Goal: Task Accomplishment & Management: Manage account settings

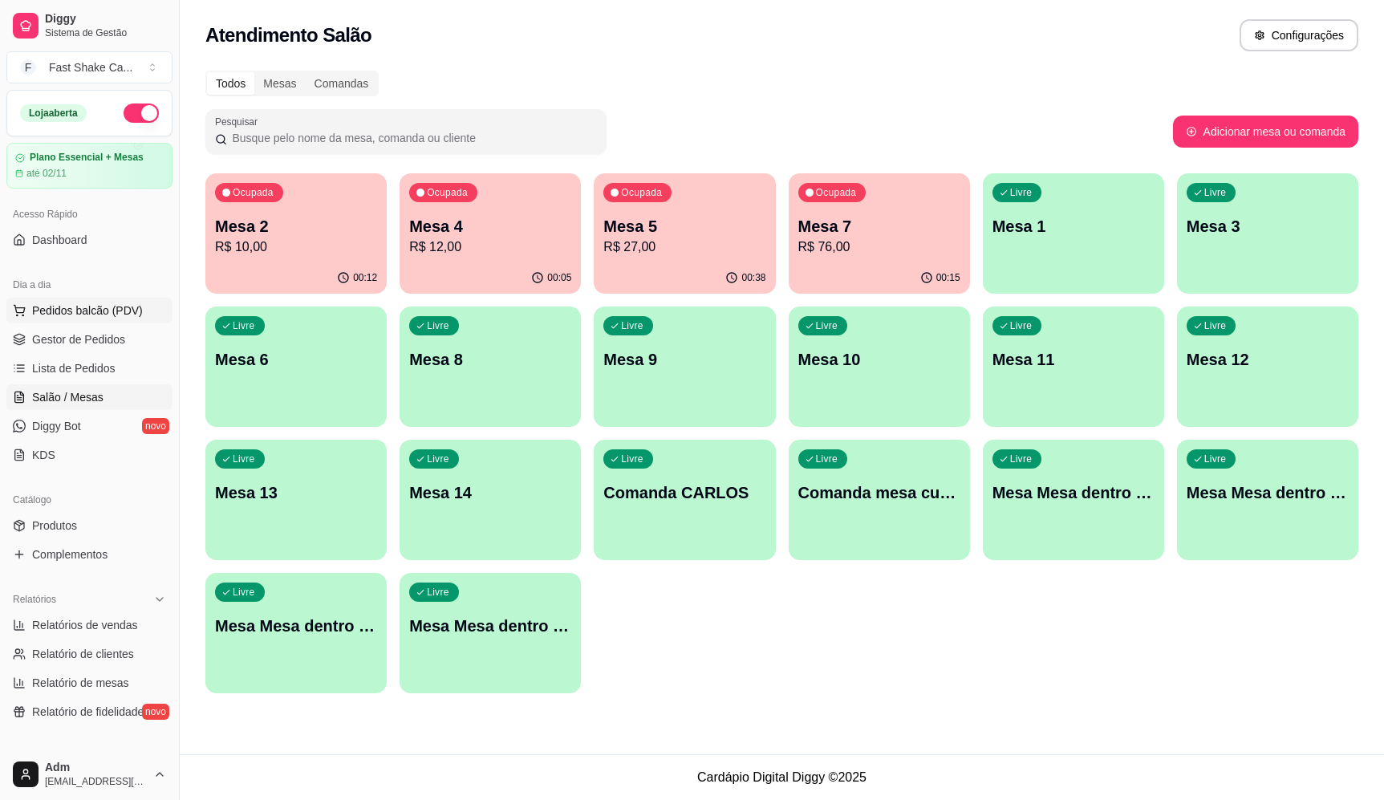
drag, startPoint x: 111, startPoint y: 309, endPoint x: 96, endPoint y: 312, distance: 15.6
click at [111, 309] on span "Pedidos balcão (PDV)" at bounding box center [87, 311] width 111 height 16
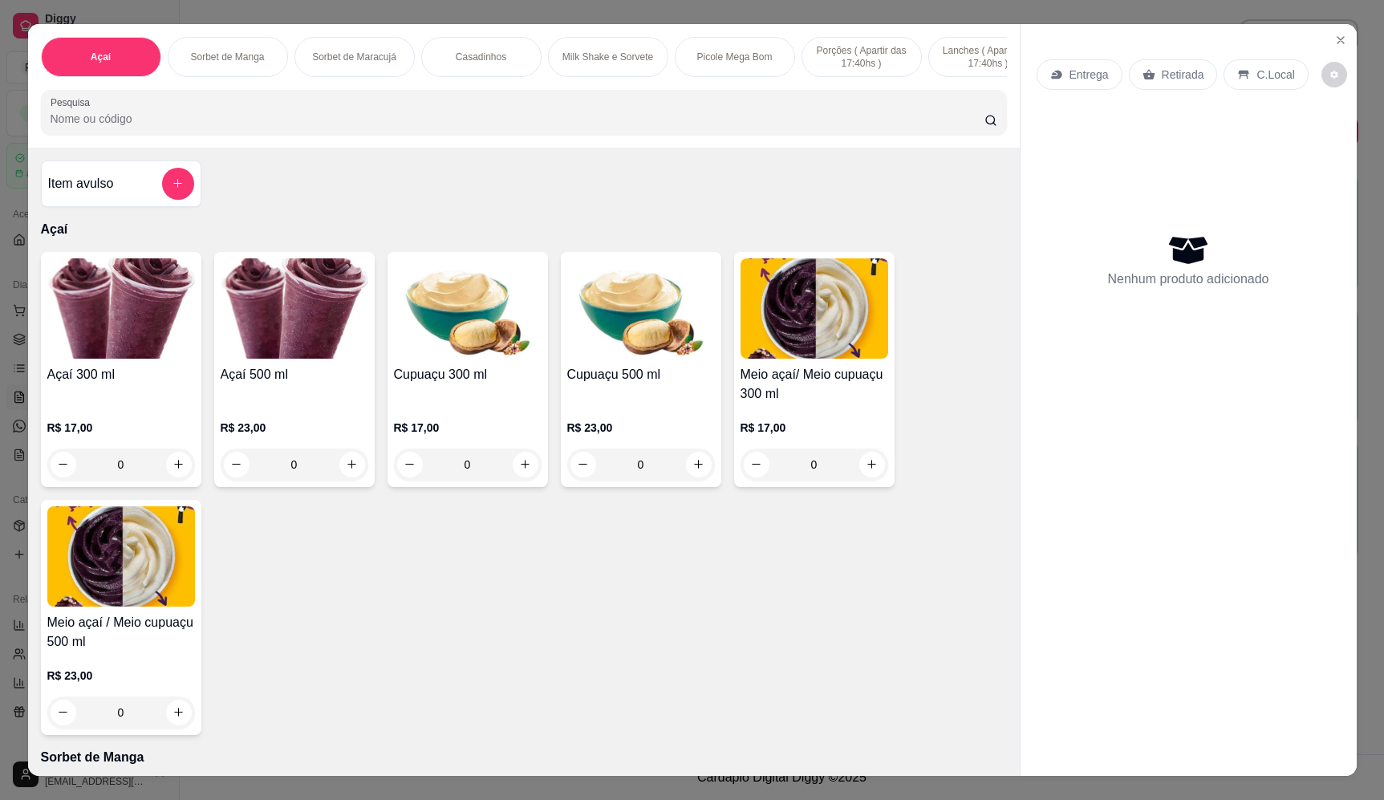
click at [350, 480] on div "0" at bounding box center [295, 465] width 148 height 32
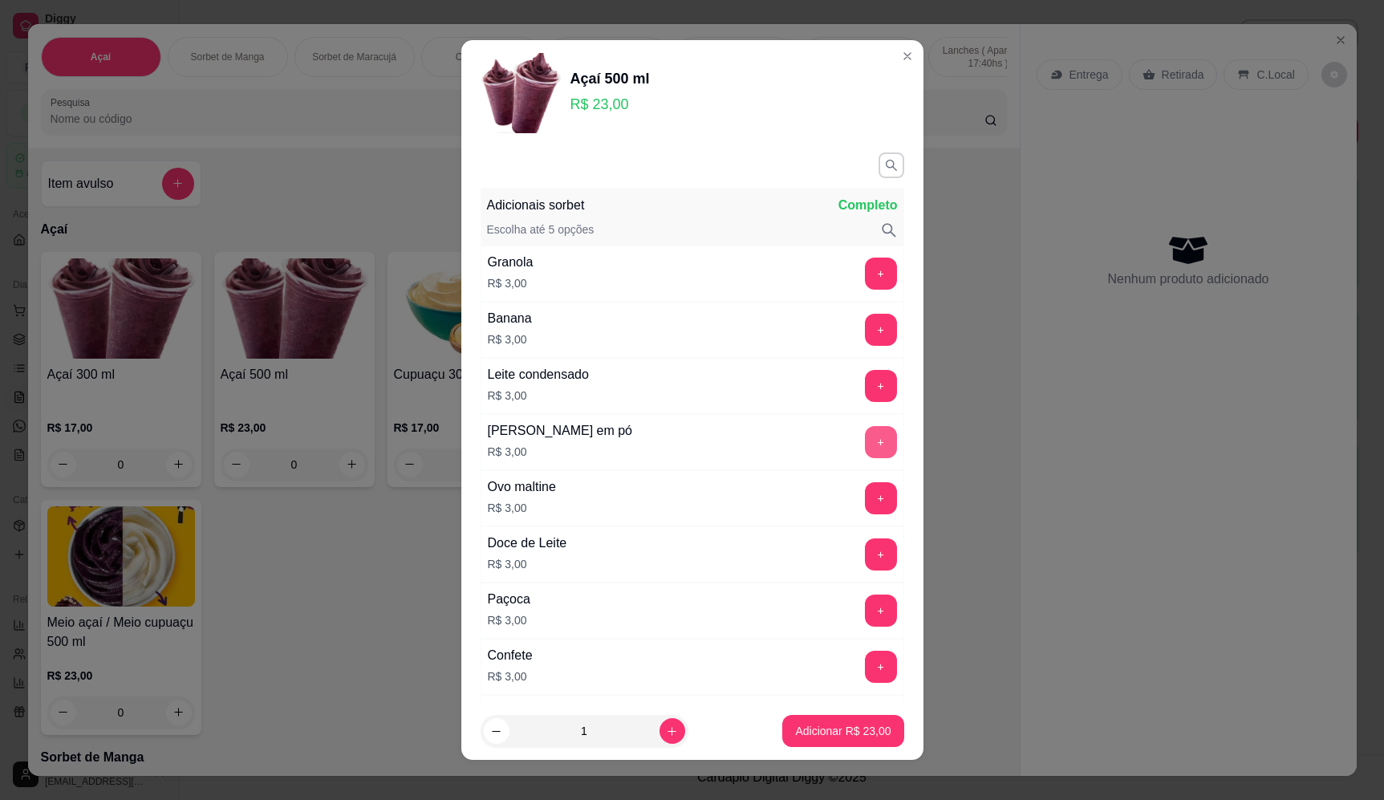
click at [865, 441] on button "+" at bounding box center [881, 442] width 32 height 32
click at [839, 717] on button "Adicionar R$ 26,00" at bounding box center [843, 731] width 121 height 32
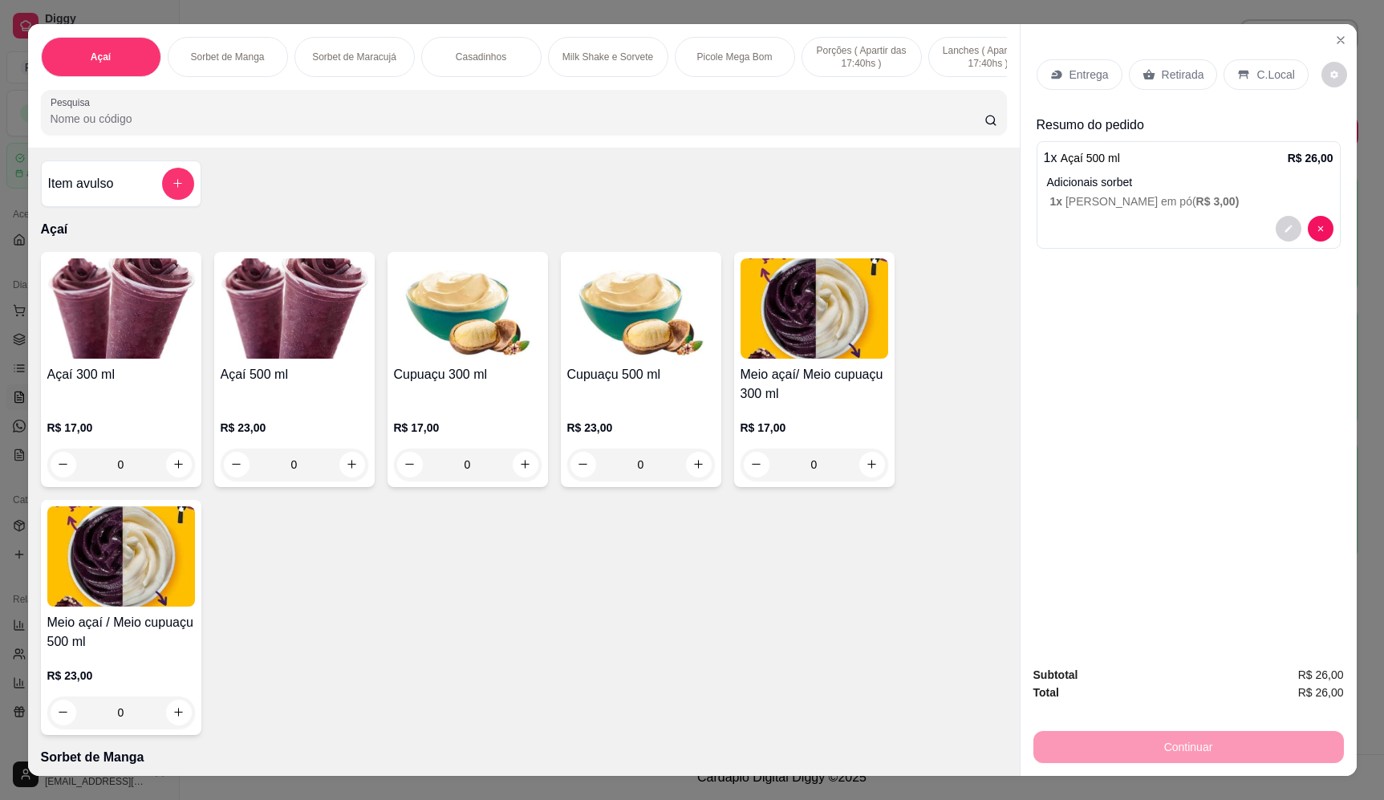
click at [352, 475] on div "0" at bounding box center [295, 465] width 148 height 32
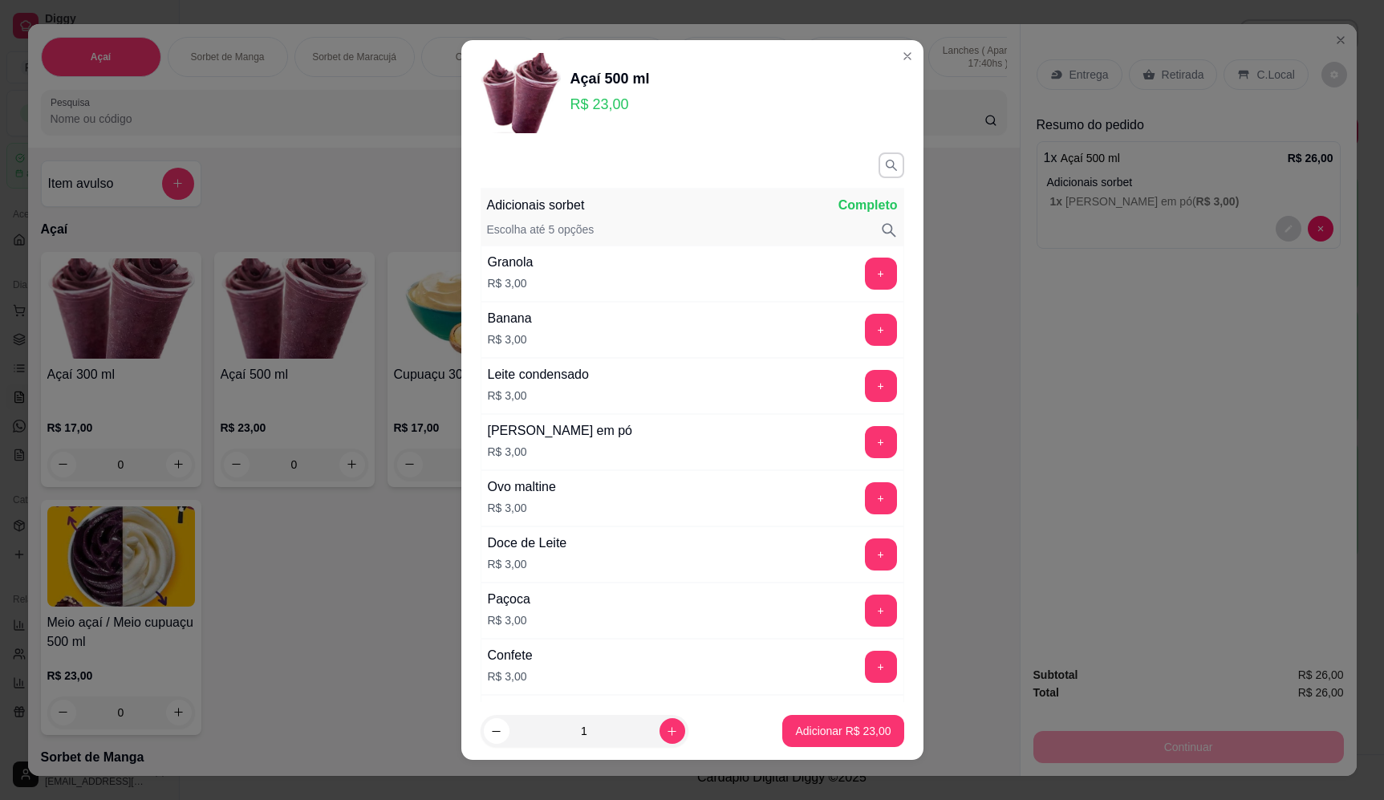
scroll to position [722, 0]
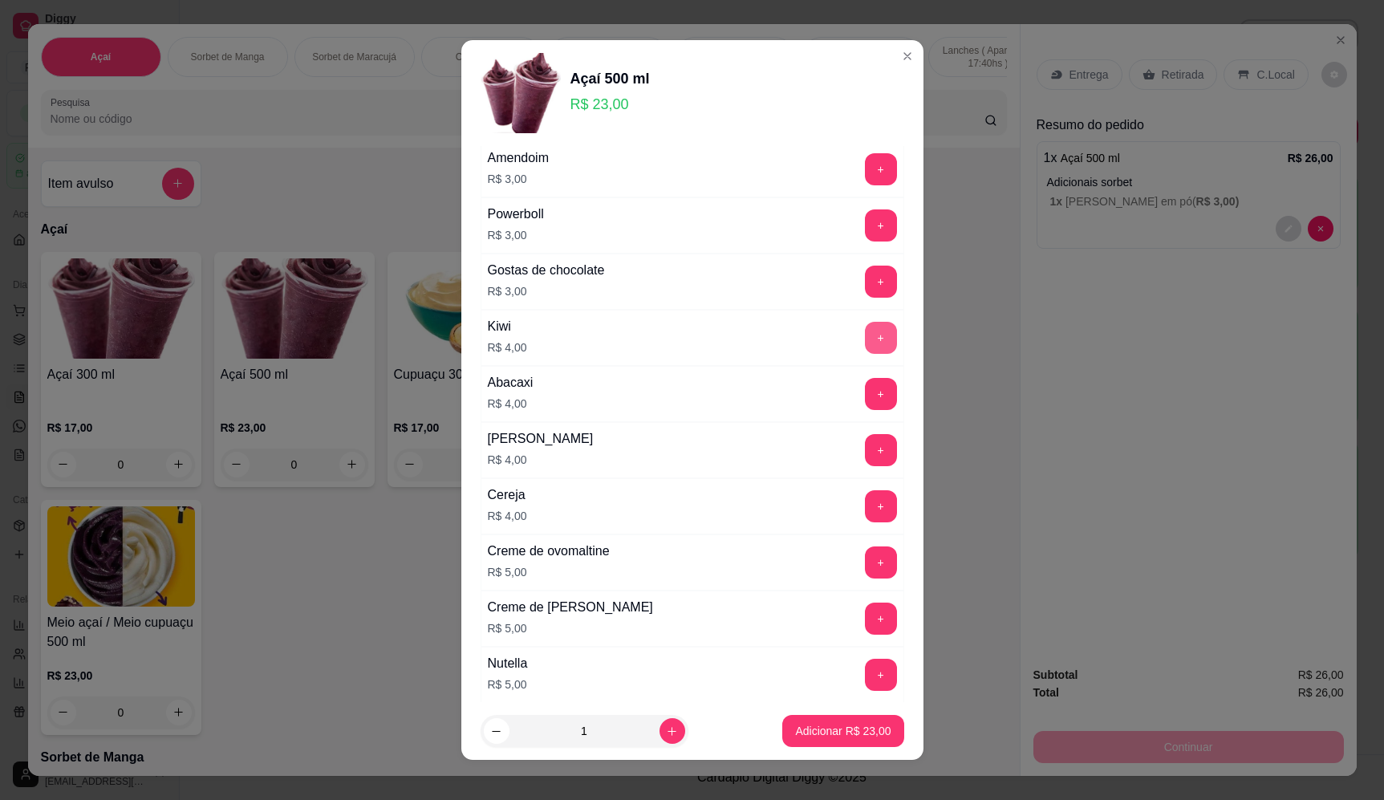
click at [865, 335] on button "+" at bounding box center [881, 338] width 32 height 32
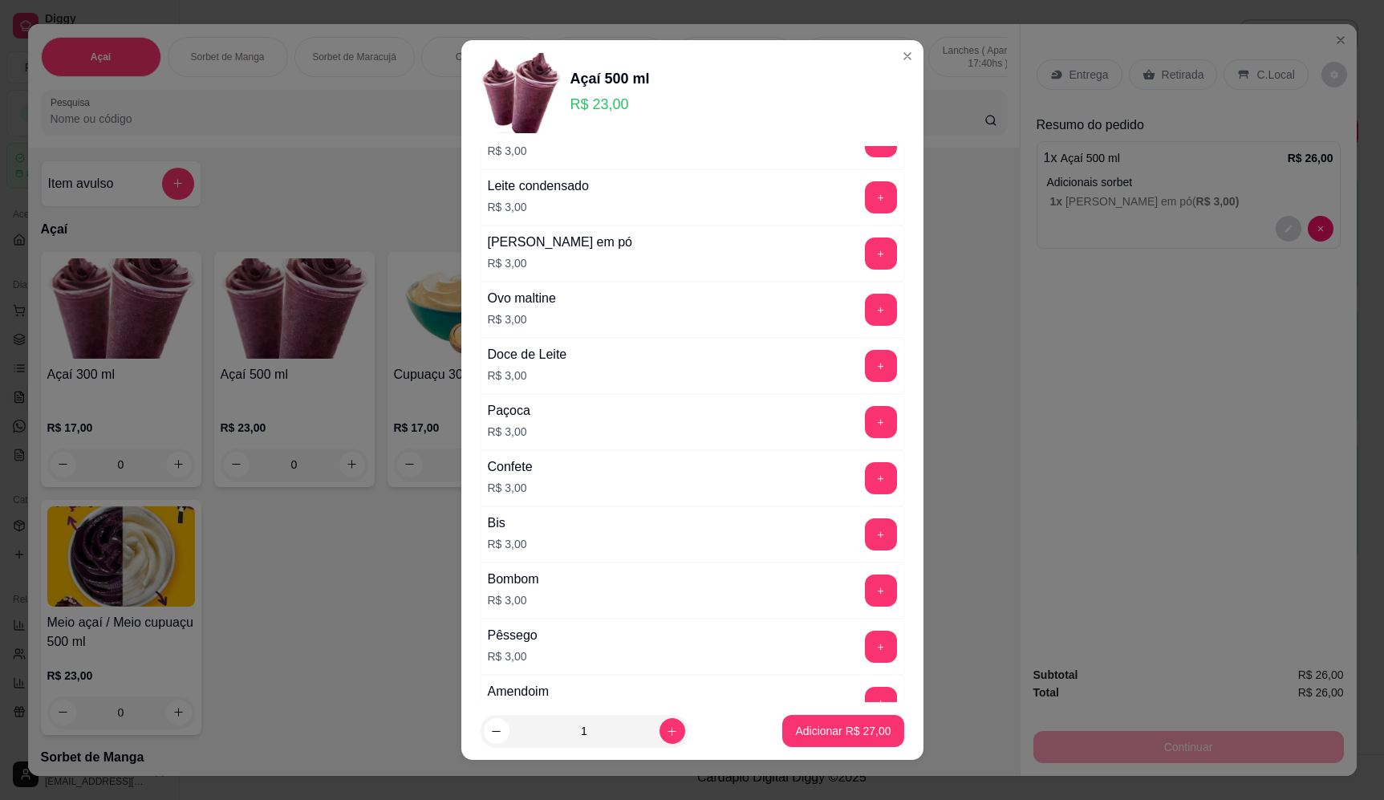
scroll to position [161, 0]
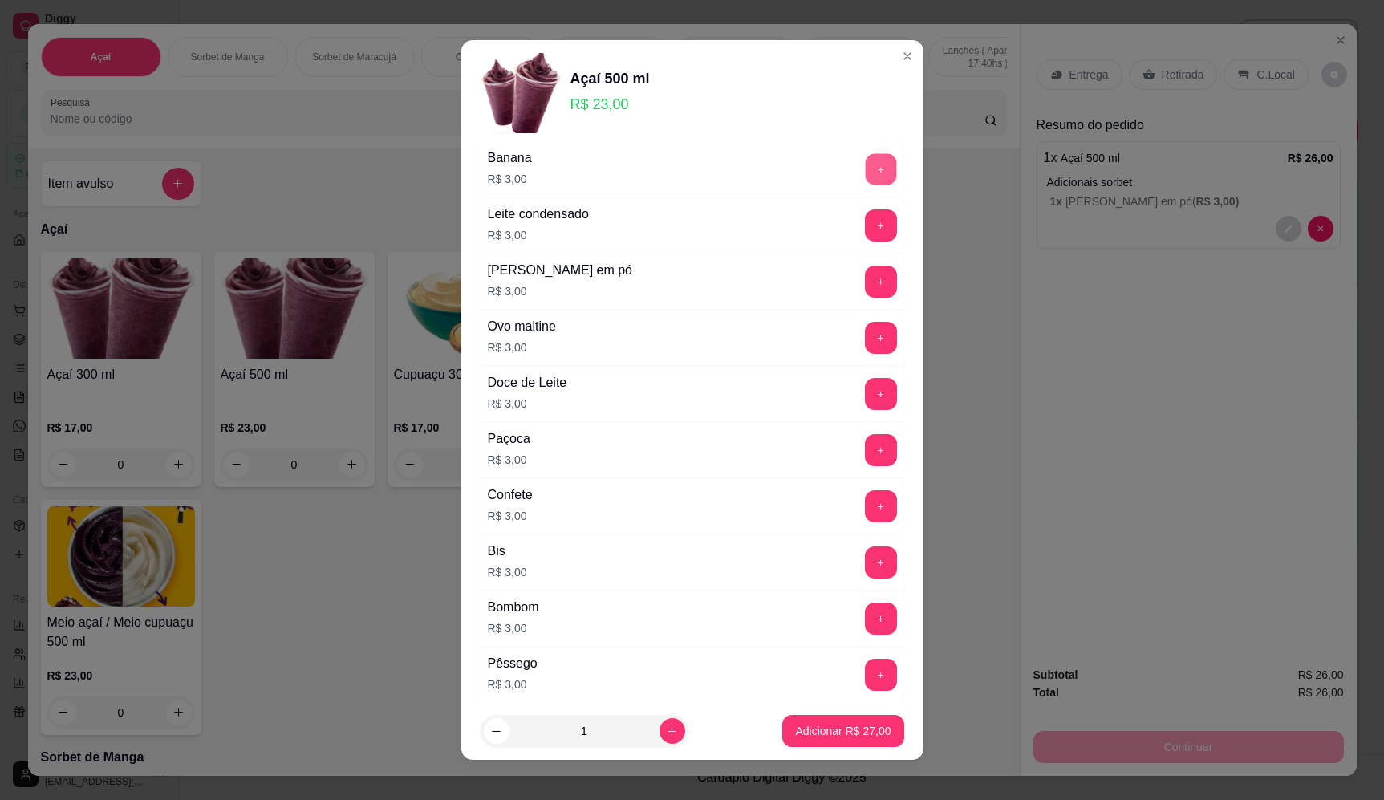
click at [865, 169] on button "+" at bounding box center [880, 168] width 31 height 31
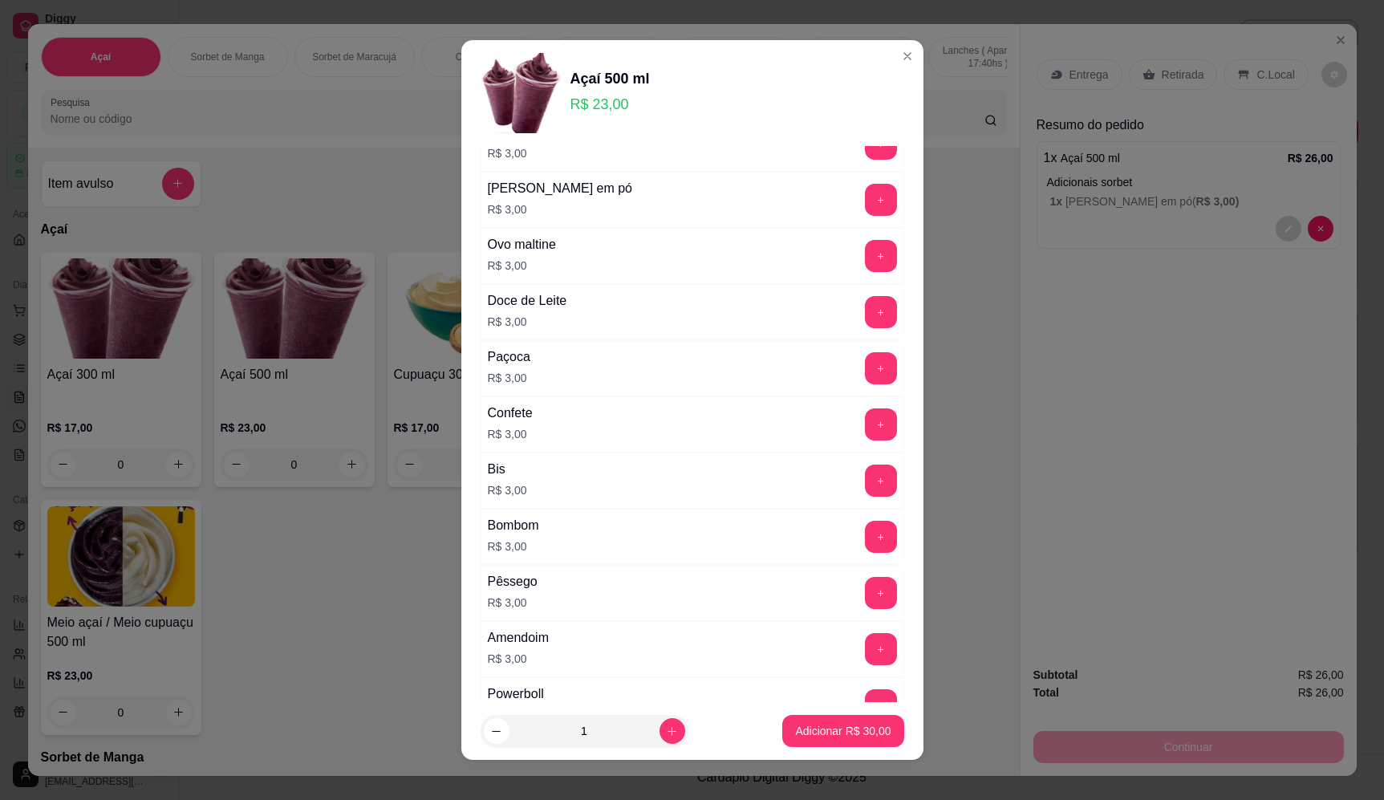
scroll to position [241, 0]
click at [865, 639] on button "+" at bounding box center [881, 651] width 32 height 32
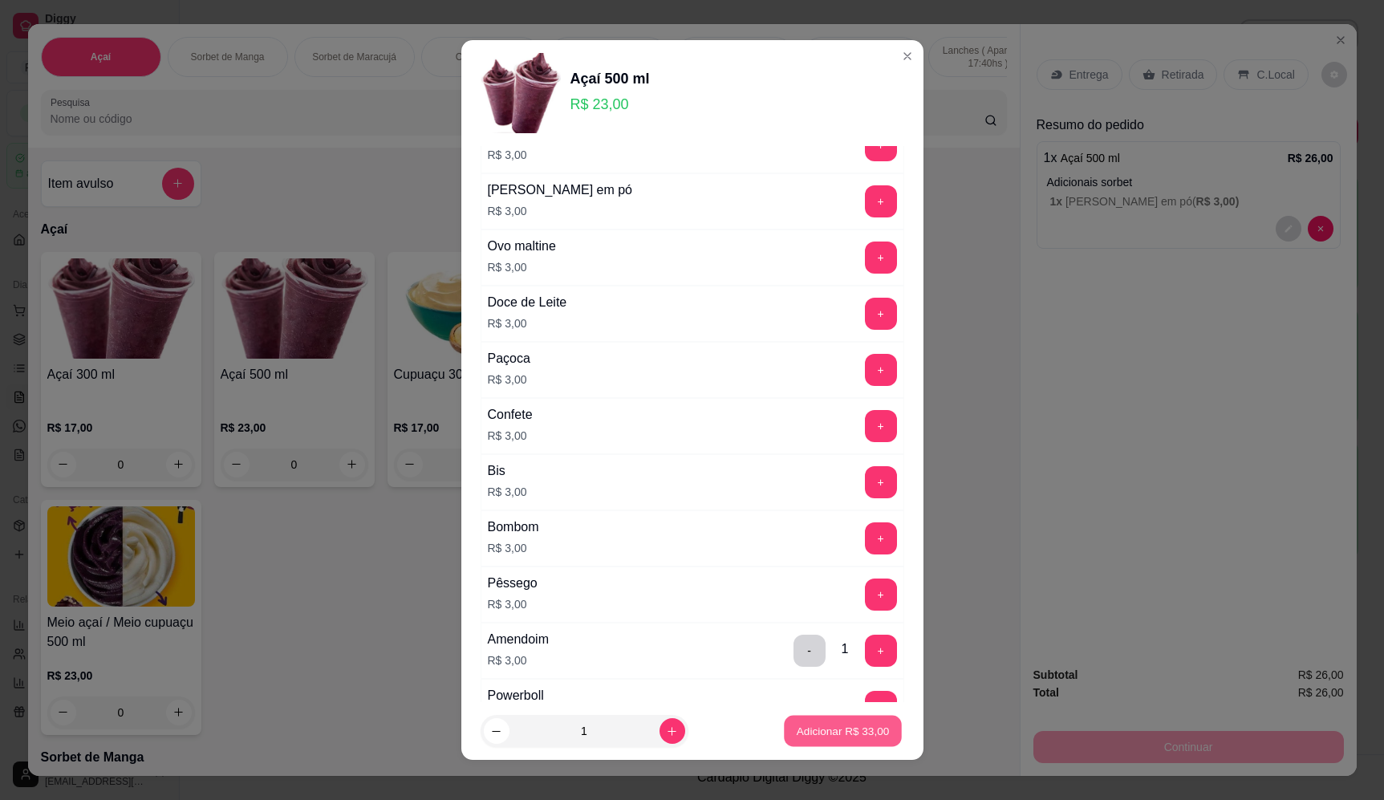
click at [860, 723] on button "Adicionar R$ 33,00" at bounding box center [844, 731] width 118 height 31
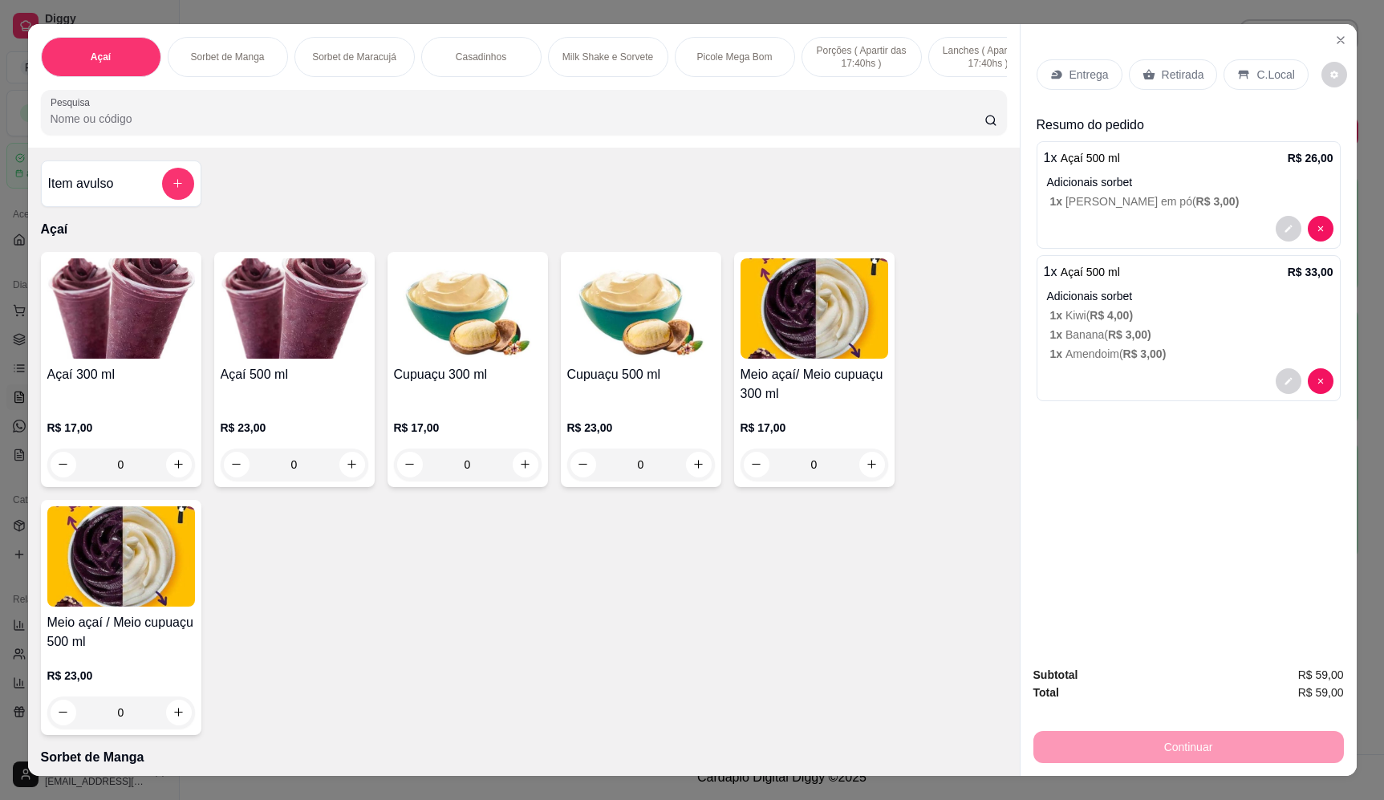
click at [1088, 75] on p "Entrega" at bounding box center [1089, 75] width 39 height 16
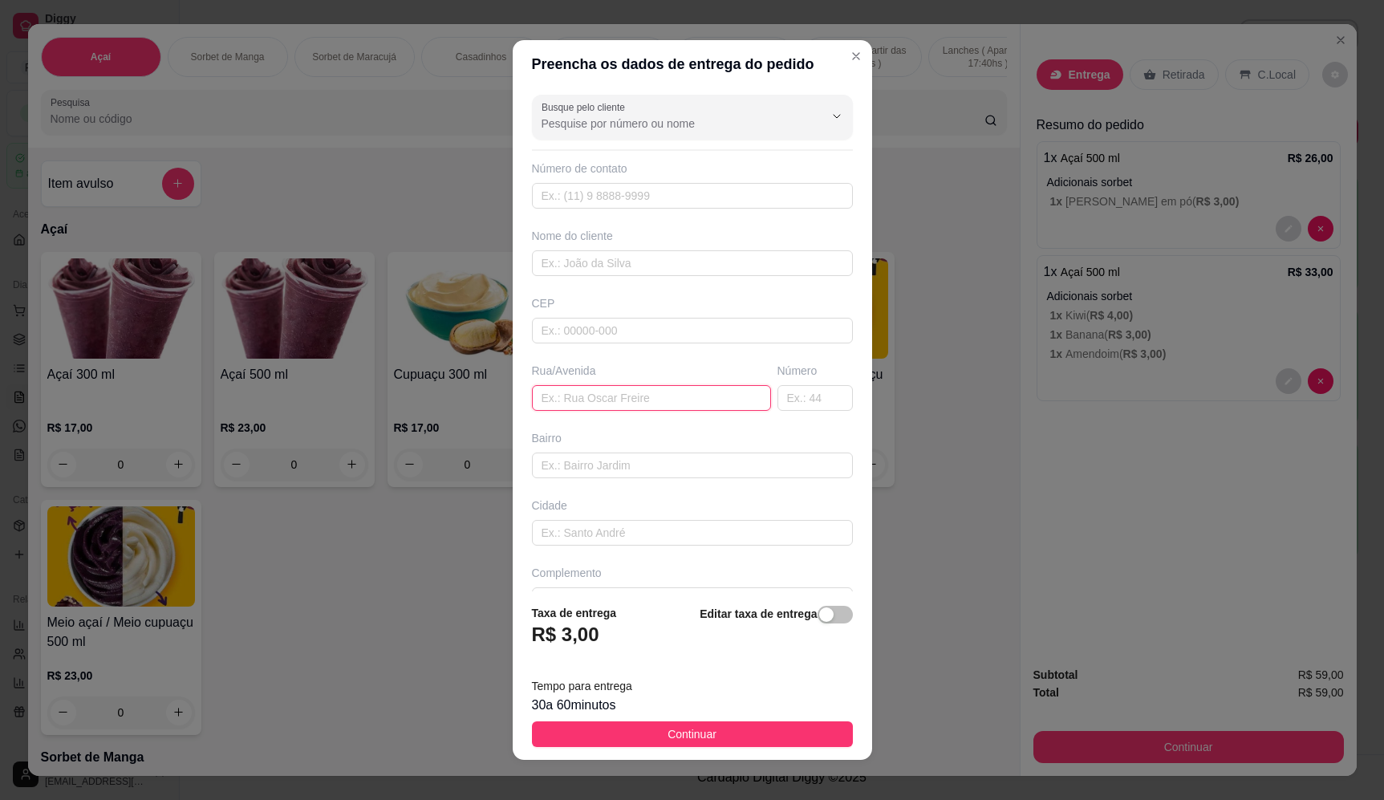
click at [598, 399] on input "text" at bounding box center [651, 398] width 239 height 26
drag, startPoint x: 798, startPoint y: 399, endPoint x: 778, endPoint y: 399, distance: 19.3
click at [797, 398] on input "text" at bounding box center [815, 398] width 75 height 26
type input "2064"
click at [612, 387] on input "text" at bounding box center [651, 398] width 239 height 26
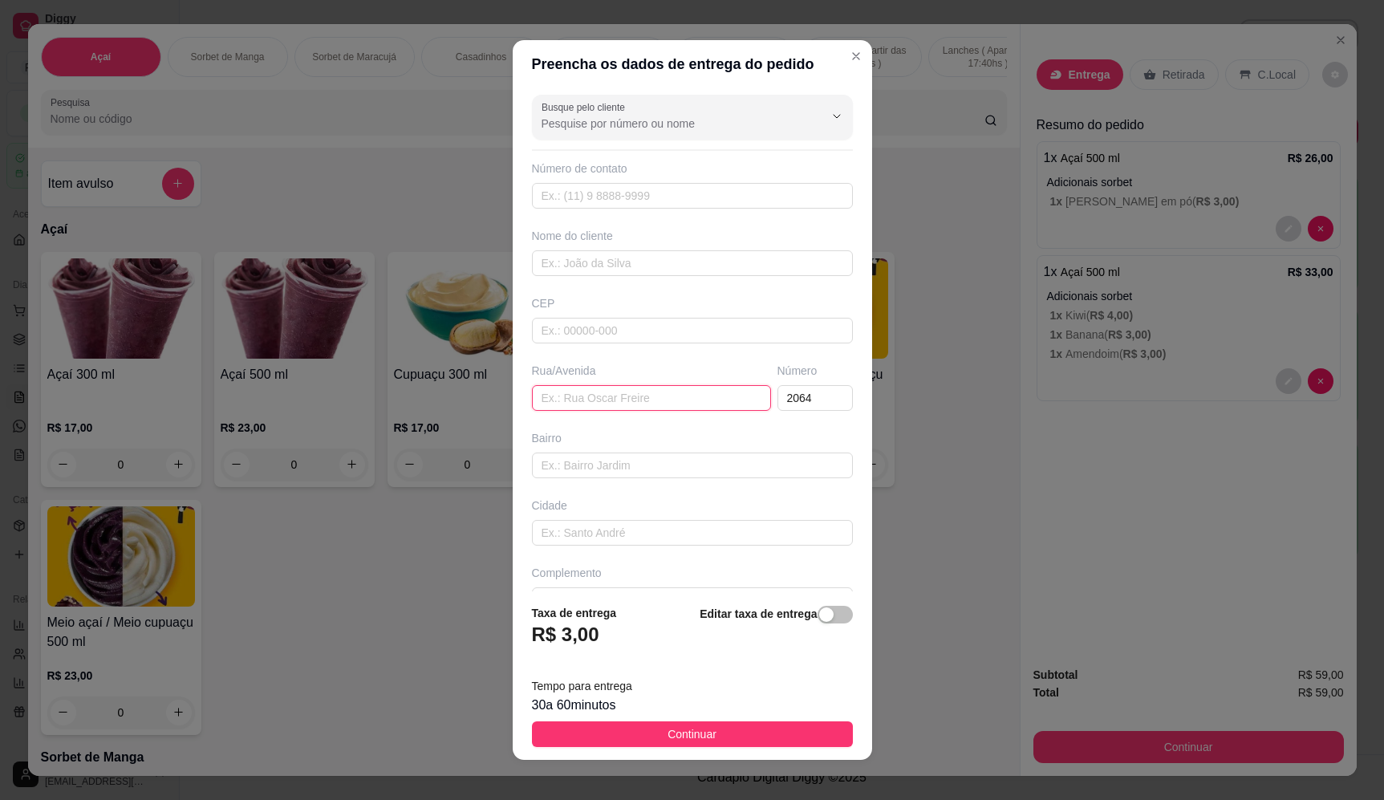
click at [606, 402] on input "text" at bounding box center [651, 398] width 239 height 26
type input "visconde do rio branco"
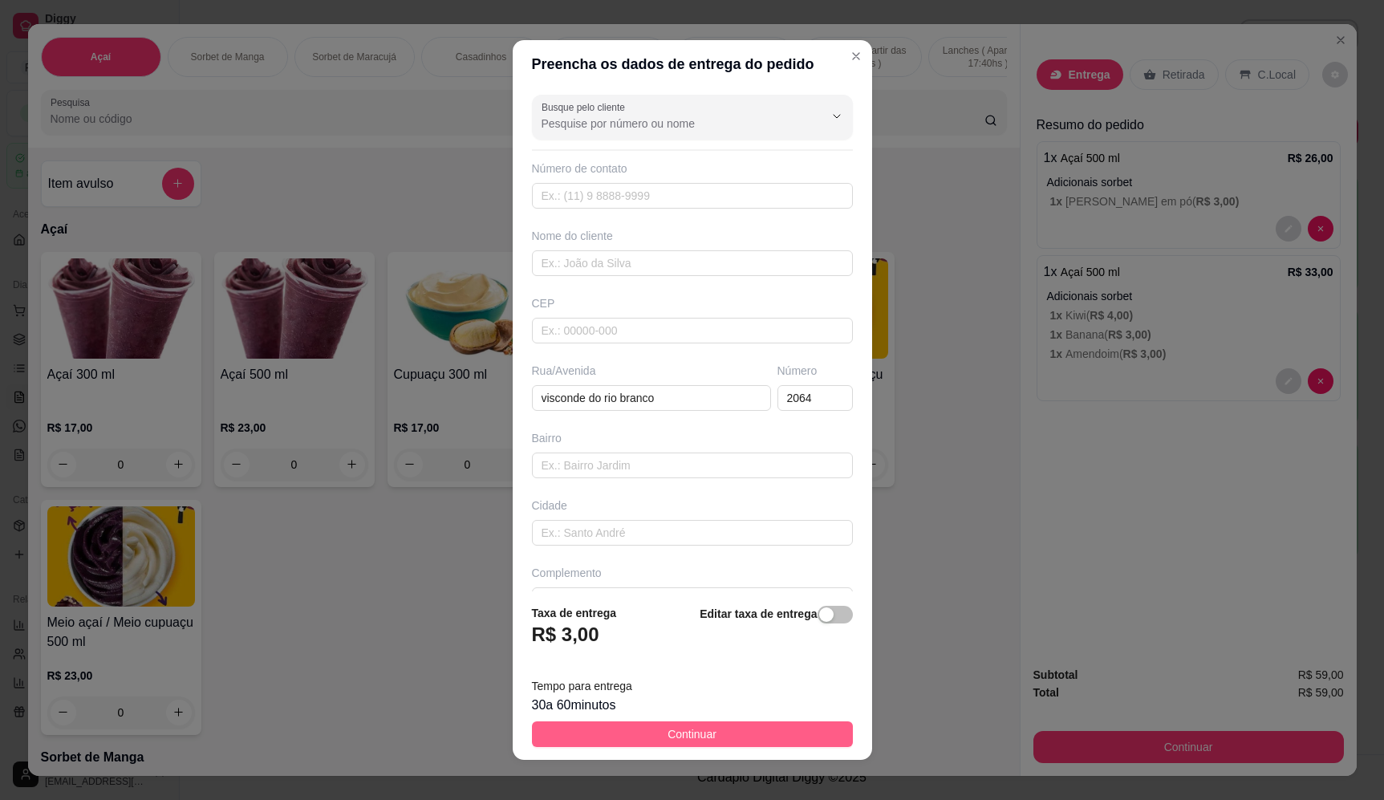
click at [668, 727] on span "Continuar" at bounding box center [692, 735] width 49 height 18
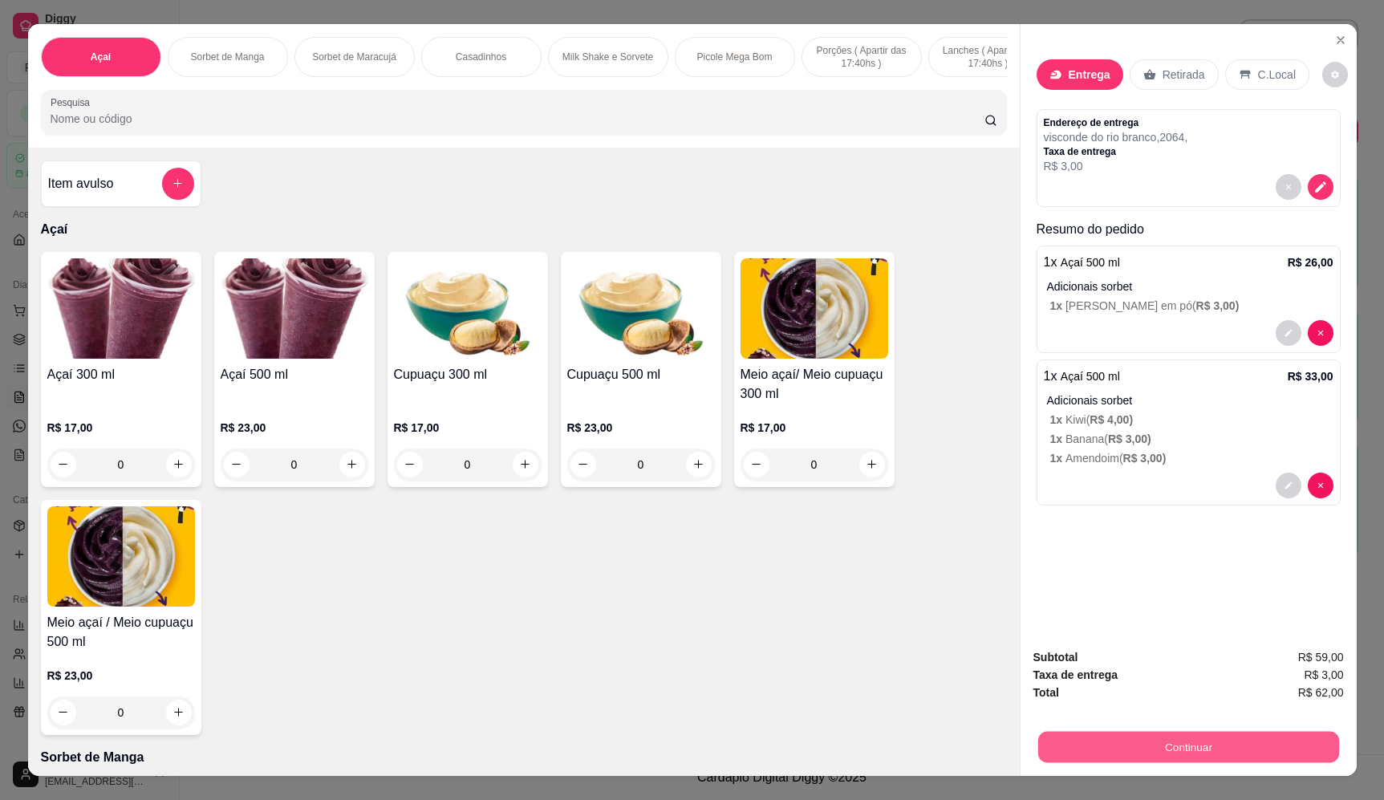
click at [1171, 760] on button "Continuar" at bounding box center [1188, 747] width 301 height 31
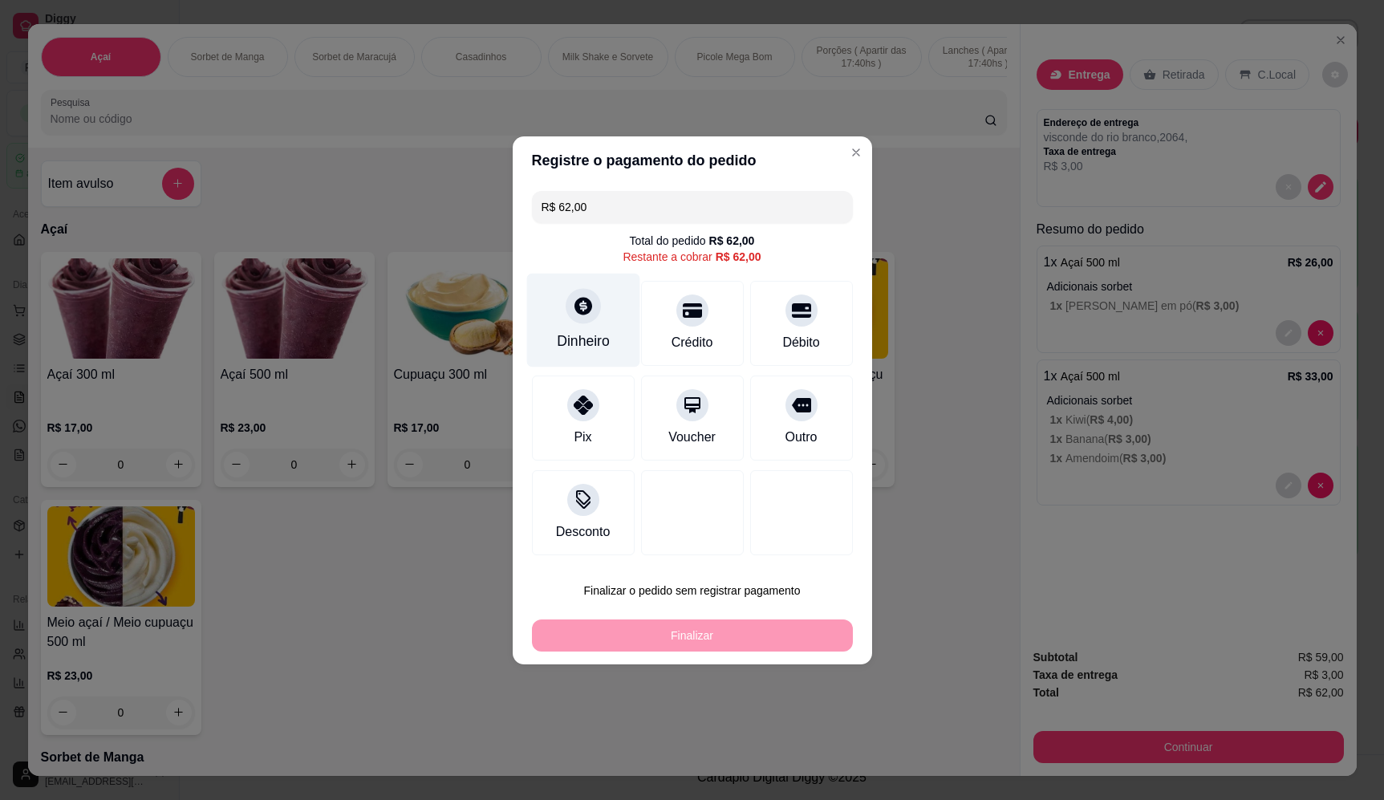
click at [581, 335] on div "Dinheiro" at bounding box center [583, 341] width 53 height 21
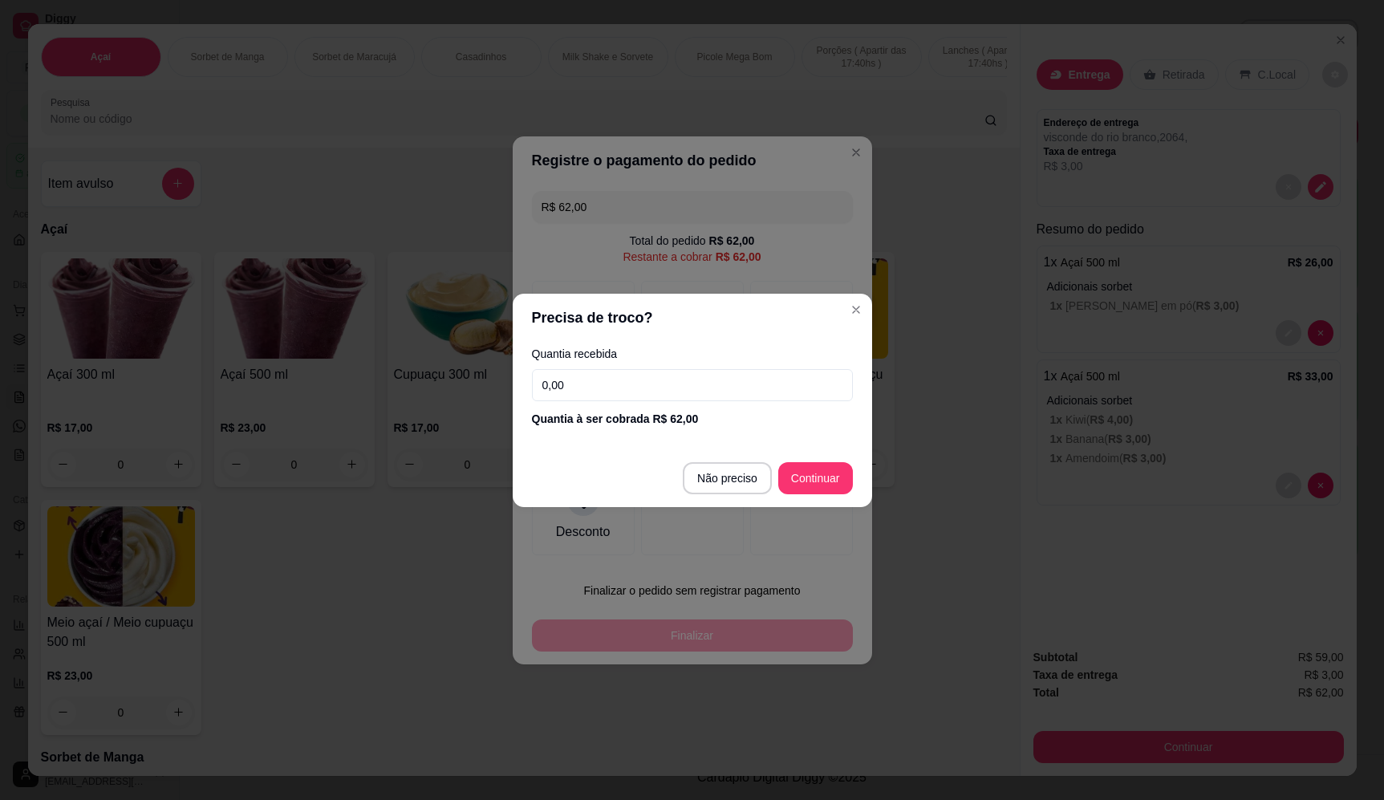
click at [700, 400] on input "0,00" at bounding box center [692, 385] width 321 height 32
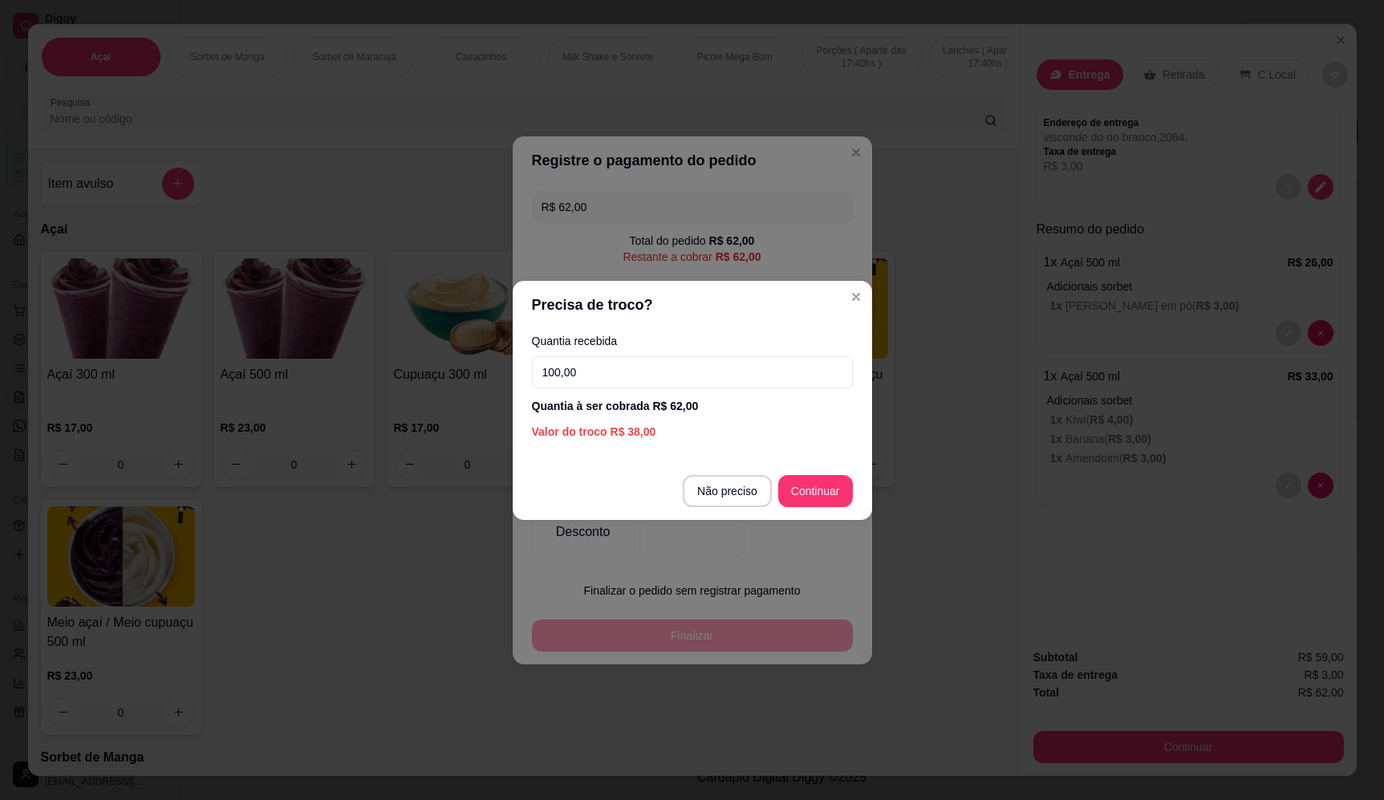
type input "100,00"
click at [856, 506] on footer "Não preciso Continuar" at bounding box center [693, 491] width 360 height 58
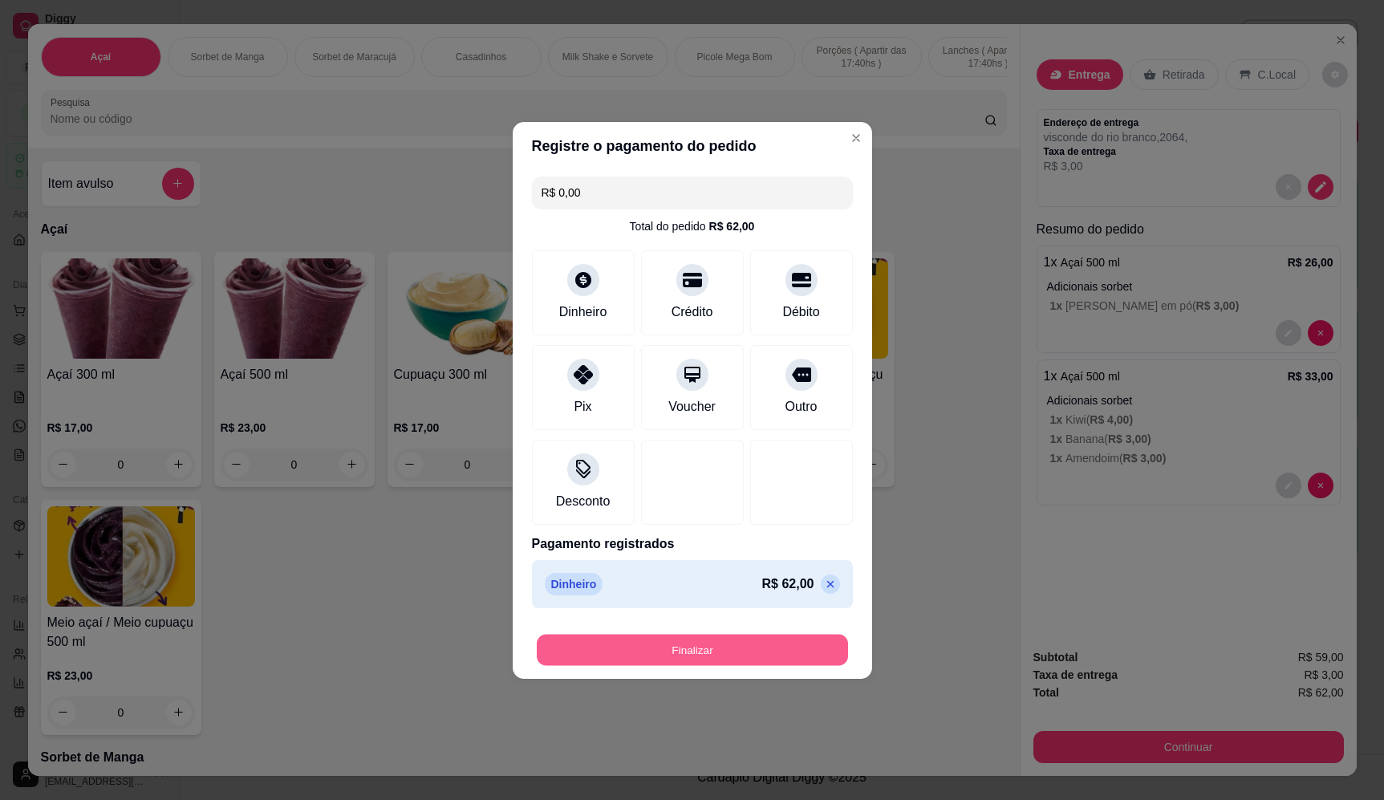
click at [726, 648] on button "Finalizar" at bounding box center [692, 649] width 311 height 31
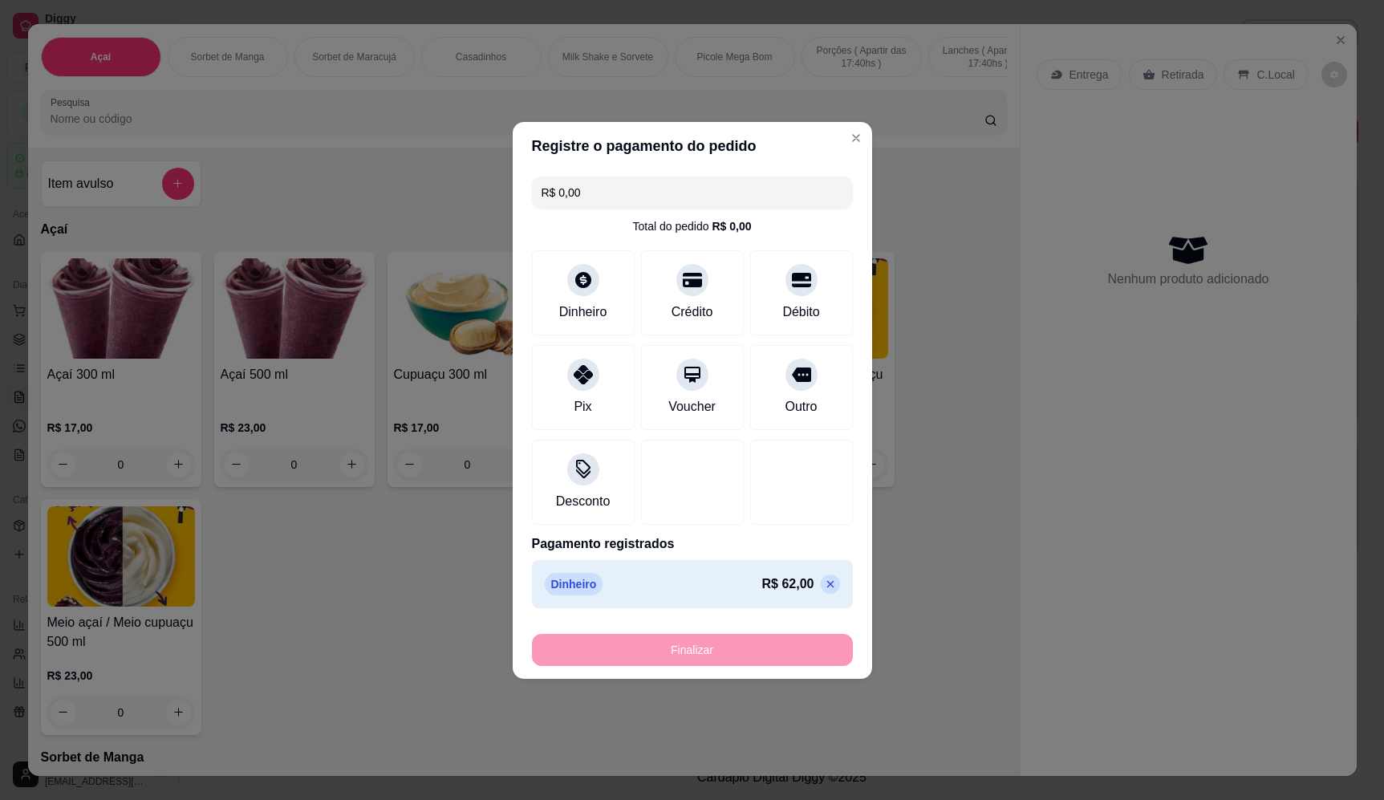
type input "-R$ 62,00"
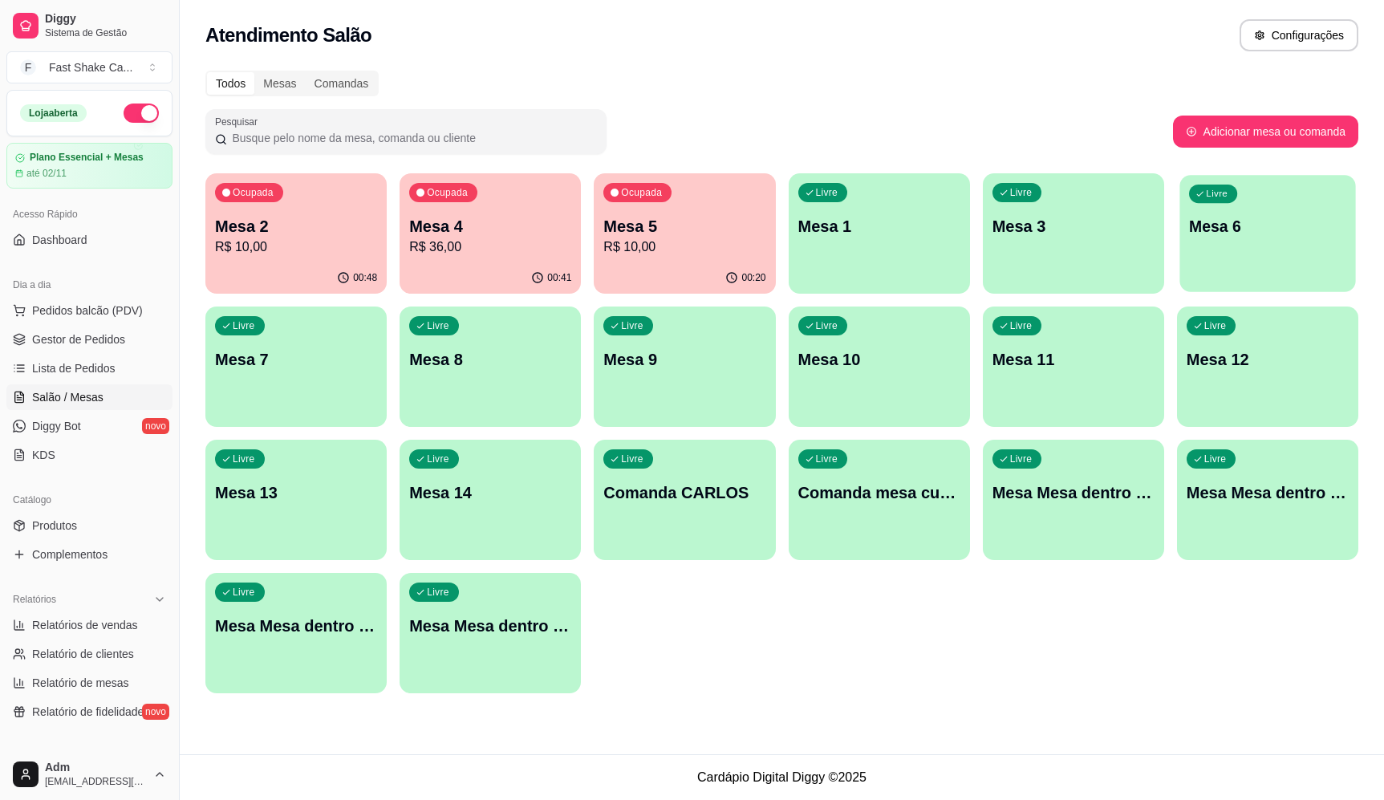
click at [1247, 264] on div "Livre Mesa 6" at bounding box center [1268, 224] width 176 height 98
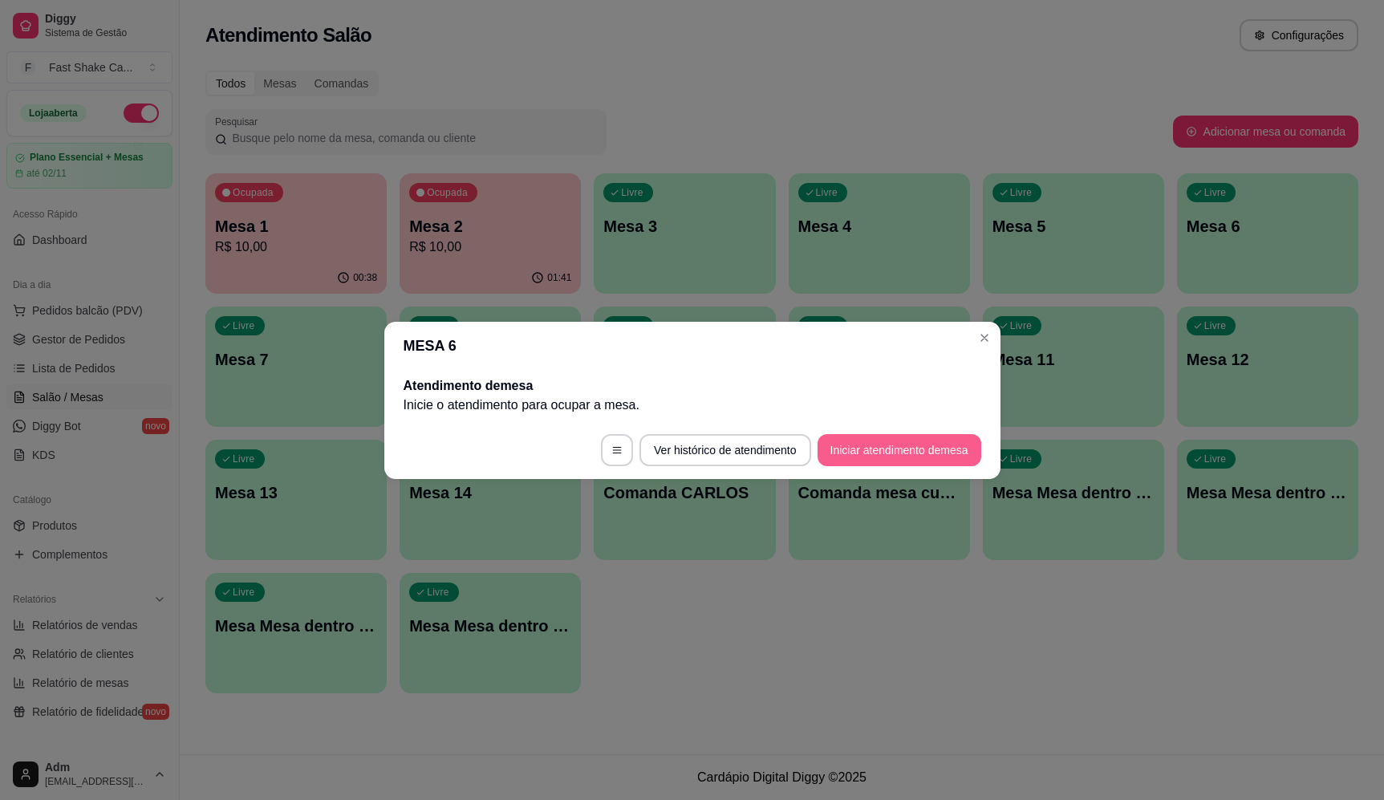
click at [886, 464] on button "Iniciar atendimento de mesa" at bounding box center [900, 450] width 164 height 32
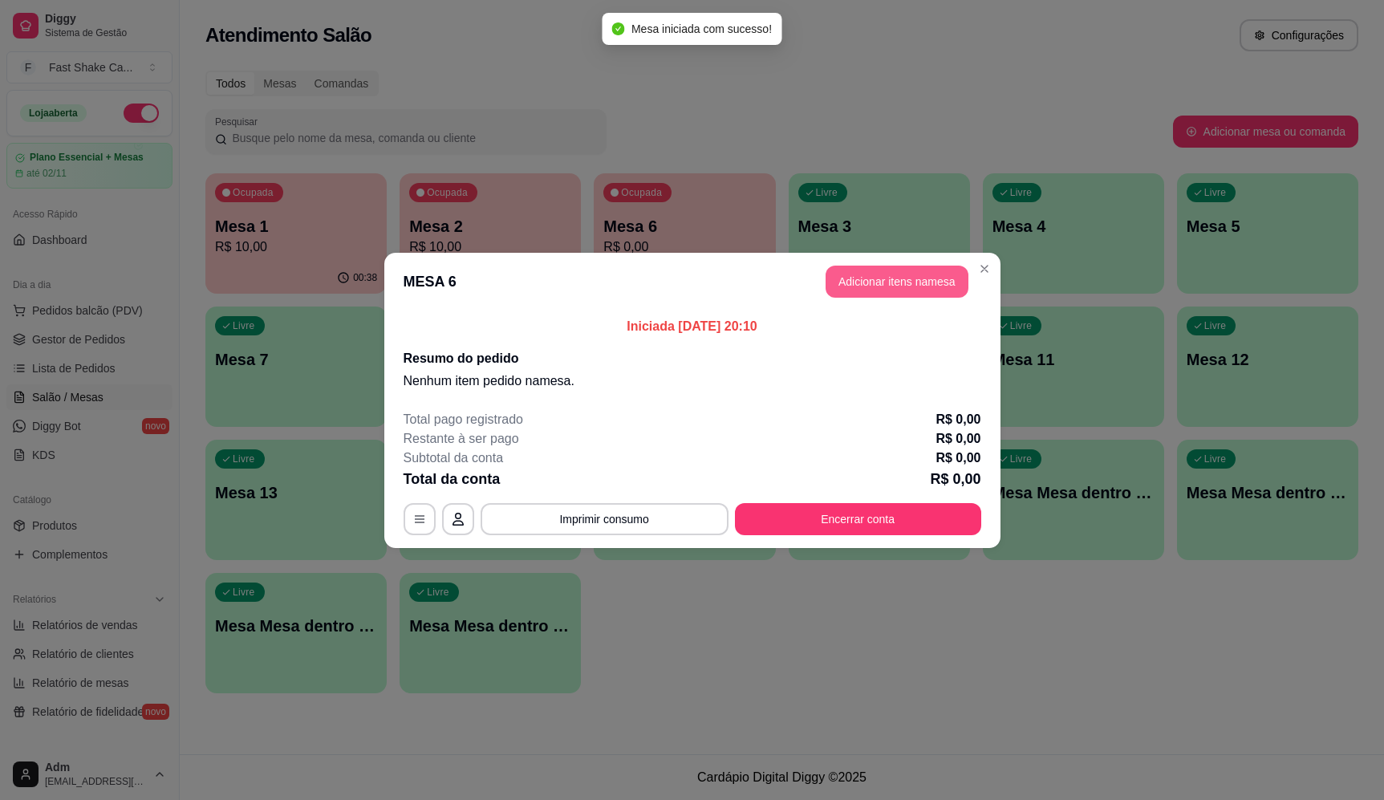
click at [888, 291] on button "Adicionar itens na mesa" at bounding box center [897, 282] width 143 height 32
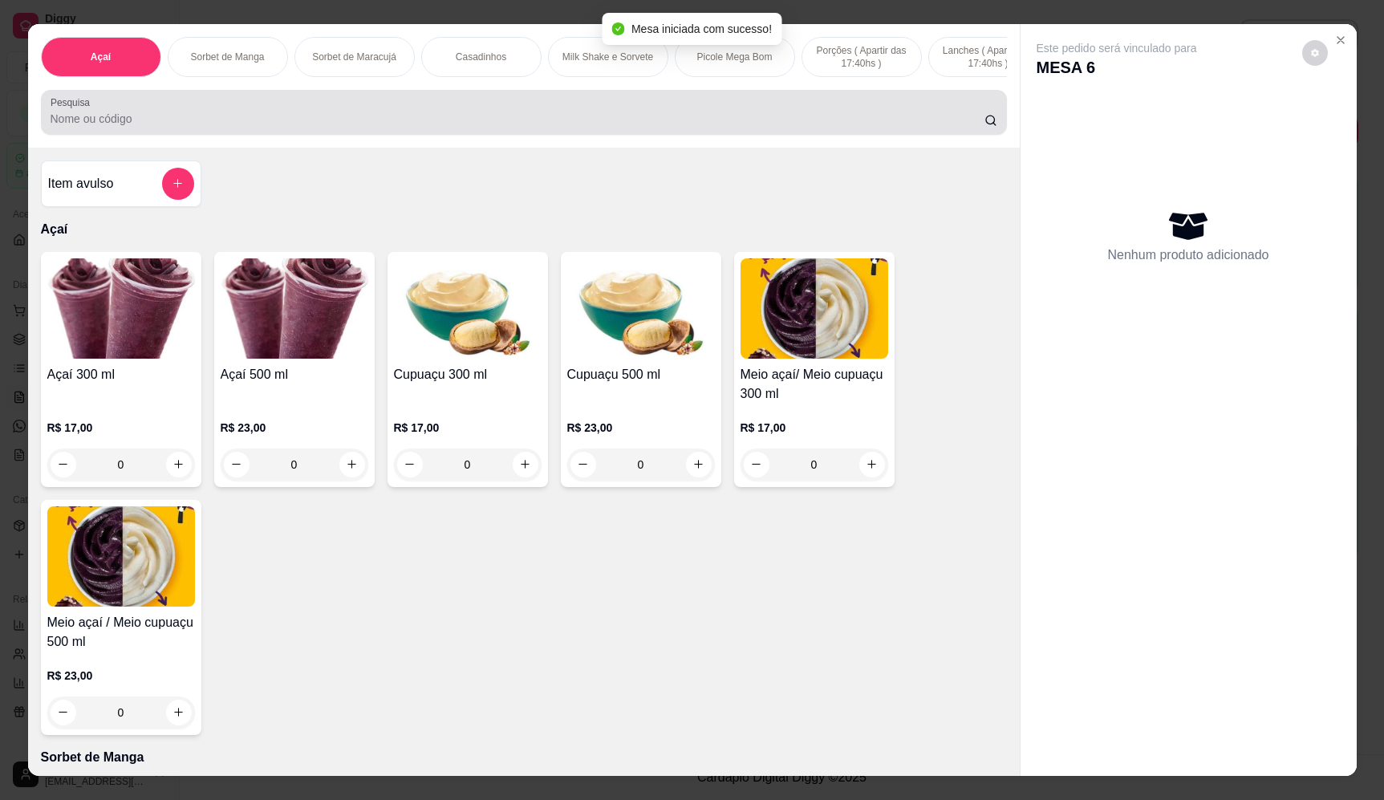
drag, startPoint x: 319, startPoint y: 104, endPoint x: 319, endPoint y: 124, distance: 19.3
click at [319, 105] on div "Pesquisa" at bounding box center [524, 112] width 966 height 45
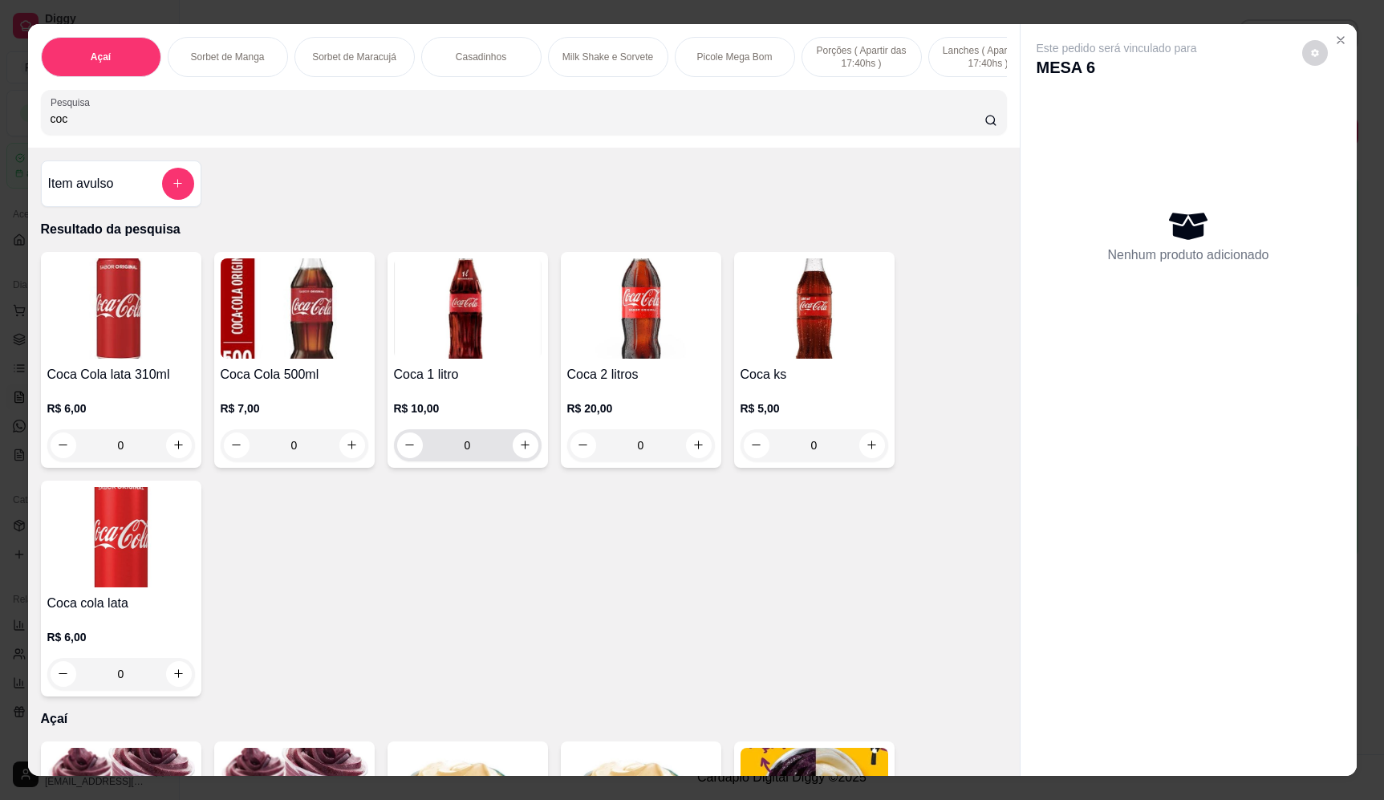
type input "coc"
click at [518, 457] on button "increase-product-quantity" at bounding box center [525, 445] width 25 height 25
click at [513, 456] on button "increase-product-quantity" at bounding box center [525, 445] width 25 height 25
type input "1"
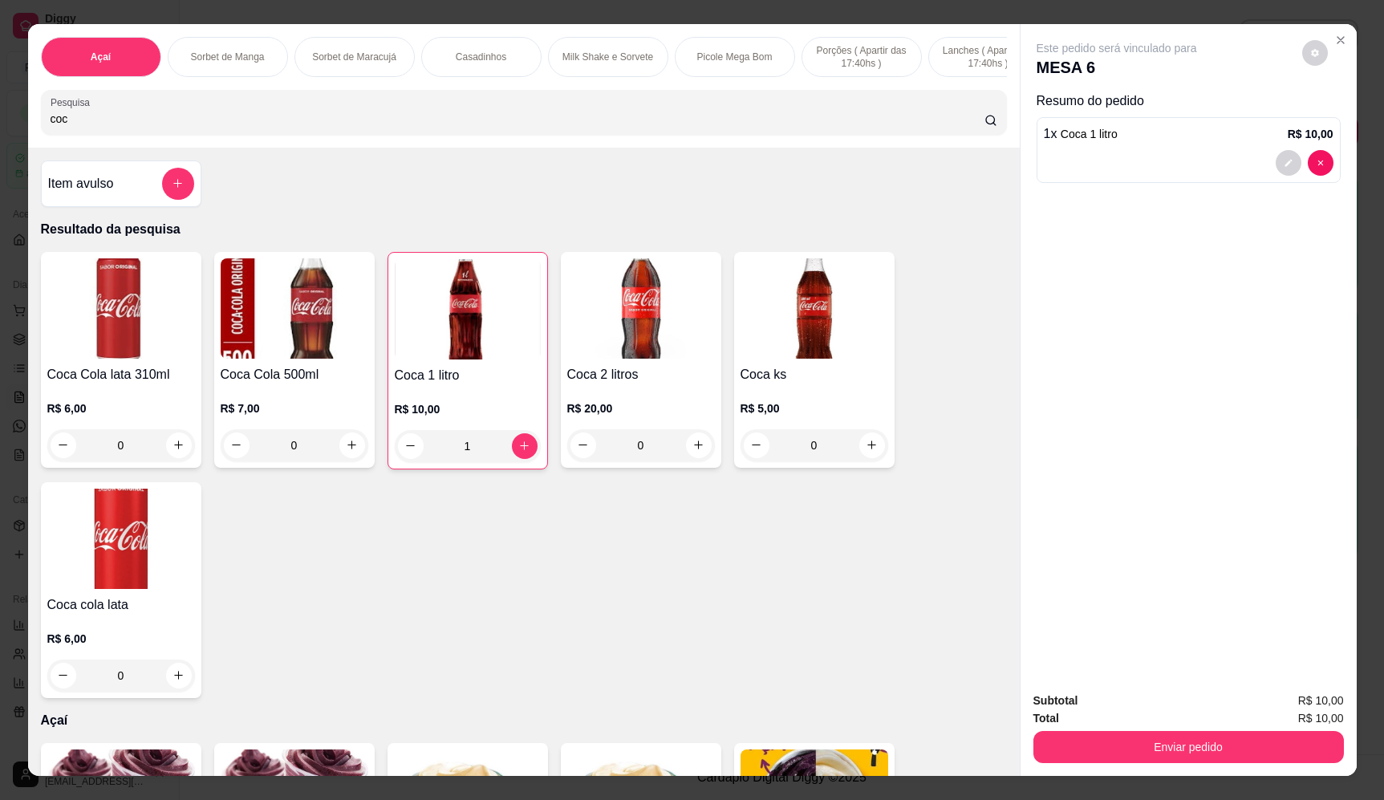
click at [1223, 750] on button "Enviar pedido" at bounding box center [1189, 747] width 311 height 32
click at [1289, 717] on button "Enviar pedido" at bounding box center [1302, 708] width 91 height 30
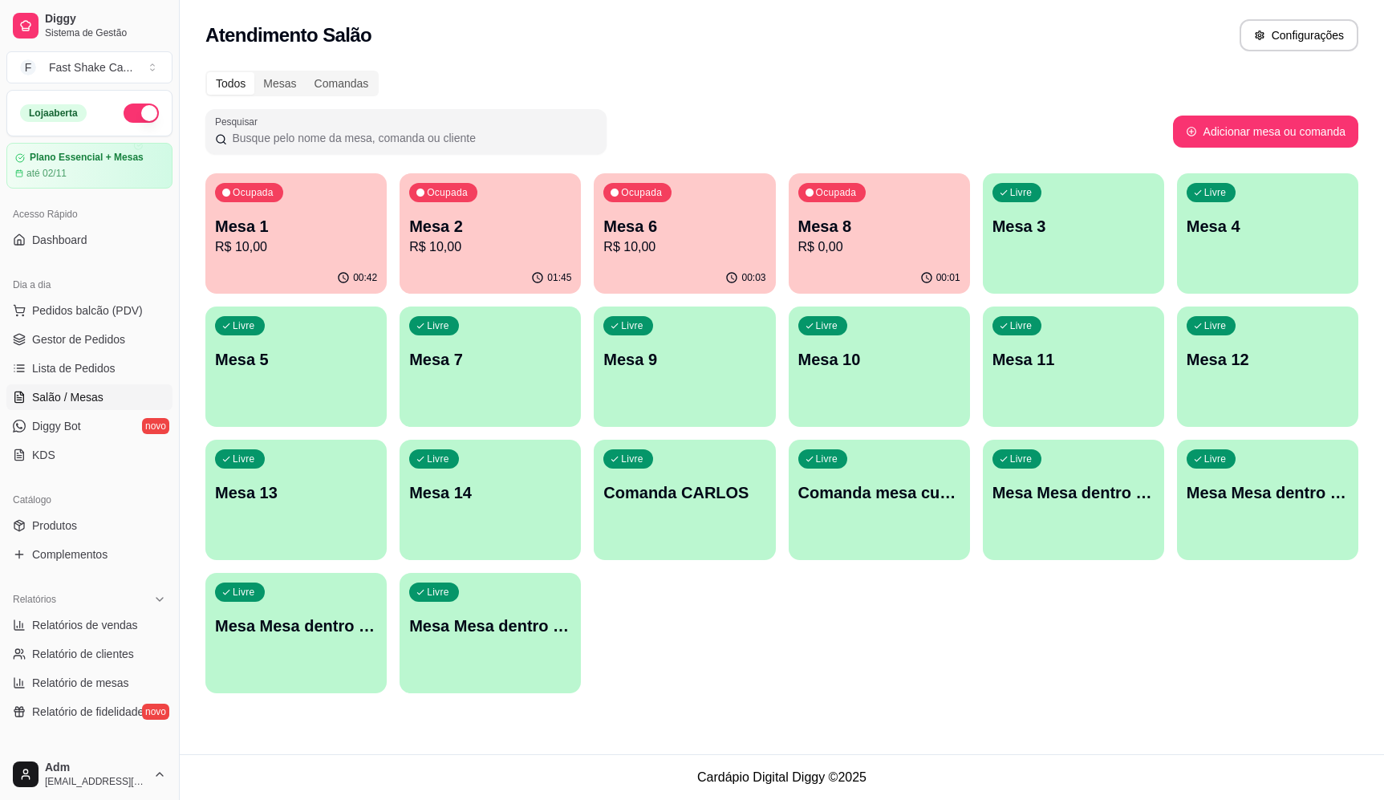
click at [705, 228] on p "Mesa 6" at bounding box center [685, 226] width 162 height 22
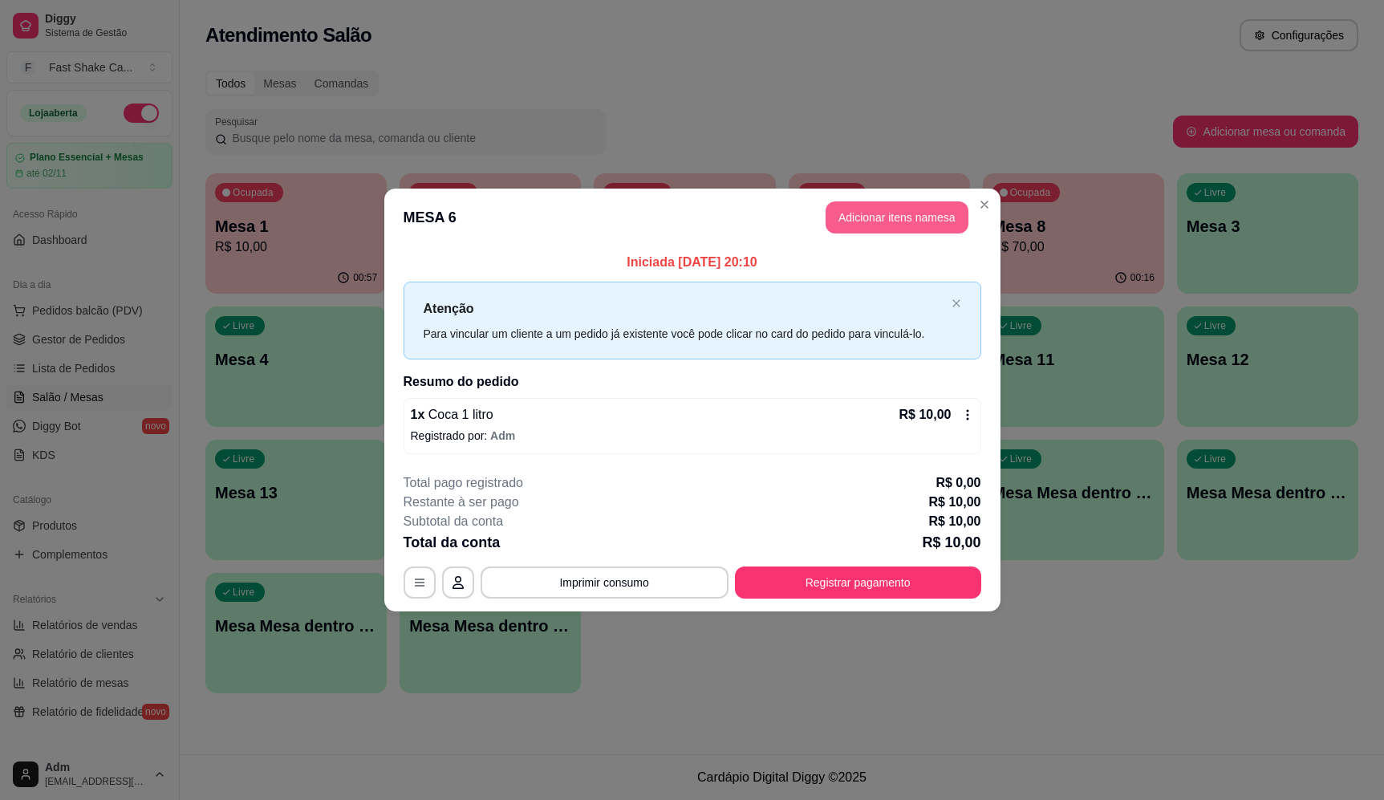
click at [868, 209] on button "Adicionar itens na mesa" at bounding box center [897, 217] width 143 height 32
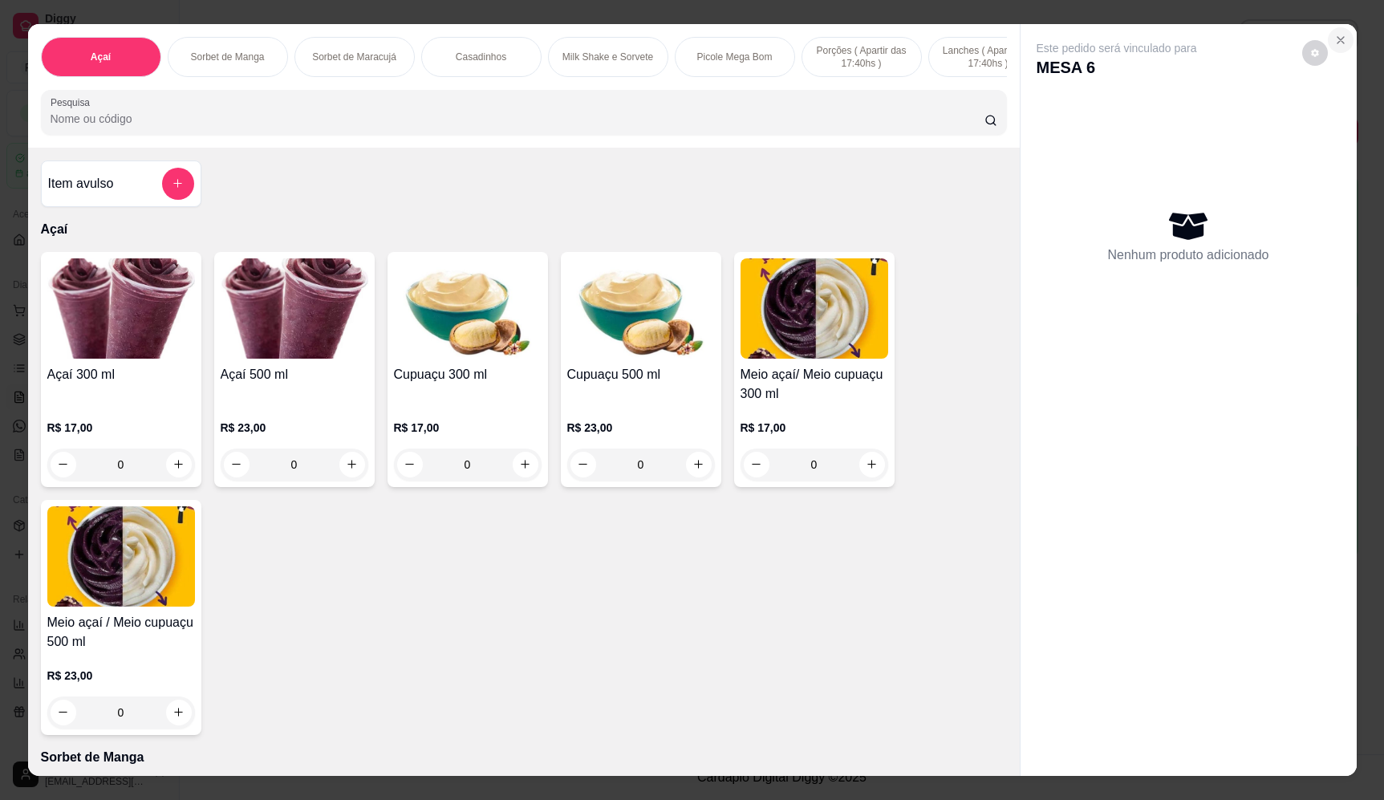
click at [1336, 34] on icon "Close" at bounding box center [1341, 40] width 13 height 13
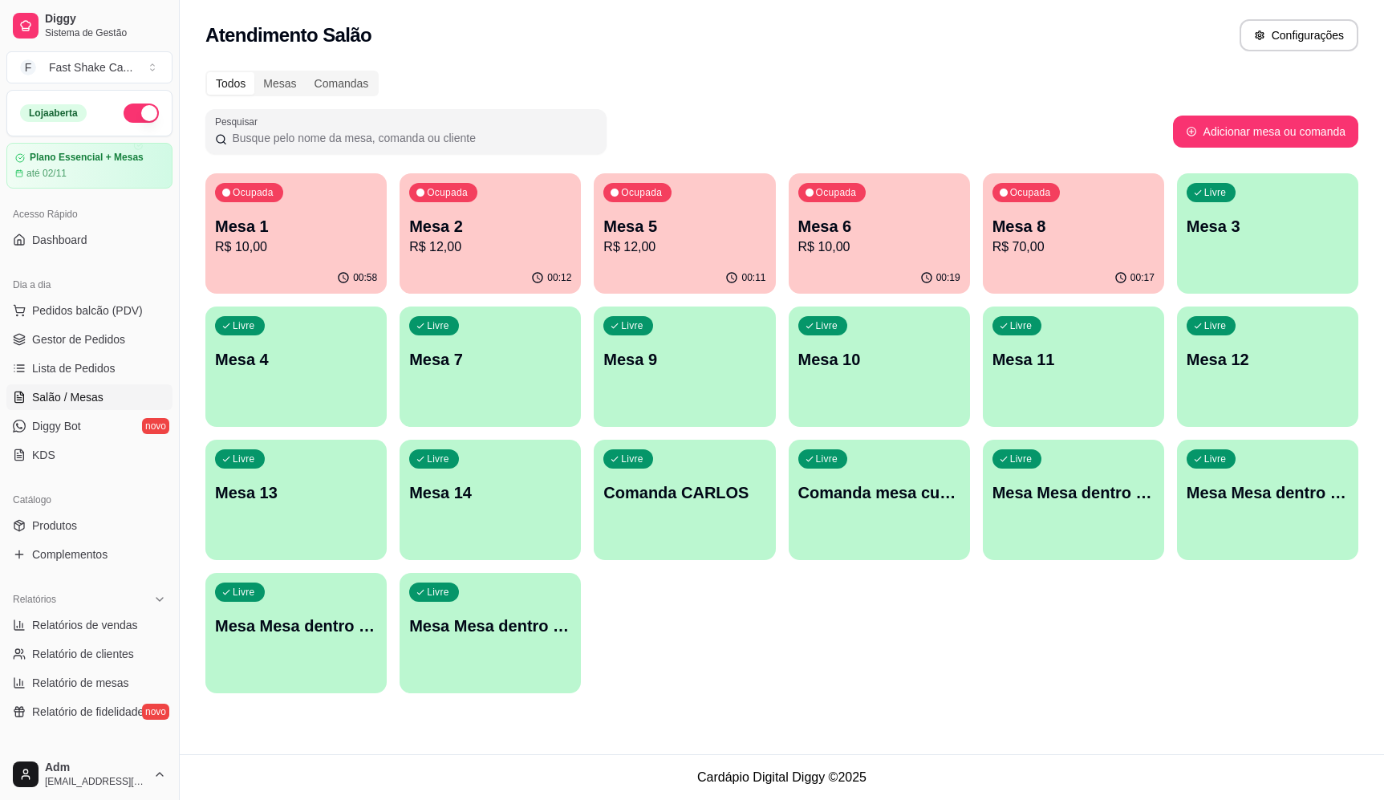
click at [726, 224] on p "Mesa 5" at bounding box center [685, 226] width 162 height 22
click at [1128, 207] on div "Ocupada Mesa 8 R$ 70,00" at bounding box center [1073, 217] width 181 height 89
click at [903, 248] on p "R$ 10,00" at bounding box center [880, 247] width 162 height 19
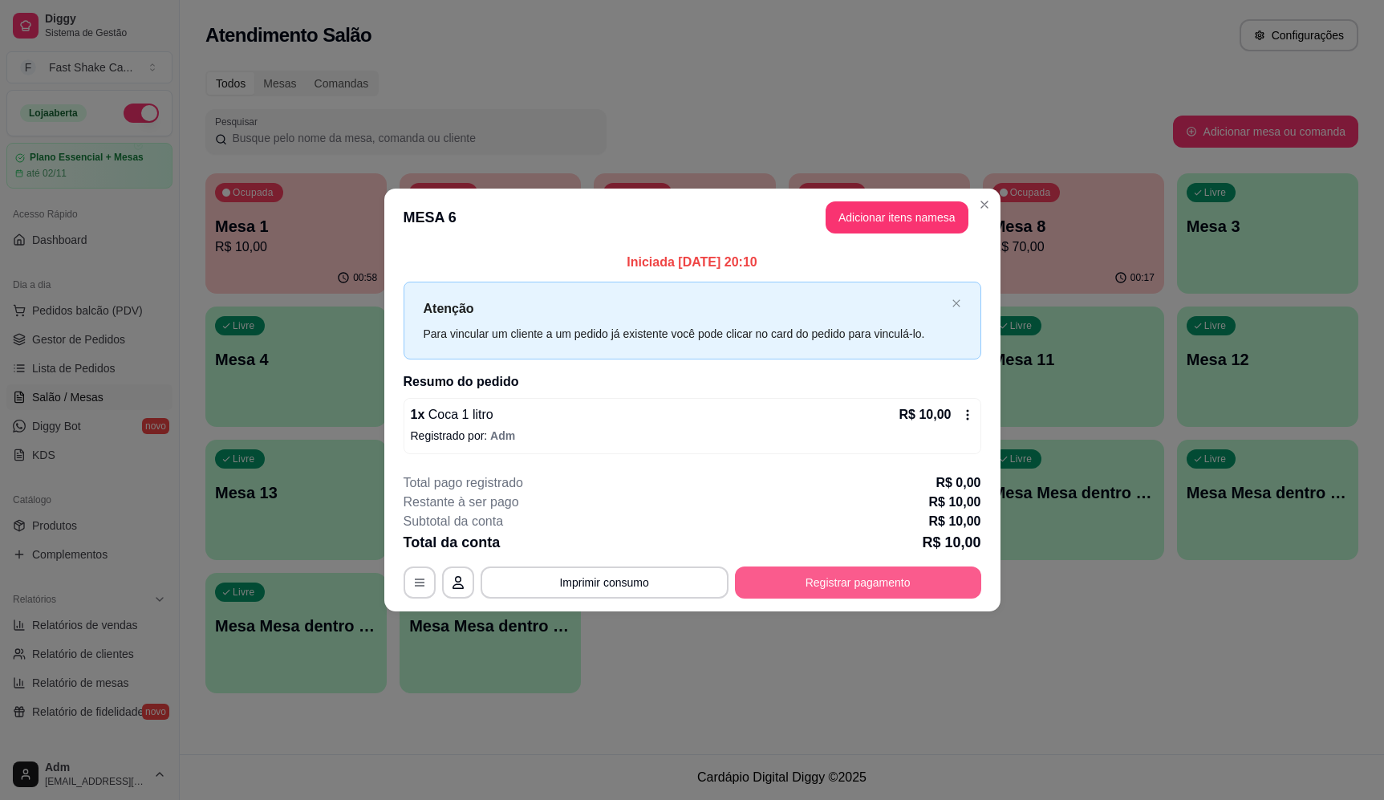
click at [870, 587] on button "Registrar pagamento" at bounding box center [858, 583] width 246 height 32
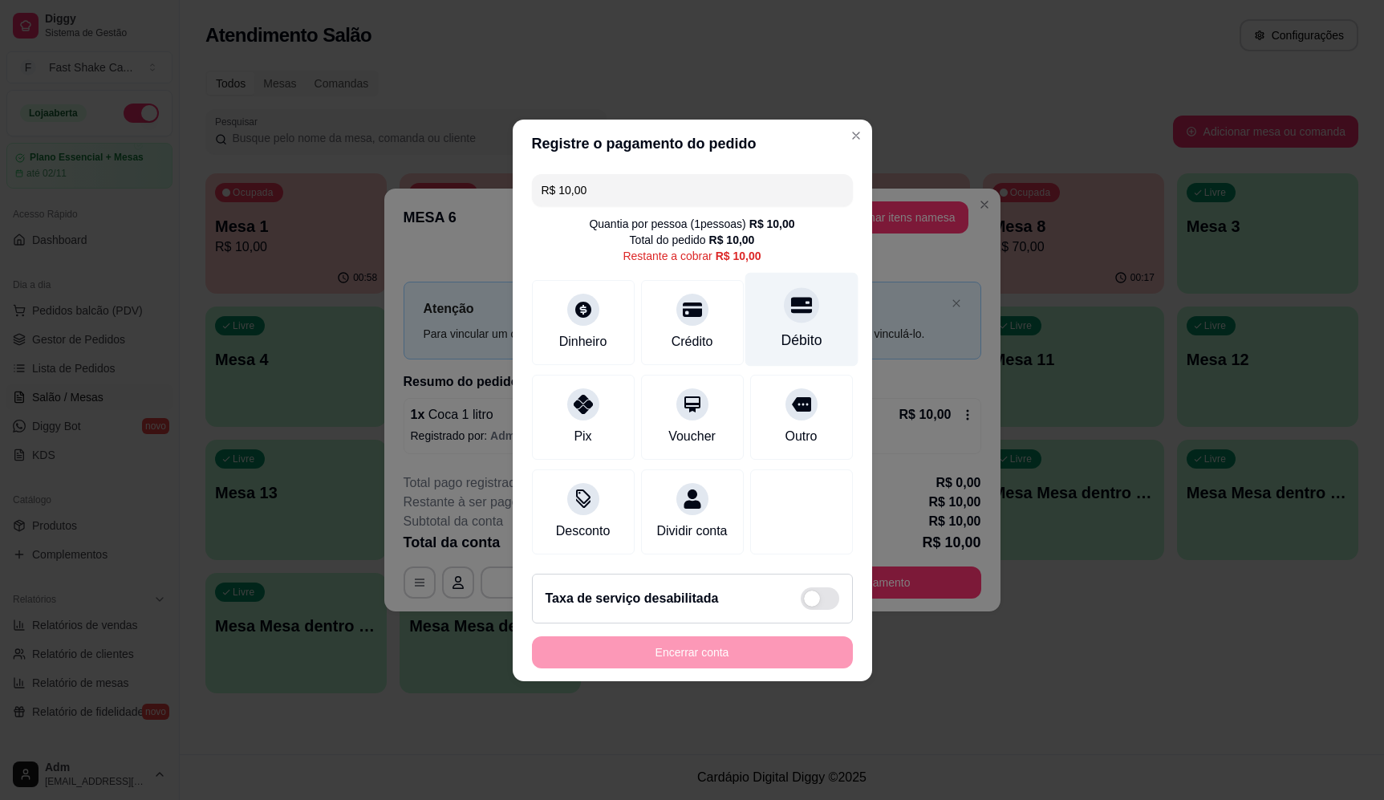
click at [810, 315] on div "Débito" at bounding box center [801, 319] width 113 height 94
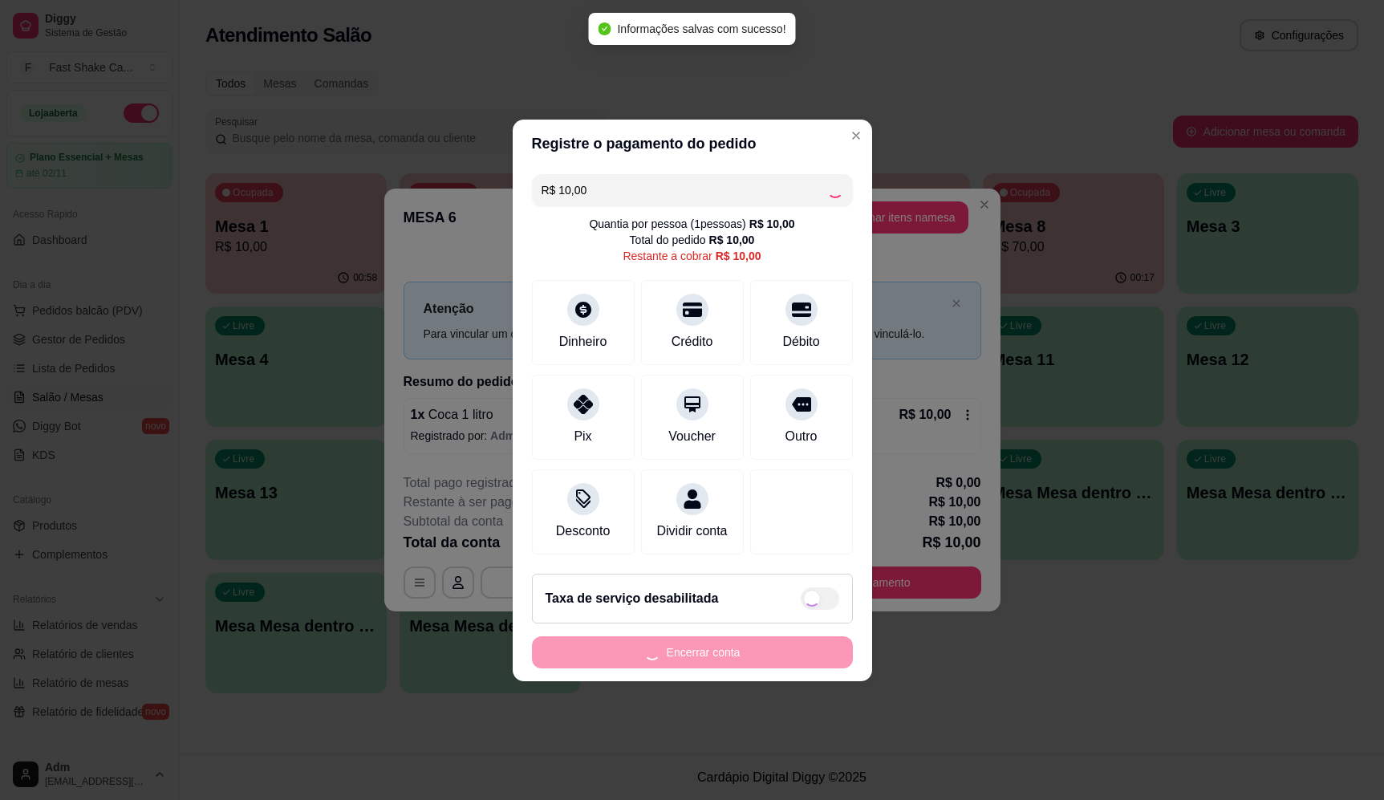
type input "R$ 0,00"
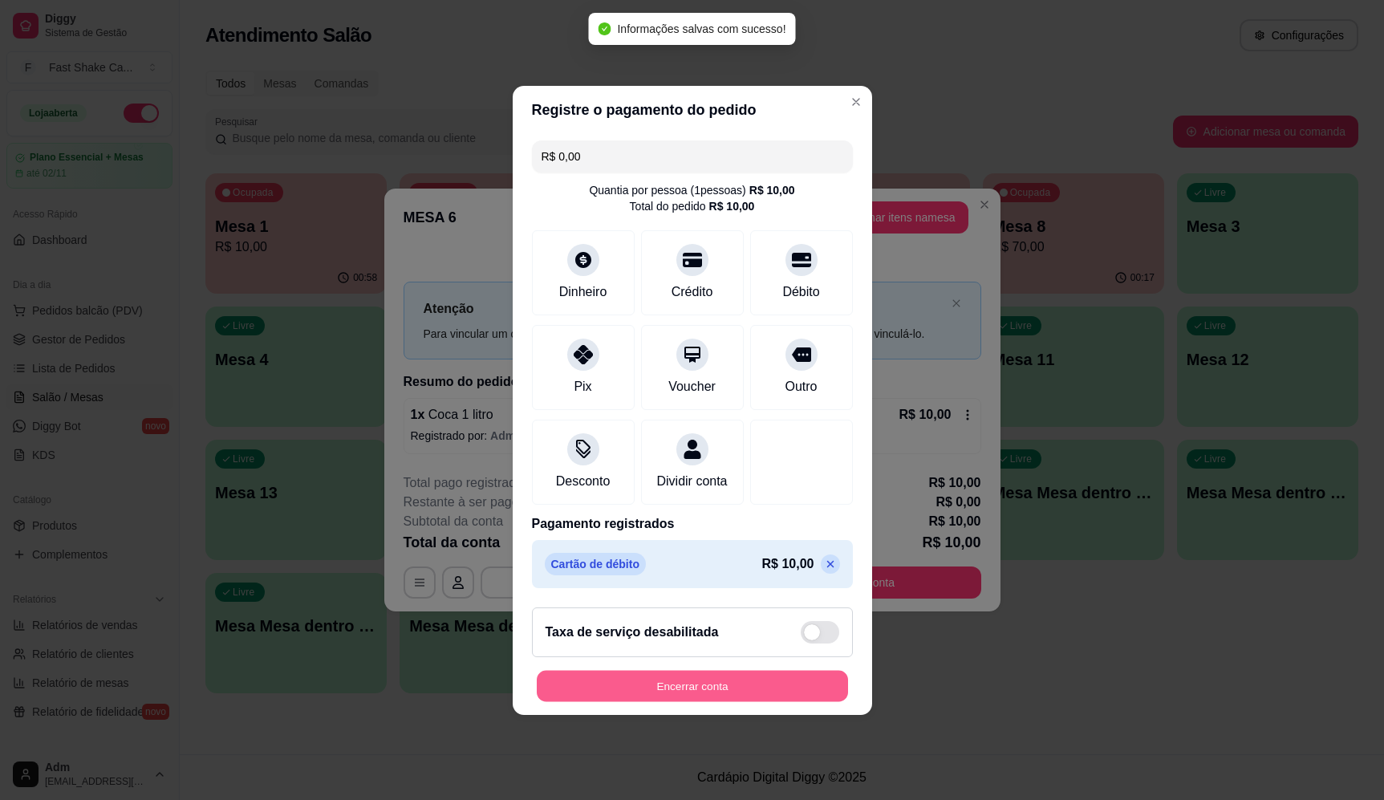
click at [740, 697] on button "Encerrar conta" at bounding box center [692, 685] width 311 height 31
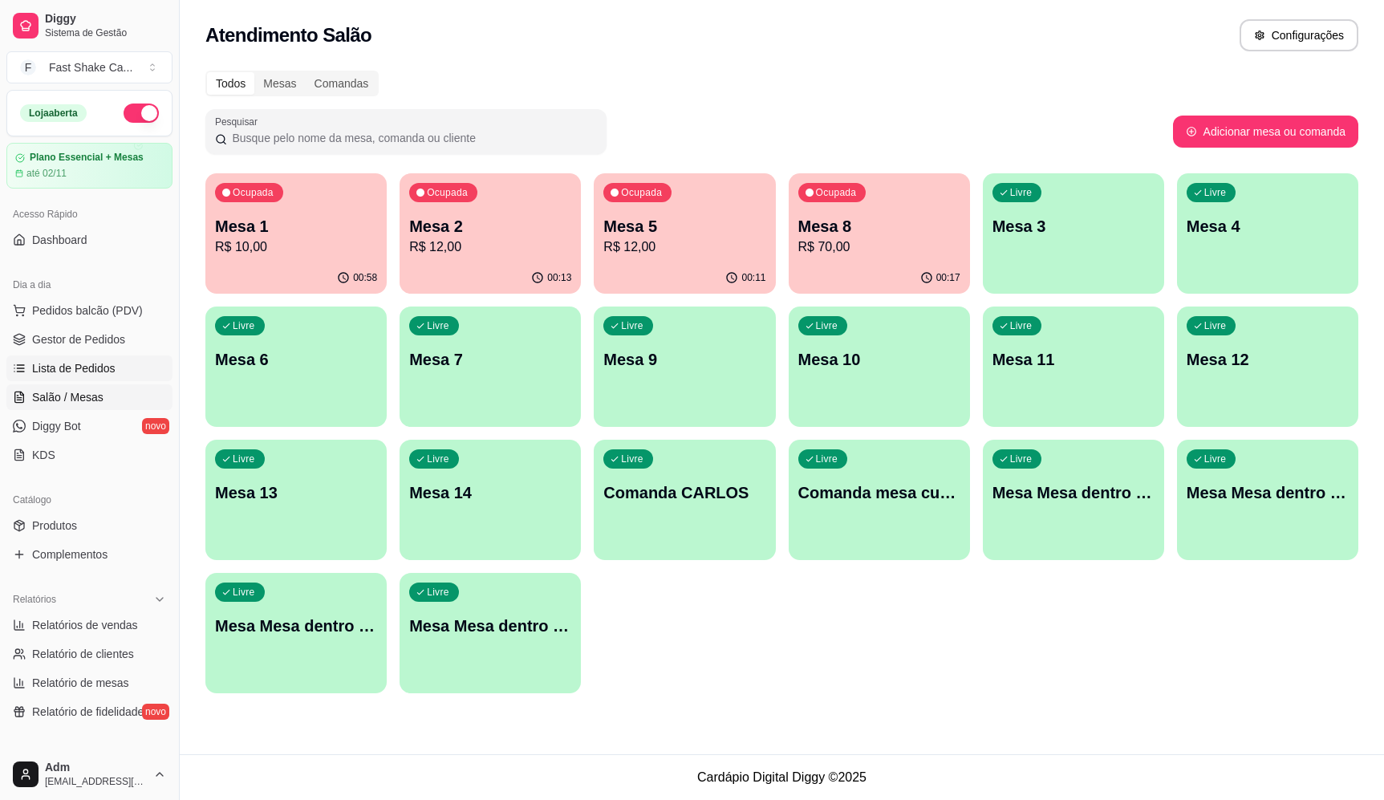
click at [85, 376] on span "Lista de Pedidos" at bounding box center [73, 368] width 83 height 16
click at [859, 234] on p "Mesa 8" at bounding box center [880, 226] width 162 height 22
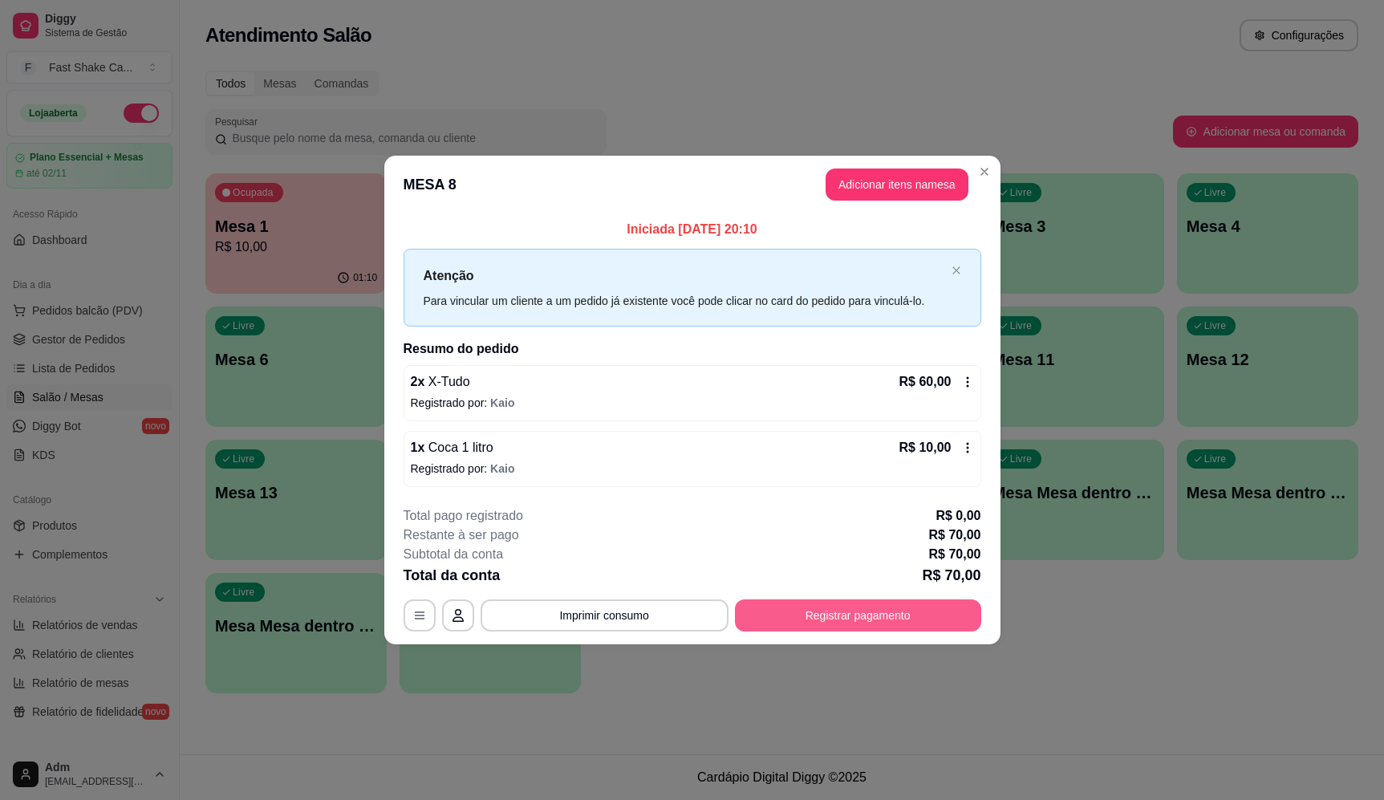
click at [943, 617] on button "Registrar pagamento" at bounding box center [858, 616] width 246 height 32
click at [805, 305] on div at bounding box center [801, 304] width 35 height 35
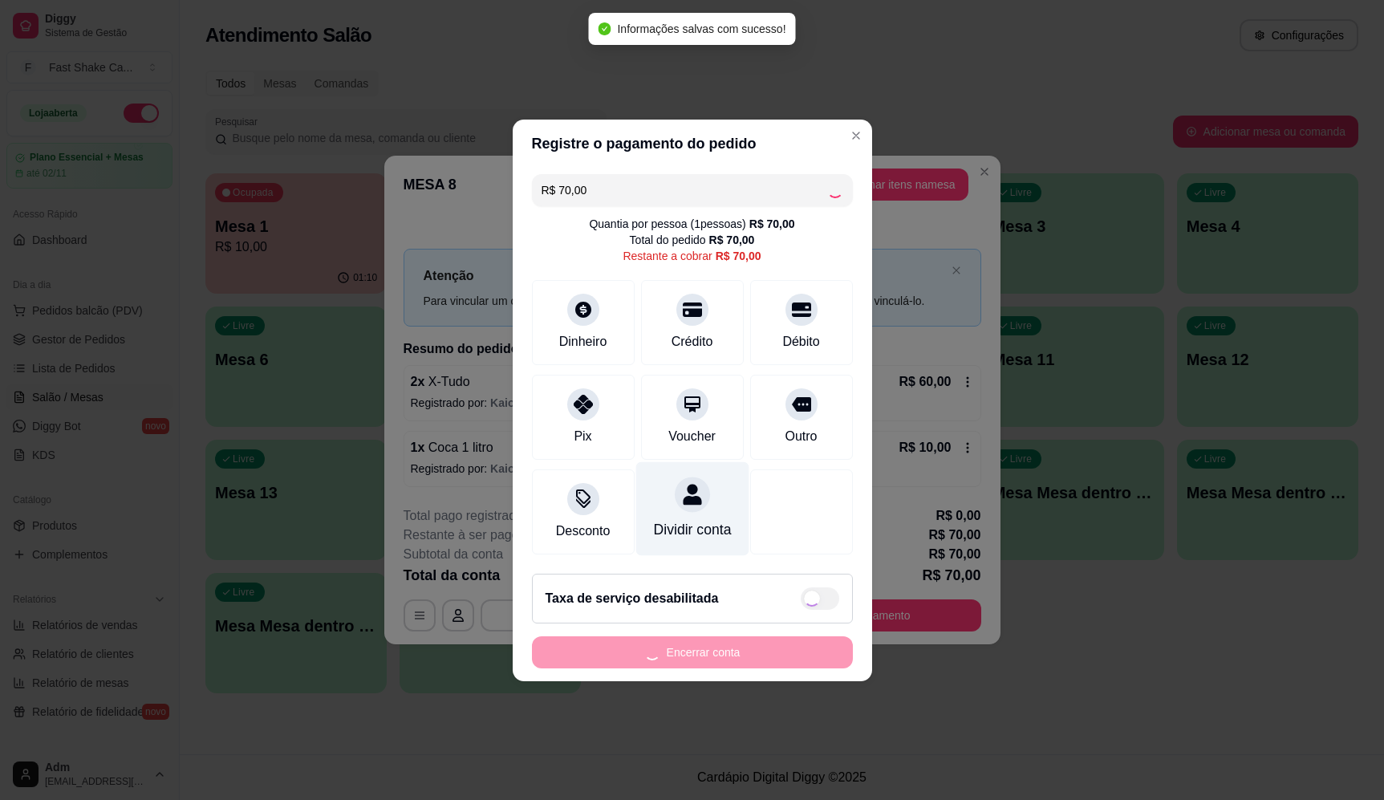
type input "R$ 0,00"
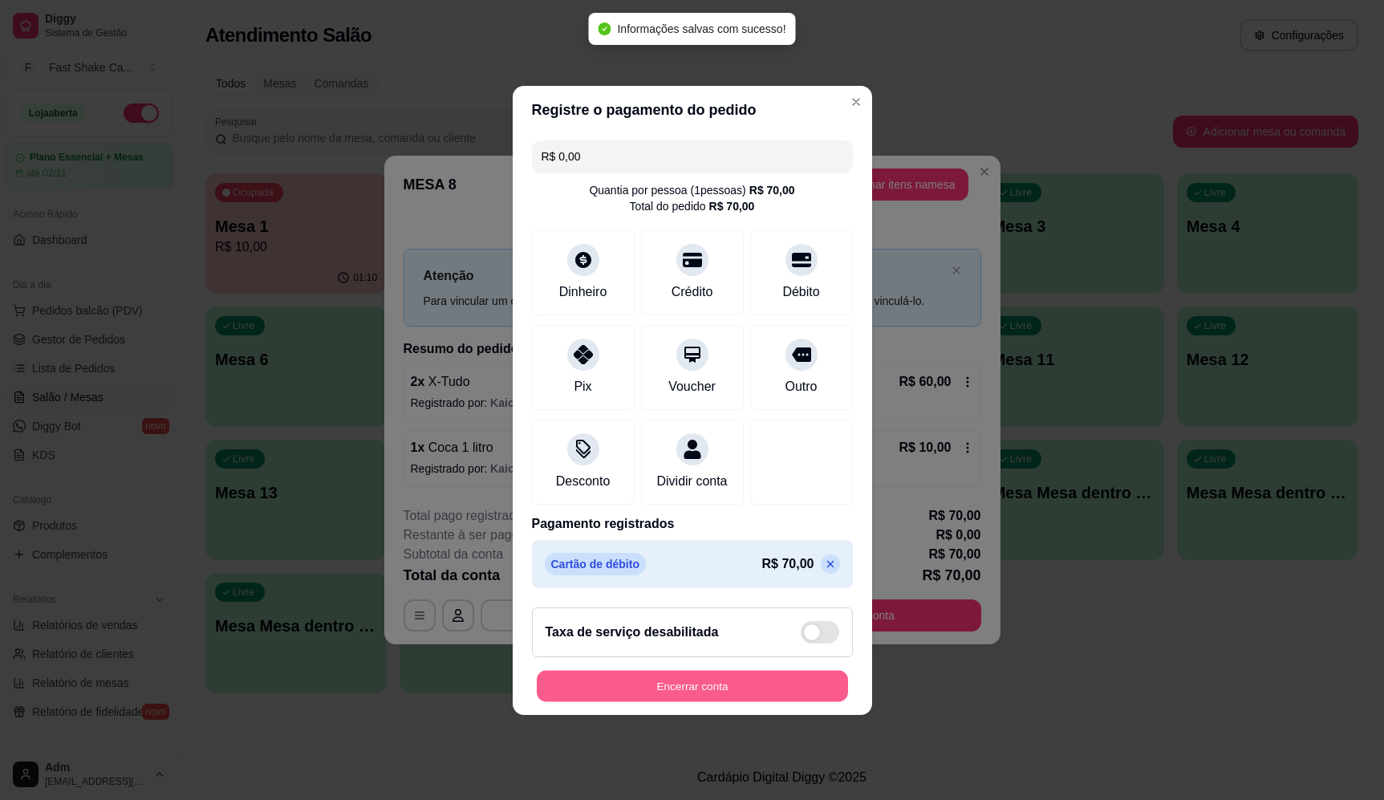
click at [668, 688] on button "Encerrar conta" at bounding box center [692, 685] width 311 height 31
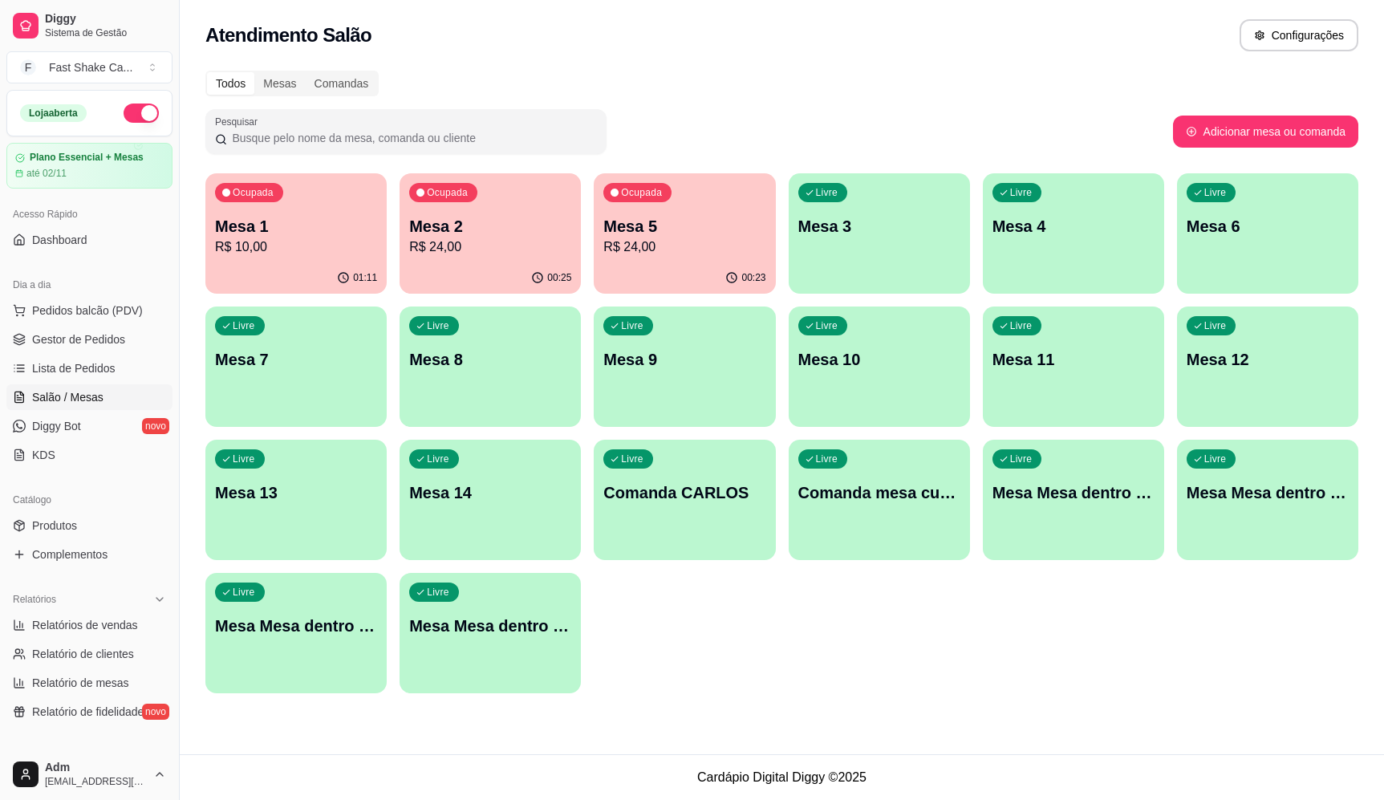
click at [465, 247] on p "R$ 24,00" at bounding box center [490, 247] width 162 height 19
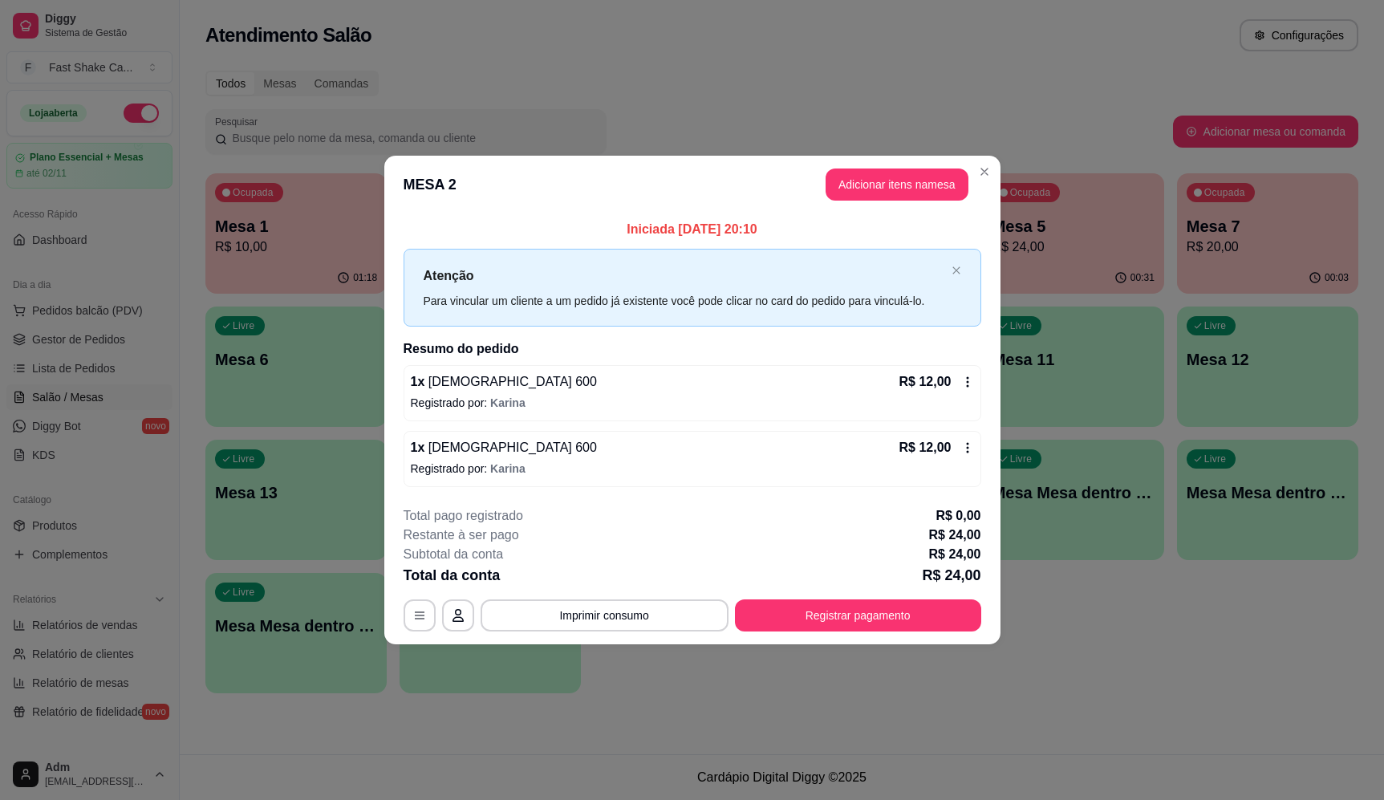
click at [845, 383] on div "1 x Brahma 600 R$ 12,00" at bounding box center [692, 381] width 563 height 19
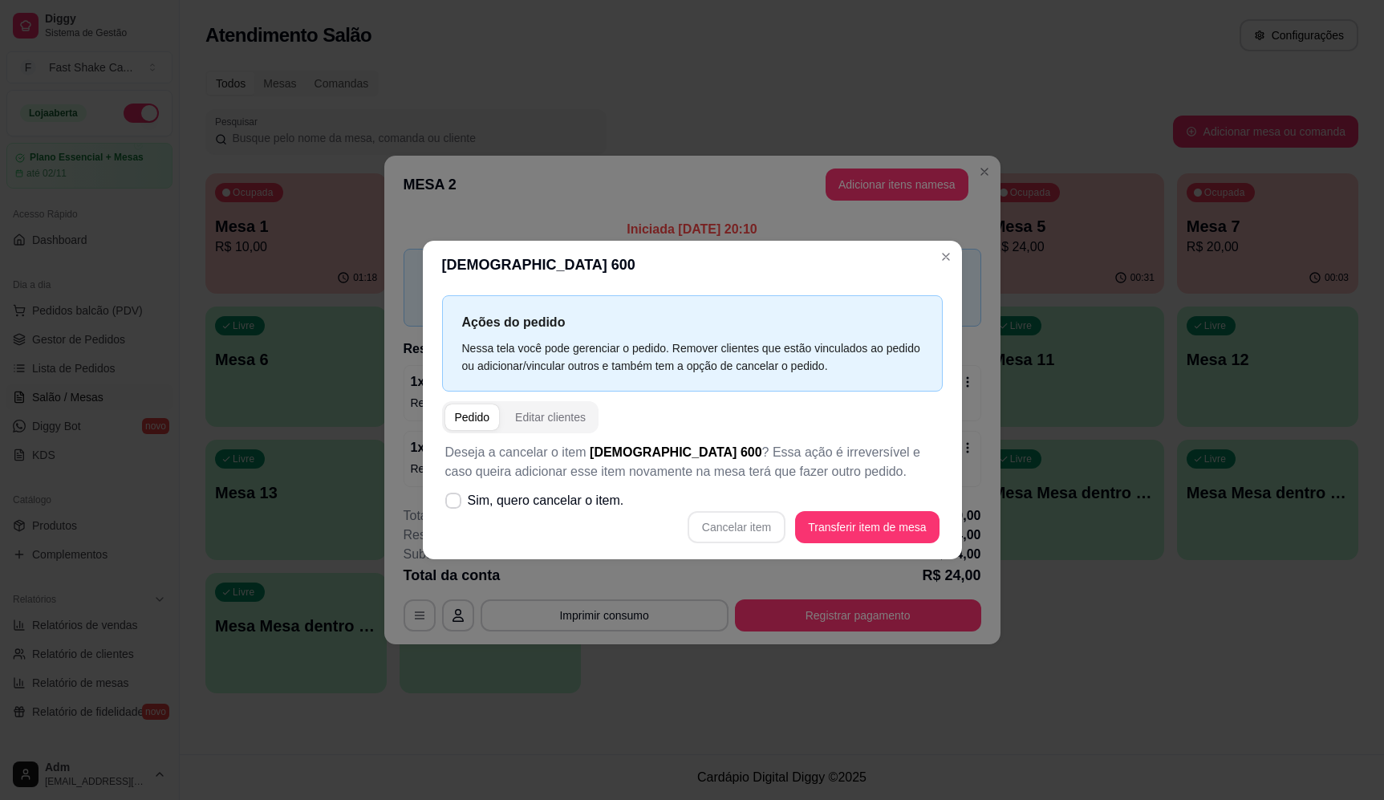
click at [538, 493] on span "Sim, quero cancelar o item." at bounding box center [546, 500] width 157 height 19
click at [455, 503] on input "Sim, quero cancelar o item." at bounding box center [450, 508] width 10 height 10
checkbox input "true"
click at [737, 533] on button "Cancelar item" at bounding box center [737, 527] width 98 height 32
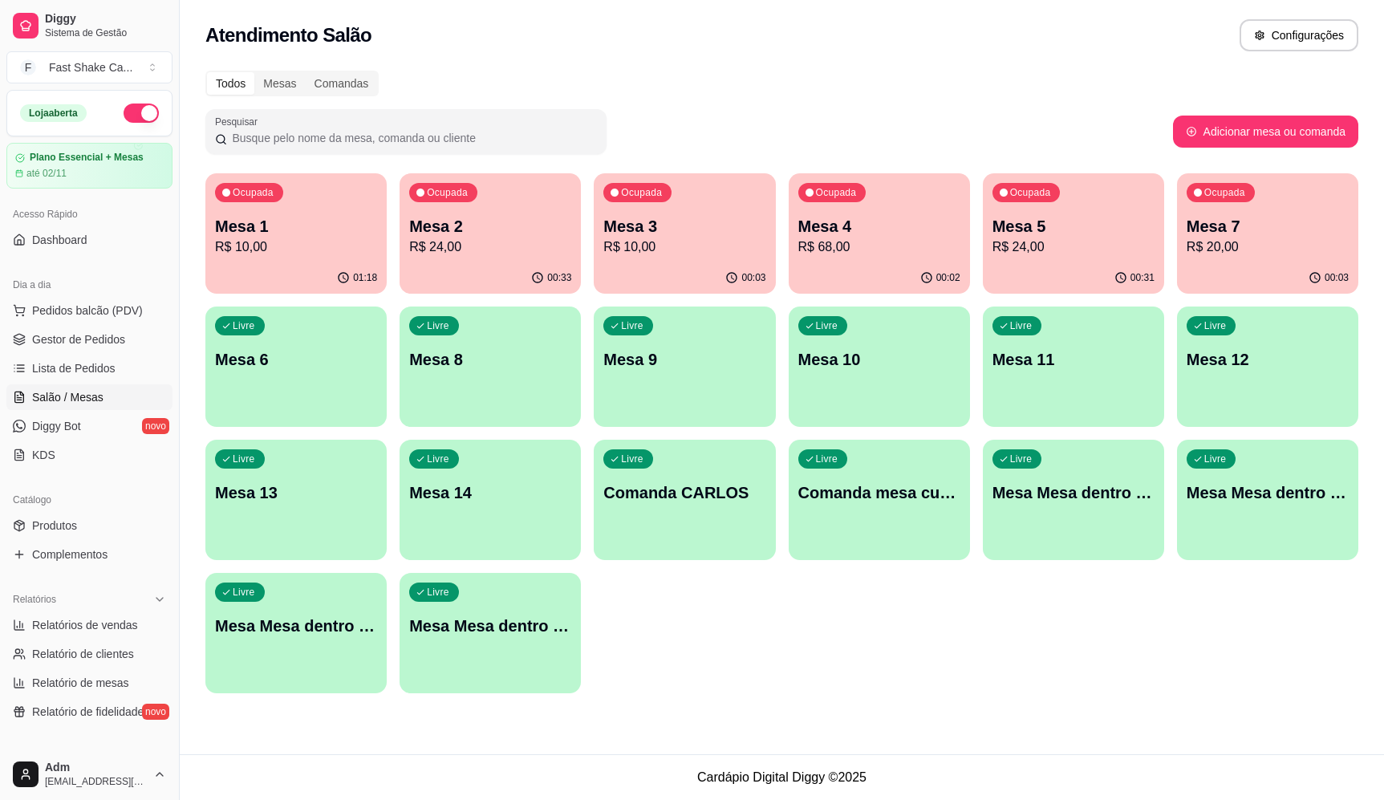
click at [941, 228] on p "Mesa 4" at bounding box center [880, 226] width 162 height 22
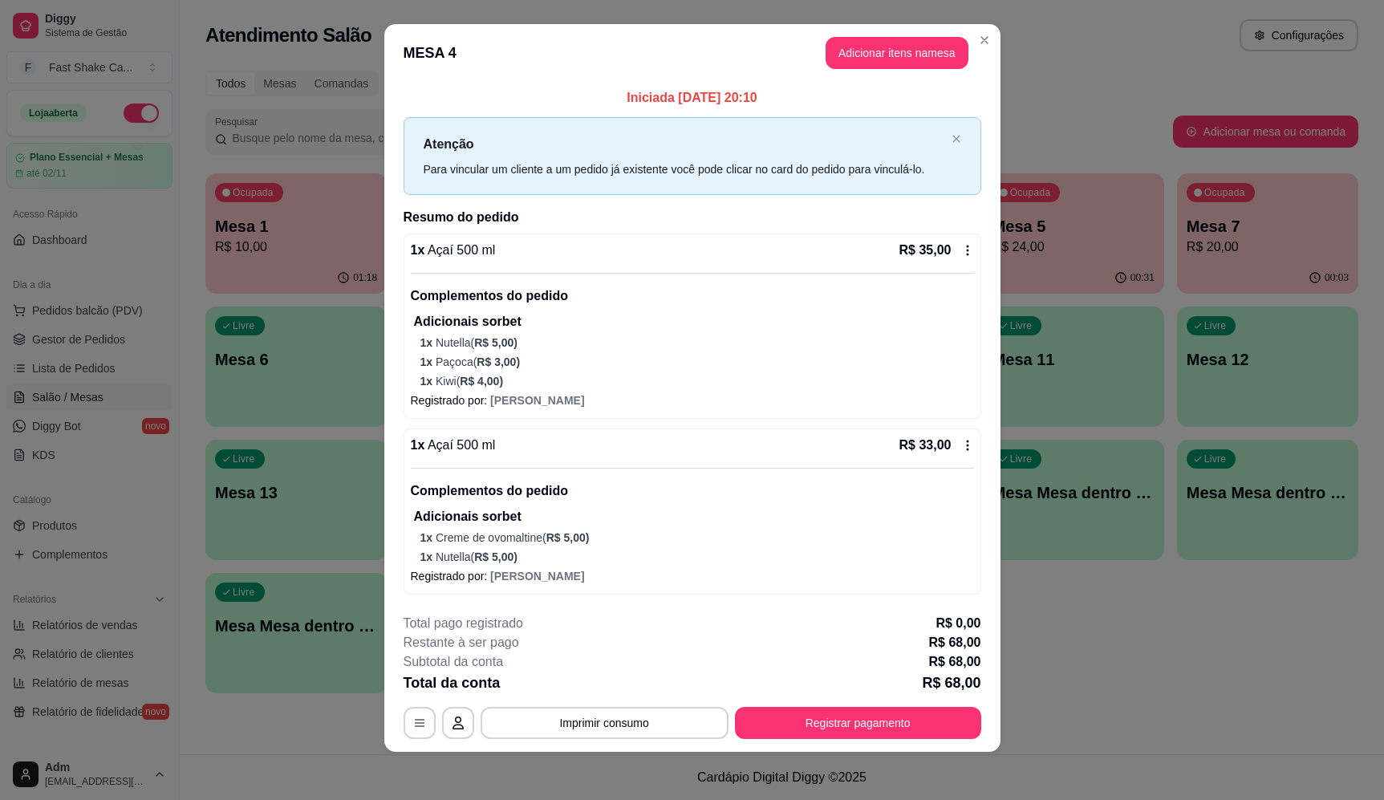
scroll to position [15, 0]
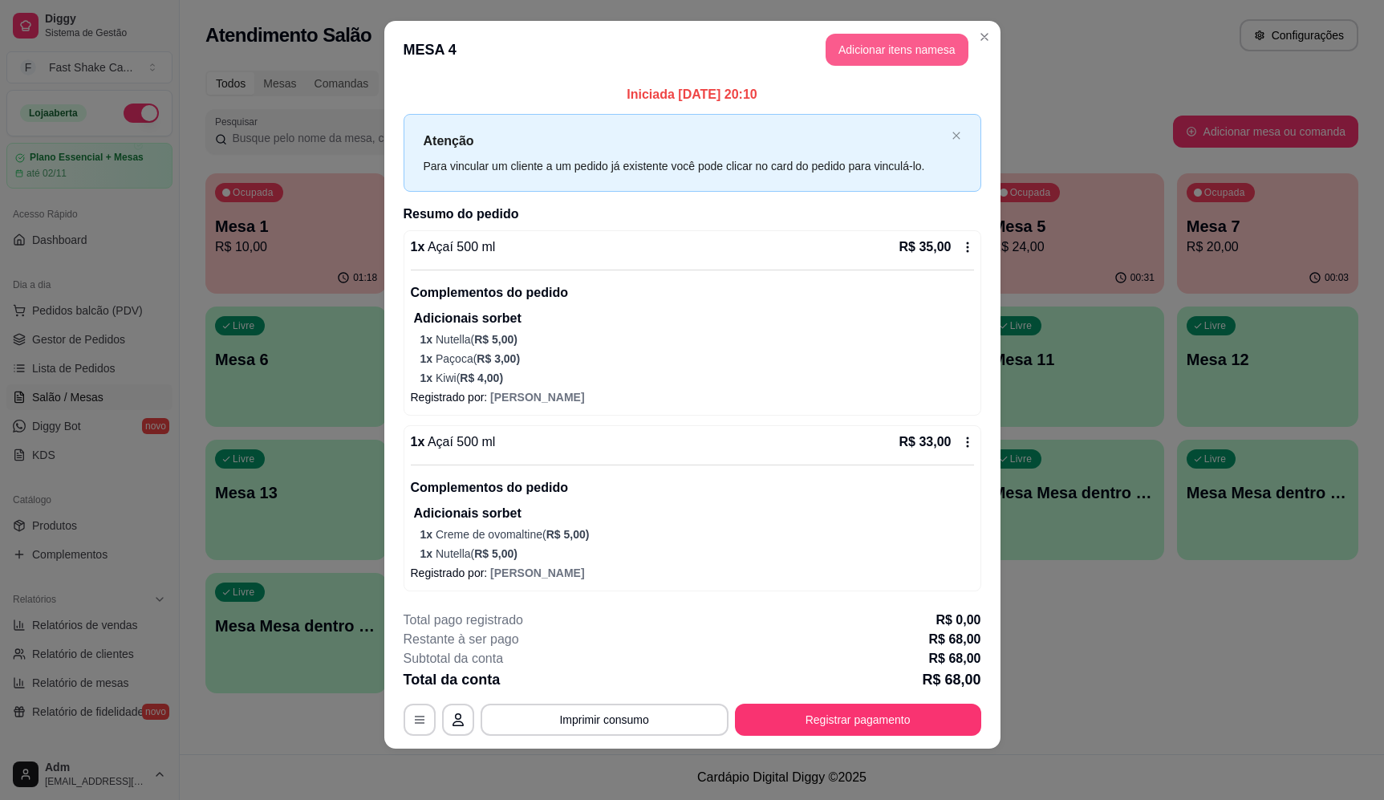
click at [894, 35] on header "MESA 4 Adicionar itens na mesa" at bounding box center [692, 50] width 616 height 58
click at [892, 45] on button "Adicionar itens na mesa" at bounding box center [897, 50] width 138 height 31
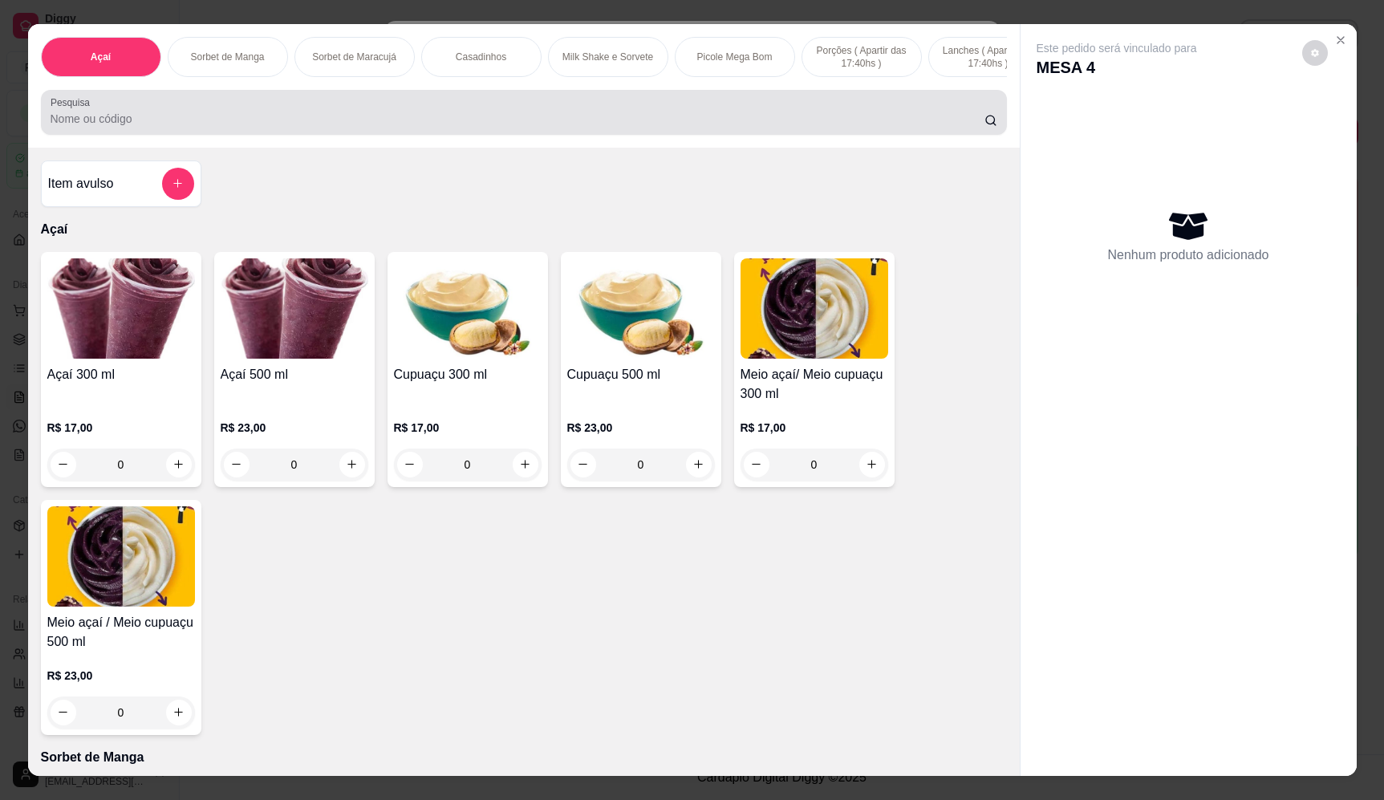
click at [465, 118] on div at bounding box center [524, 112] width 947 height 32
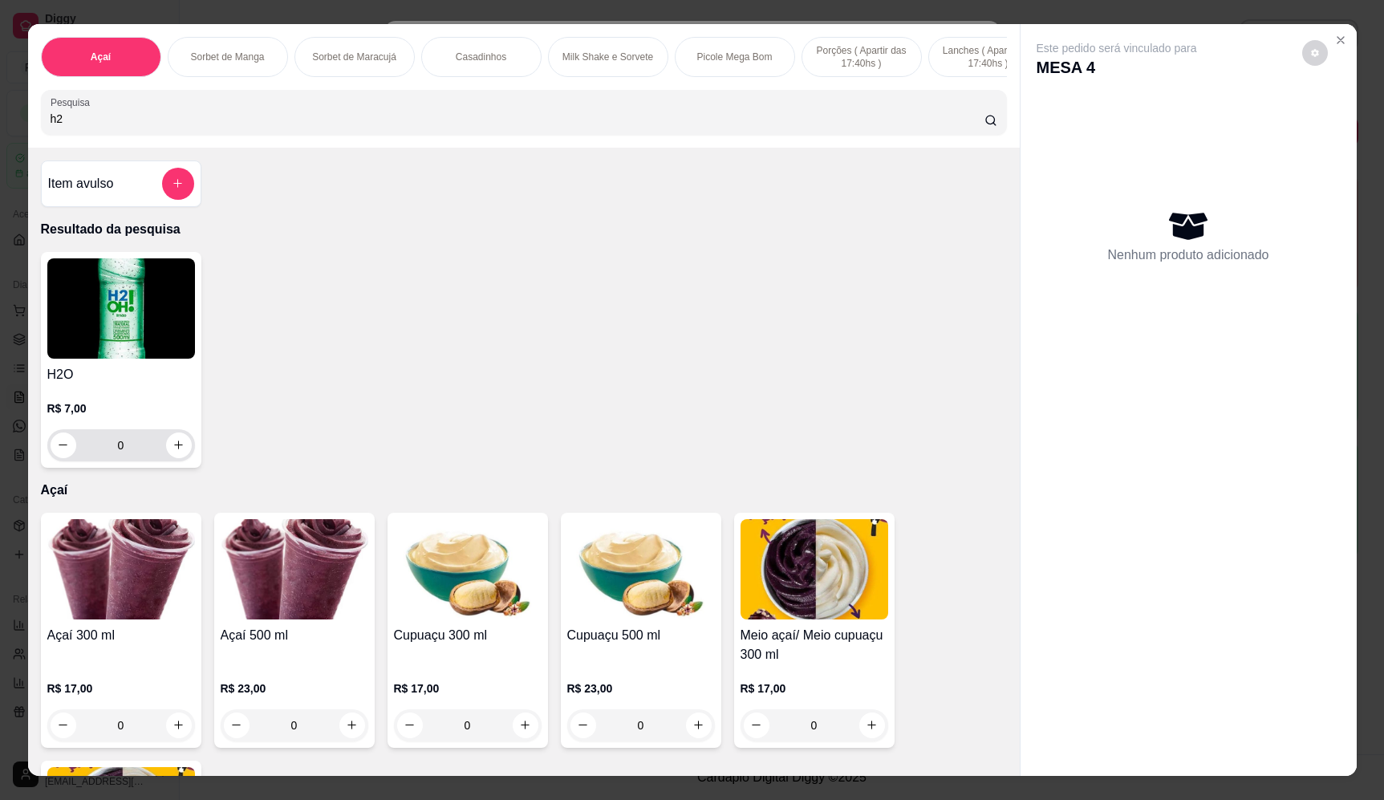
type input "h2"
click at [160, 449] on div "0" at bounding box center [121, 445] width 141 height 32
click at [168, 449] on button "increase-product-quantity" at bounding box center [178, 445] width 25 height 25
type input "1"
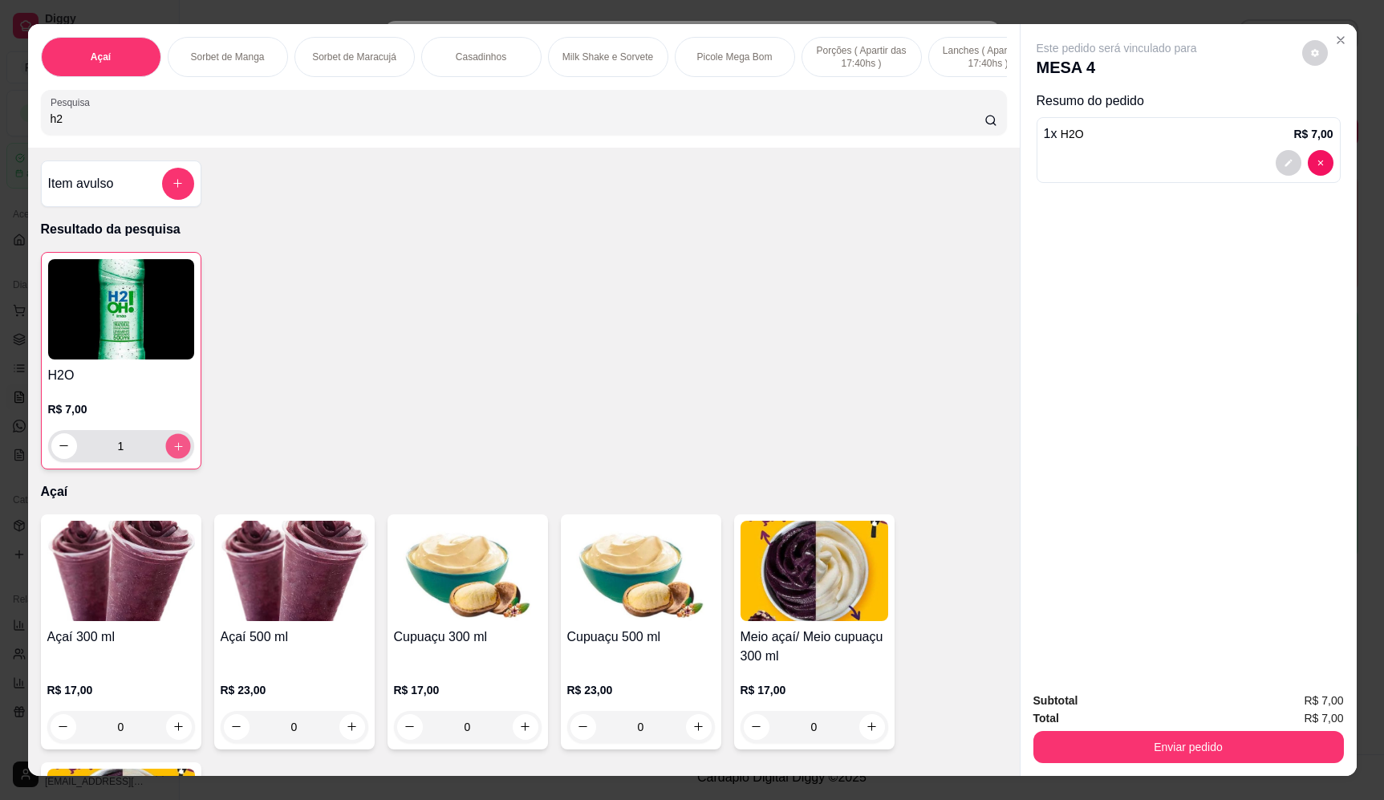
click at [170, 458] on button "increase-product-quantity" at bounding box center [177, 445] width 25 height 25
type input "2"
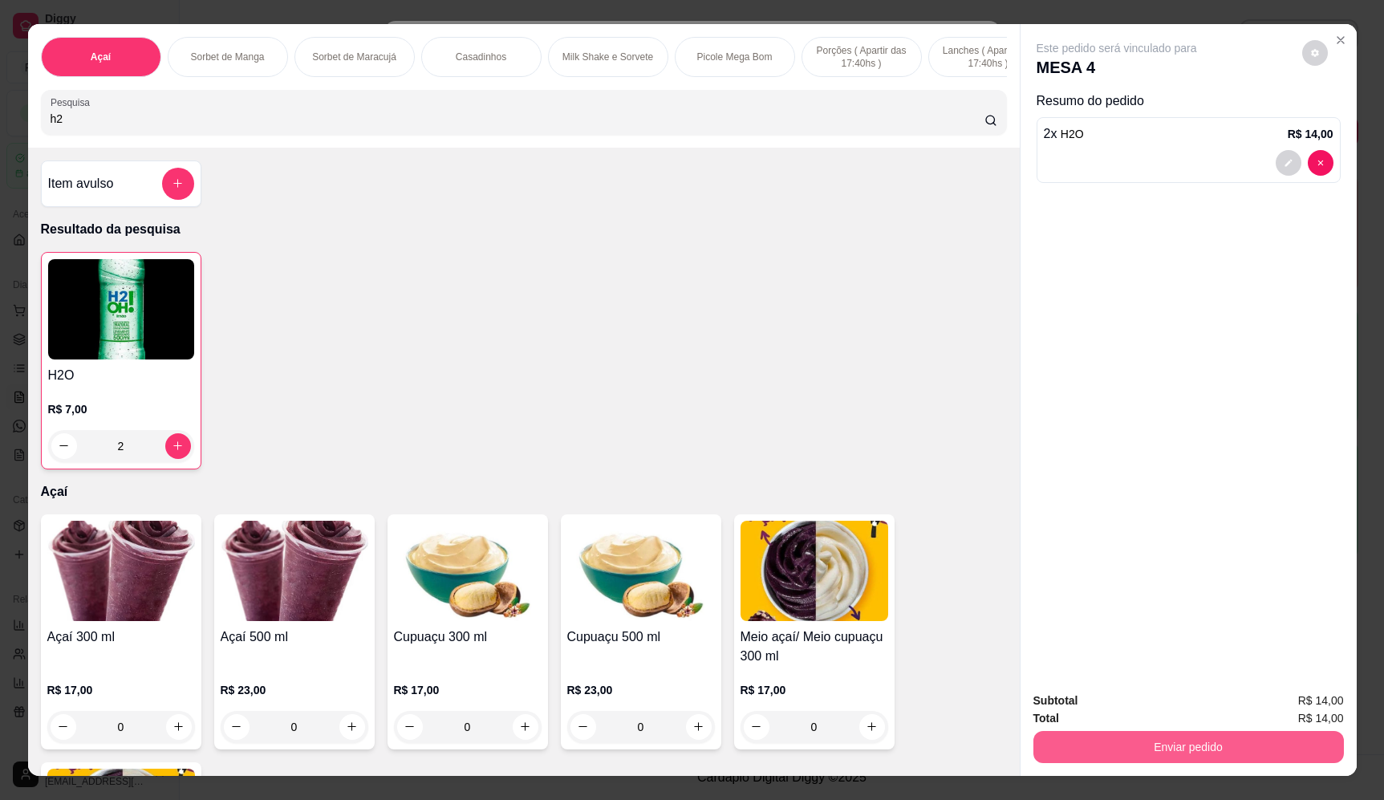
click at [1242, 733] on button "Enviar pedido" at bounding box center [1189, 747] width 311 height 32
click at [1283, 703] on button "Enviar pedido" at bounding box center [1302, 708] width 88 height 30
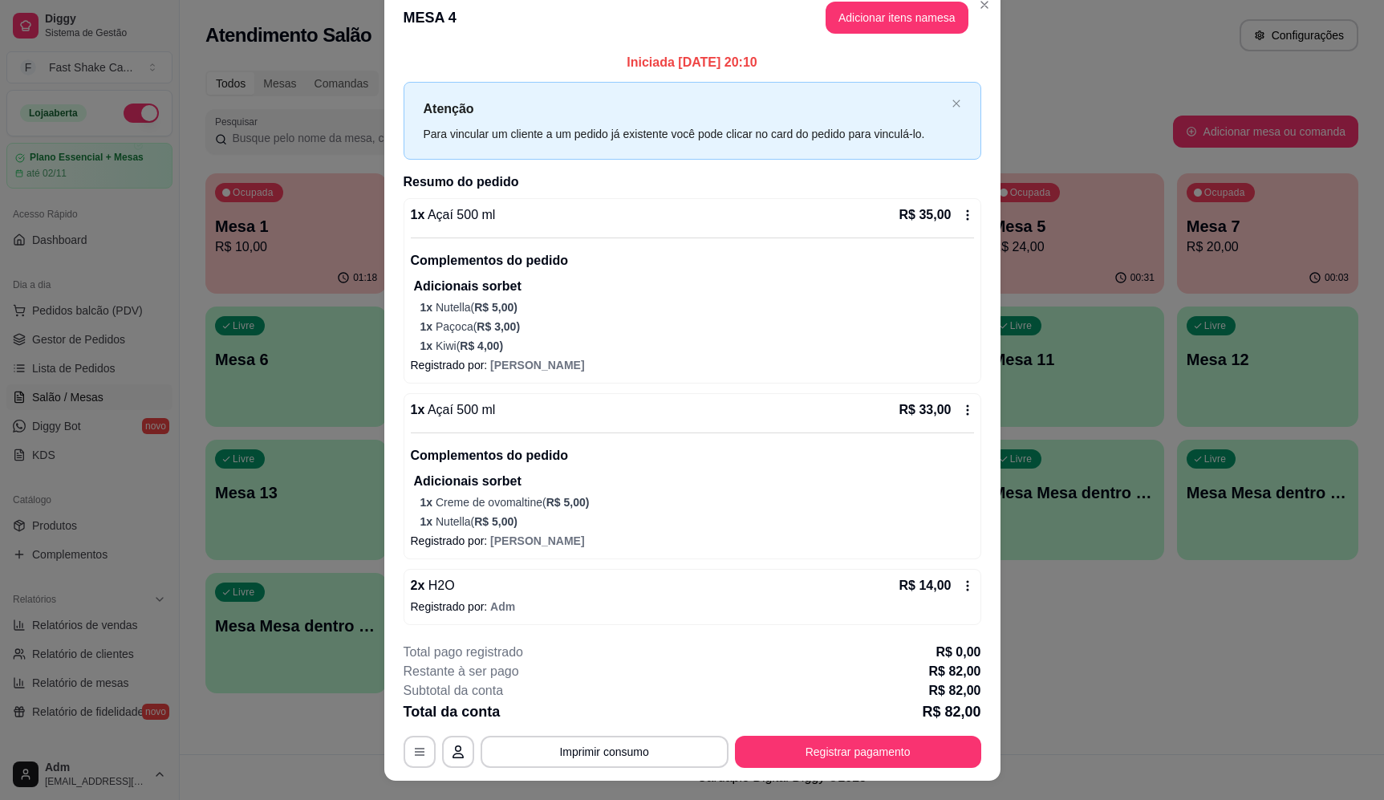
scroll to position [0, 0]
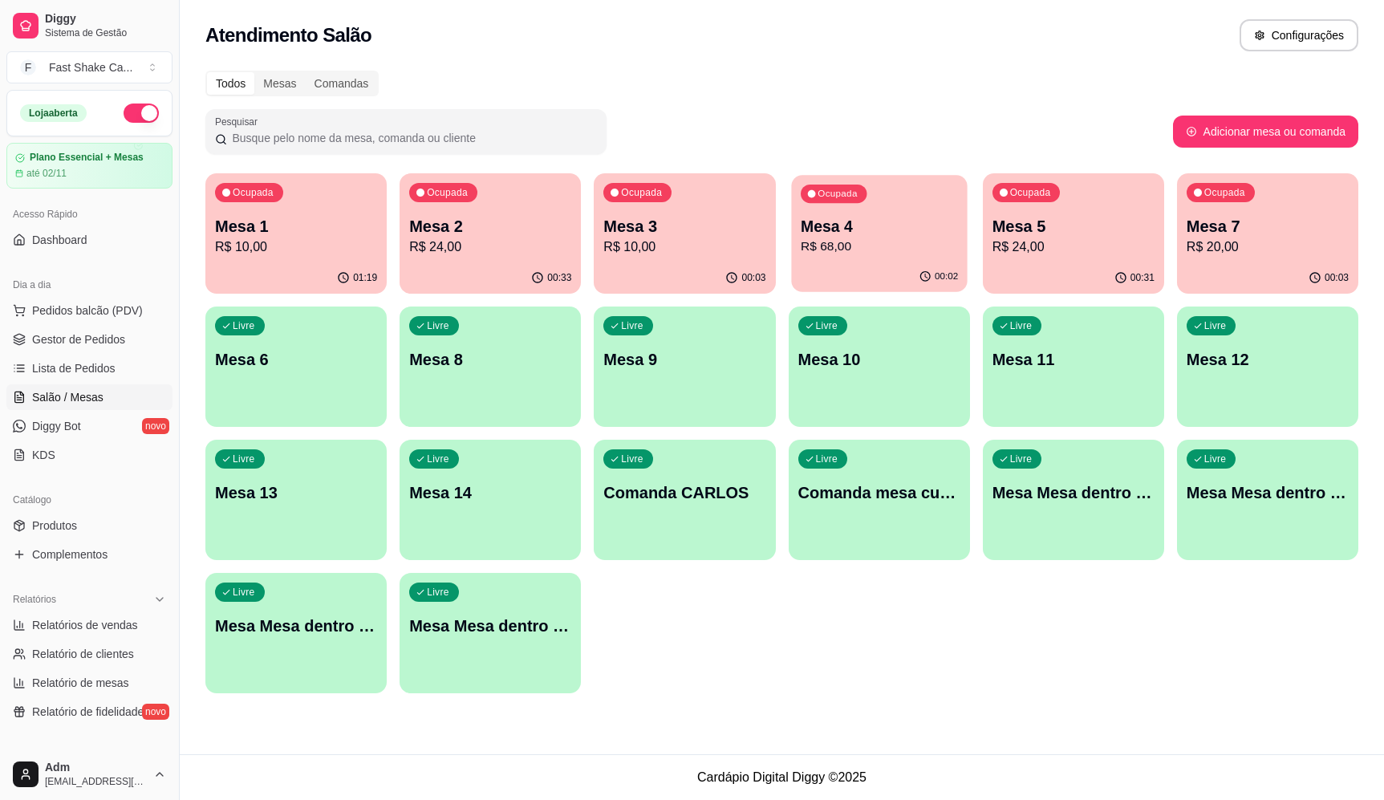
click at [852, 261] on div "Ocupada Mesa 4 R$ 68,00" at bounding box center [879, 218] width 176 height 87
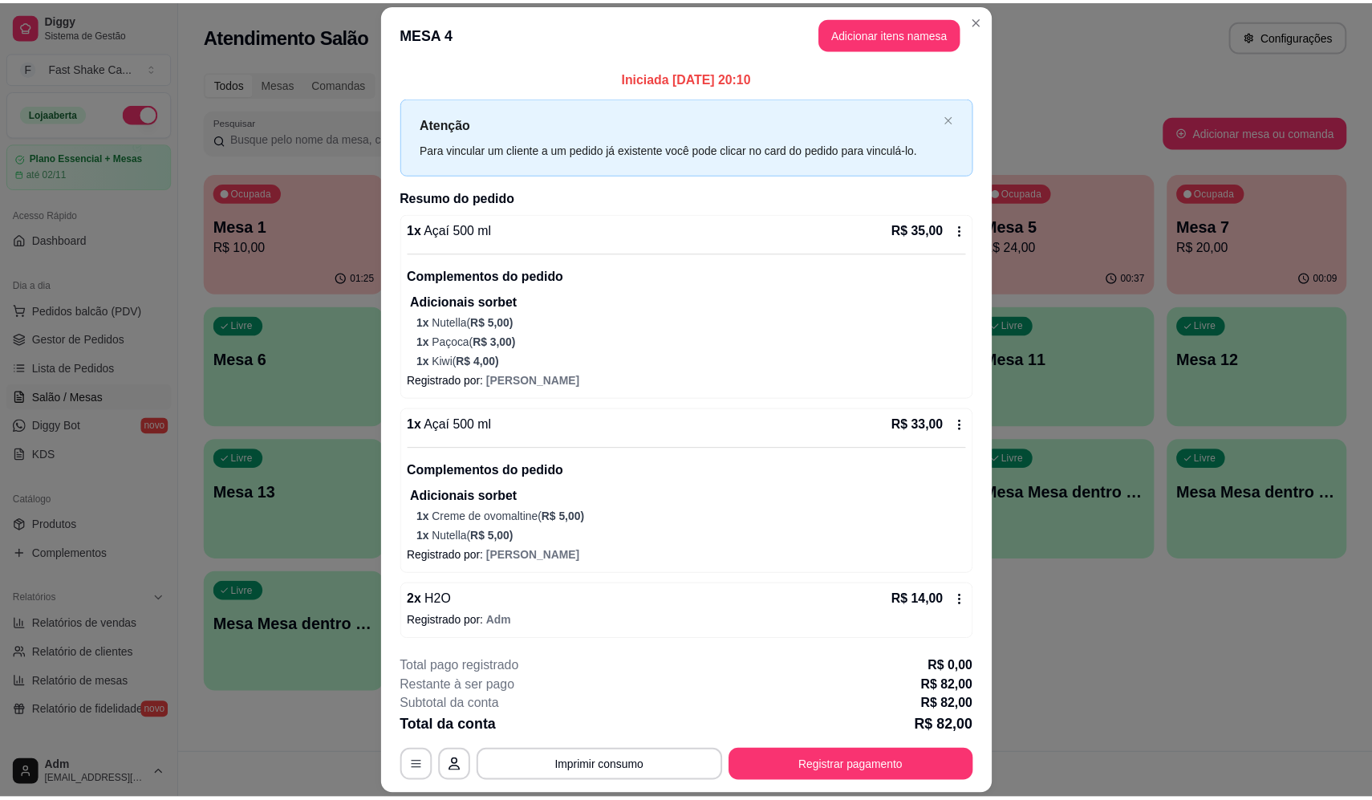
scroll to position [2, 0]
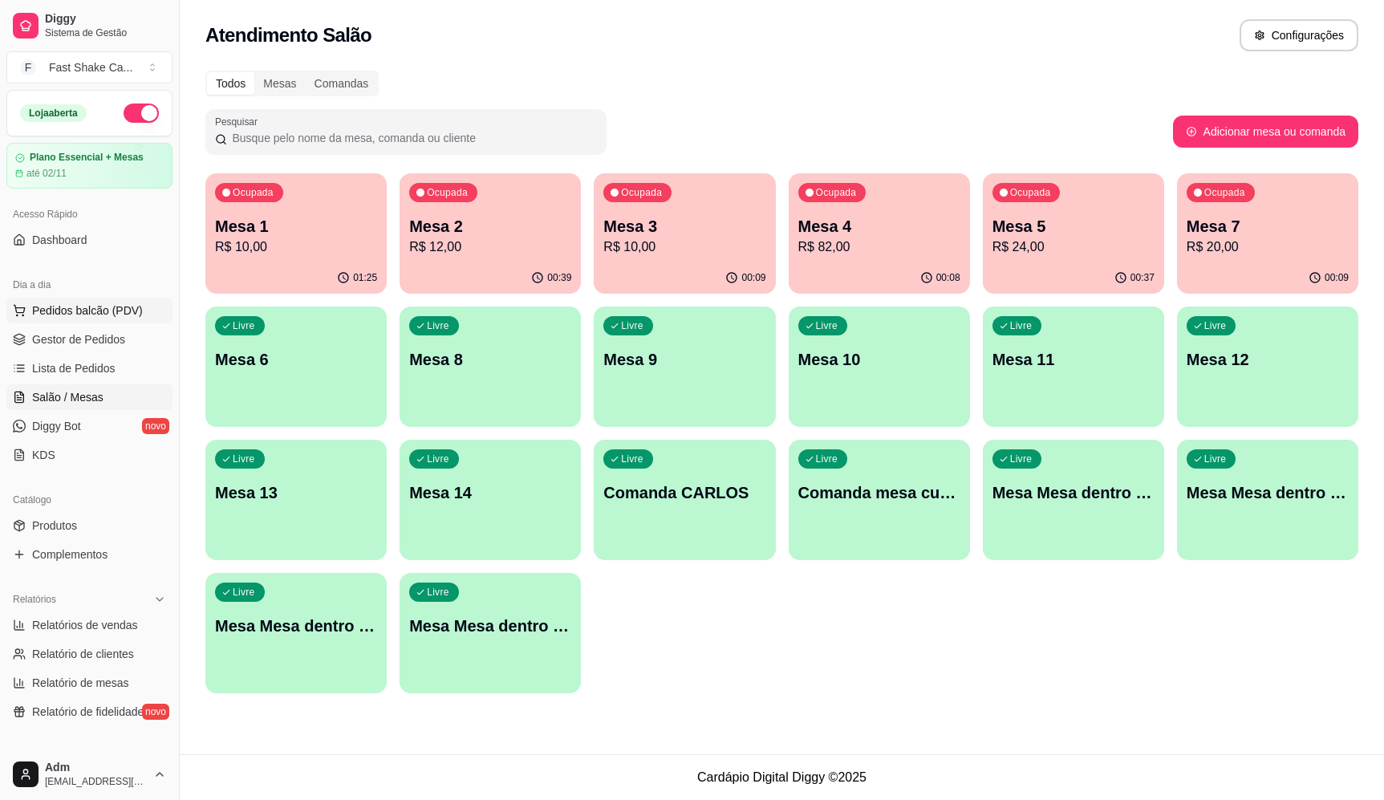
click at [118, 306] on span "Pedidos balcão (PDV)" at bounding box center [87, 311] width 111 height 16
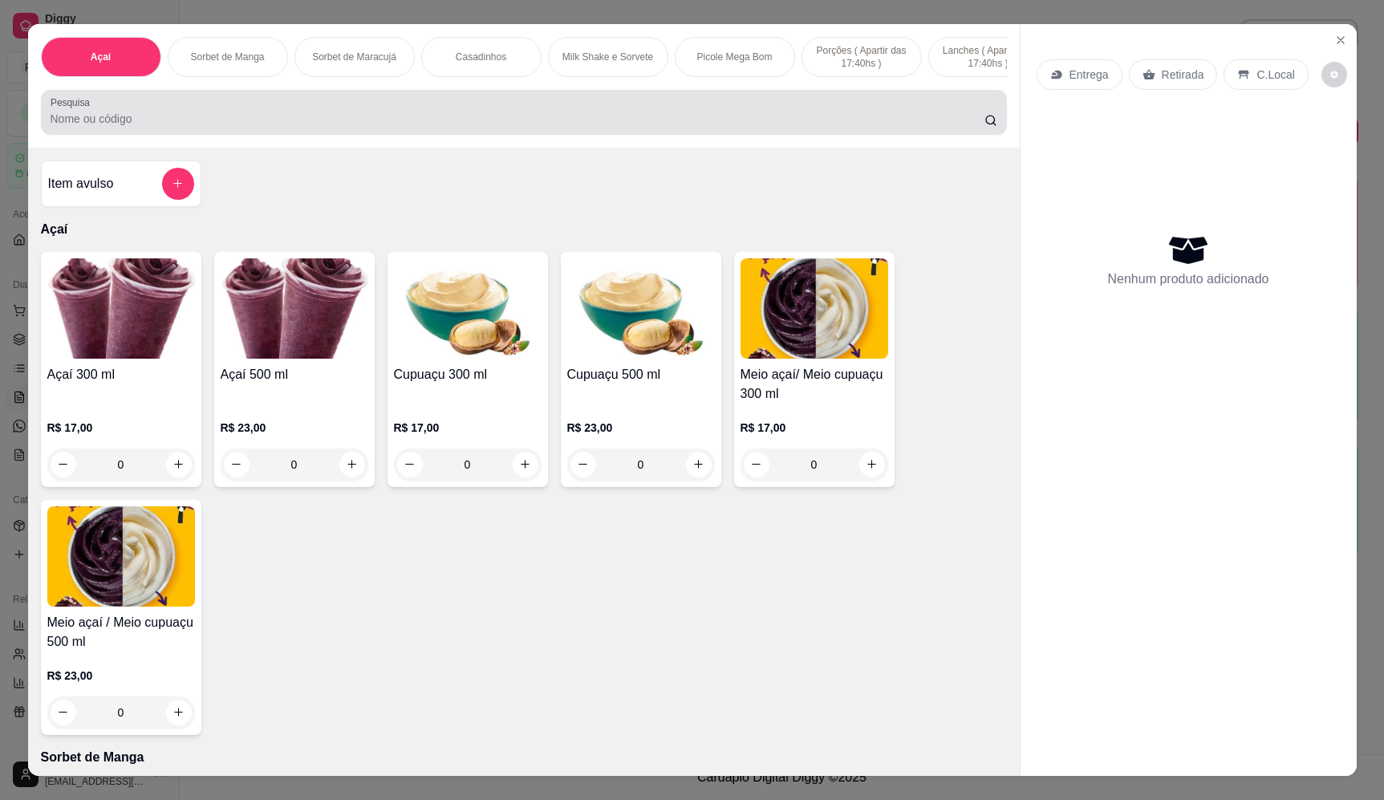
click at [404, 124] on input "Pesquisa" at bounding box center [518, 119] width 934 height 16
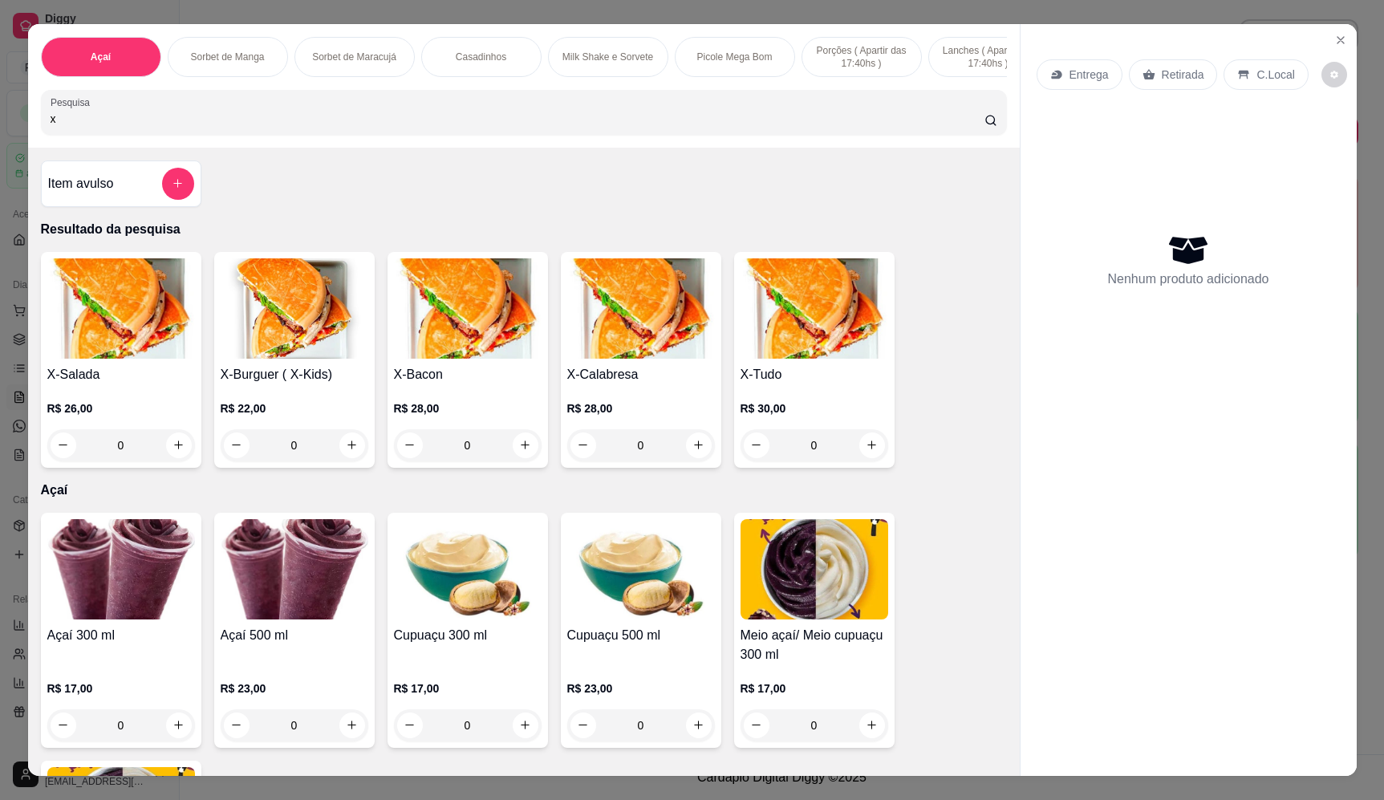
type input "x"
click at [865, 461] on div "0" at bounding box center [815, 445] width 148 height 32
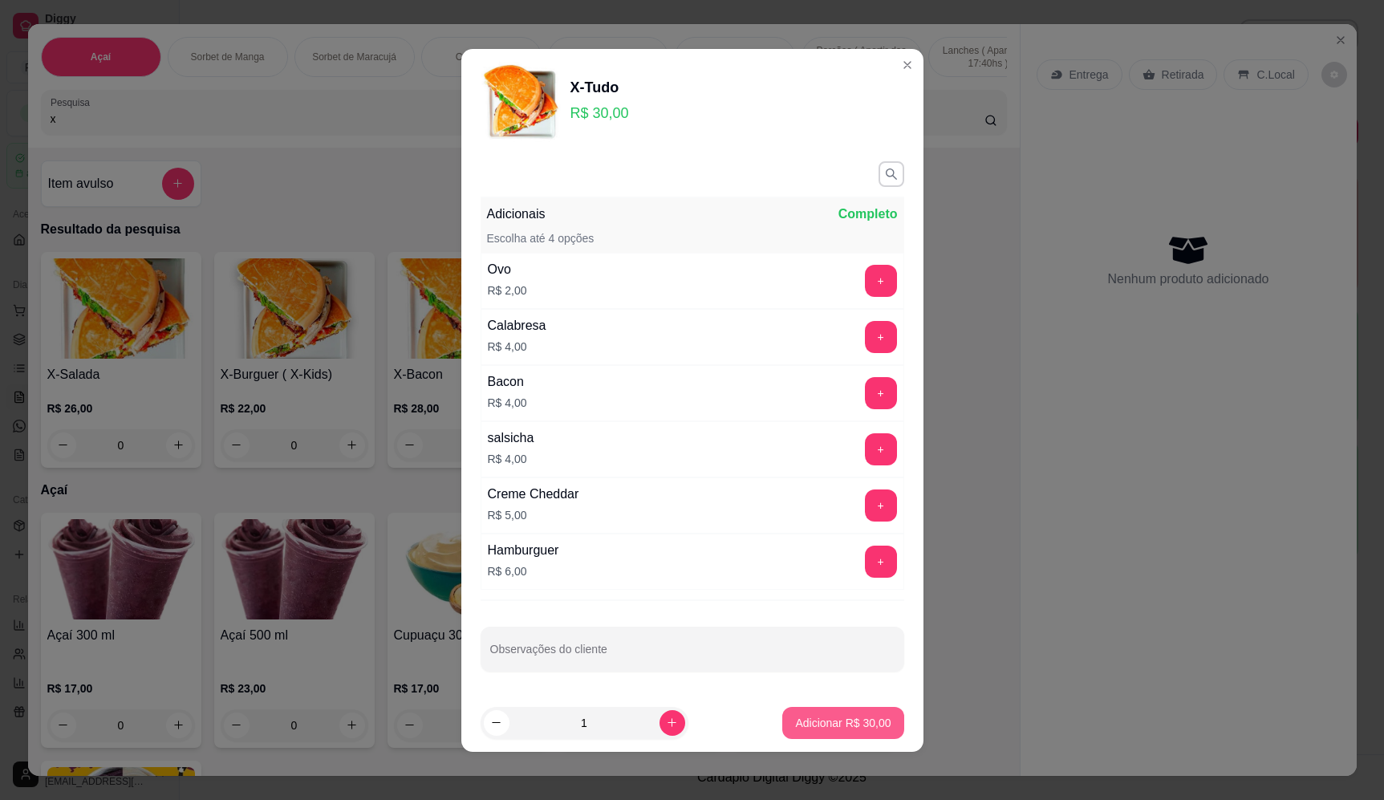
click at [842, 716] on p "Adicionar R$ 30,00" at bounding box center [843, 723] width 96 height 16
type input "1"
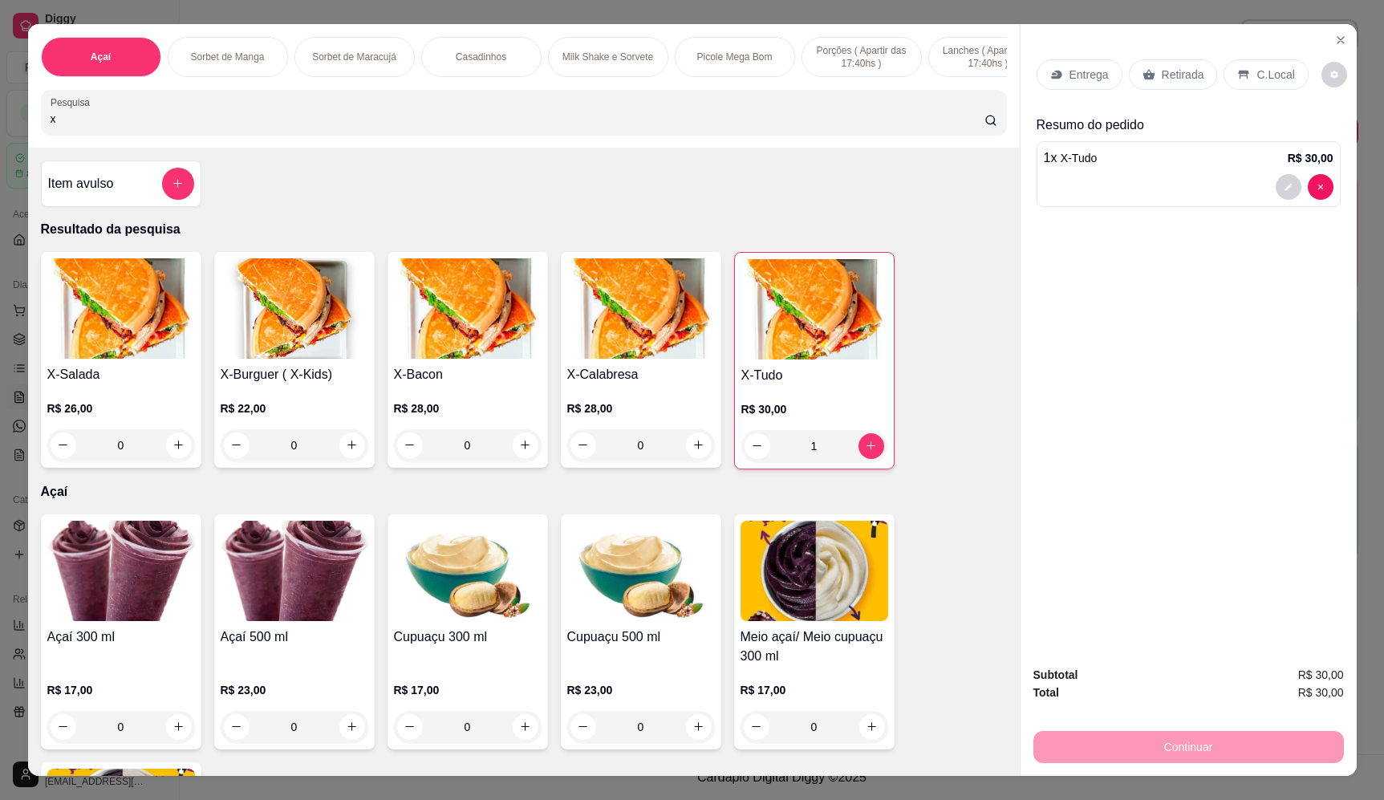
click at [1077, 85] on div "Entrega" at bounding box center [1080, 74] width 86 height 30
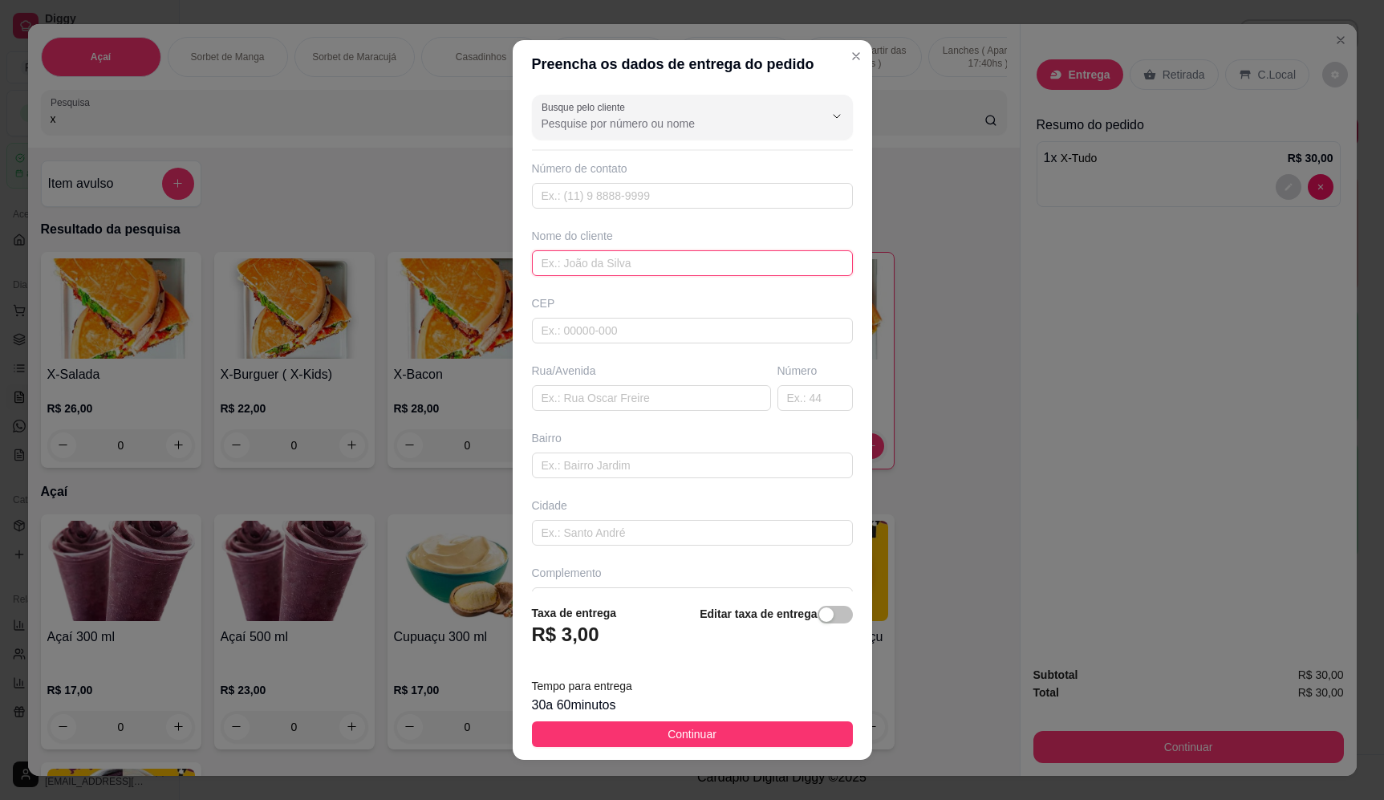
click at [660, 262] on input "text" at bounding box center [692, 263] width 321 height 26
type input "walace"
click at [595, 403] on input "text" at bounding box center [651, 398] width 239 height 26
type input "localizaçao"
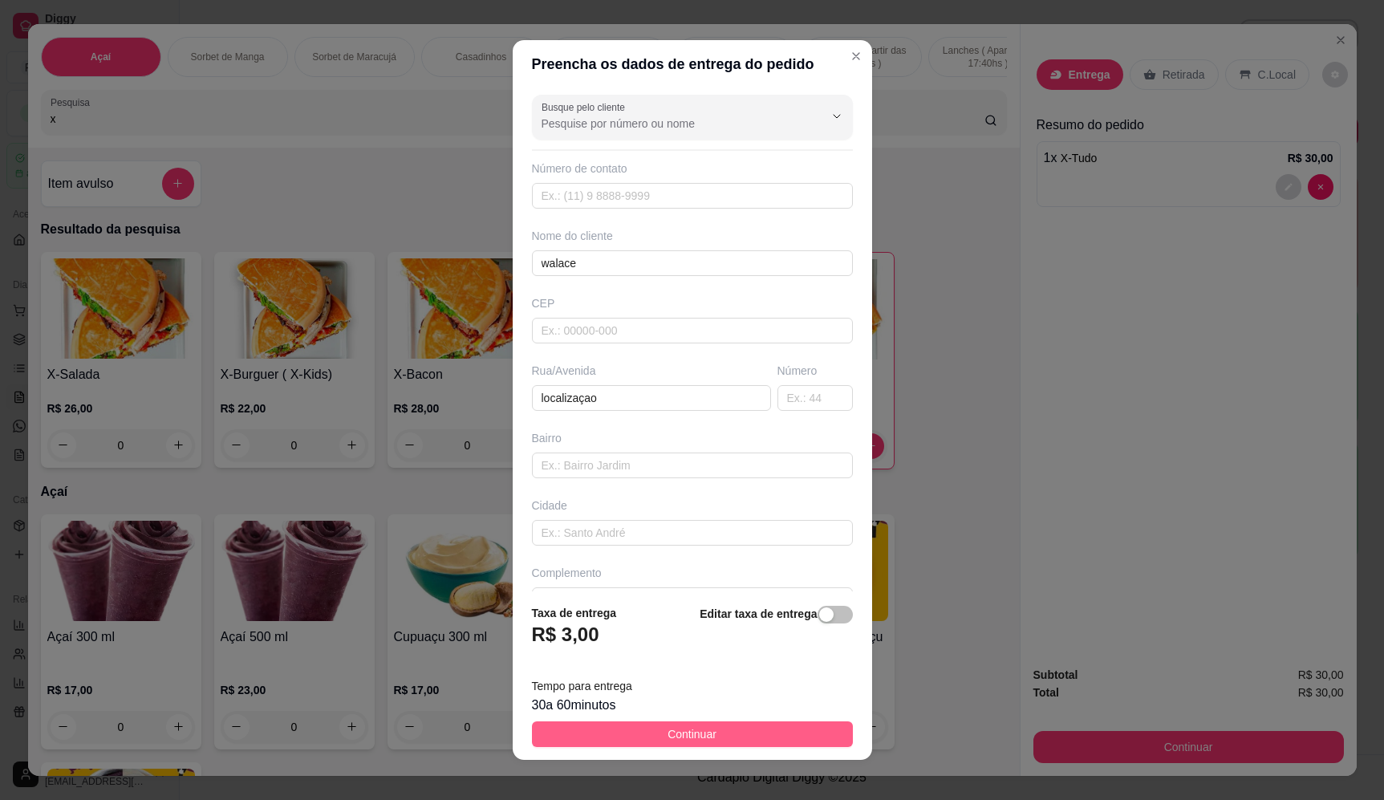
click at [743, 737] on button "Continuar" at bounding box center [692, 735] width 321 height 26
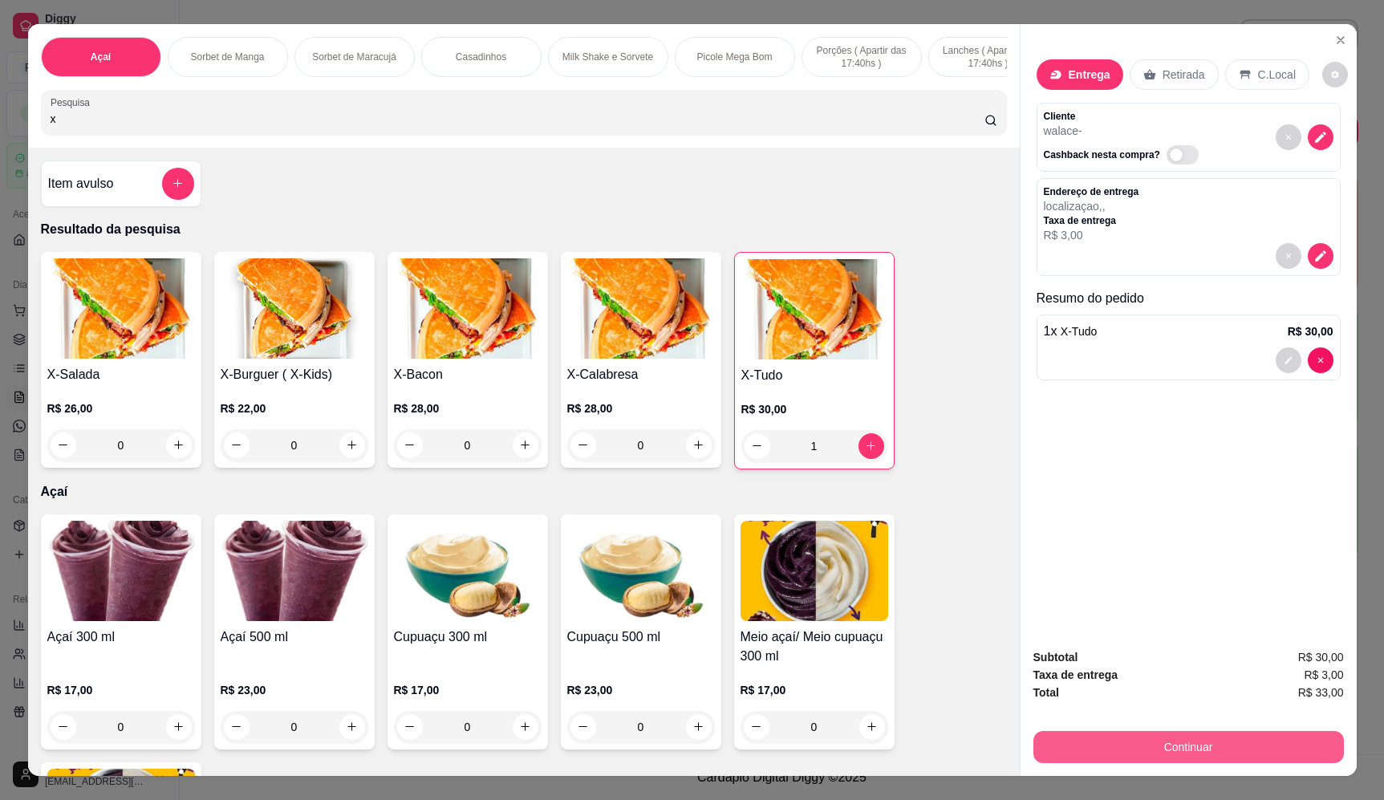
click at [1208, 757] on button "Continuar" at bounding box center [1189, 747] width 311 height 32
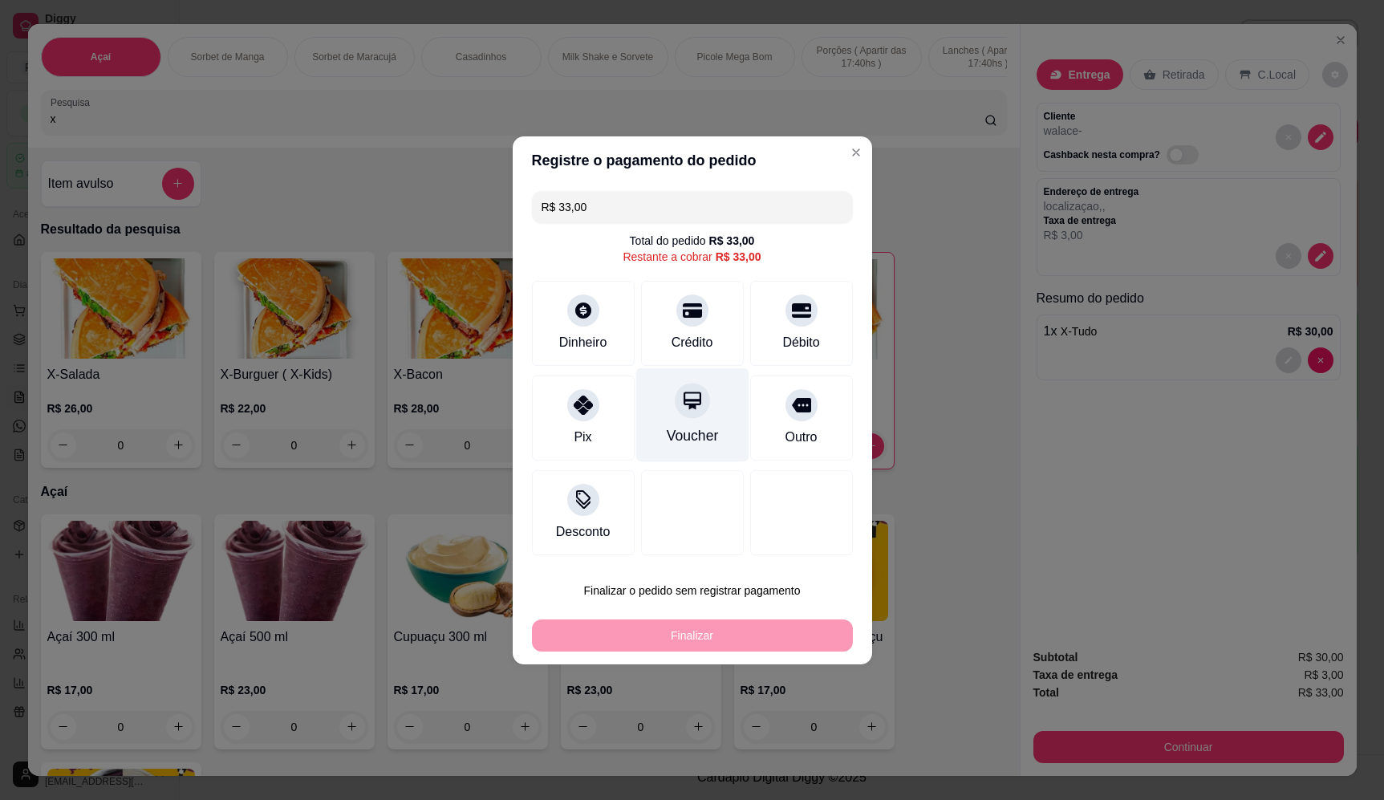
click at [683, 416] on div at bounding box center [692, 400] width 35 height 35
type input "R$ 0,00"
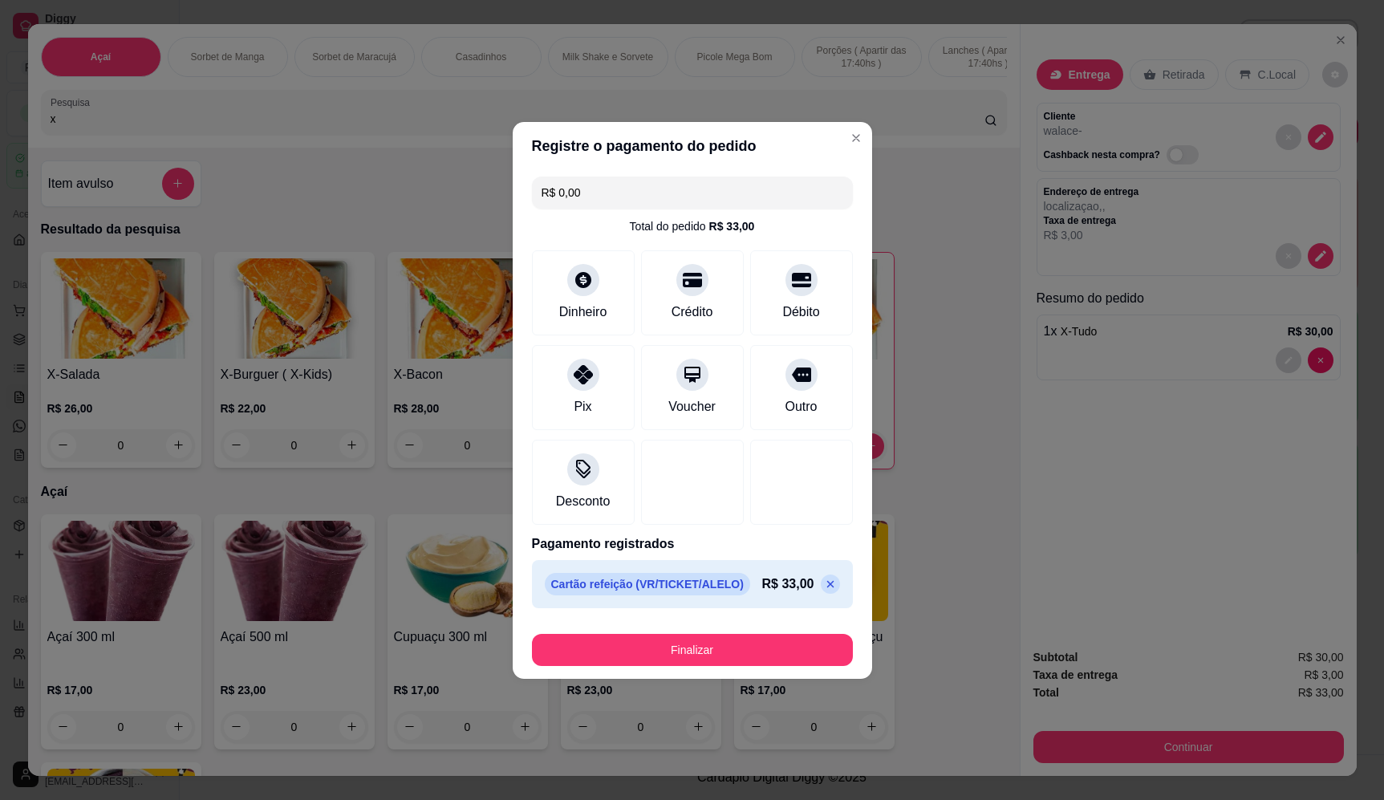
click at [729, 669] on footer "Finalizar" at bounding box center [693, 647] width 360 height 64
click at [730, 657] on button "Finalizar" at bounding box center [692, 650] width 321 height 32
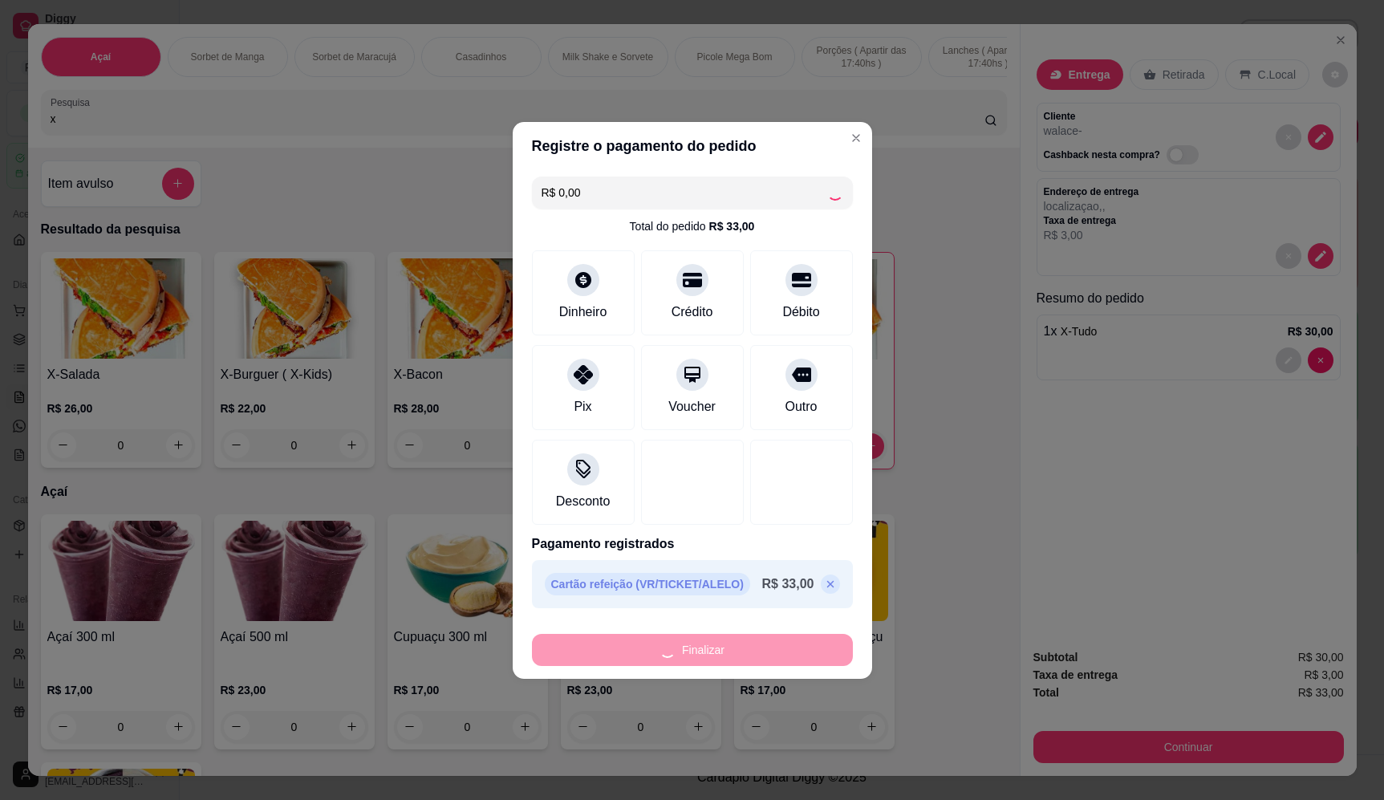
type input "0"
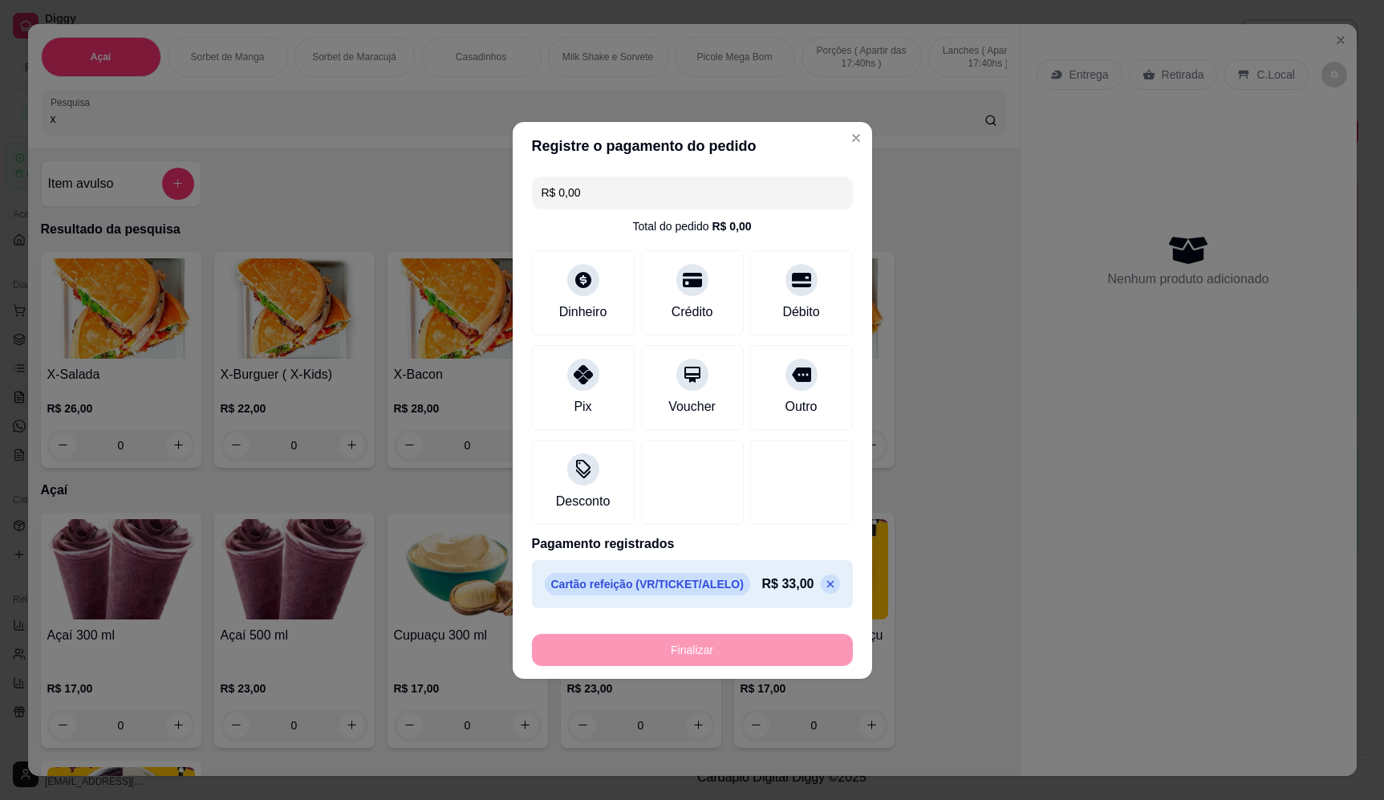
type input "-R$ 33,00"
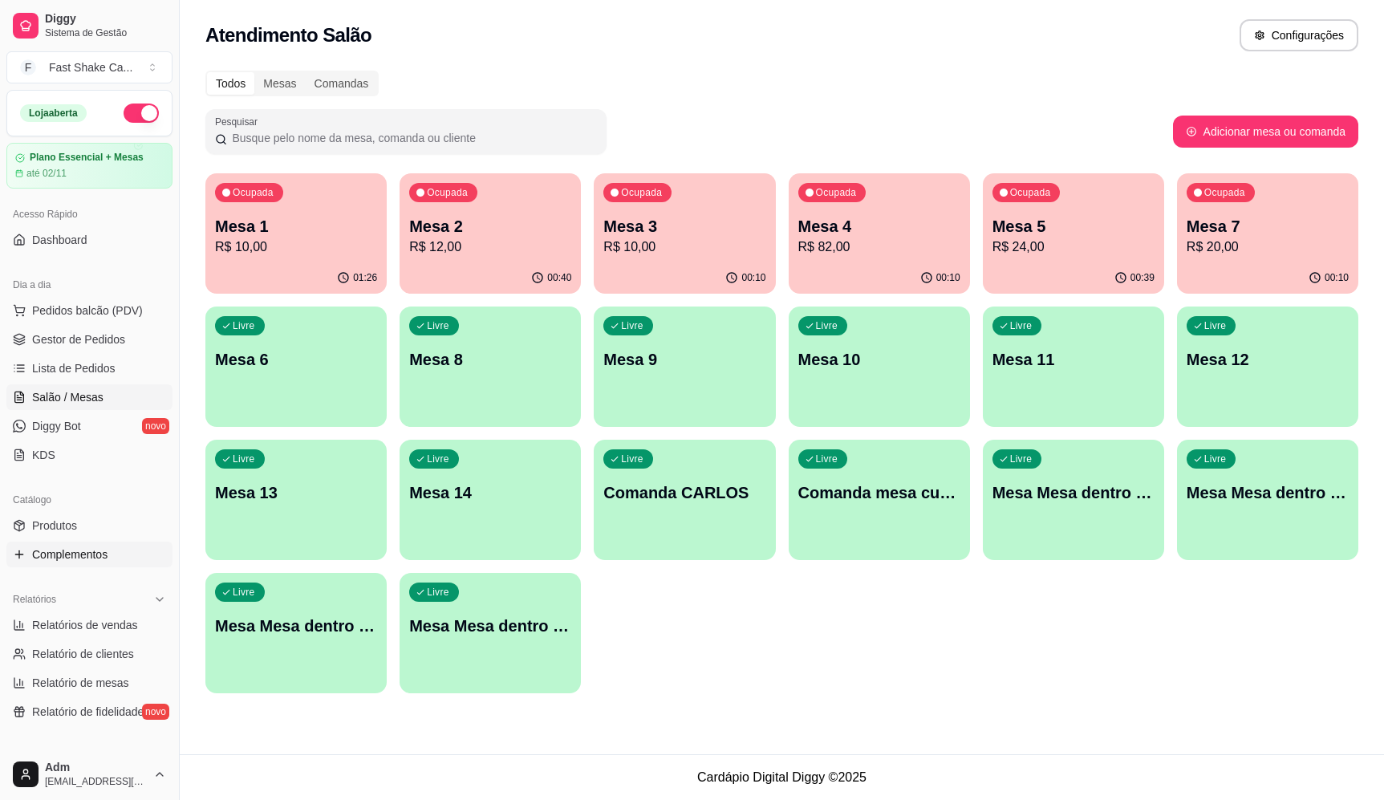
click at [65, 559] on span "Complementos" at bounding box center [69, 555] width 75 height 16
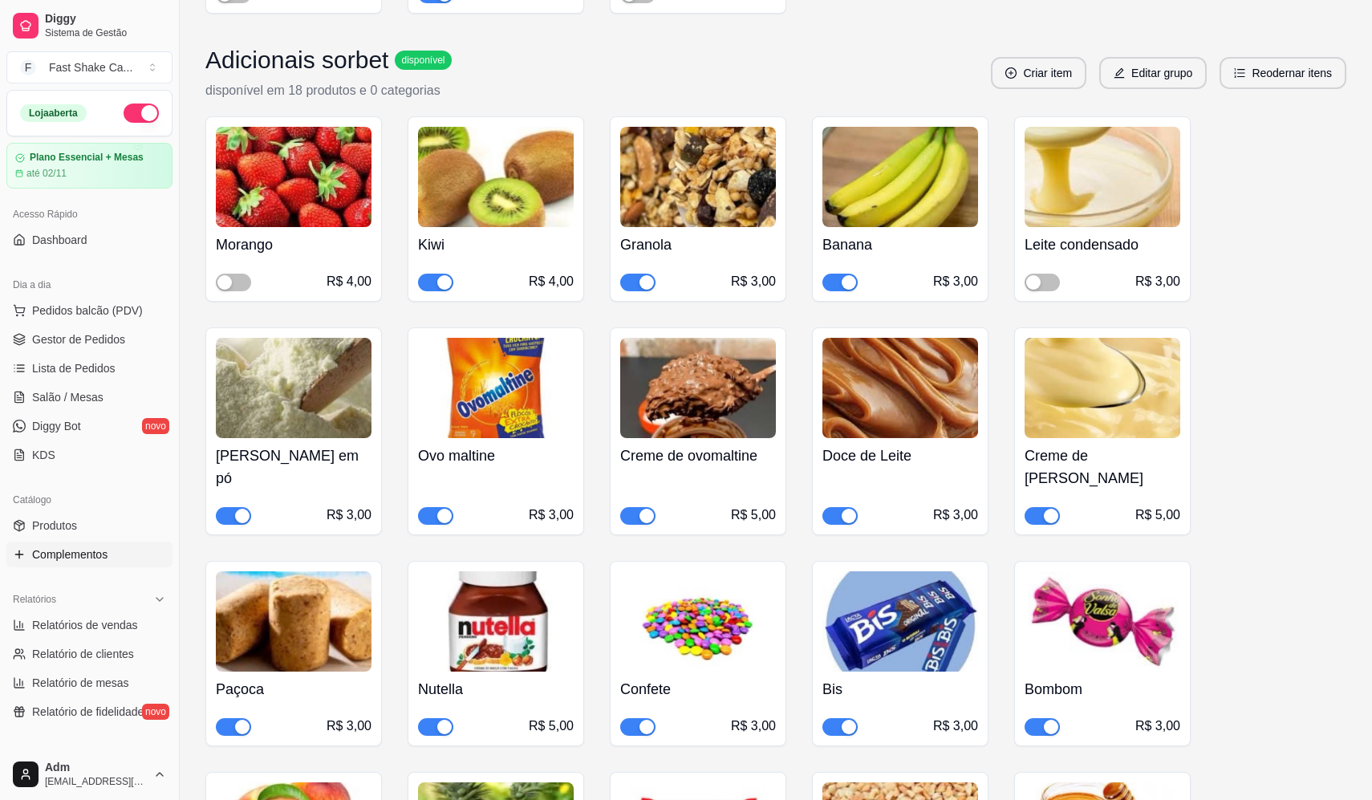
scroll to position [1124, 0]
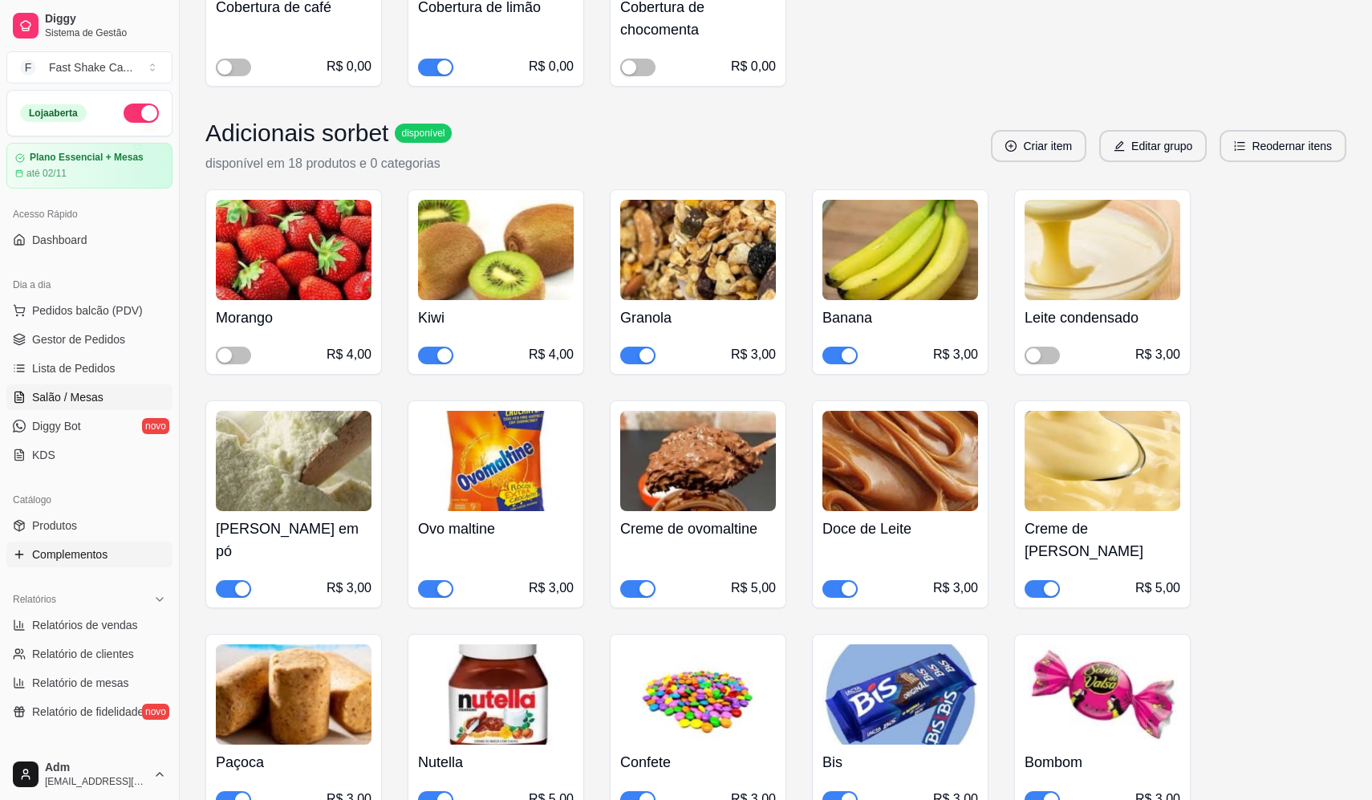
click at [95, 401] on span "Salão / Mesas" at bounding box center [67, 397] width 71 height 16
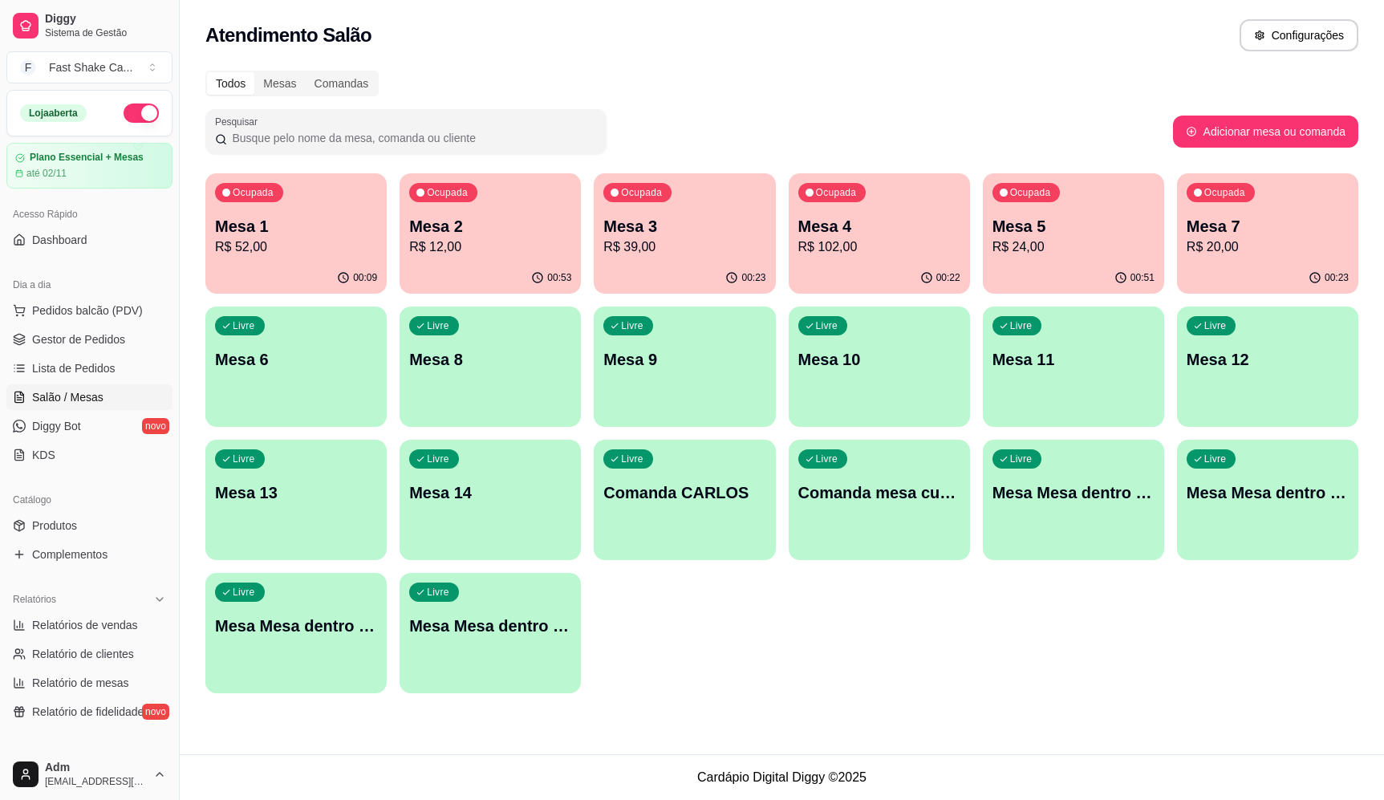
click at [284, 231] on p "Mesa 1" at bounding box center [296, 226] width 162 height 22
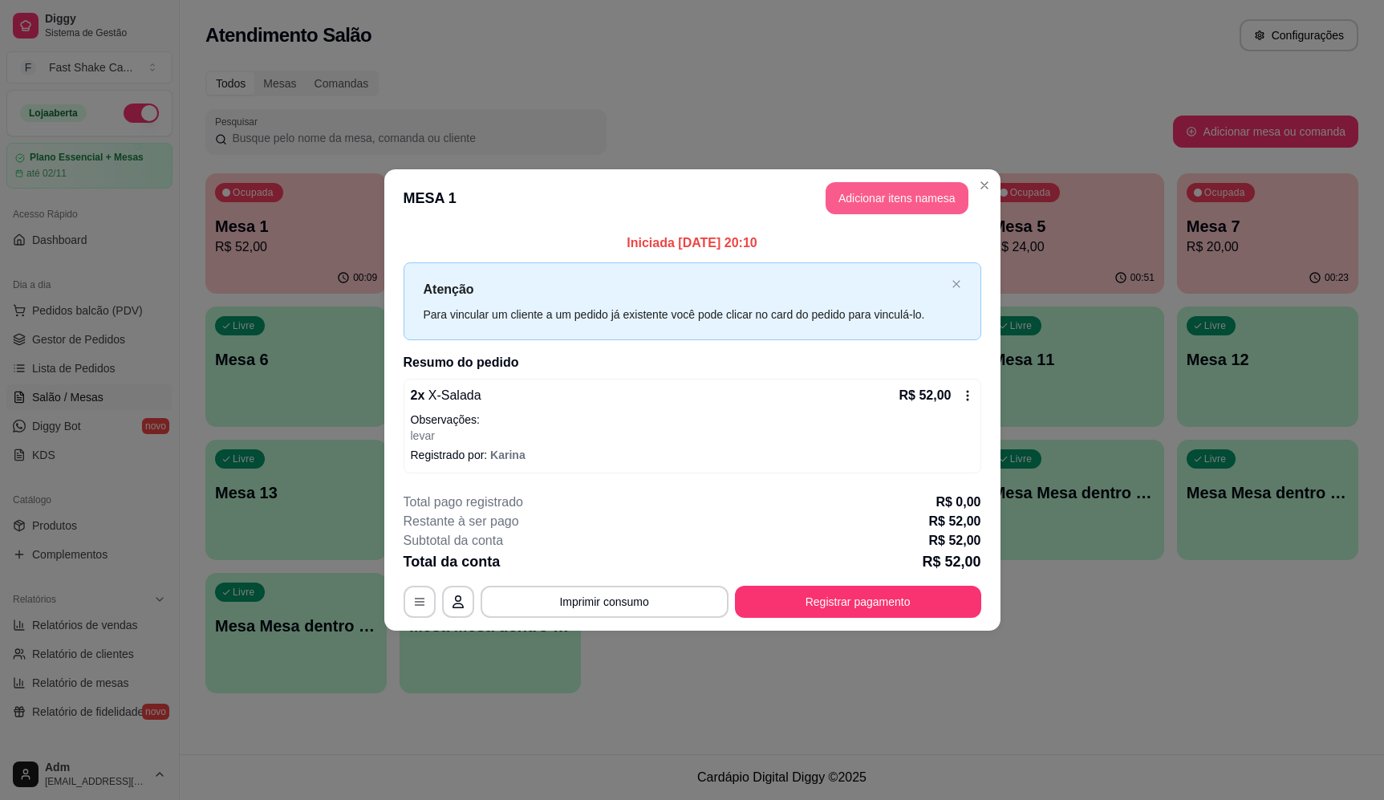
click at [852, 193] on button "Adicionar itens na mesa" at bounding box center [897, 198] width 143 height 32
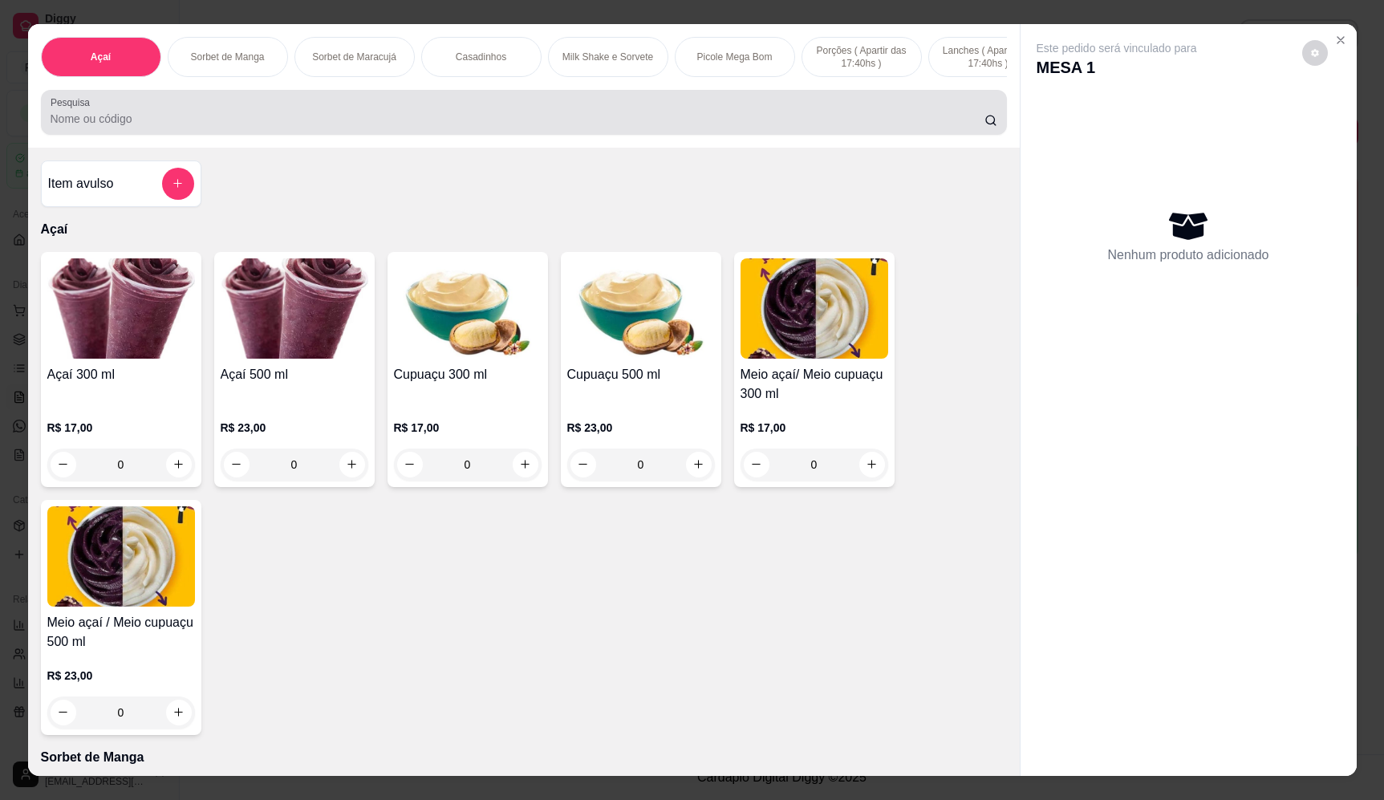
click at [455, 135] on div "Pesquisa" at bounding box center [524, 112] width 966 height 45
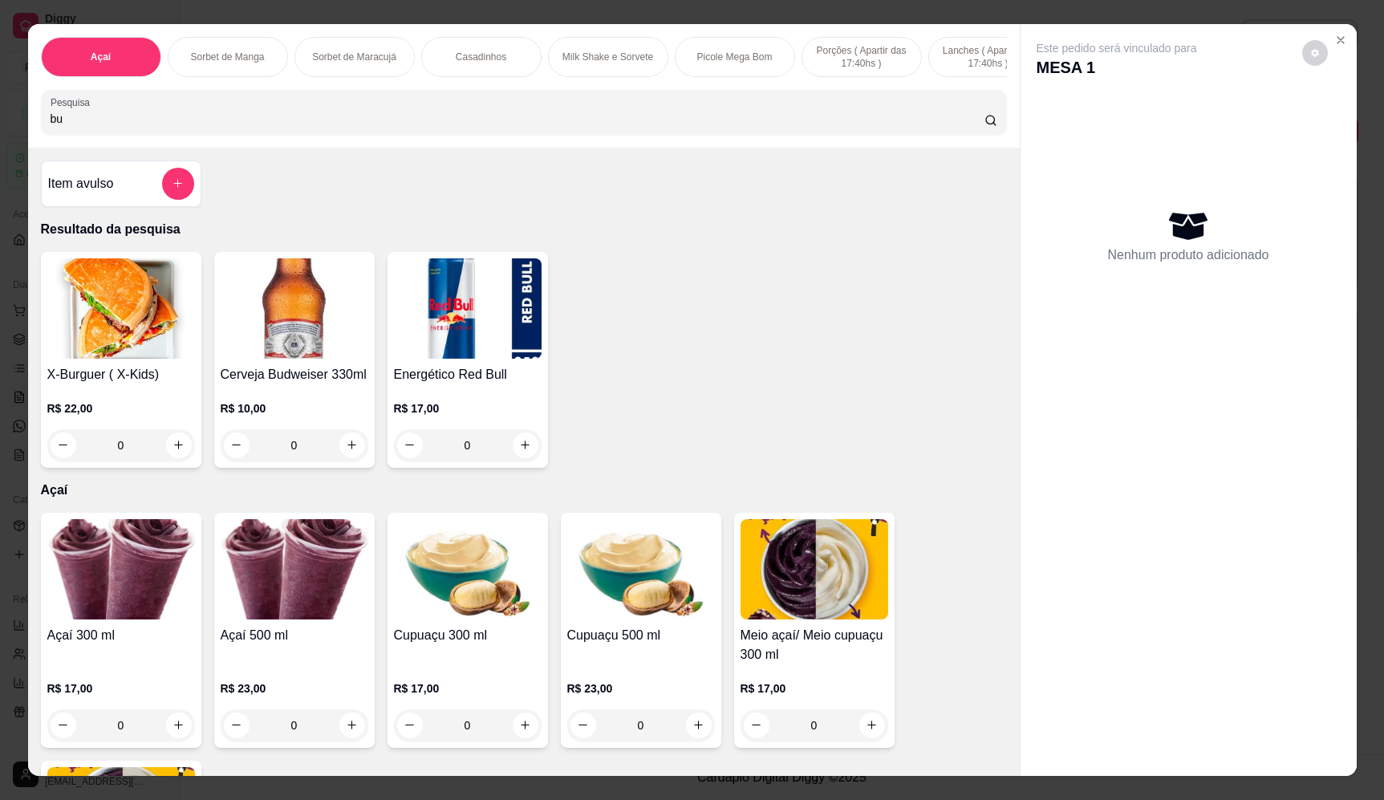
type input "bu"
click at [350, 452] on icon "increase-product-quantity" at bounding box center [352, 446] width 12 height 12
type input "1"
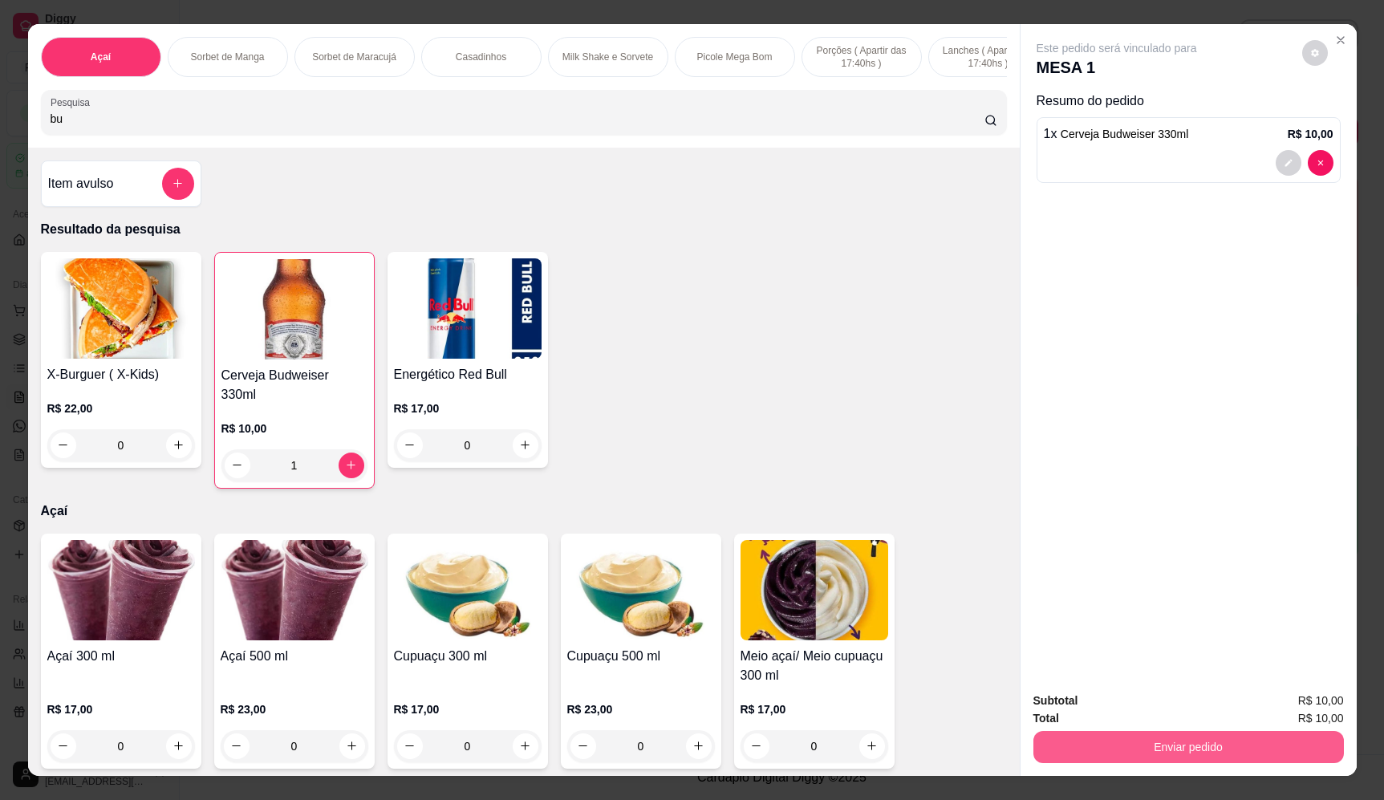
click at [1210, 750] on button "Enviar pedido" at bounding box center [1189, 747] width 311 height 32
click at [1292, 705] on button "Enviar pedido" at bounding box center [1302, 708] width 88 height 30
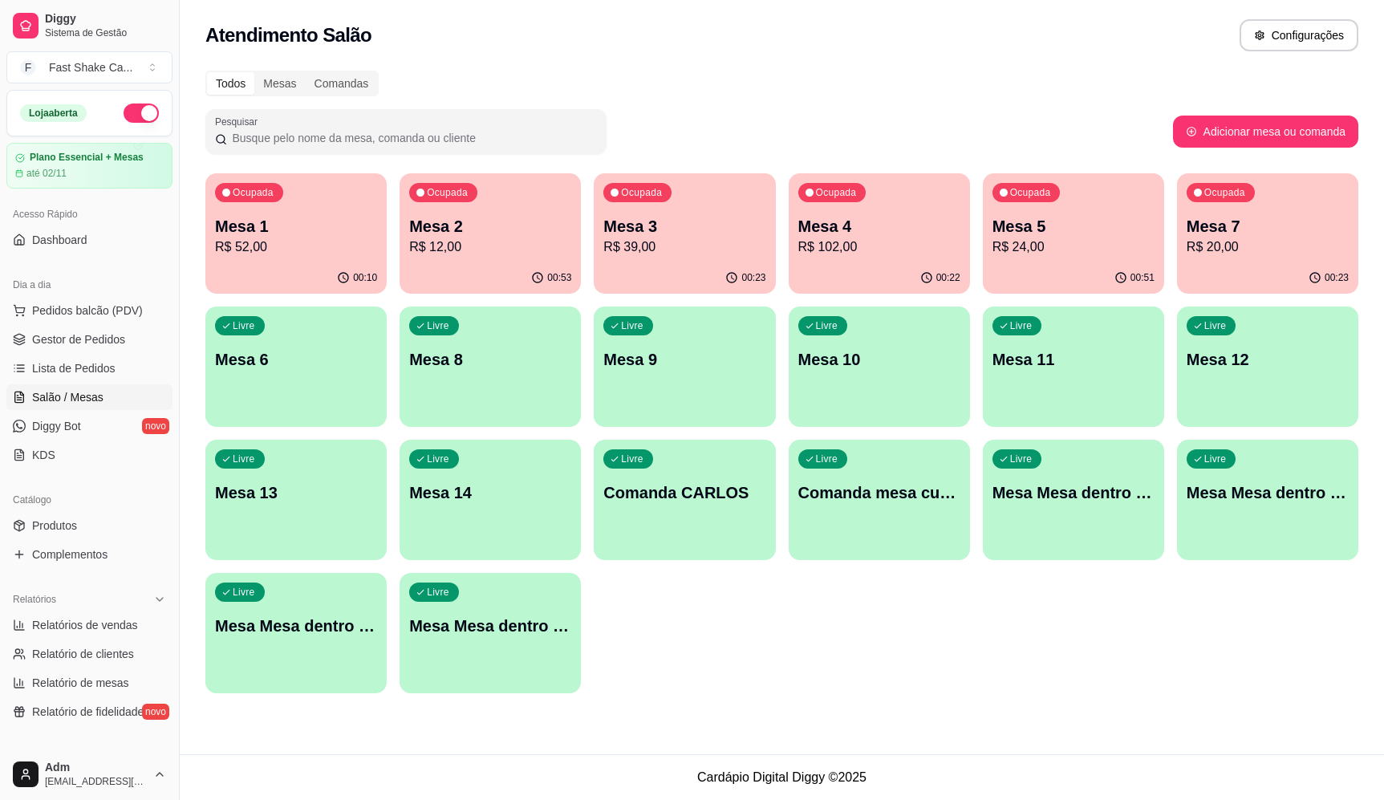
click at [284, 244] on p "R$ 52,00" at bounding box center [296, 247] width 162 height 19
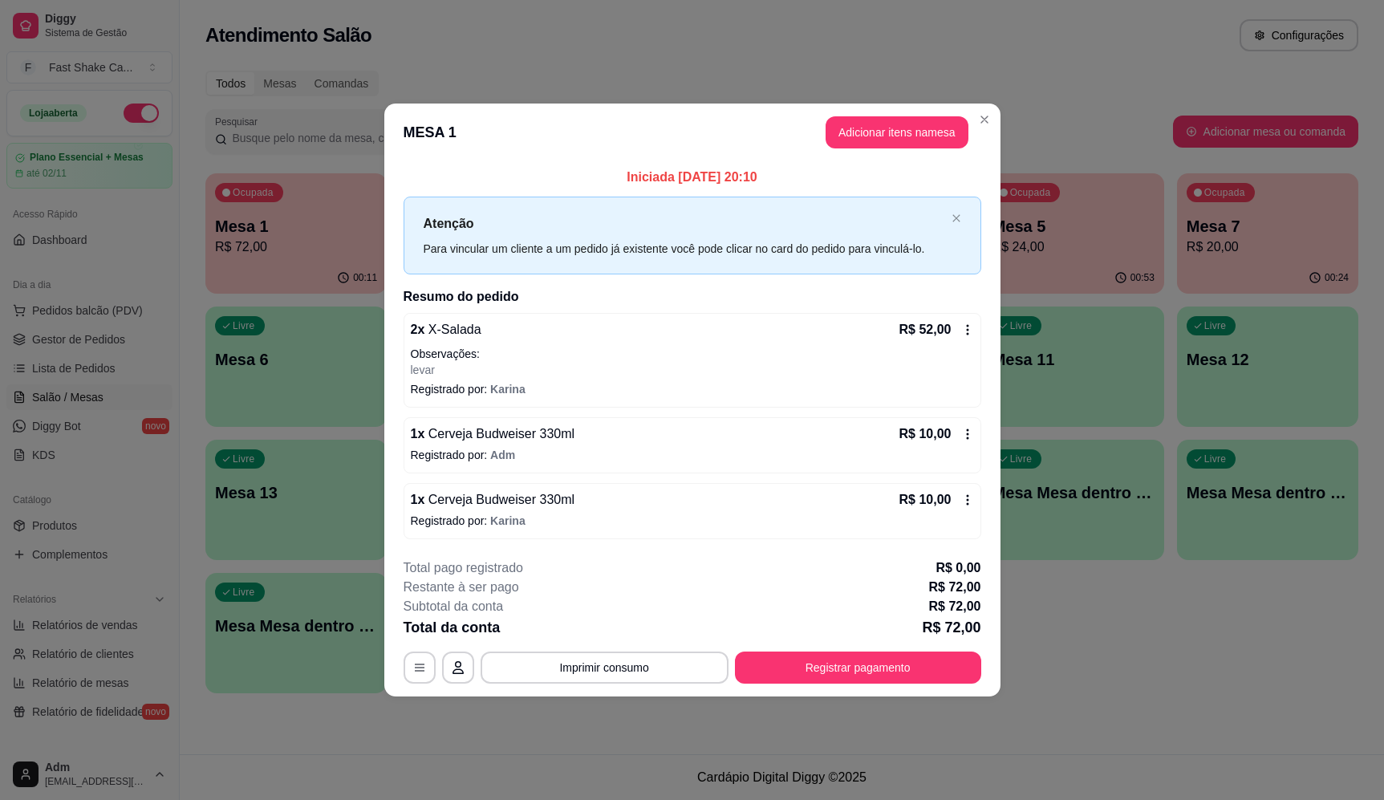
click at [494, 506] on span "Cerveja Budweiser 330ml" at bounding box center [500, 500] width 150 height 14
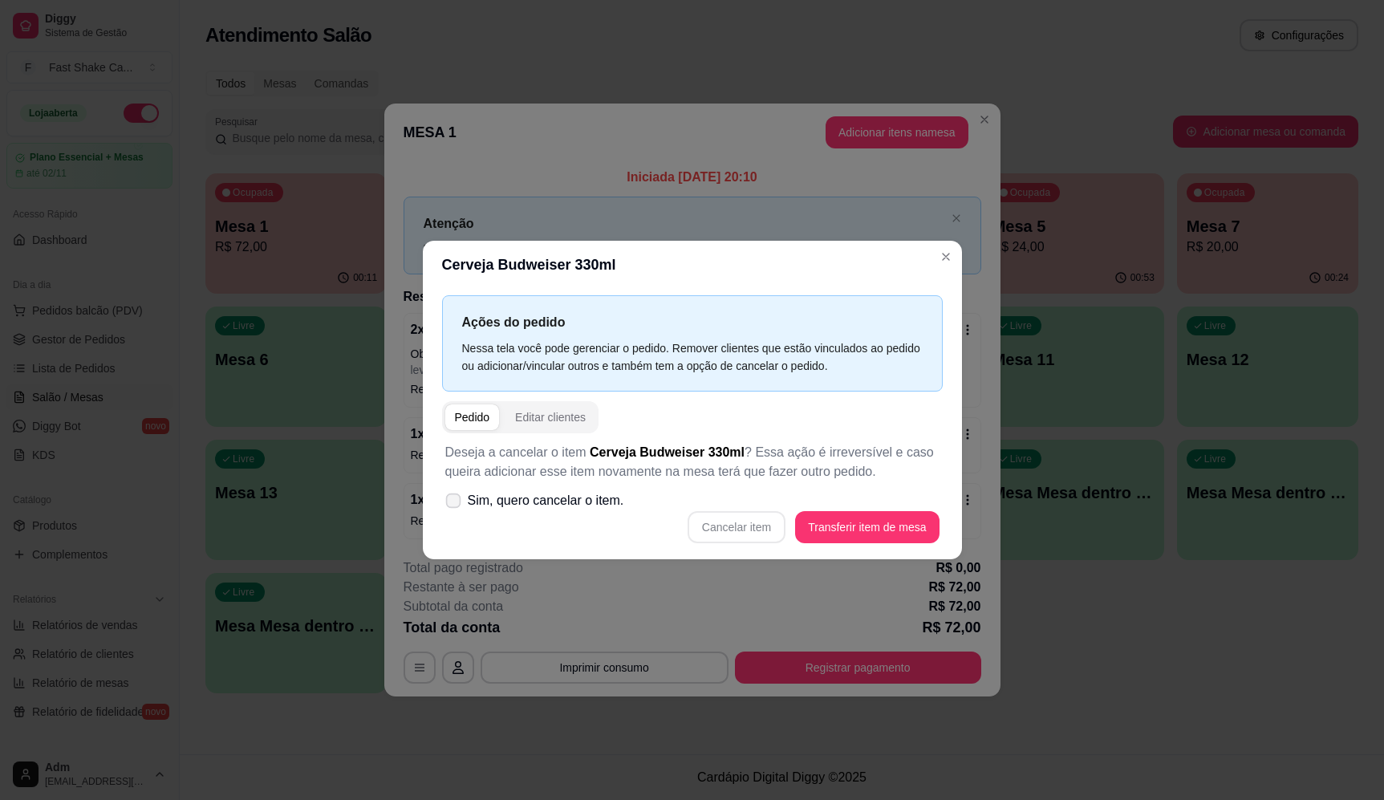
click at [588, 495] on span "Sim, quero cancelar o item." at bounding box center [546, 500] width 157 height 19
click at [455, 503] on input "Sim, quero cancelar o item." at bounding box center [450, 508] width 10 height 10
checkbox input "true"
click at [762, 526] on button "Cancelar item" at bounding box center [737, 527] width 98 height 32
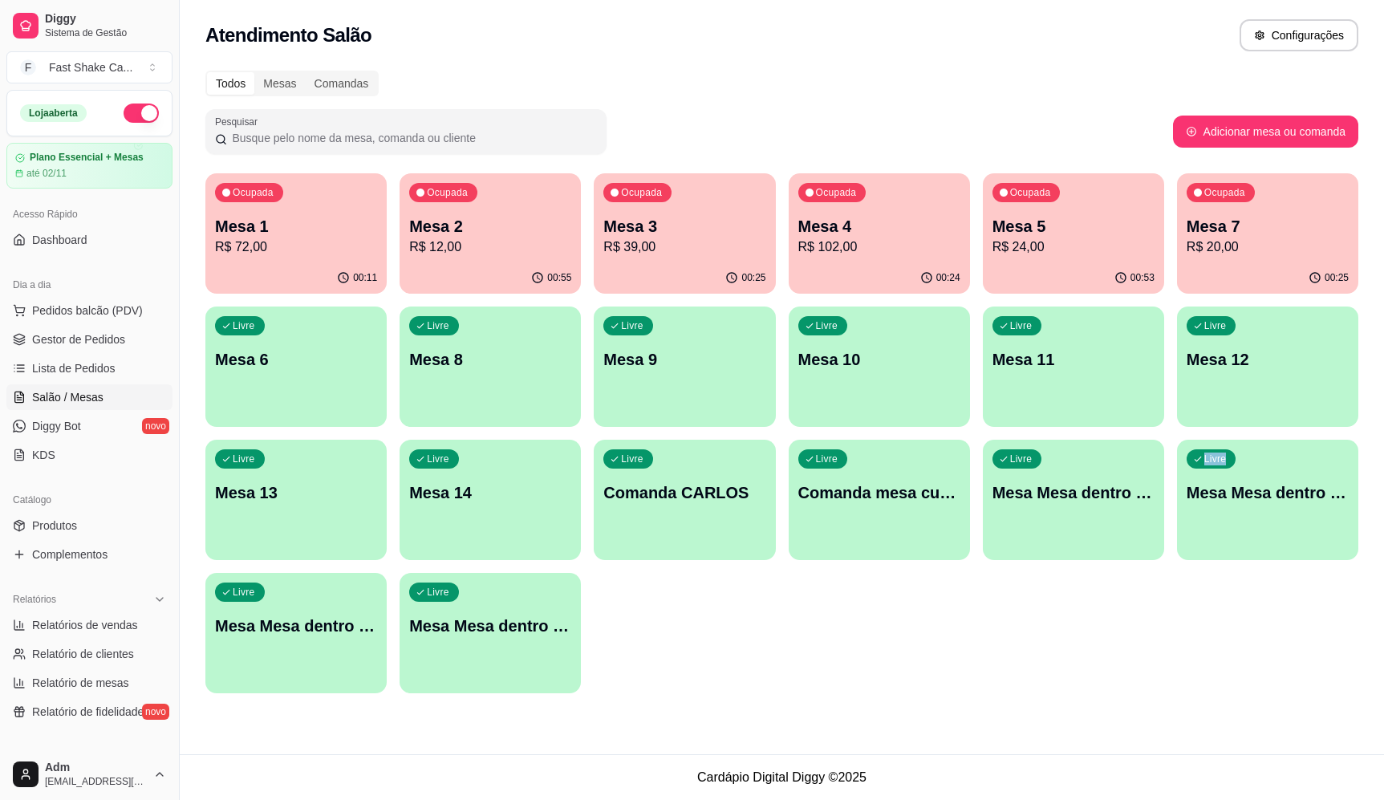
click at [1142, 664] on div "Ocupada Mesa 1 R$ 72,00 00:11 Ocupada Mesa 2 R$ 12,00 00:55 Ocupada Mesa 3 R$ 3…" at bounding box center [781, 433] width 1153 height 520
click at [316, 605] on div "Livre Mesa Mesa dentro verde" at bounding box center [296, 624] width 176 height 98
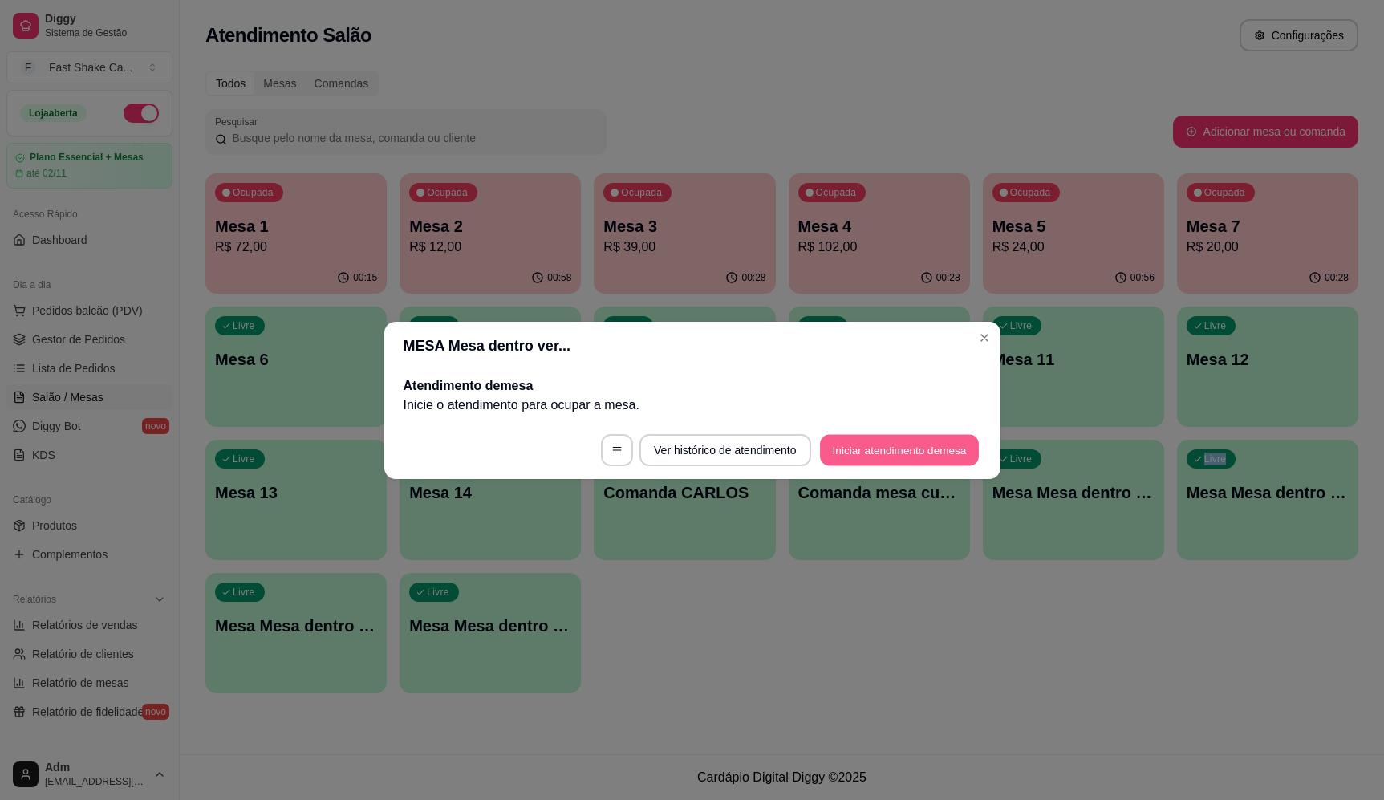
click at [852, 453] on button "Iniciar atendimento de mesa" at bounding box center [899, 449] width 159 height 31
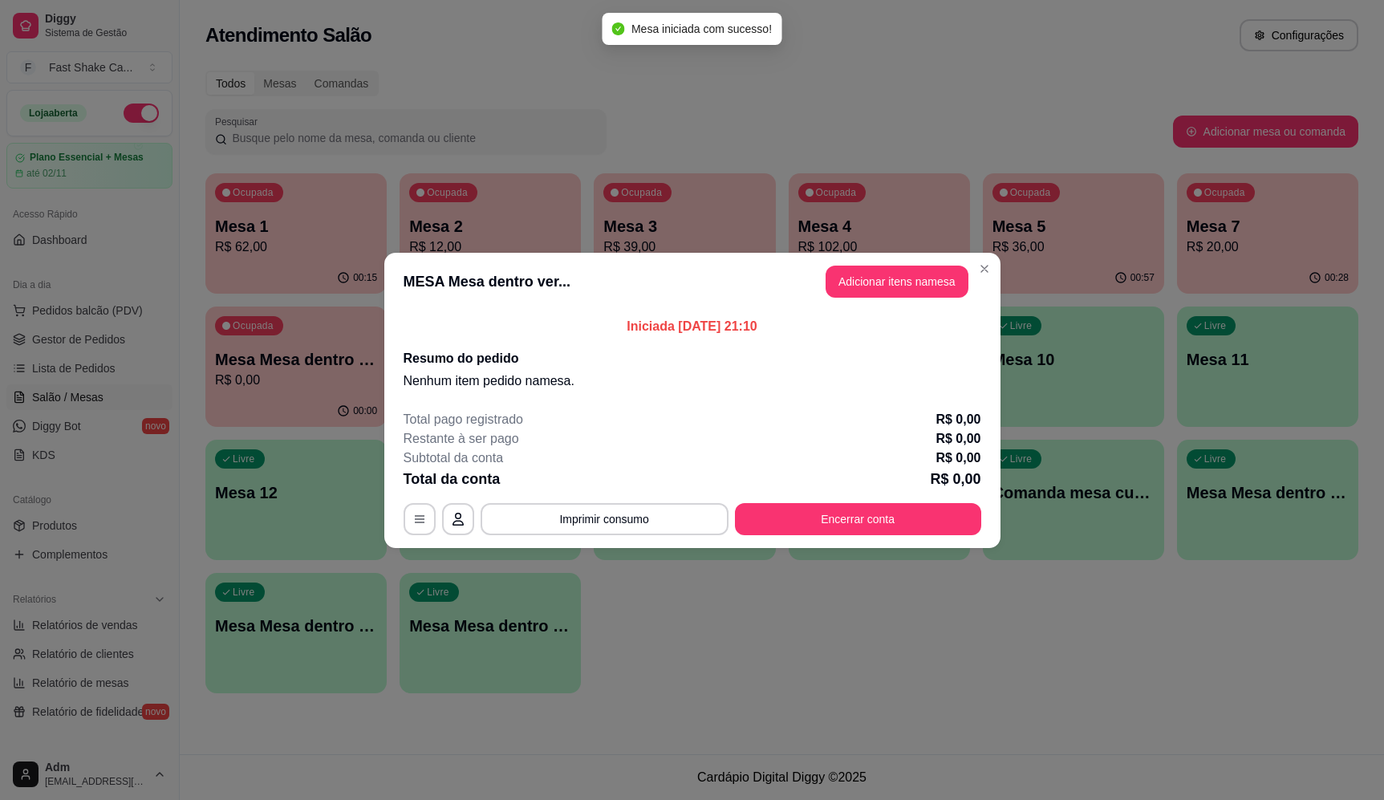
click at [894, 296] on button "Adicionar itens na mesa" at bounding box center [897, 282] width 143 height 32
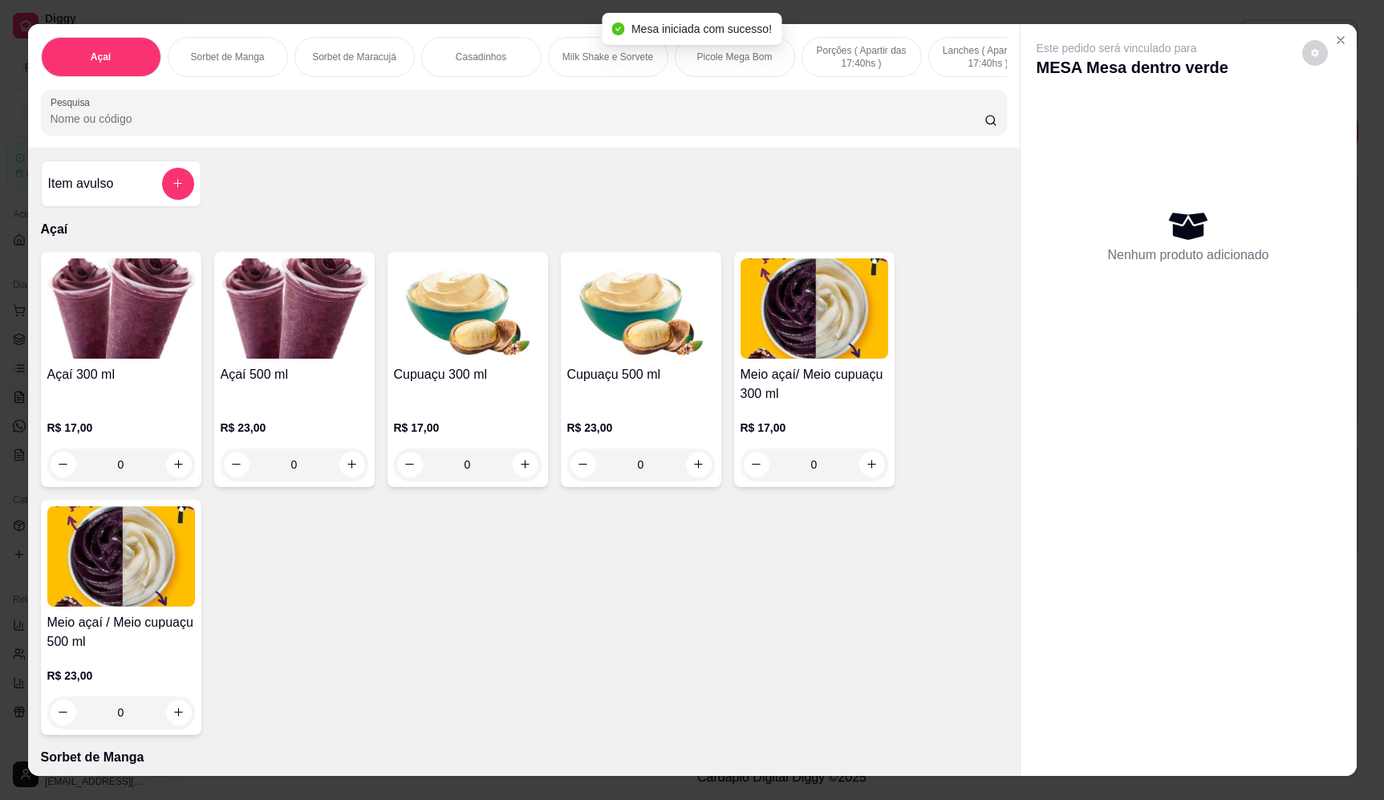
click at [654, 127] on input "Pesquisa" at bounding box center [518, 119] width 934 height 16
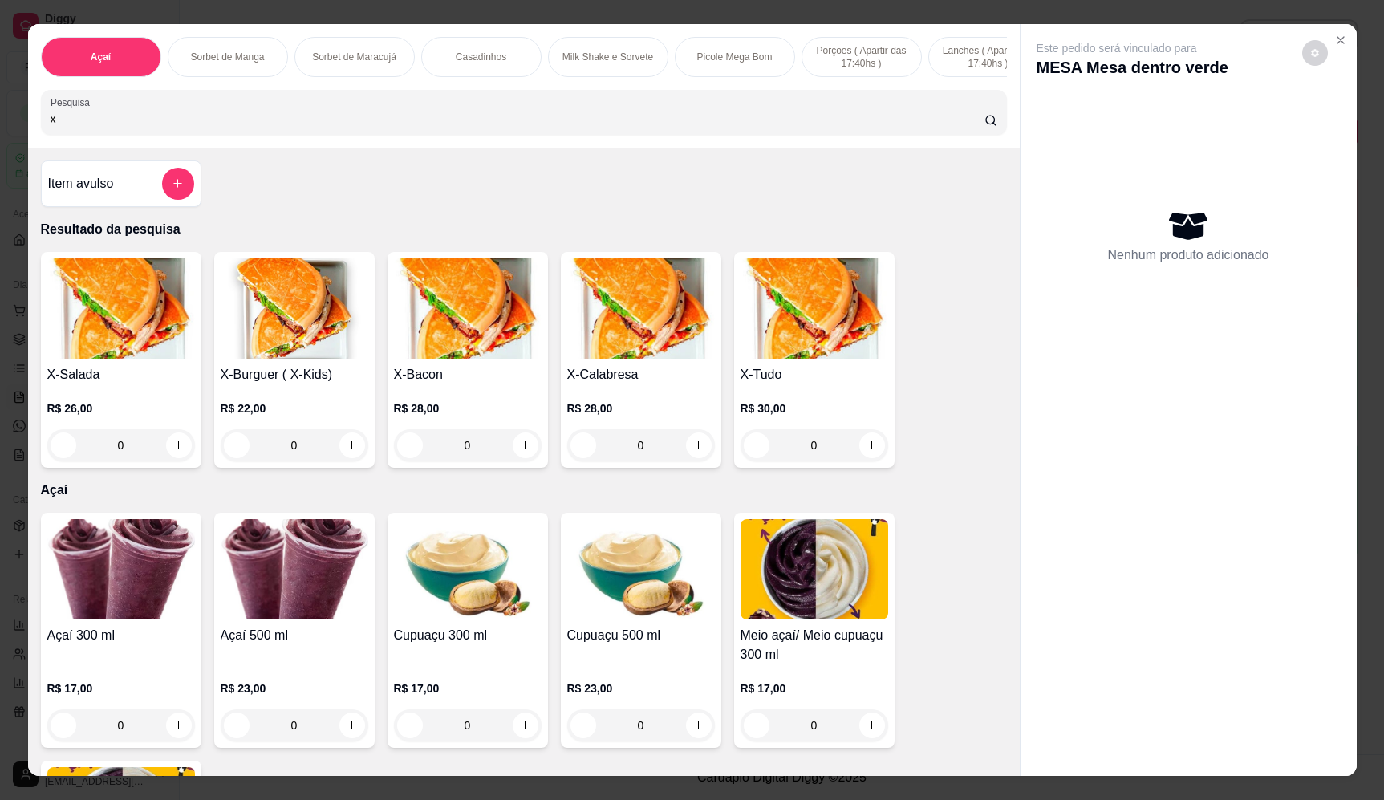
type input "x"
click at [866, 457] on div "0" at bounding box center [815, 445] width 148 height 32
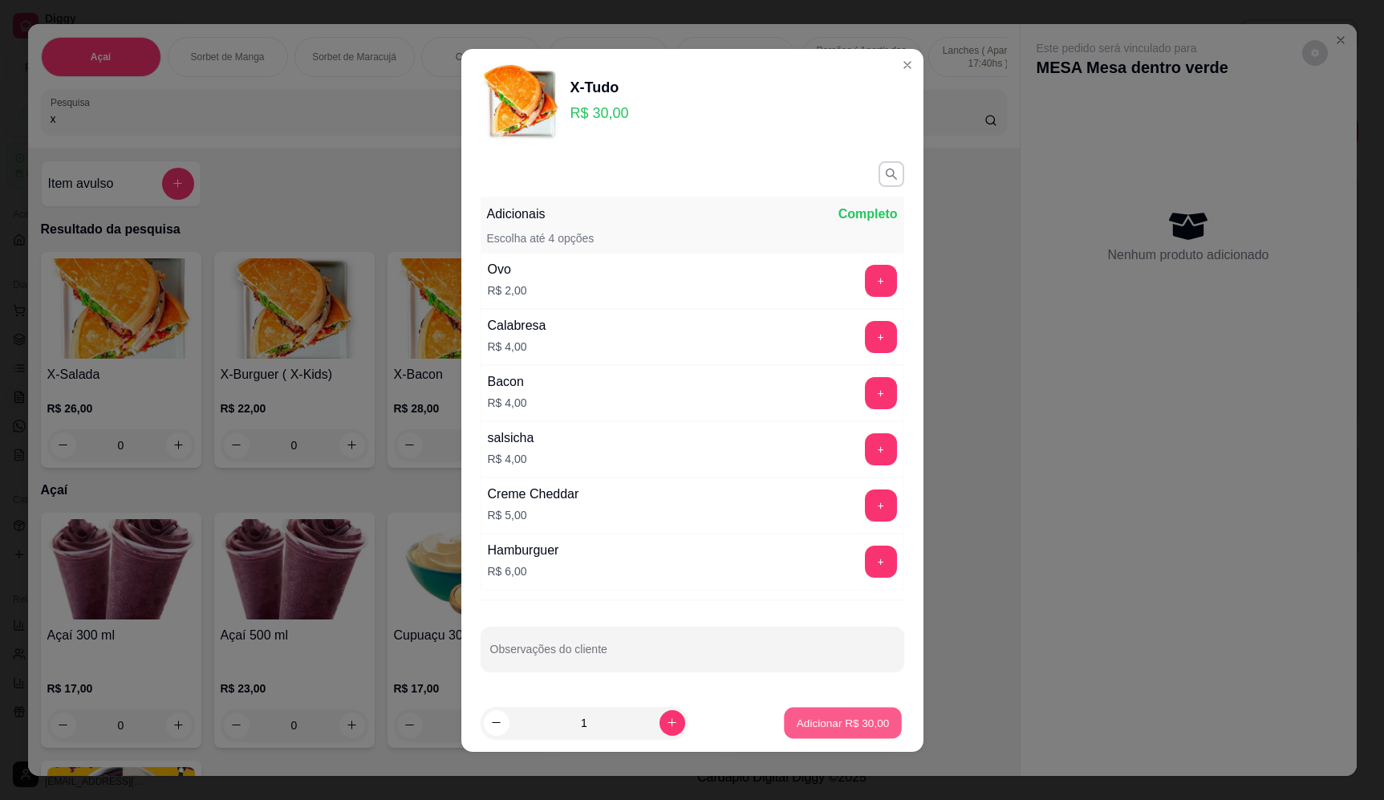
click at [879, 719] on button "Adicionar R$ 30,00" at bounding box center [844, 722] width 118 height 31
type input "1"
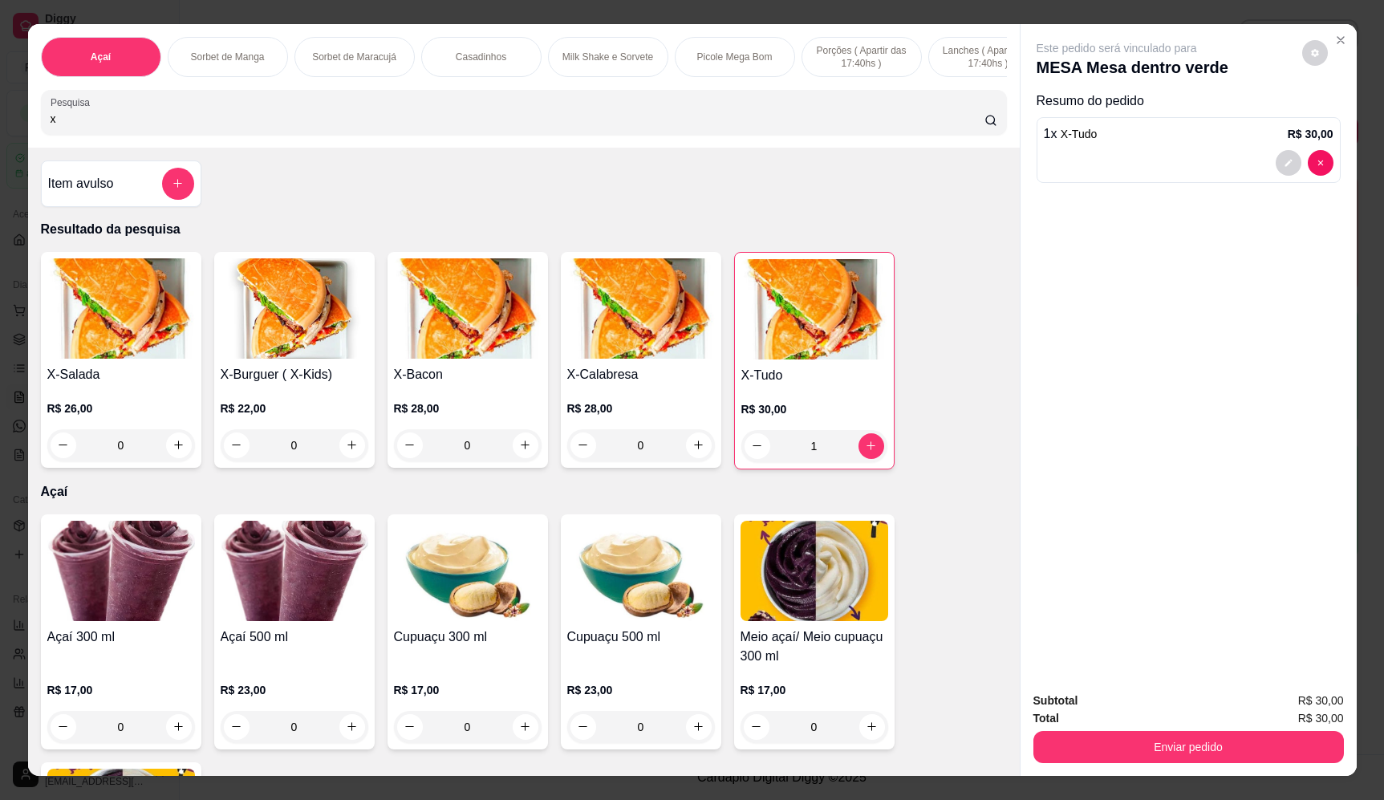
click at [177, 459] on div "0" at bounding box center [121, 445] width 148 height 32
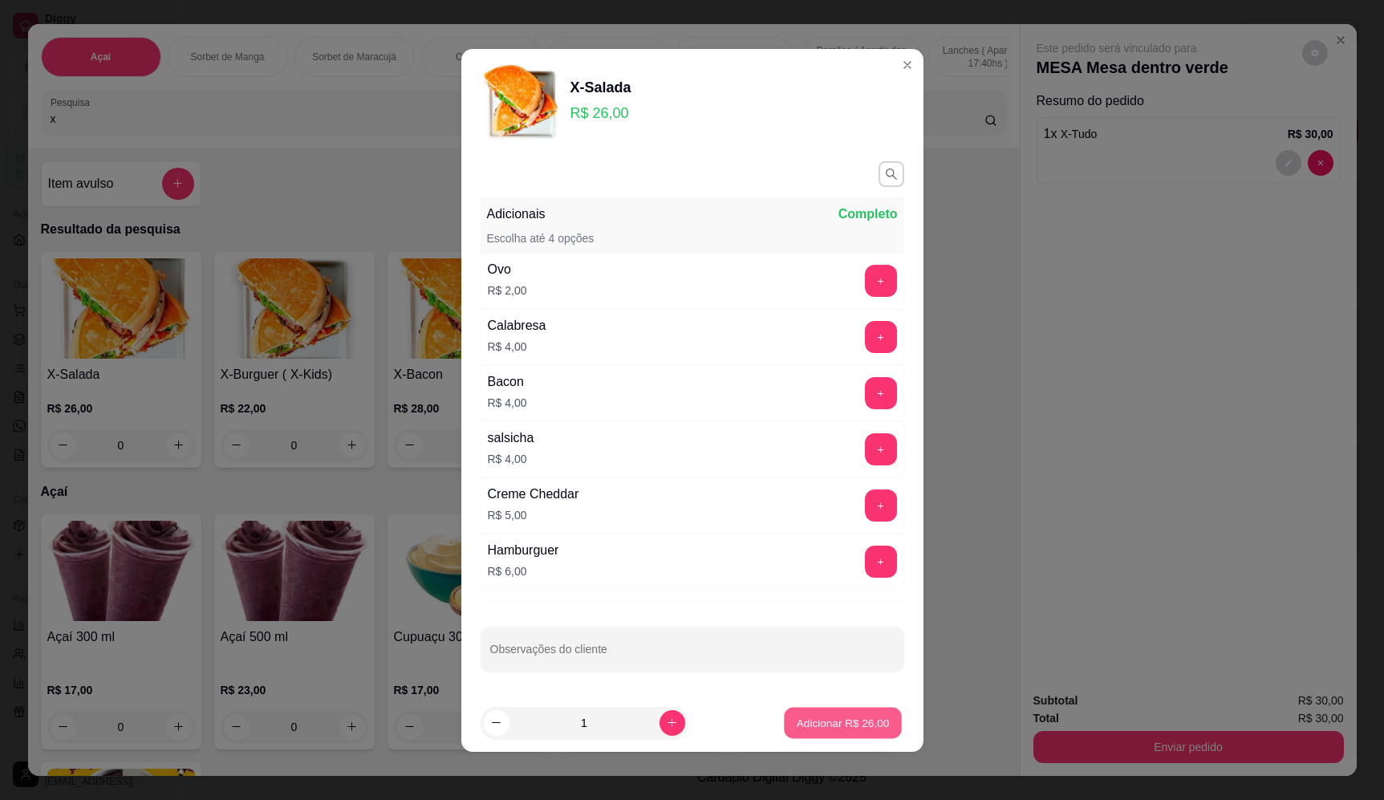
click at [847, 732] on button "Adicionar R$ 26,00" at bounding box center [844, 722] width 118 height 31
type input "1"
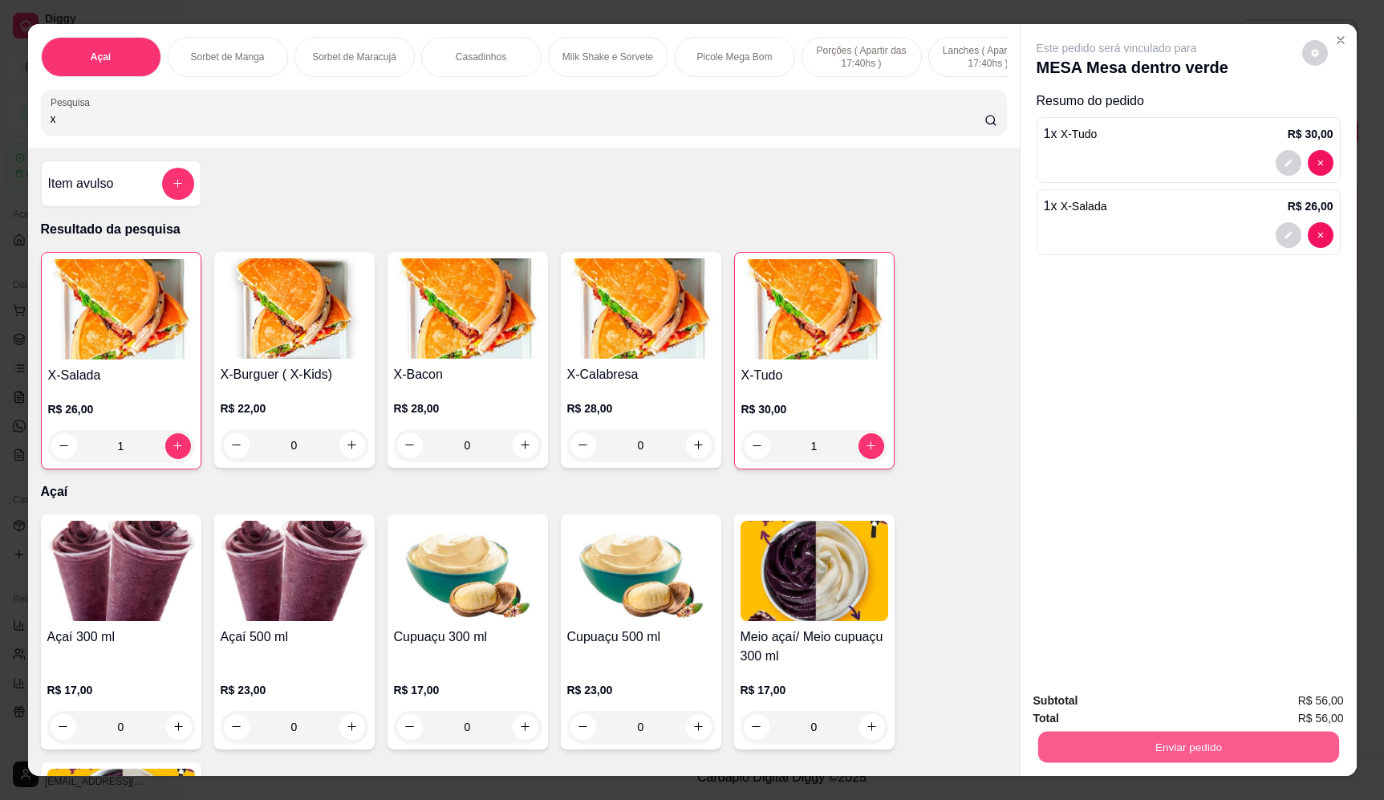
click at [1149, 754] on button "Enviar pedido" at bounding box center [1188, 747] width 301 height 31
click at [1322, 714] on button "Enviar pedido" at bounding box center [1302, 708] width 91 height 30
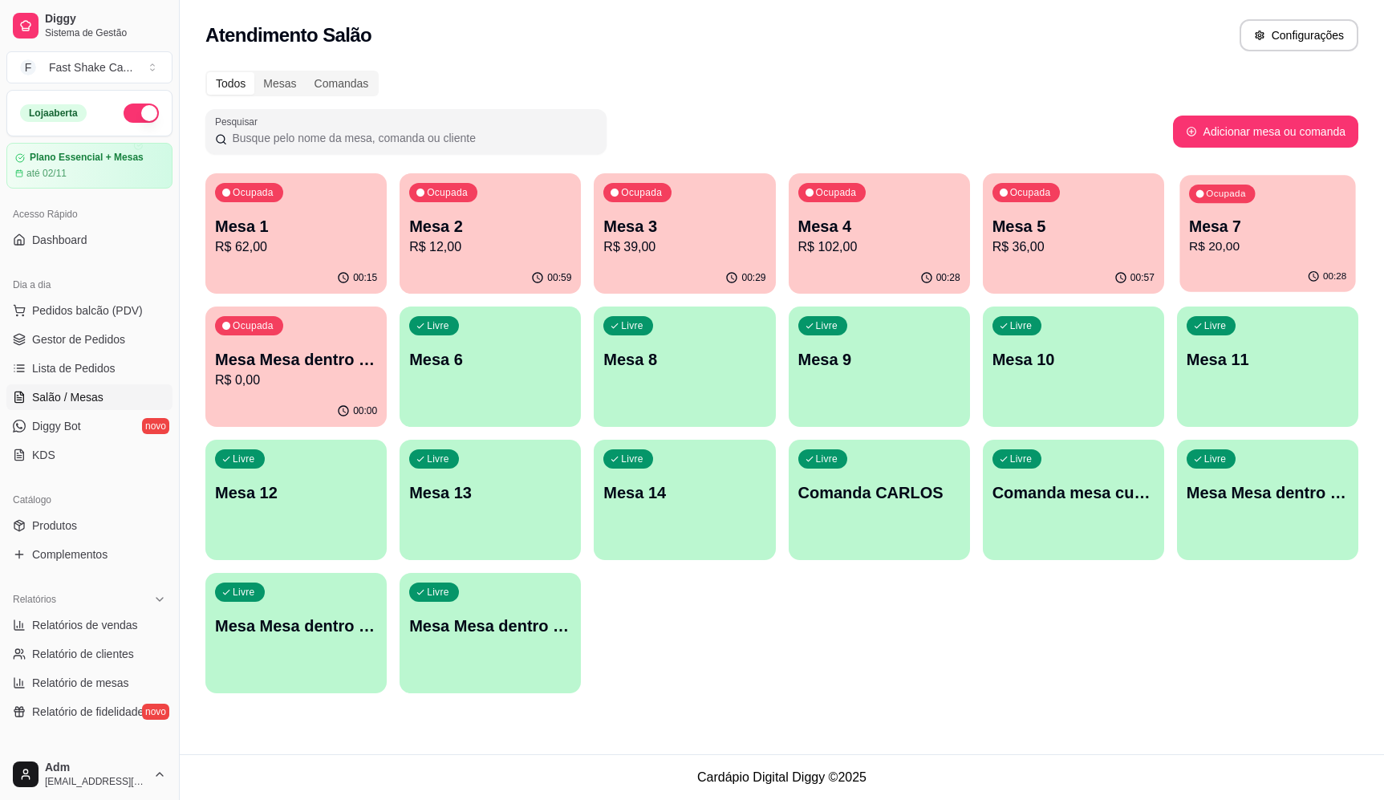
click at [1257, 217] on p "Mesa 7" at bounding box center [1267, 227] width 157 height 22
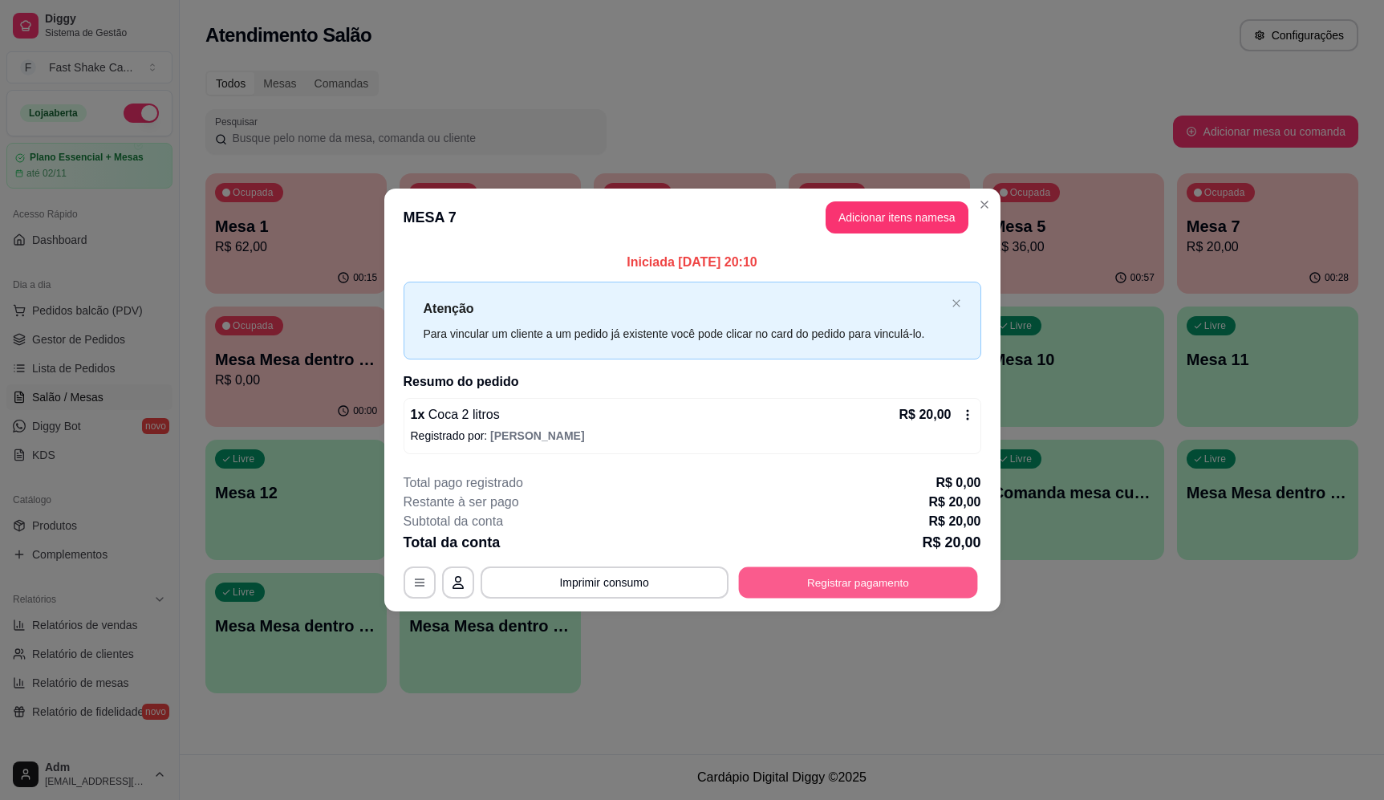
click at [825, 594] on button "Registrar pagamento" at bounding box center [857, 582] width 239 height 31
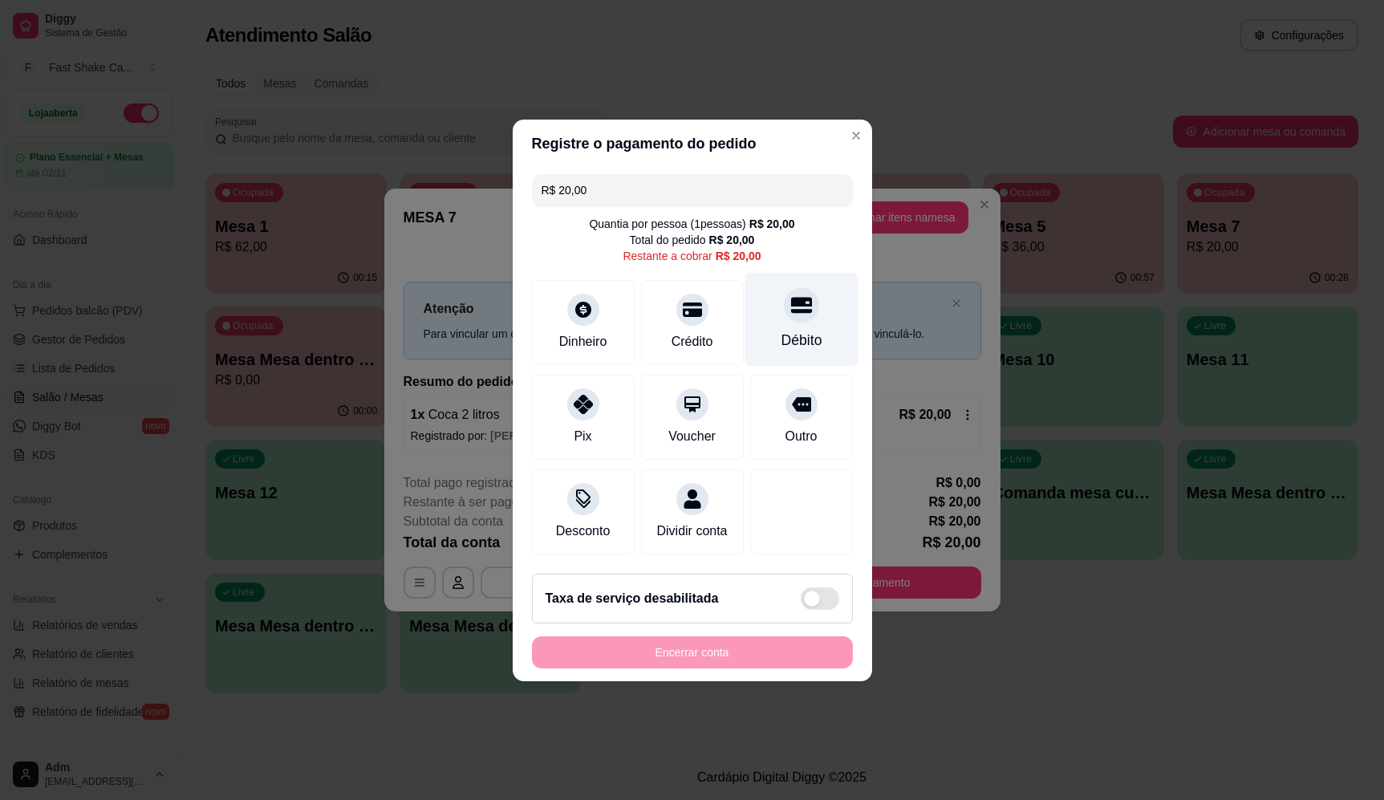
click at [807, 316] on div "Débito" at bounding box center [801, 319] width 113 height 94
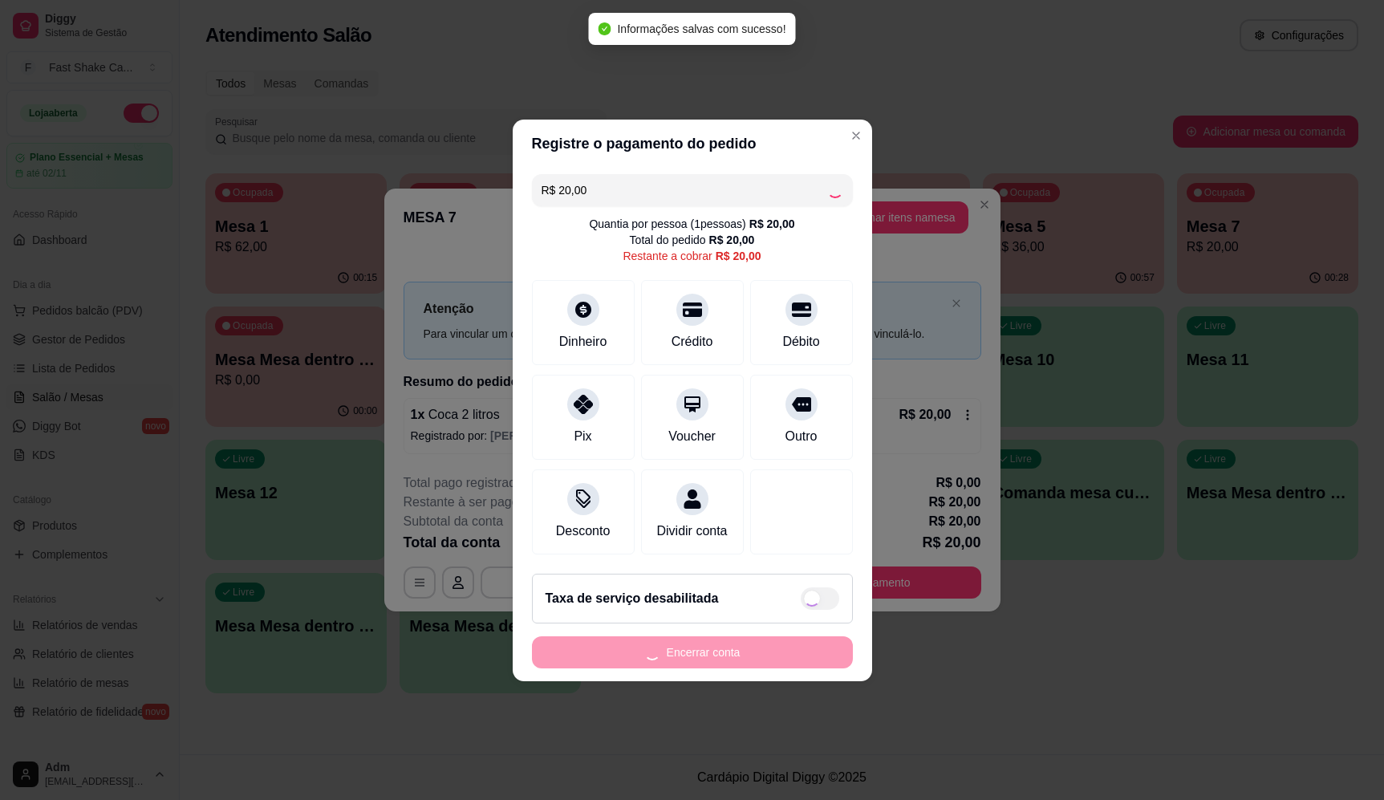
type input "R$ 0,00"
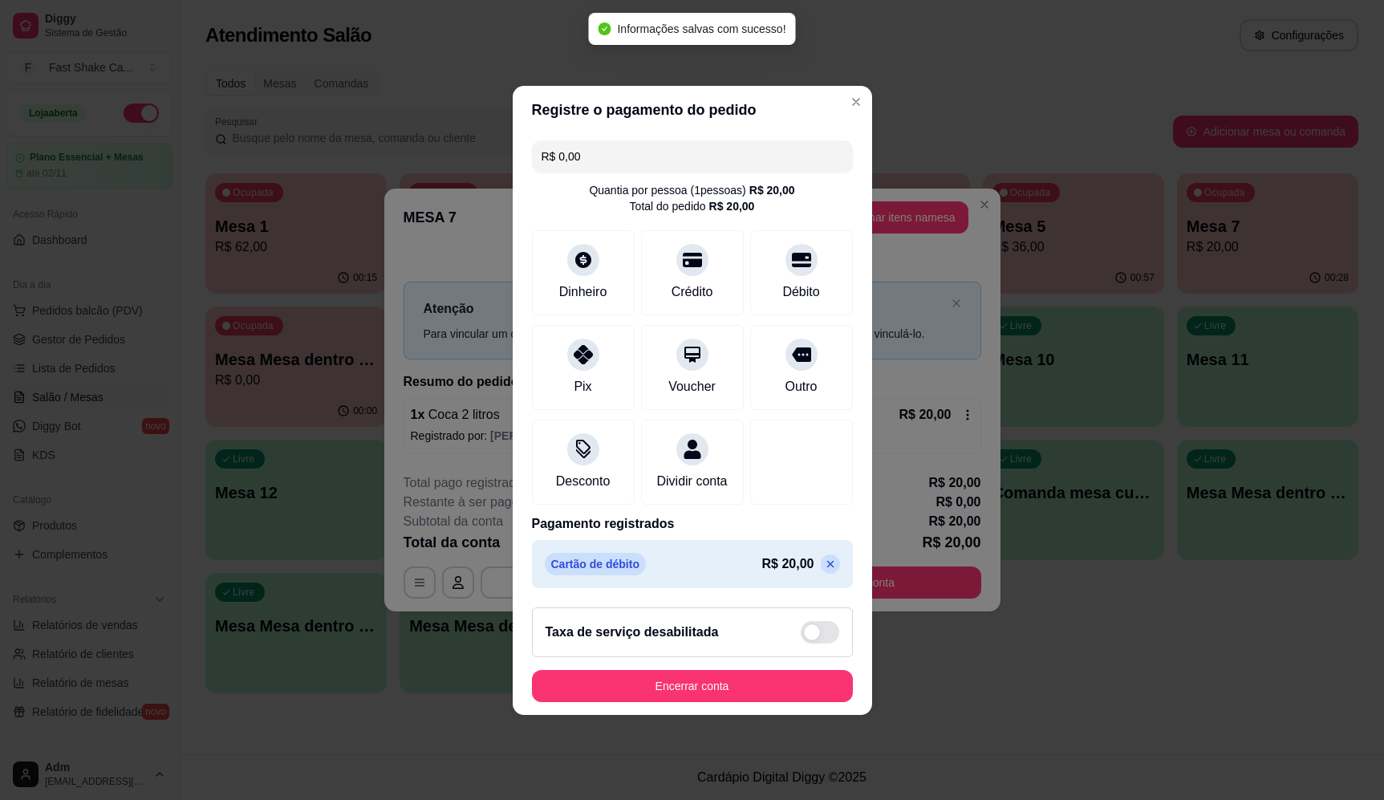
click at [758, 679] on footer "Taxa de serviço desabilitada Encerrar conta" at bounding box center [693, 655] width 360 height 120
click at [762, 685] on button "Encerrar conta" at bounding box center [692, 685] width 311 height 31
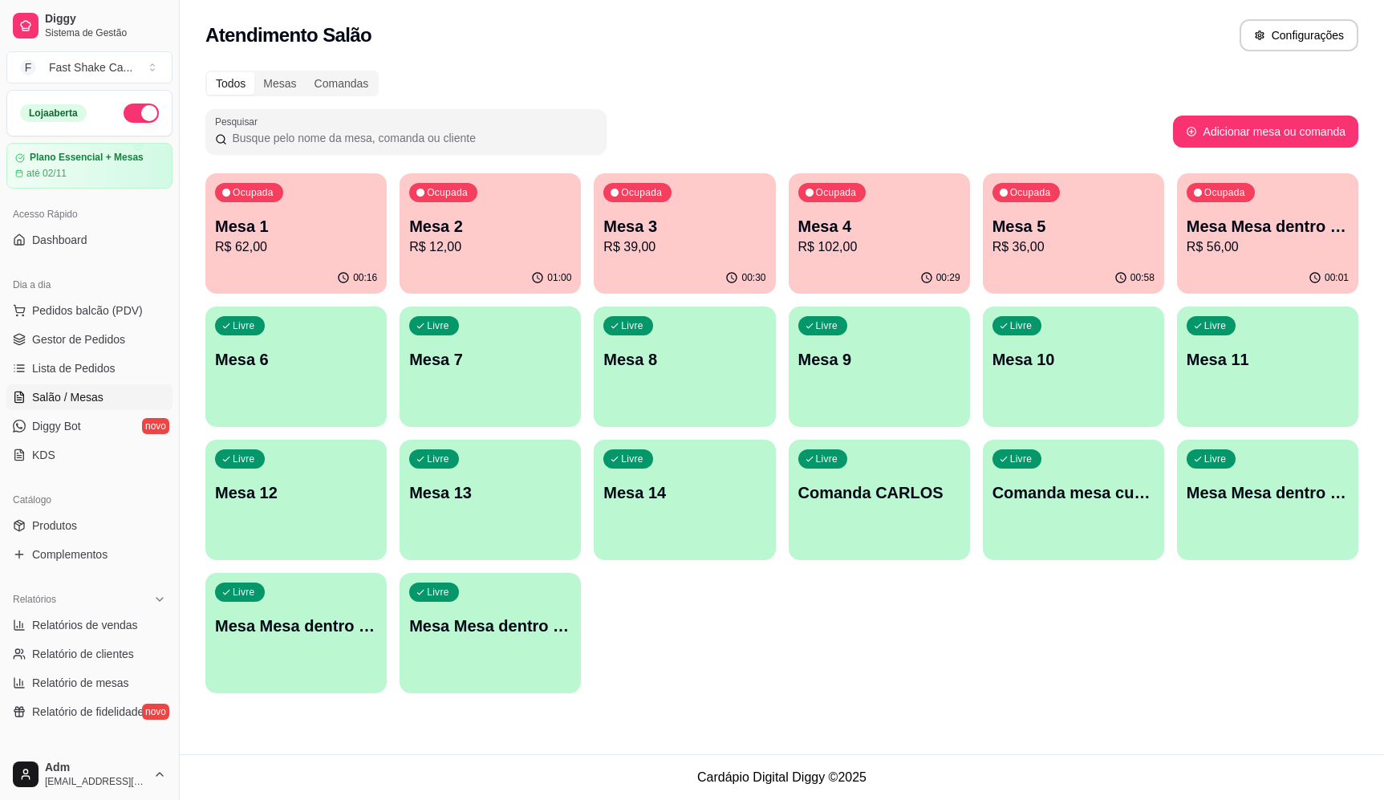
click at [828, 224] on p "Mesa 4" at bounding box center [880, 226] width 162 height 22
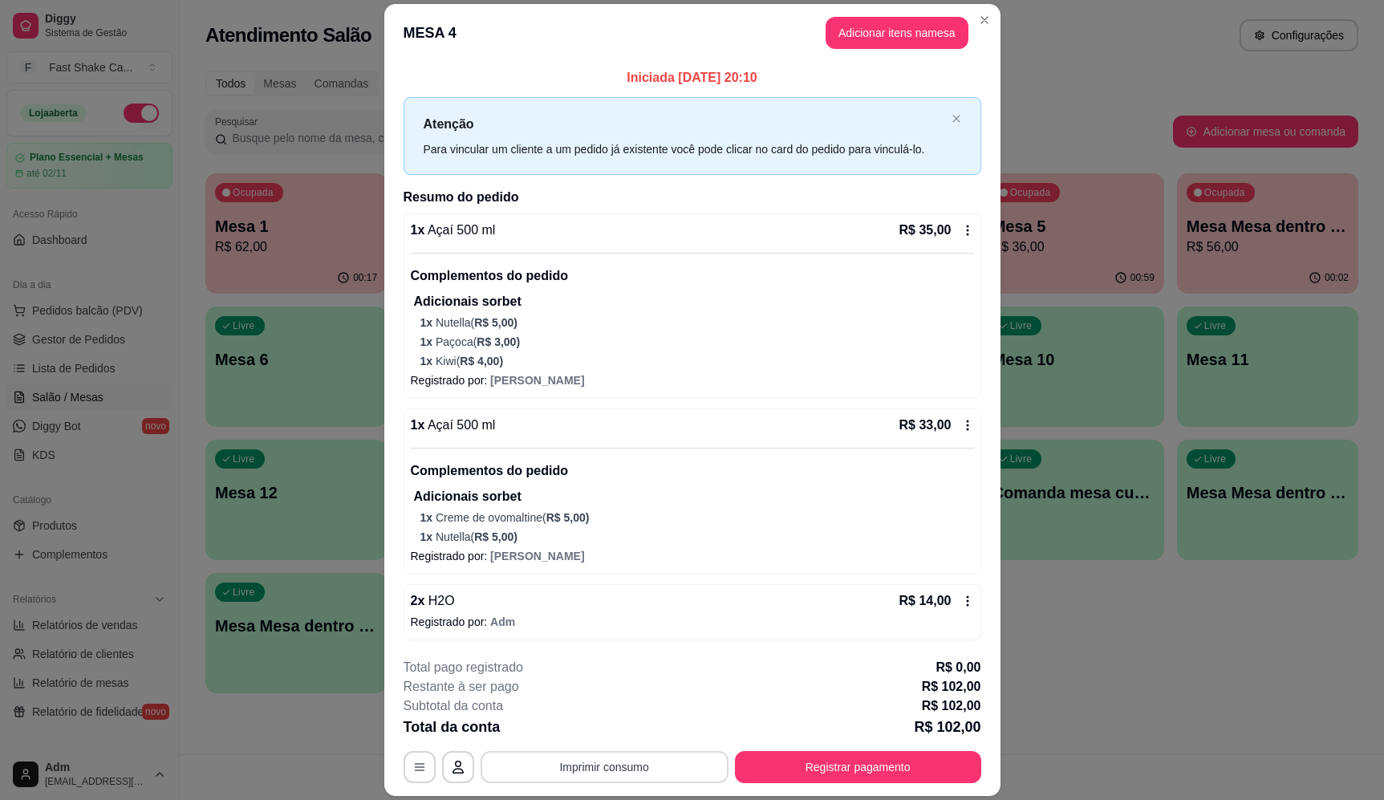
click at [557, 771] on button "Imprimir consumo" at bounding box center [605, 767] width 248 height 32
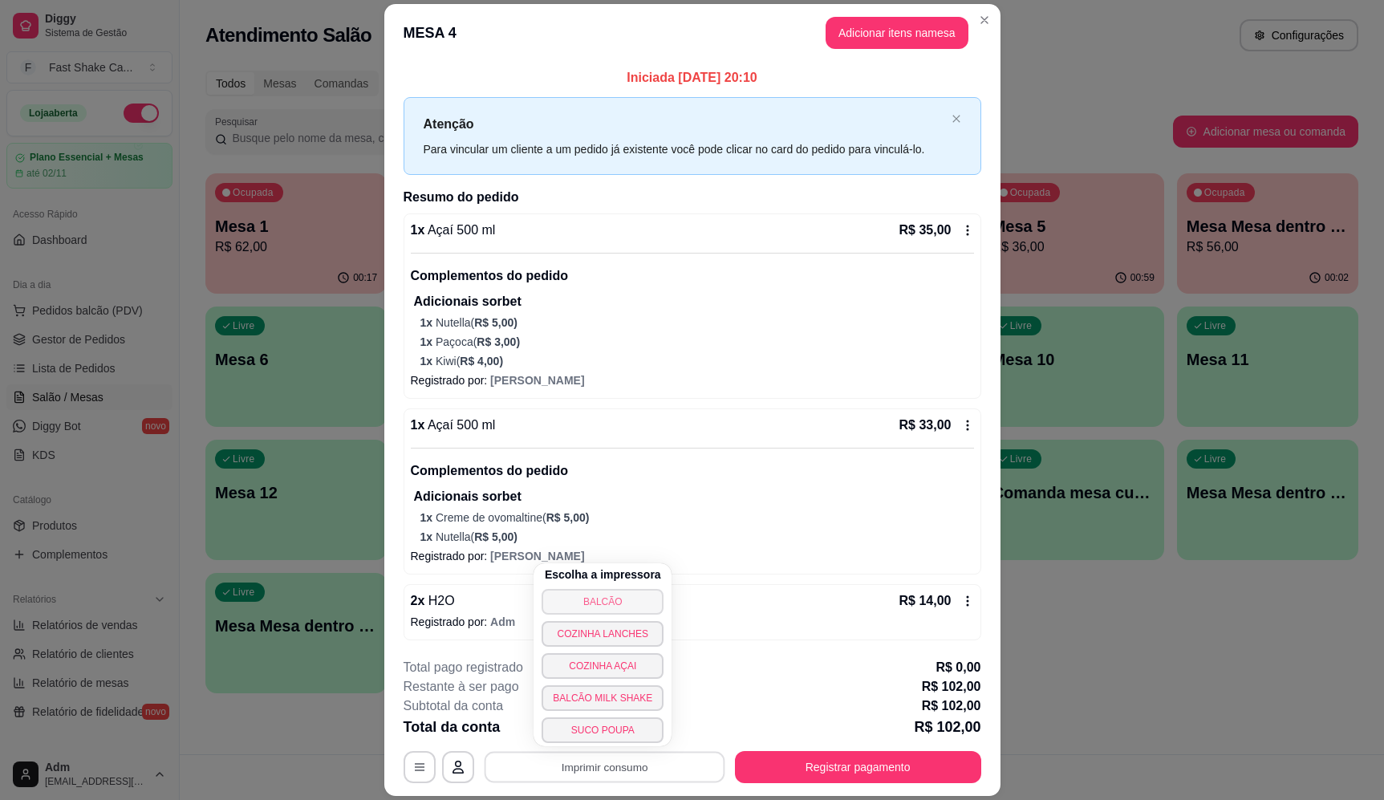
click at [579, 608] on button "BALCÃO" at bounding box center [603, 602] width 122 height 26
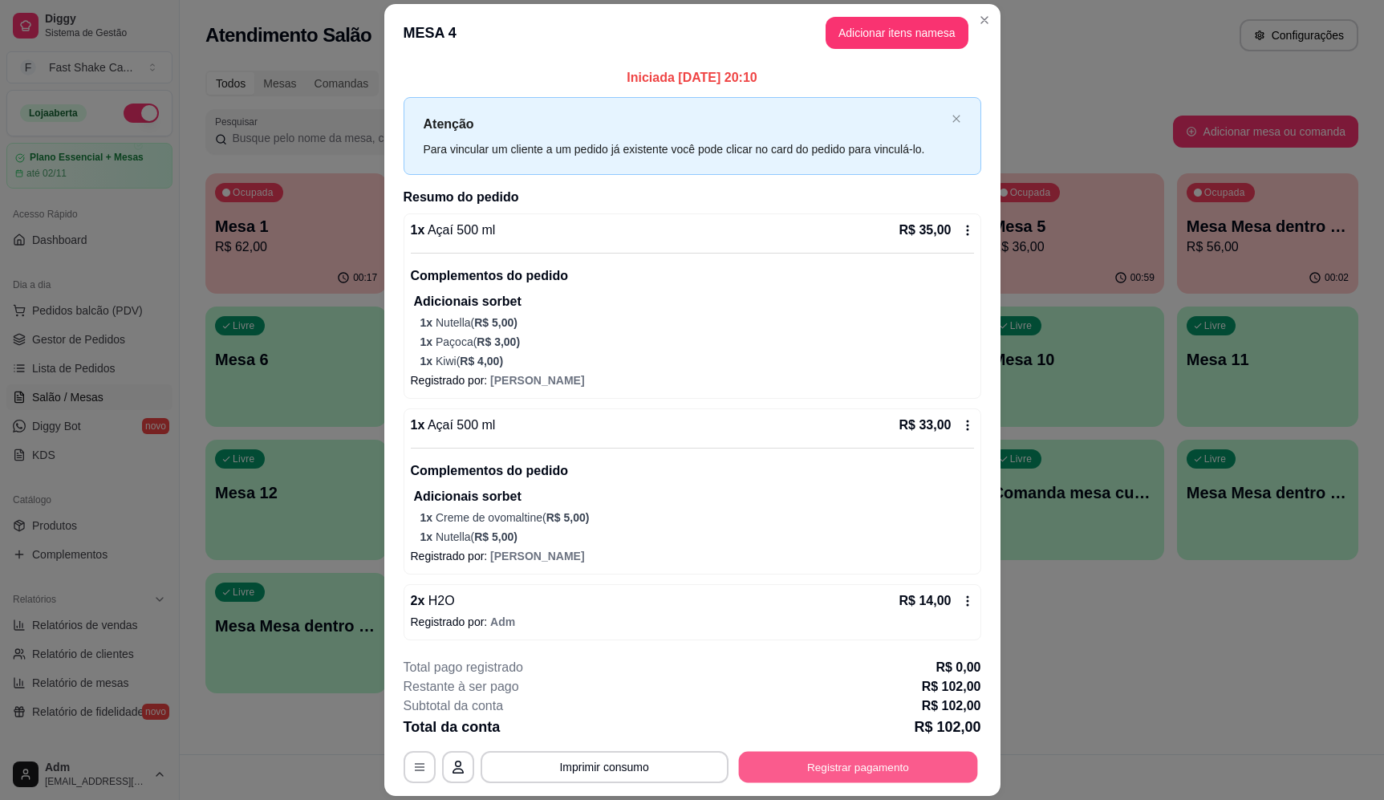
click at [884, 773] on button "Registrar pagamento" at bounding box center [857, 767] width 239 height 31
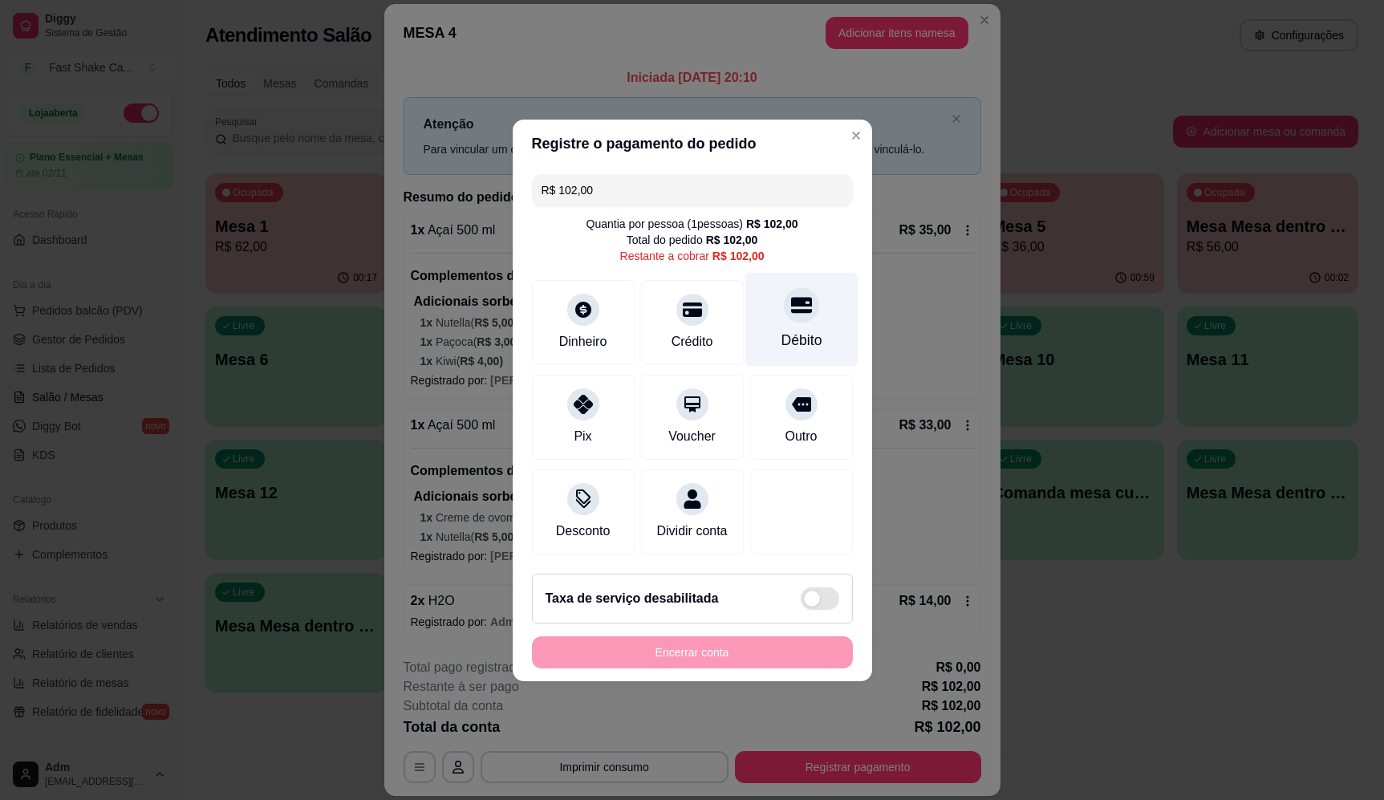
click at [814, 294] on div "Débito" at bounding box center [801, 319] width 113 height 94
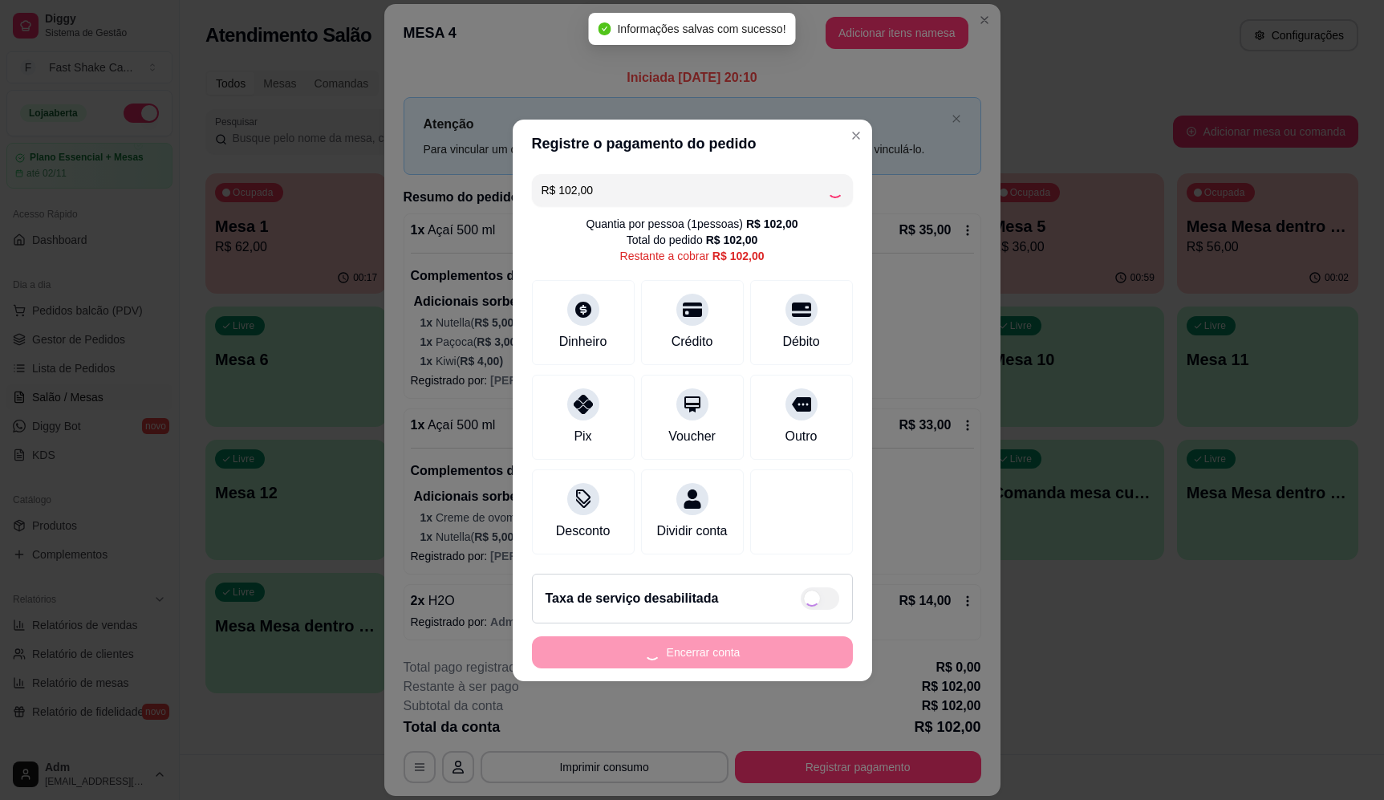
type input "R$ 0,00"
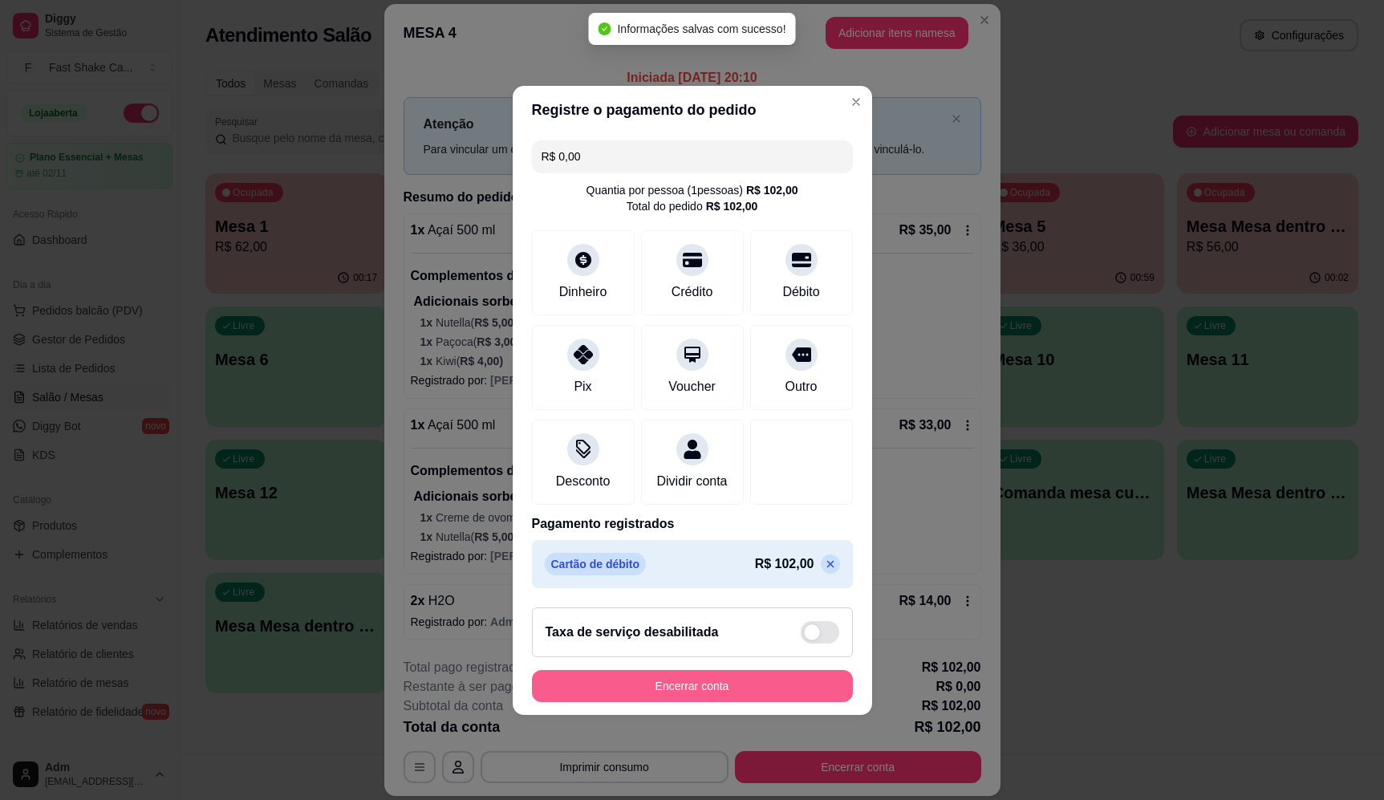
click at [750, 690] on button "Encerrar conta" at bounding box center [692, 686] width 321 height 32
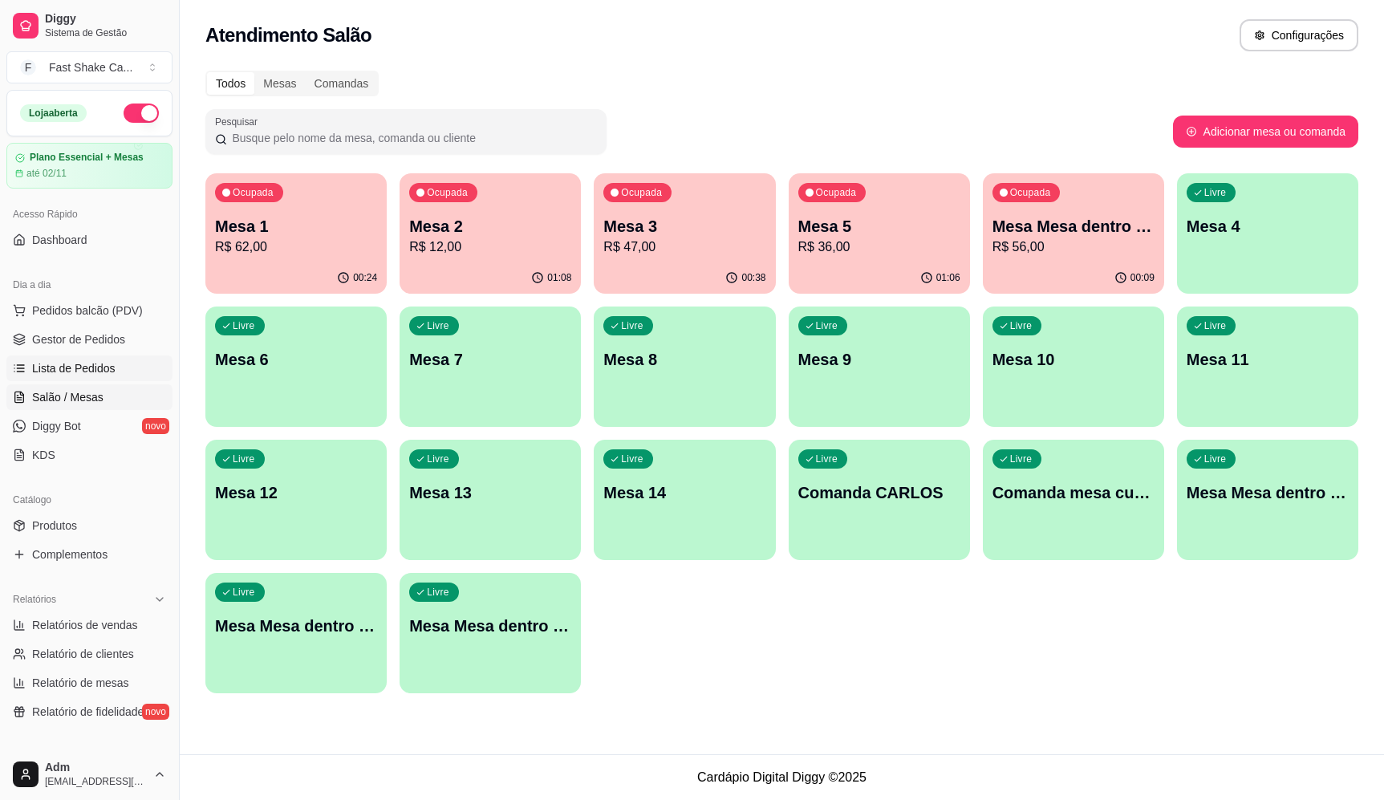
click at [111, 368] on span "Lista de Pedidos" at bounding box center [73, 368] width 83 height 16
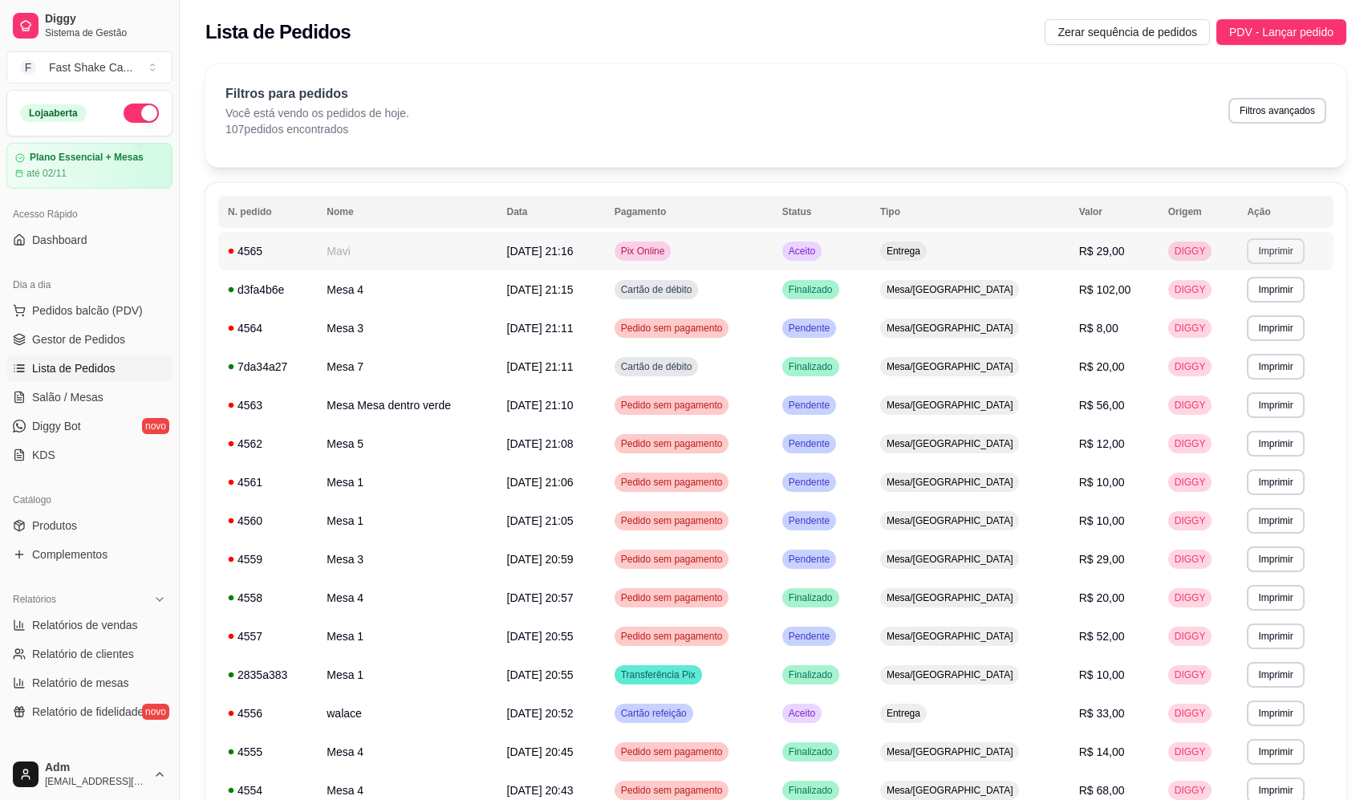
click at [1288, 247] on button "Imprimir" at bounding box center [1275, 251] width 57 height 26
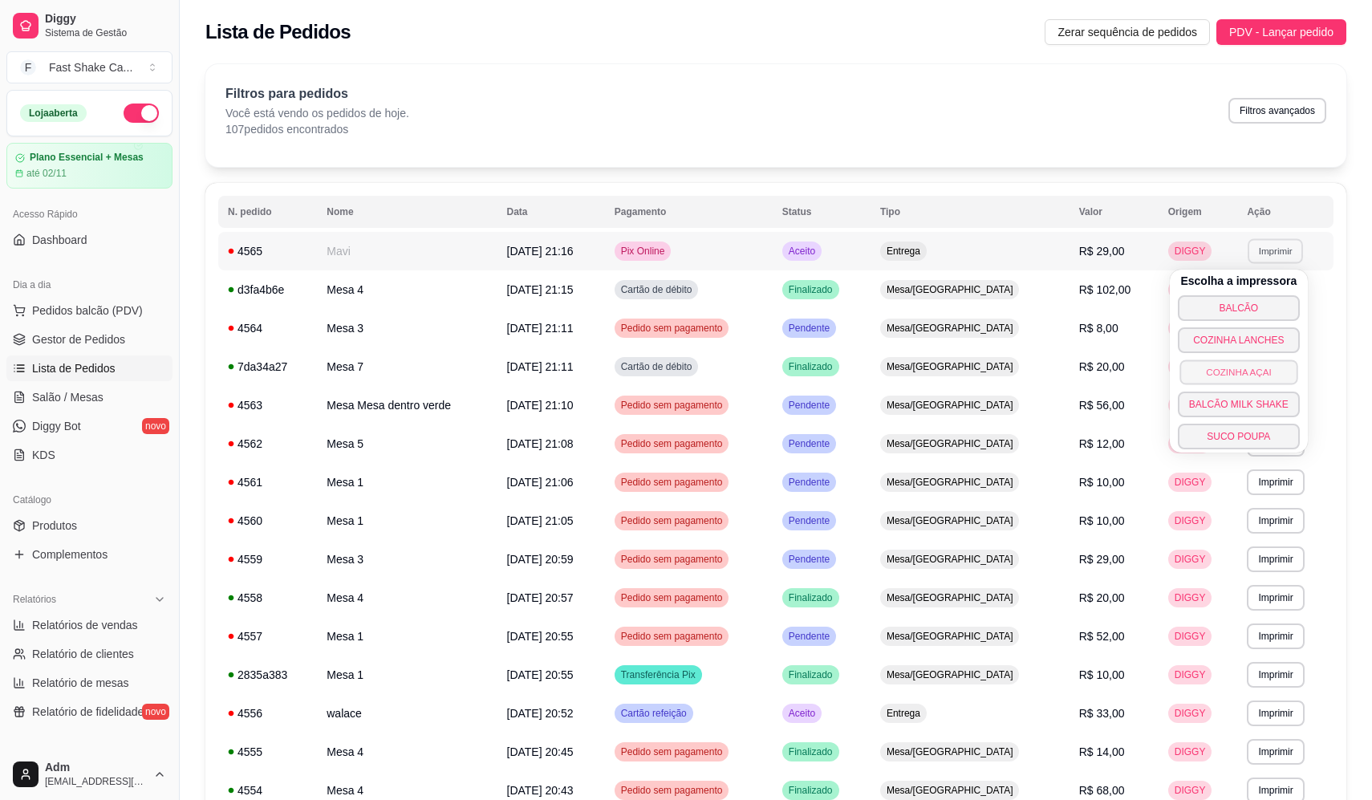
click at [1246, 371] on button "COZINHA AÇAI" at bounding box center [1239, 372] width 118 height 25
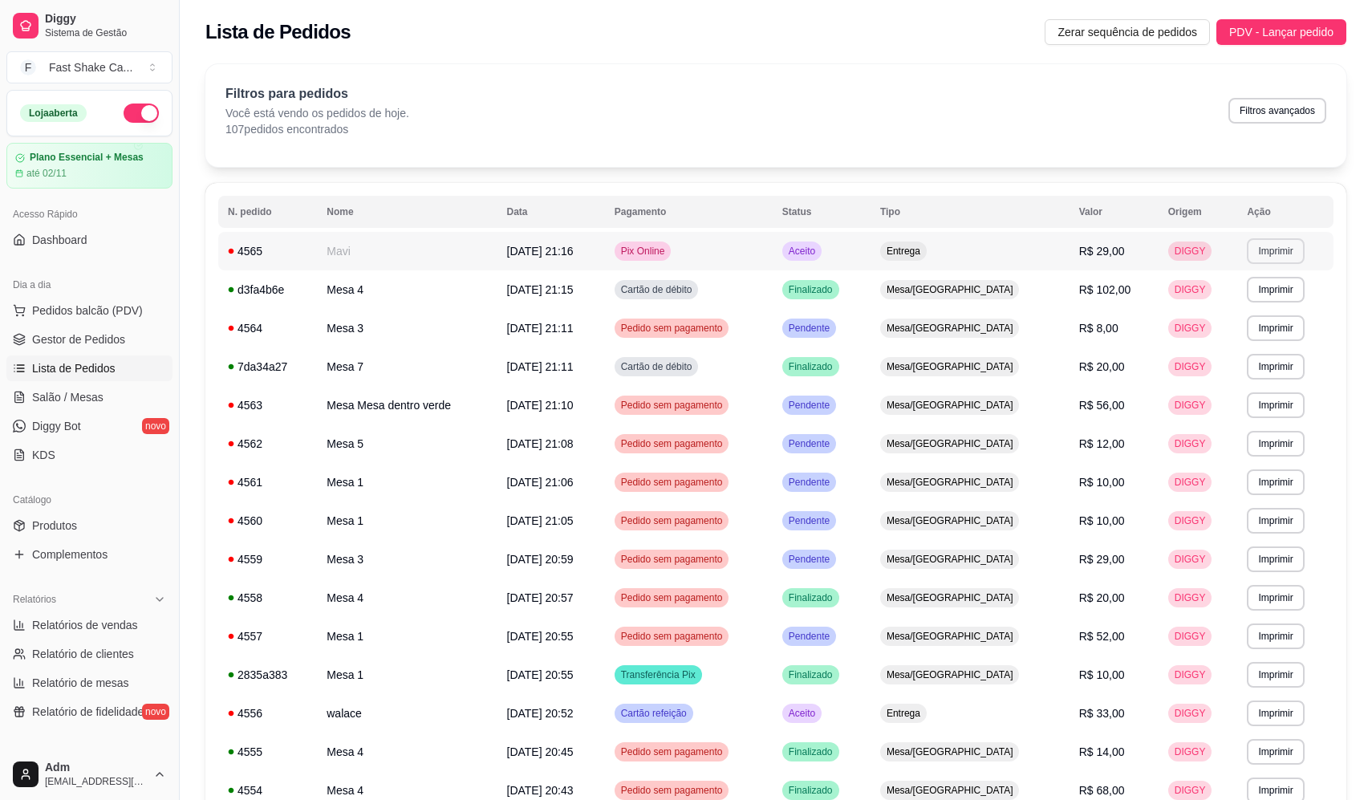
click at [1270, 246] on button "Imprimir" at bounding box center [1275, 251] width 57 height 26
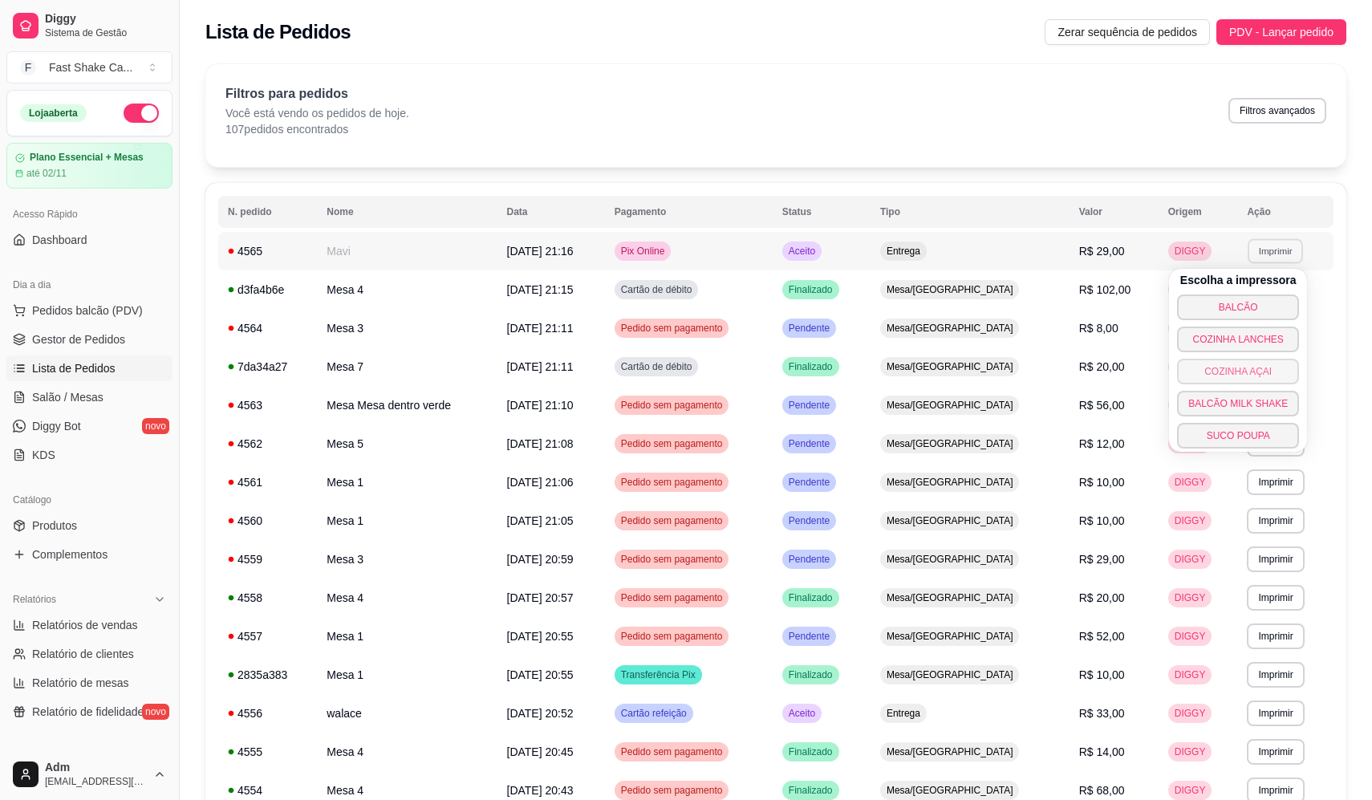
click at [1253, 376] on button "COZINHA AÇAI" at bounding box center [1238, 372] width 122 height 26
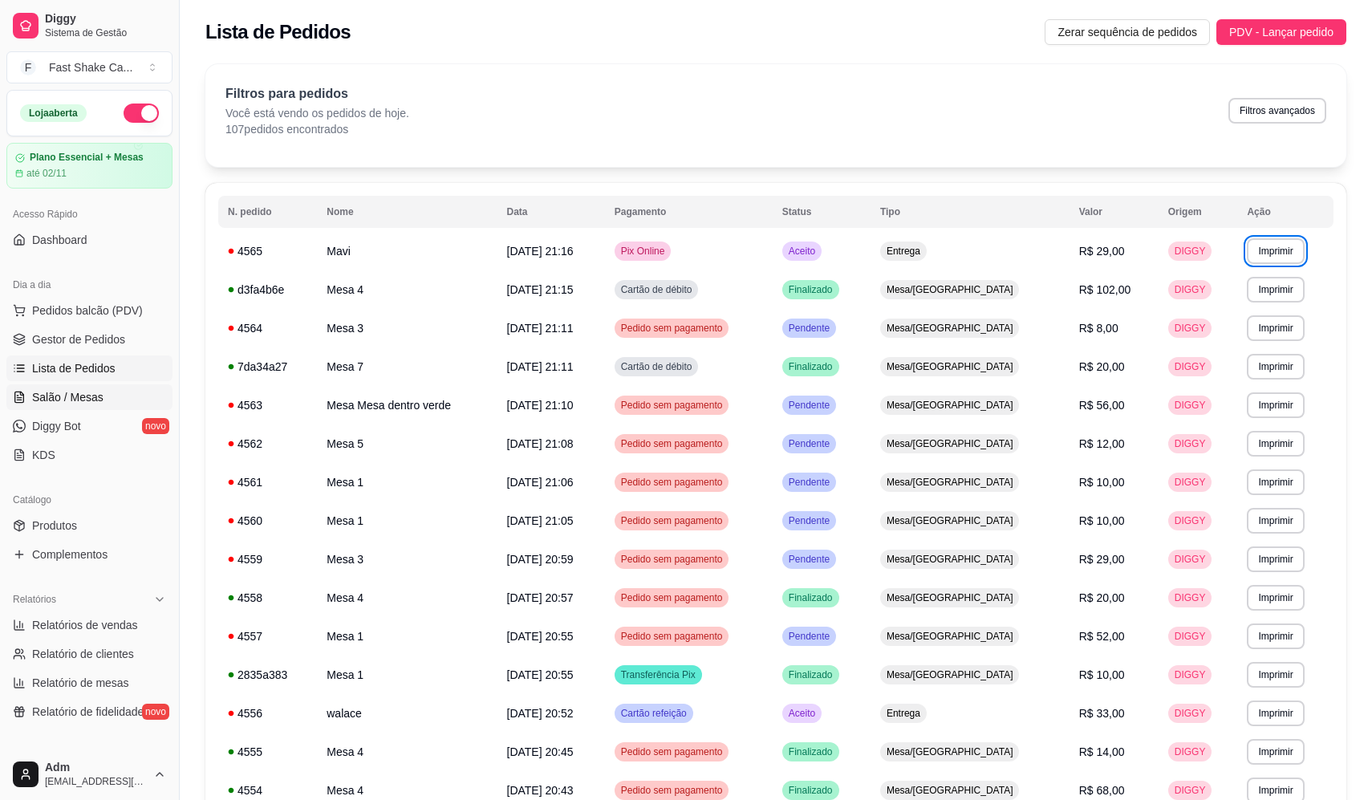
click at [72, 398] on span "Salão / Mesas" at bounding box center [67, 397] width 71 height 16
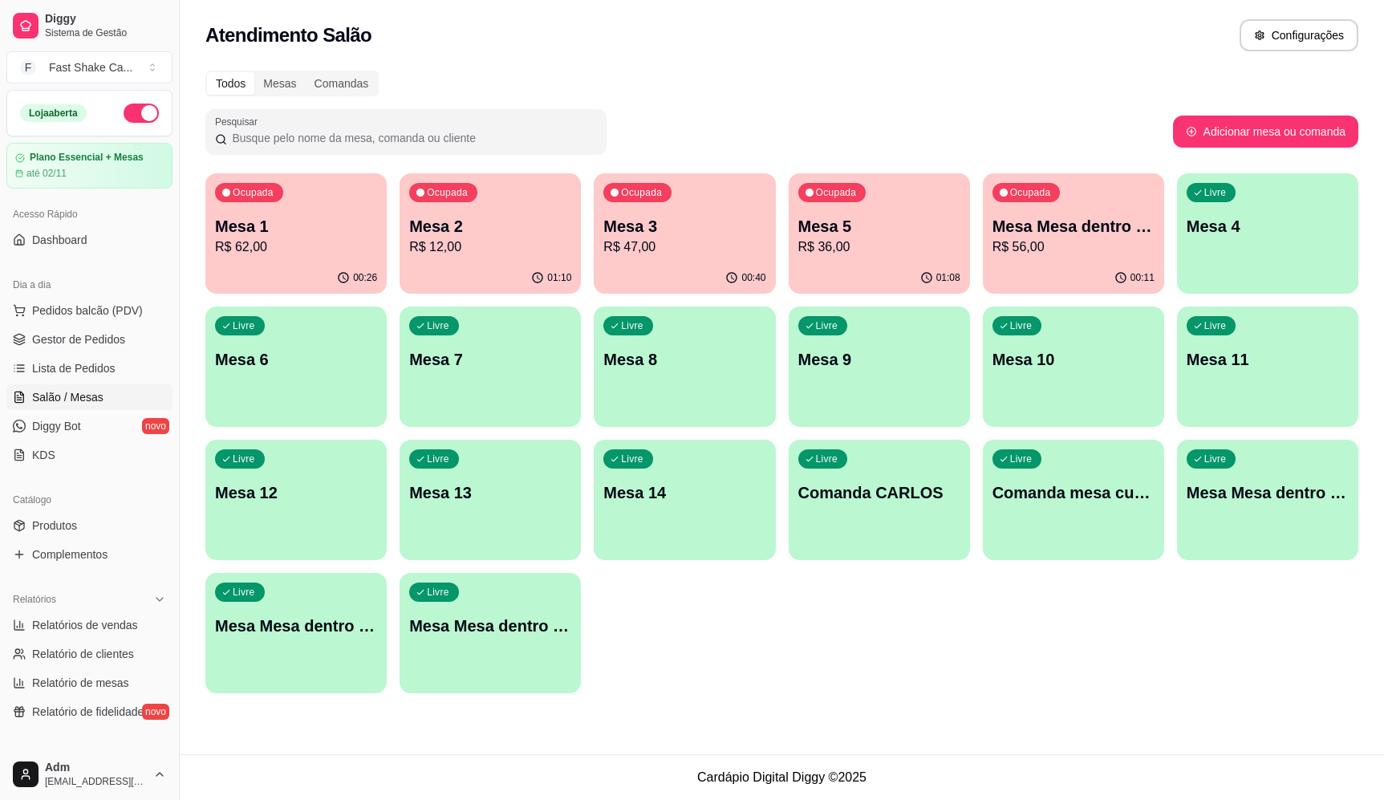
click at [358, 212] on div "Ocupada Mesa 1 R$ 62,00" at bounding box center [295, 217] width 181 height 89
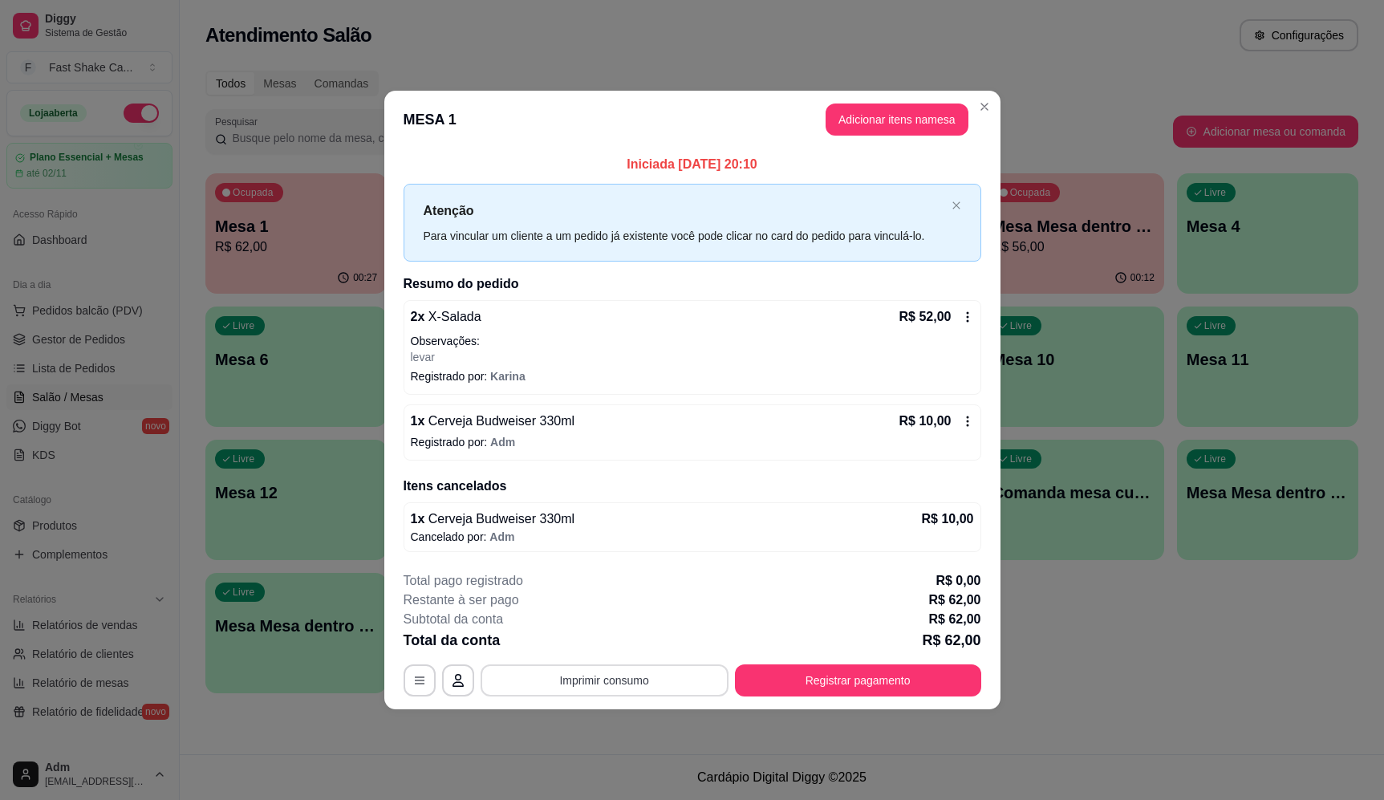
click at [607, 687] on button "Imprimir consumo" at bounding box center [605, 681] width 248 height 32
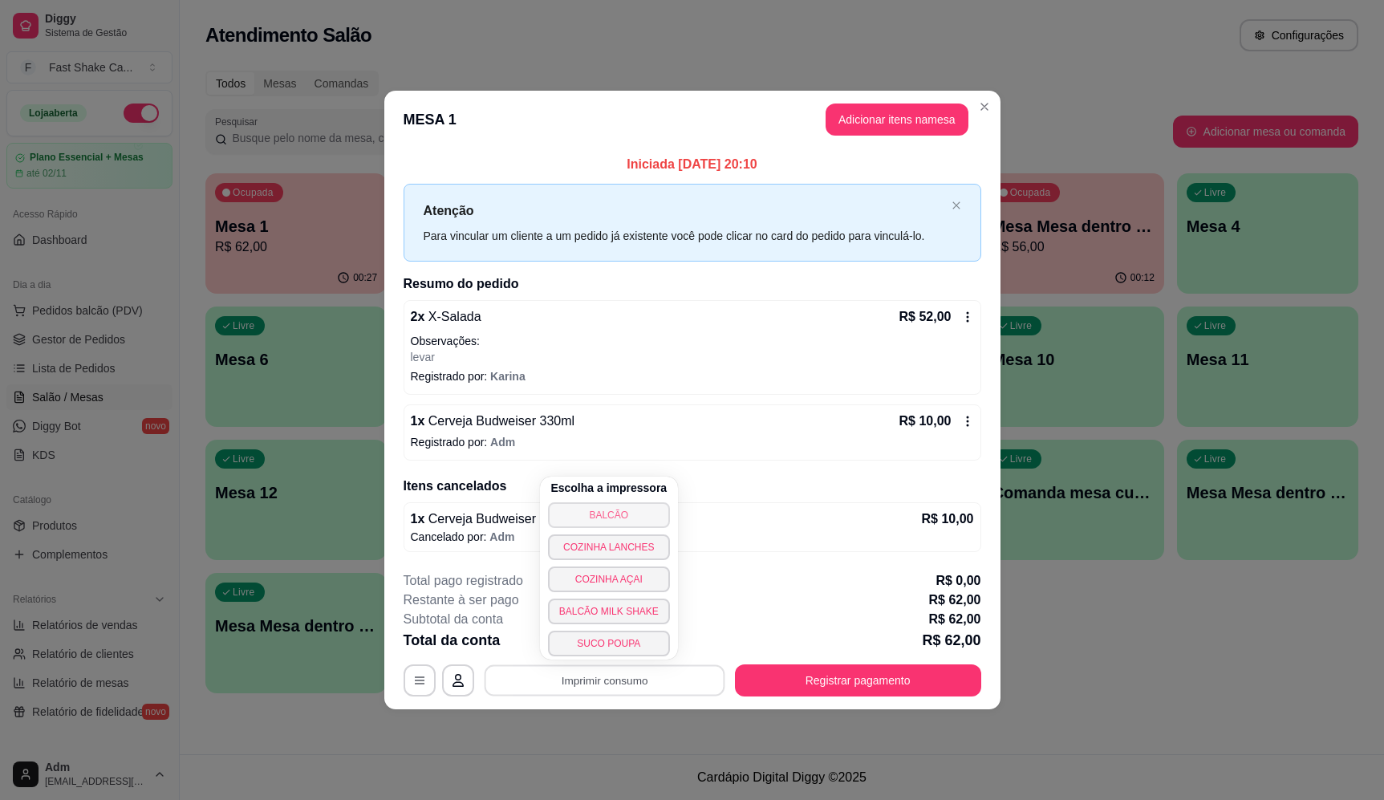
click at [599, 510] on button "BALCÃO" at bounding box center [609, 515] width 122 height 26
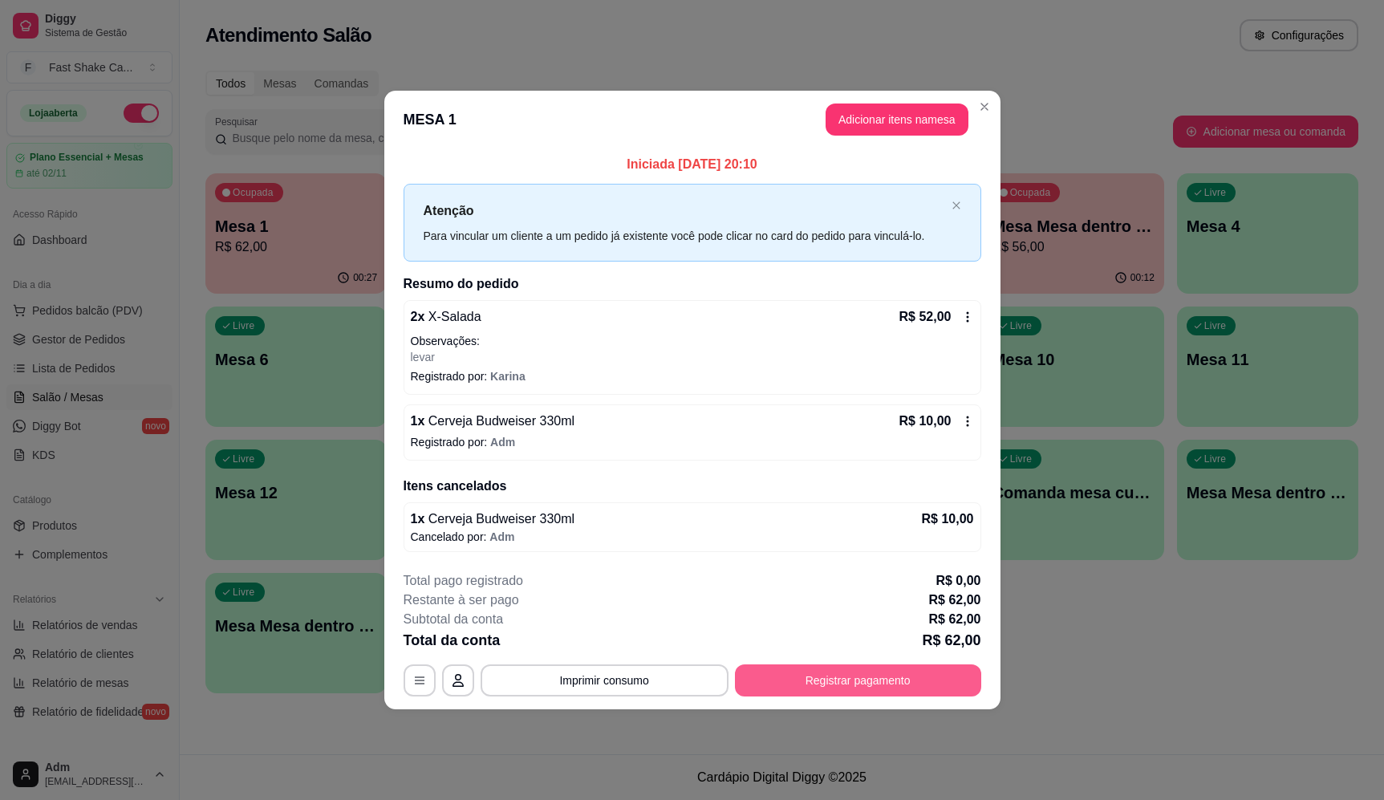
click at [851, 686] on button "Registrar pagamento" at bounding box center [858, 681] width 246 height 32
click at [762, 314] on div "Débito" at bounding box center [801, 319] width 113 height 94
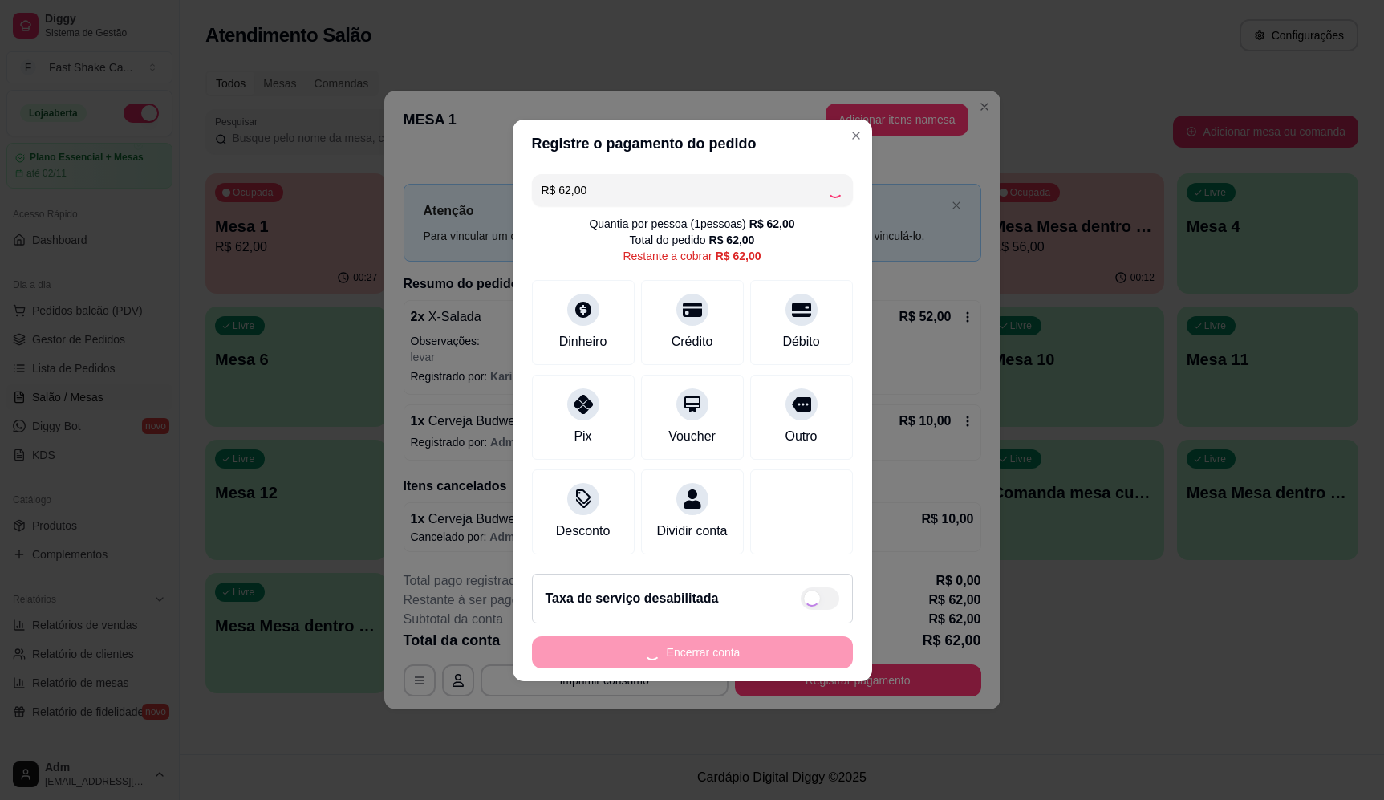
type input "R$ 0,00"
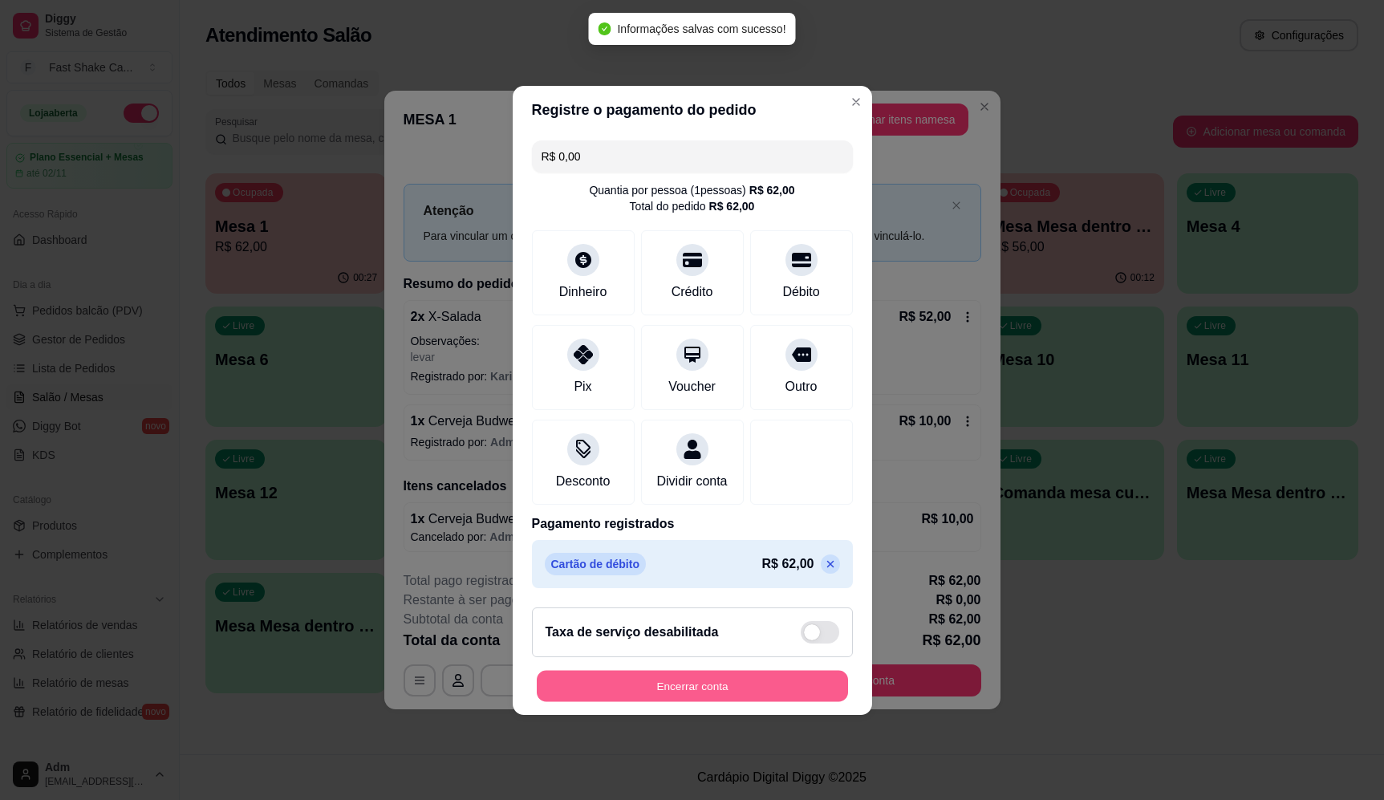
click at [742, 697] on button "Encerrar conta" at bounding box center [692, 685] width 311 height 31
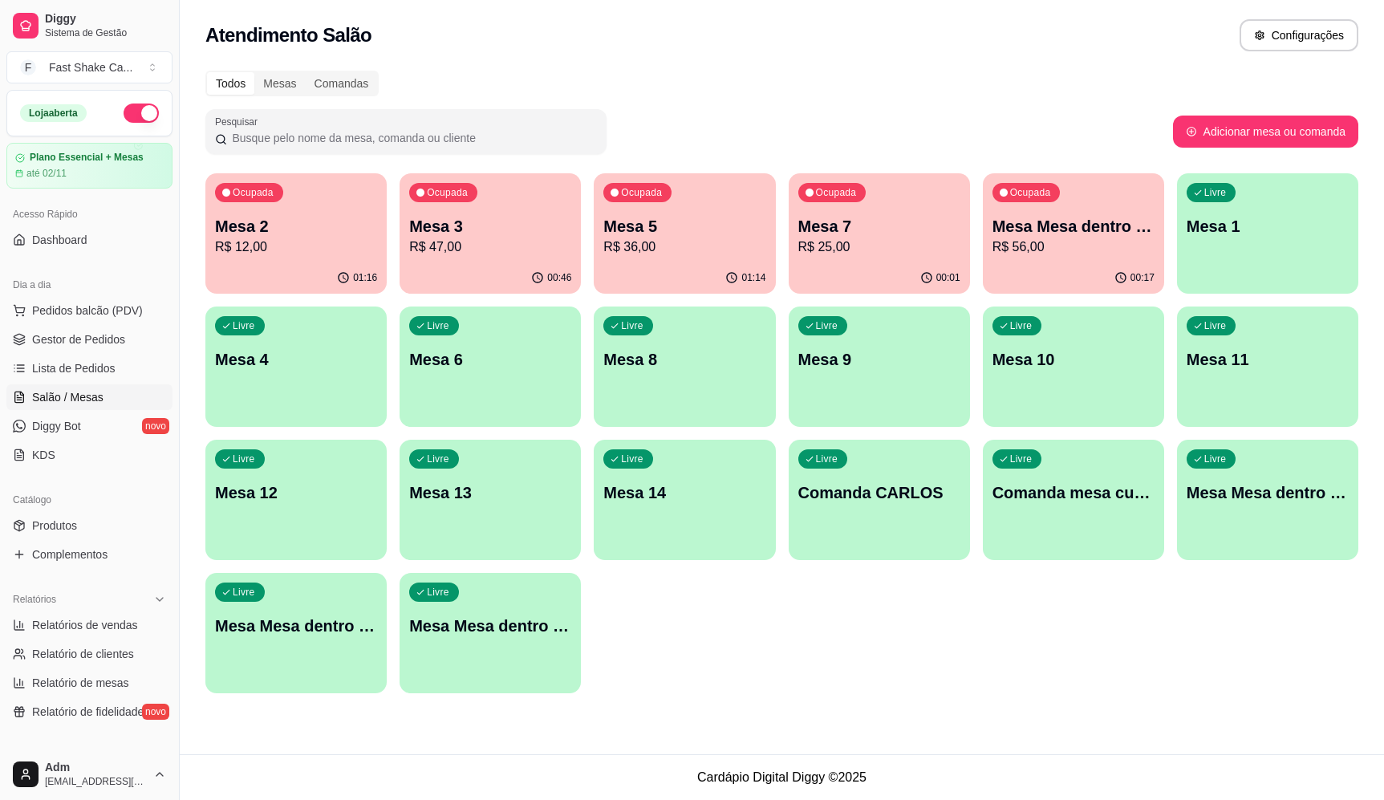
click at [1112, 251] on p "R$ 56,00" at bounding box center [1074, 247] width 162 height 19
click at [669, 260] on div "Ocupada Mesa 5 R$ 36,00" at bounding box center [684, 217] width 181 height 89
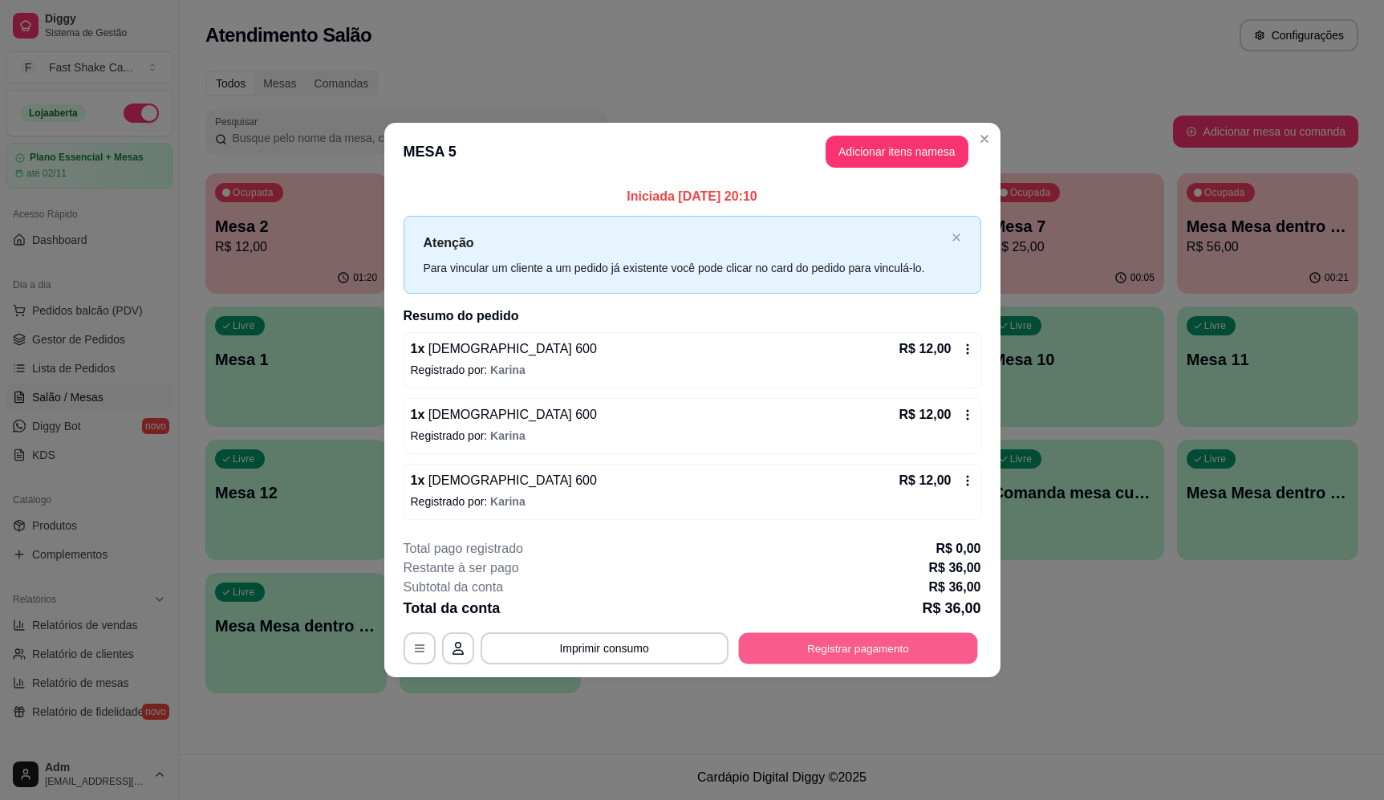
click at [850, 657] on button "Registrar pagamento" at bounding box center [857, 648] width 239 height 31
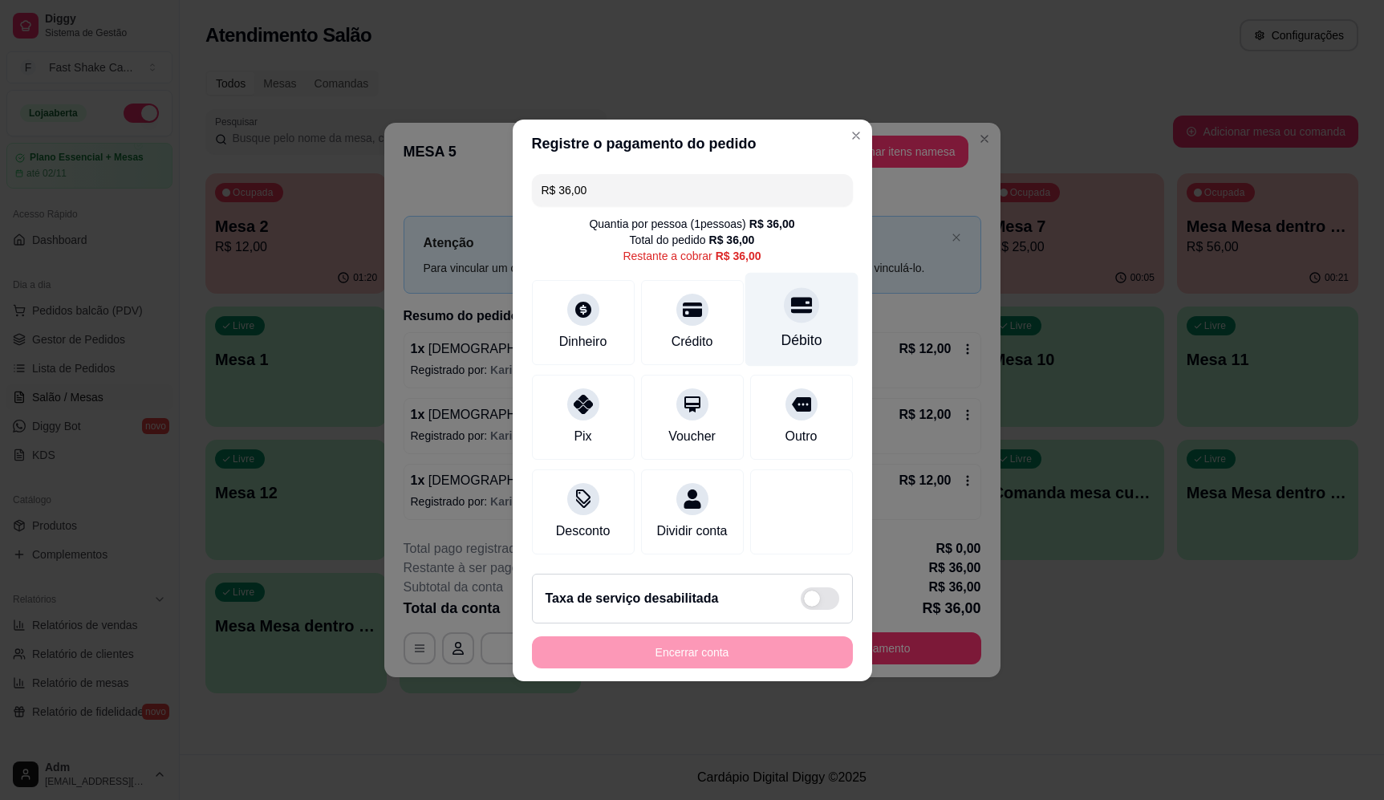
click at [791, 303] on icon at bounding box center [801, 305] width 21 height 21
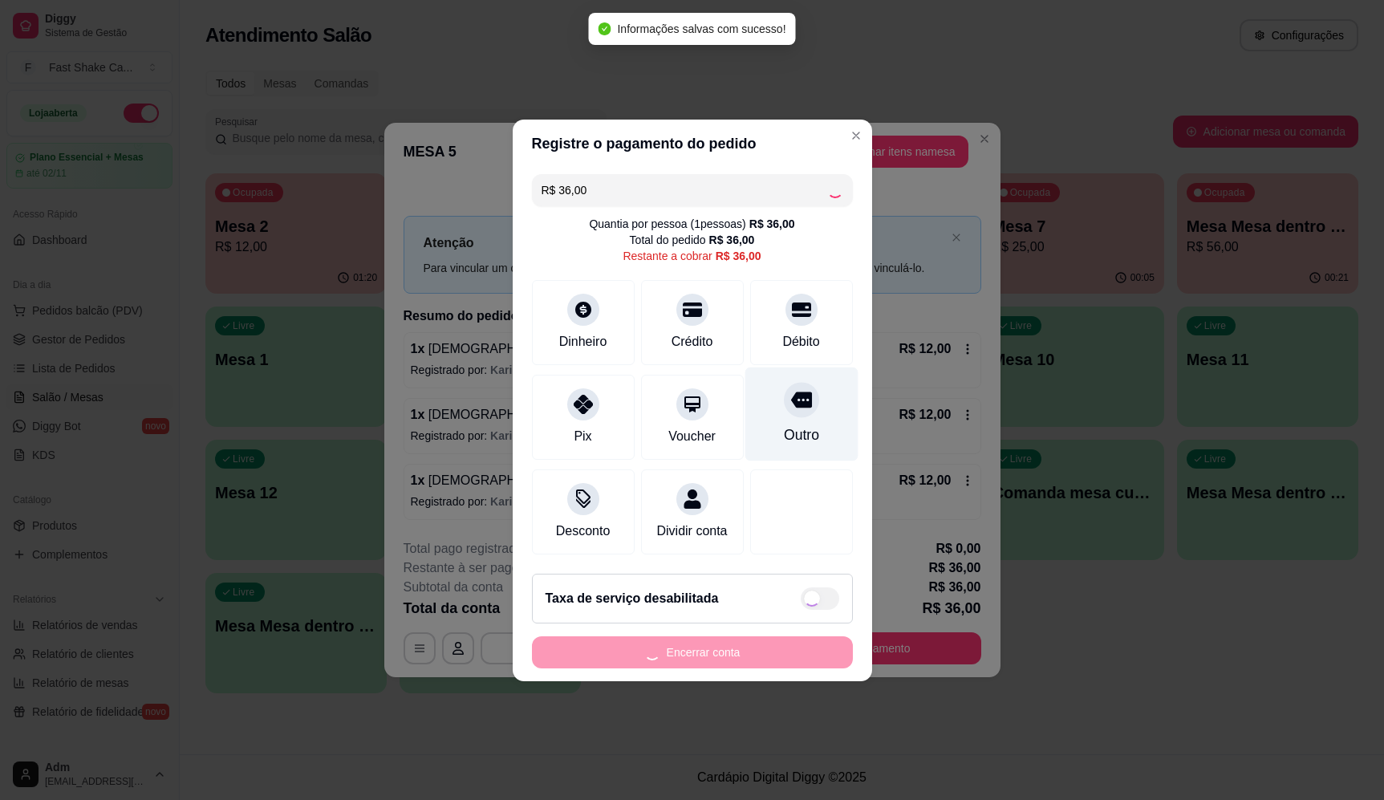
type input "R$ 0,00"
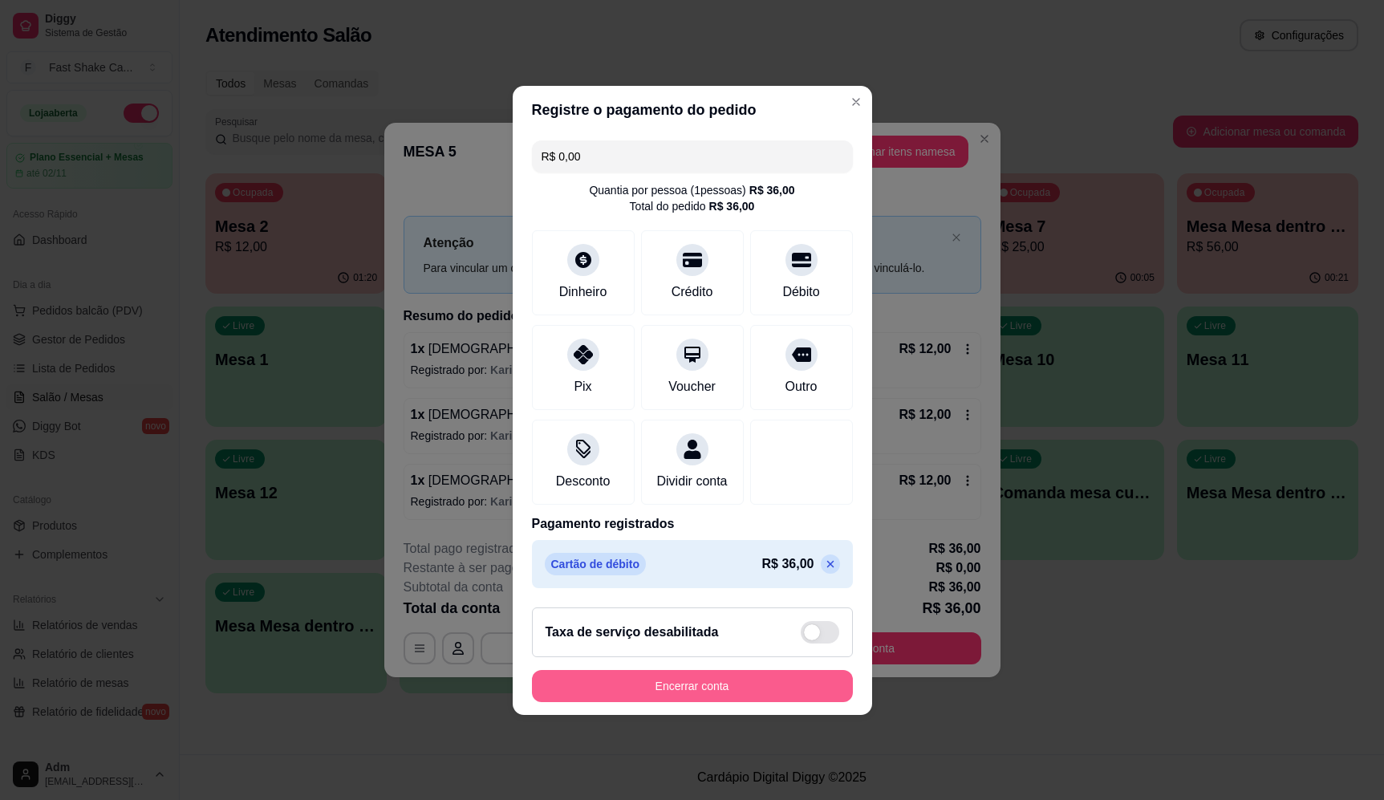
click at [760, 702] on button "Encerrar conta" at bounding box center [692, 686] width 321 height 32
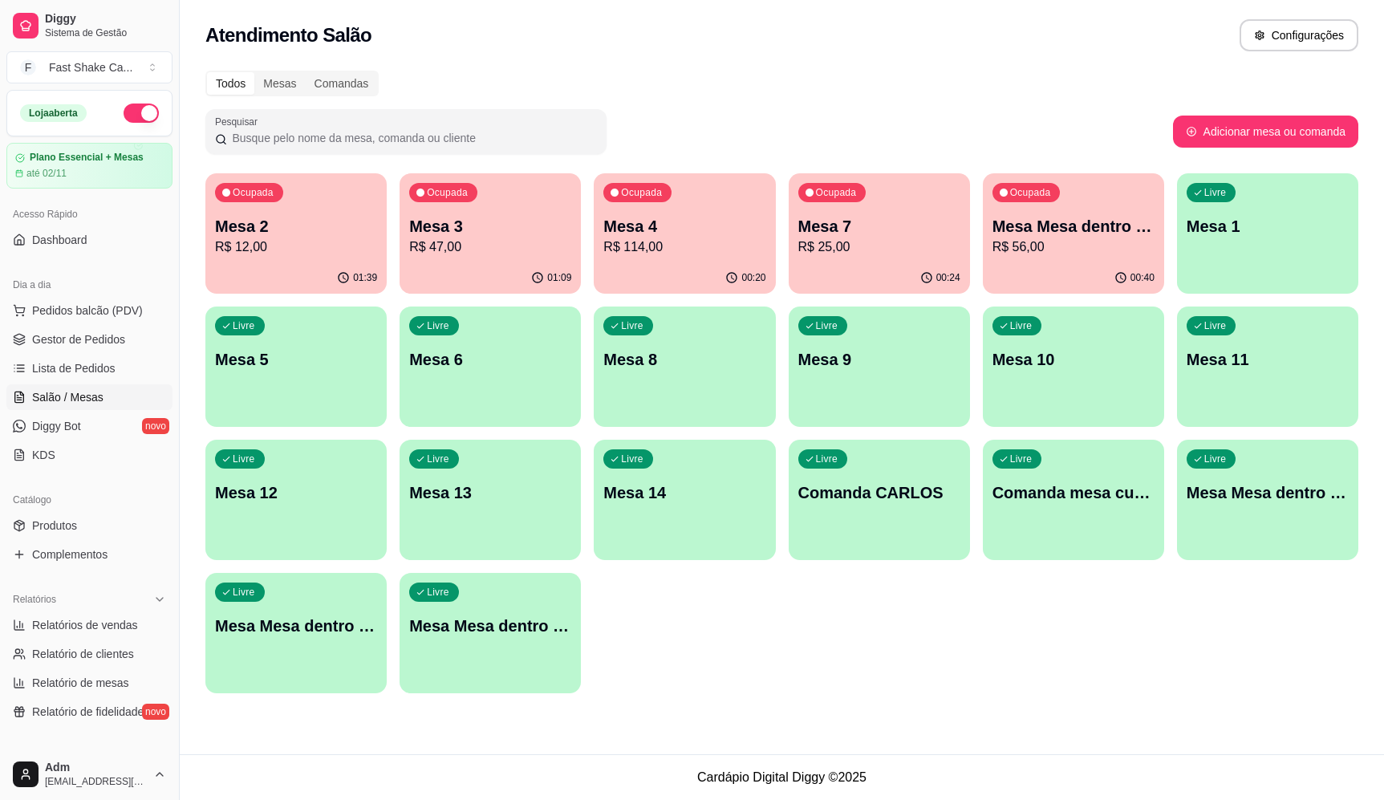
click at [135, 105] on button "button" at bounding box center [141, 113] width 35 height 19
click at [86, 361] on span "Lista de Pedidos" at bounding box center [73, 368] width 83 height 16
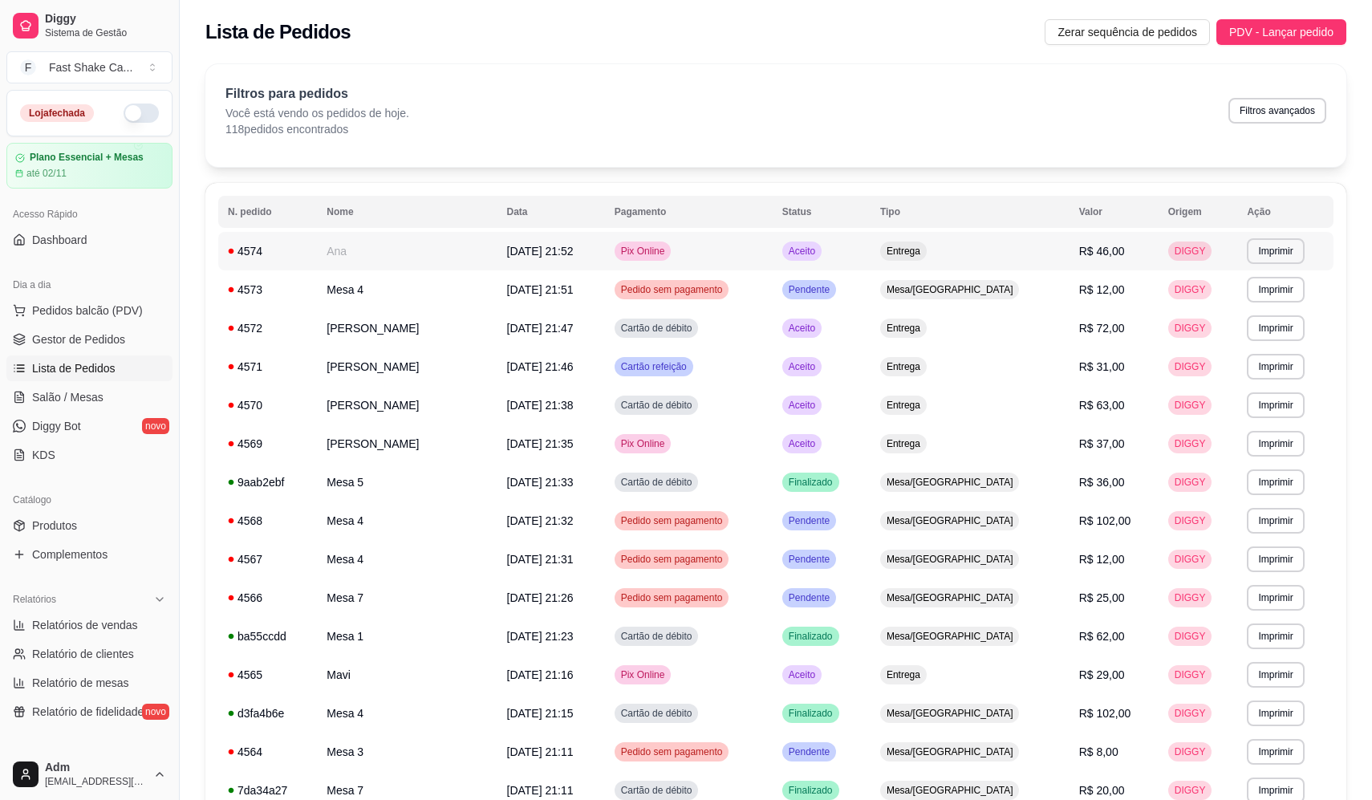
click at [574, 257] on span "[DATE] 21:52" at bounding box center [540, 251] width 67 height 13
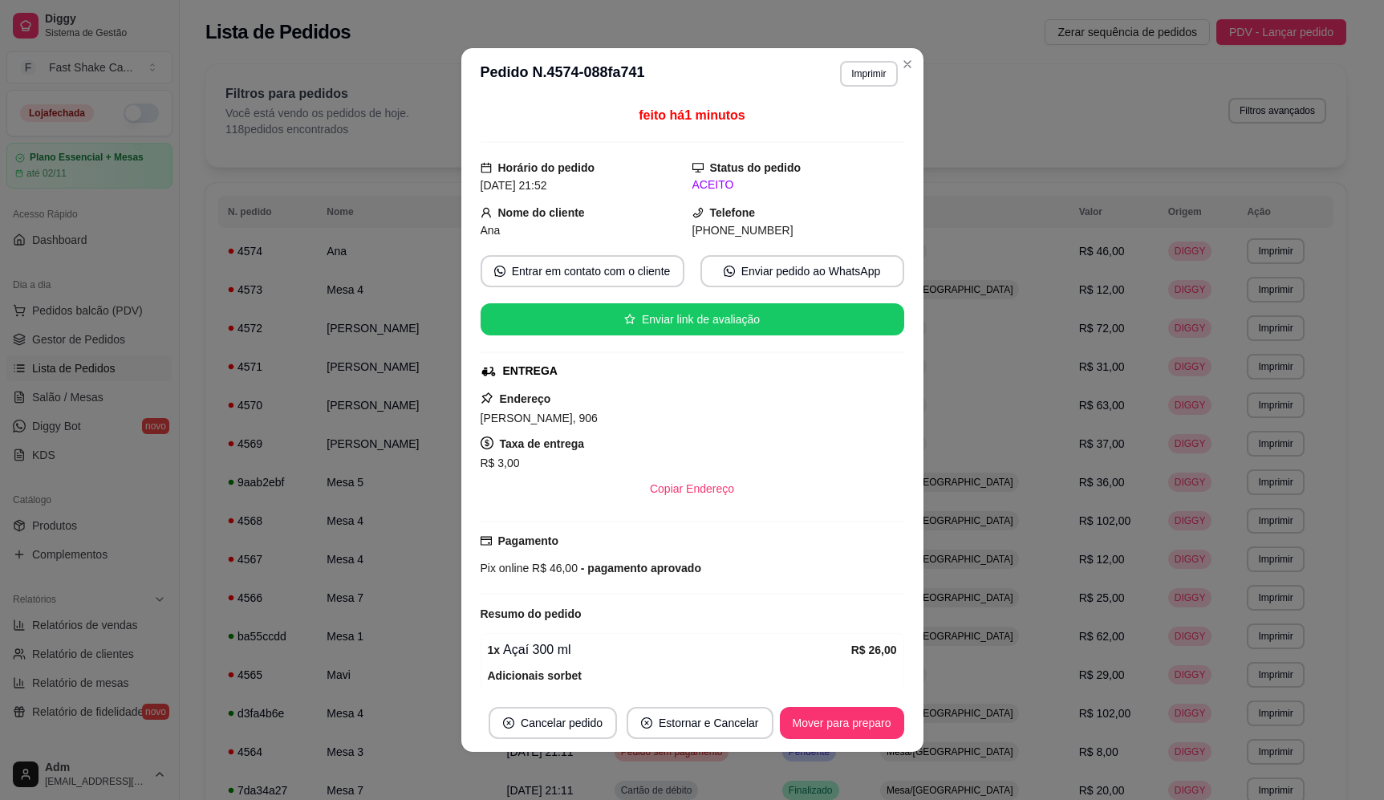
click at [855, 80] on button "Imprimir" at bounding box center [868, 74] width 57 height 26
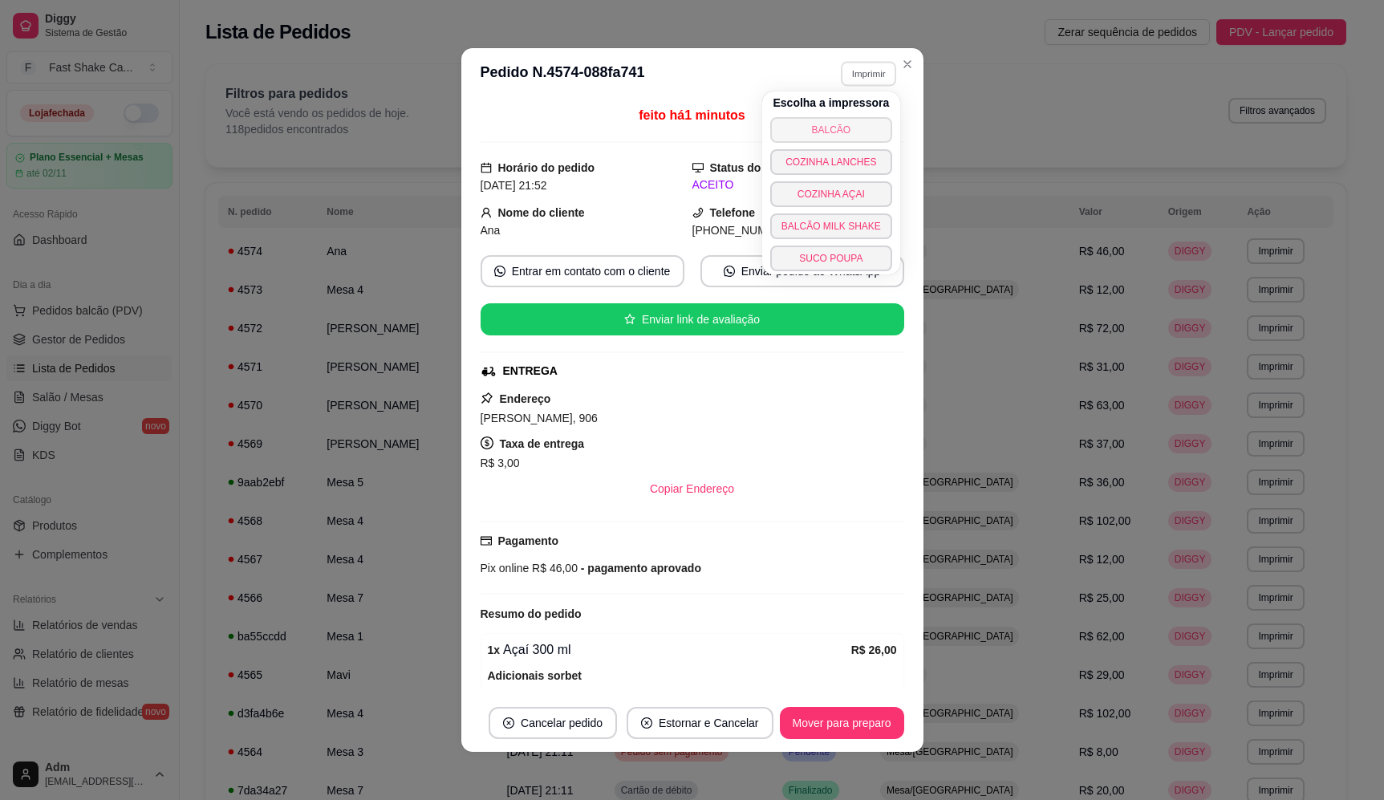
click at [823, 131] on button "BALCÃO" at bounding box center [831, 130] width 122 height 26
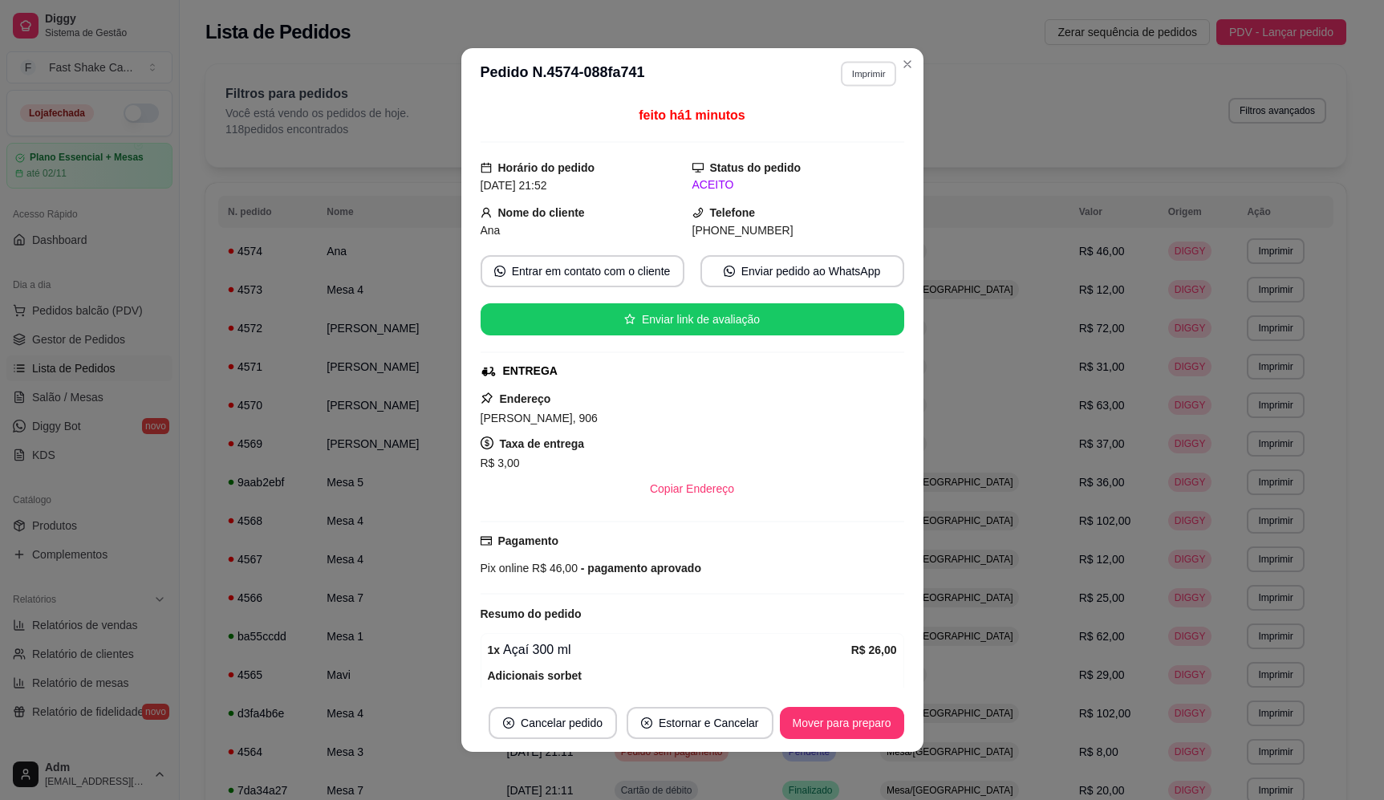
click at [869, 76] on button "Imprimir" at bounding box center [868, 73] width 55 height 25
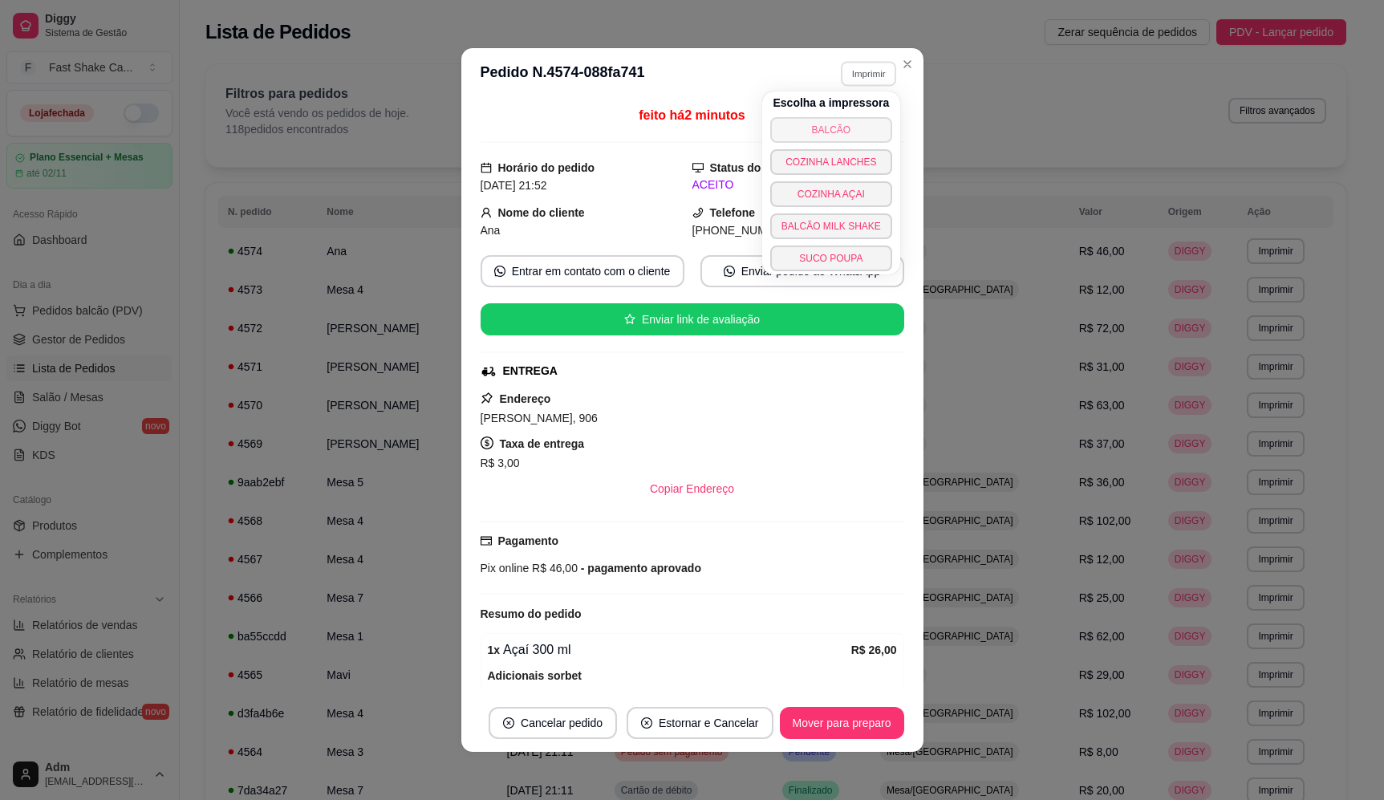
click at [832, 129] on button "BALCÃO" at bounding box center [831, 130] width 122 height 26
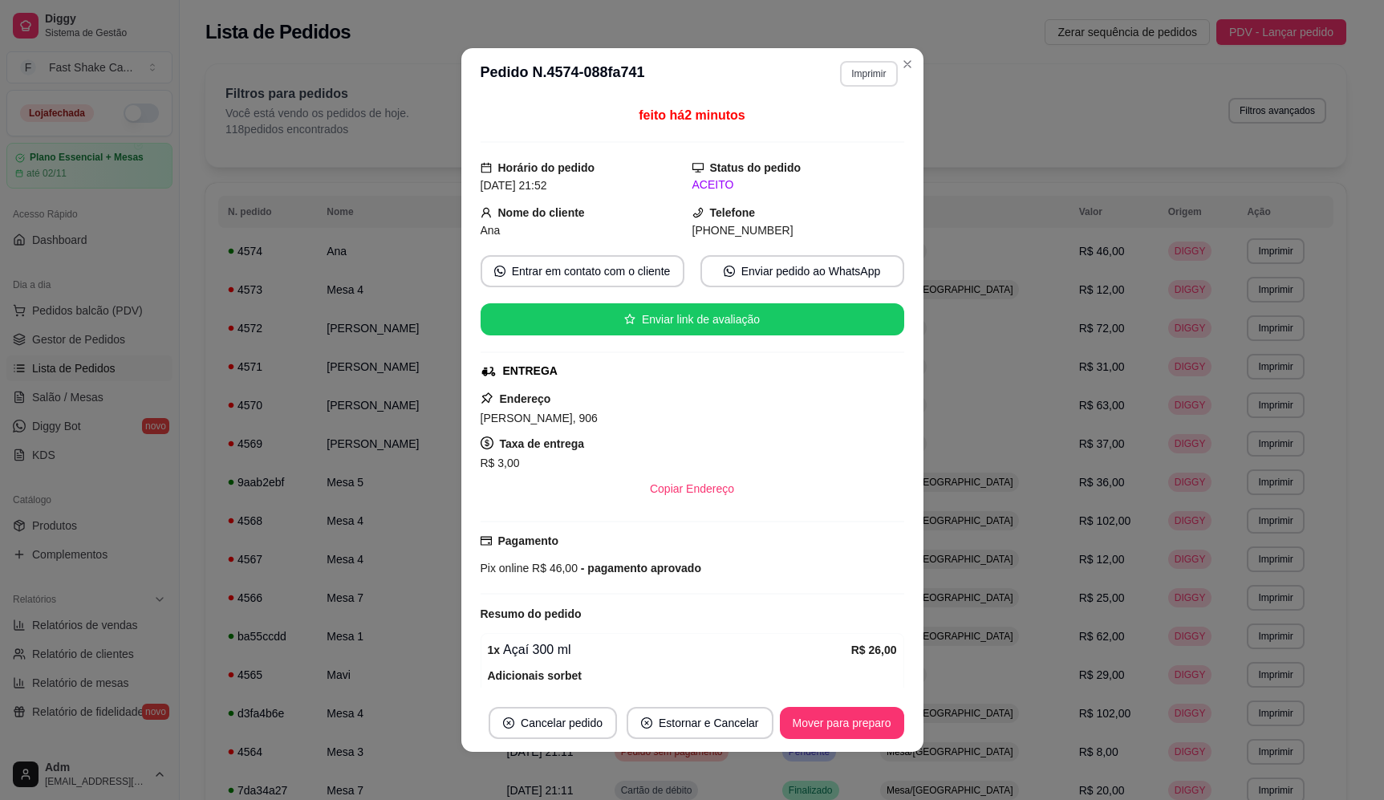
click at [858, 73] on button "Imprimir" at bounding box center [868, 74] width 57 height 26
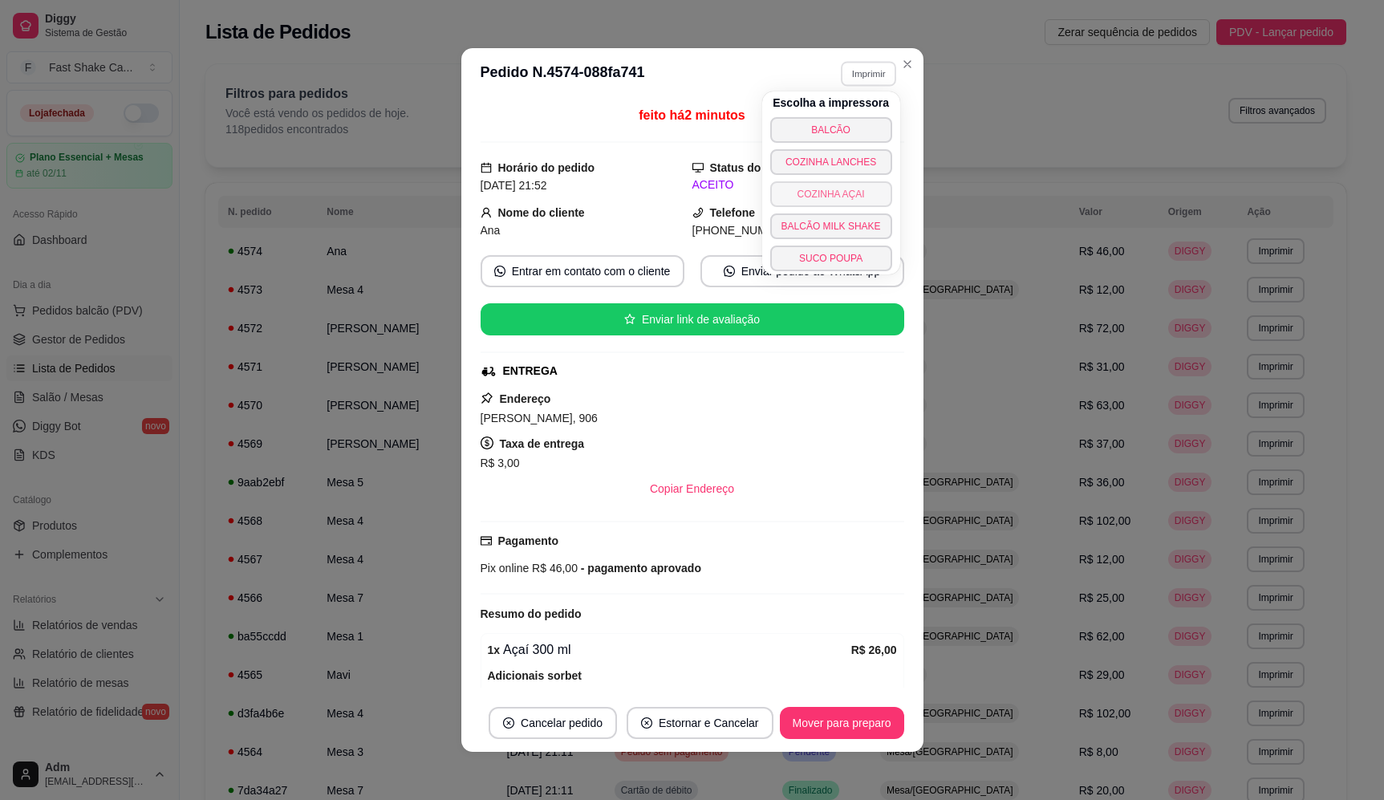
click at [850, 188] on button "COZINHA AÇAI" at bounding box center [831, 194] width 122 height 26
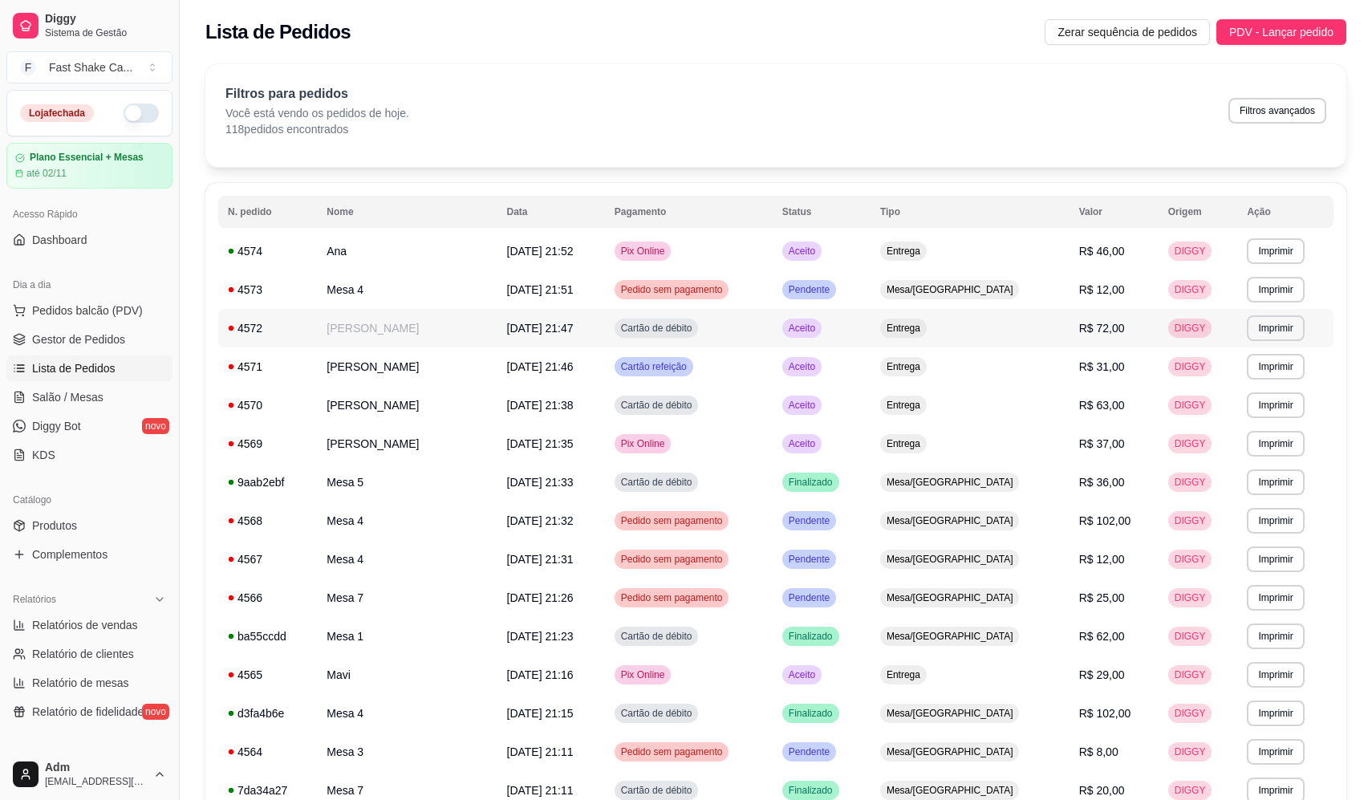
click at [365, 326] on td "[PERSON_NAME]" at bounding box center [407, 328] width 180 height 39
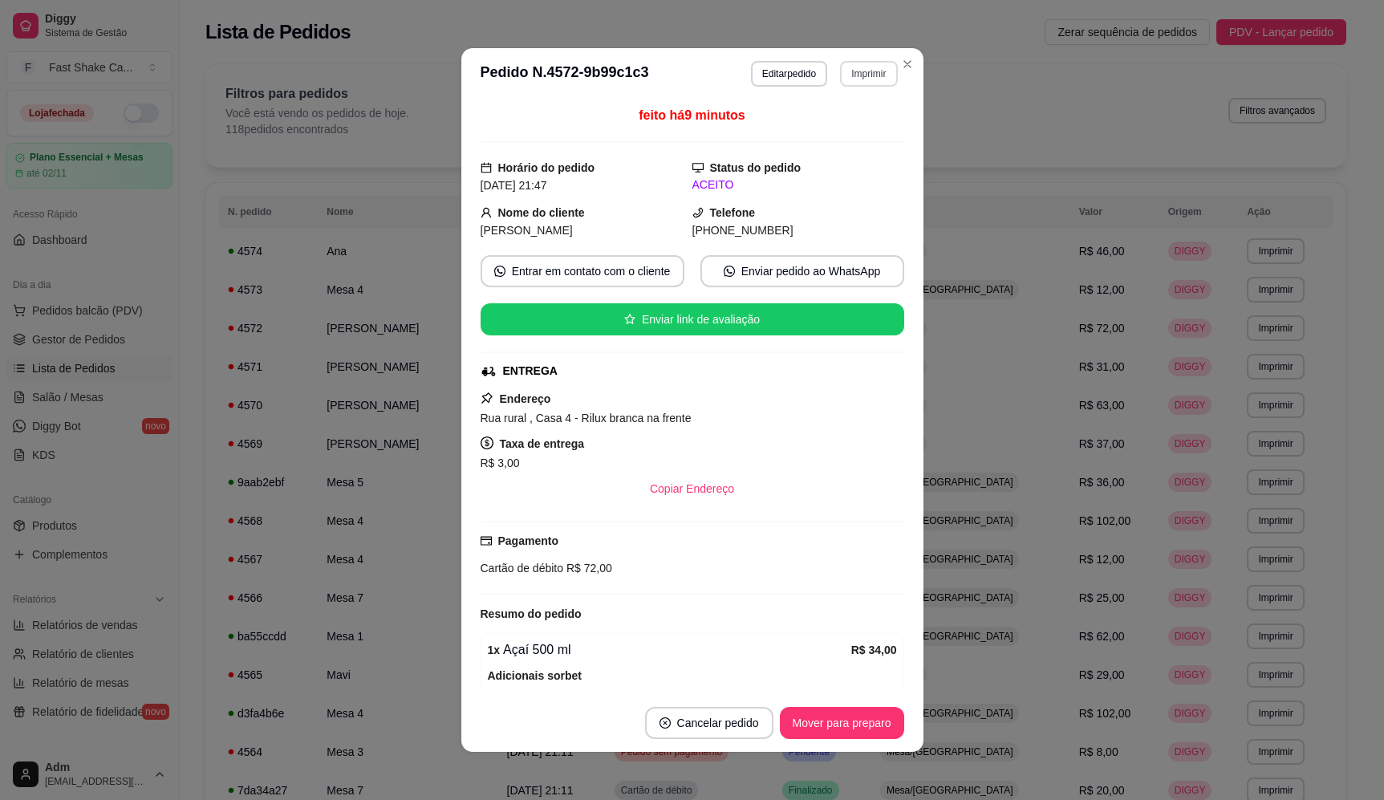
click at [858, 79] on button "Imprimir" at bounding box center [868, 74] width 57 height 26
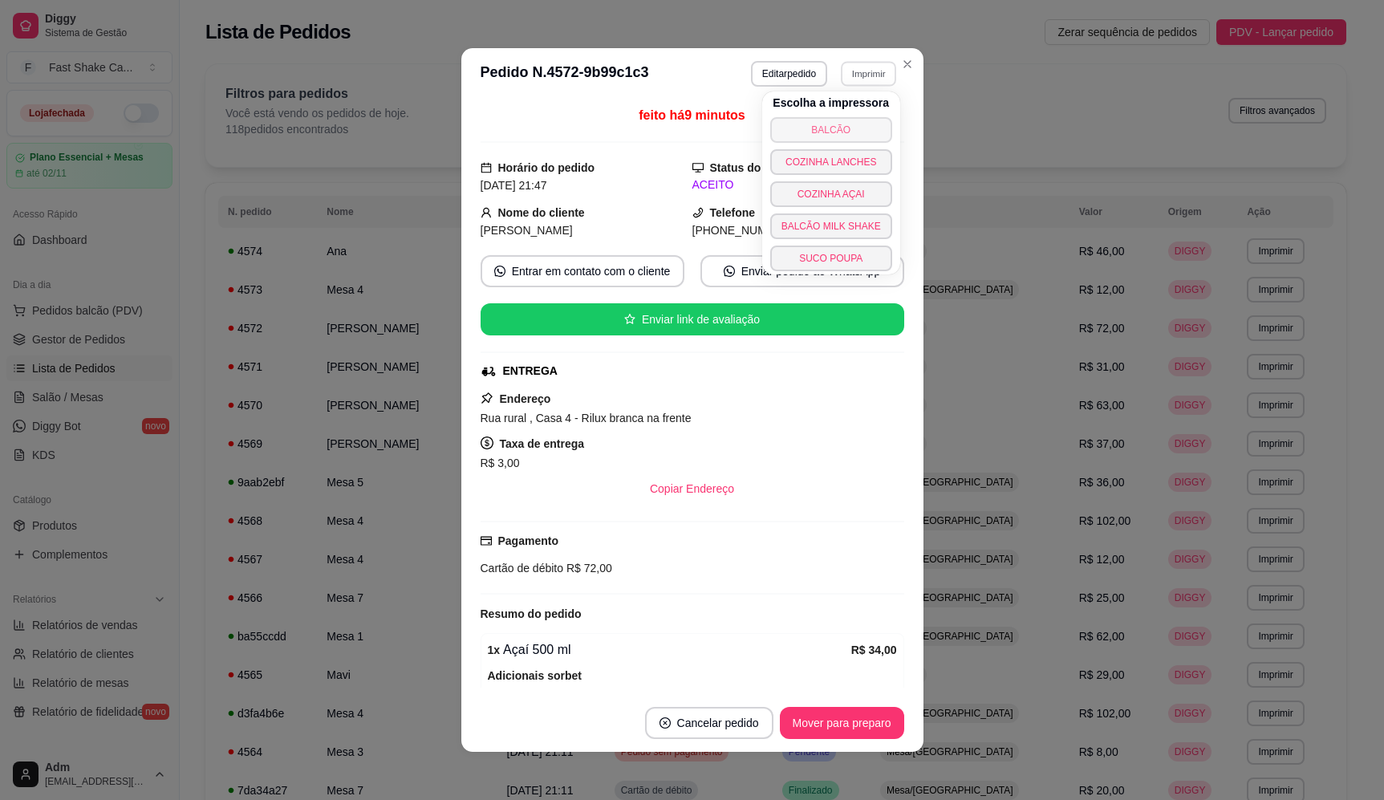
click at [830, 128] on button "BALCÃO" at bounding box center [831, 130] width 122 height 26
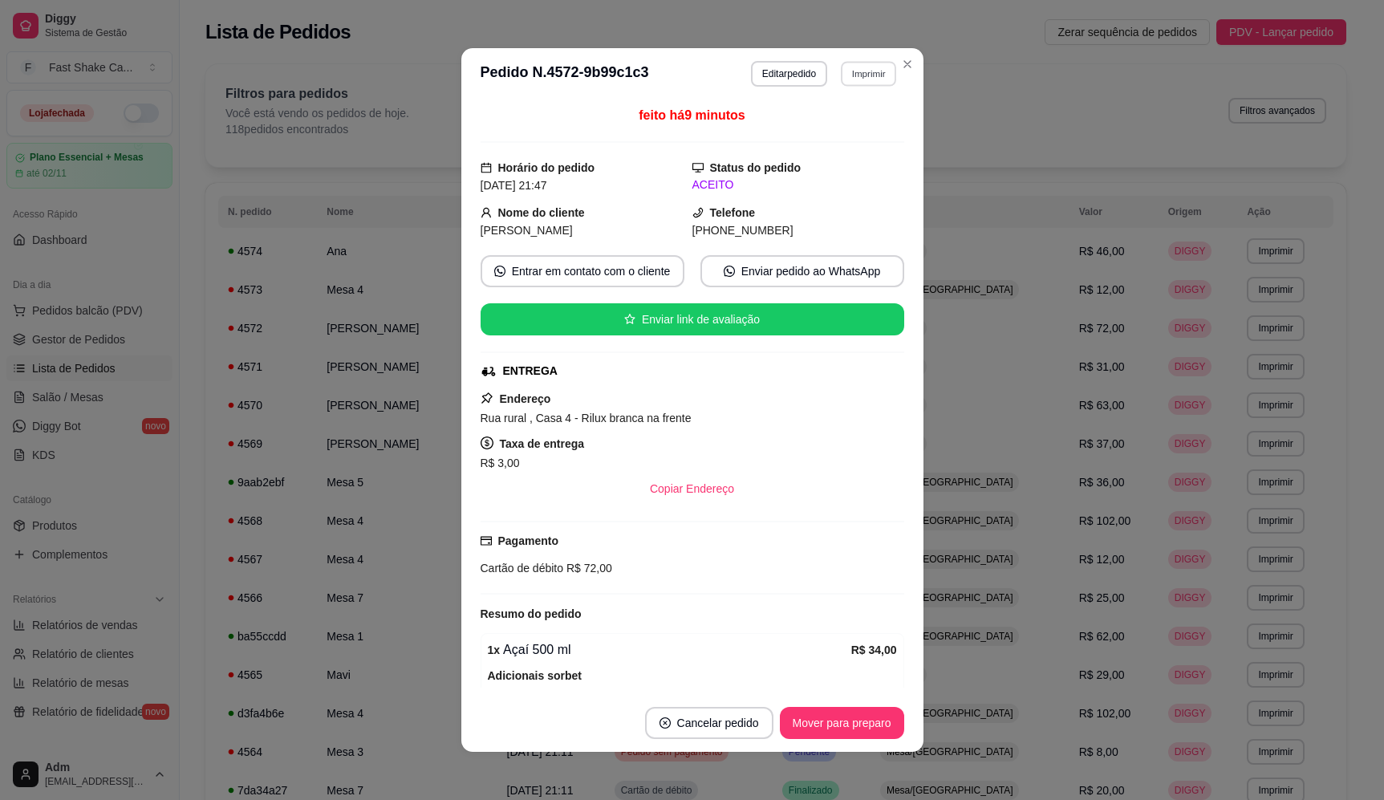
click at [875, 72] on button "Imprimir" at bounding box center [868, 73] width 55 height 25
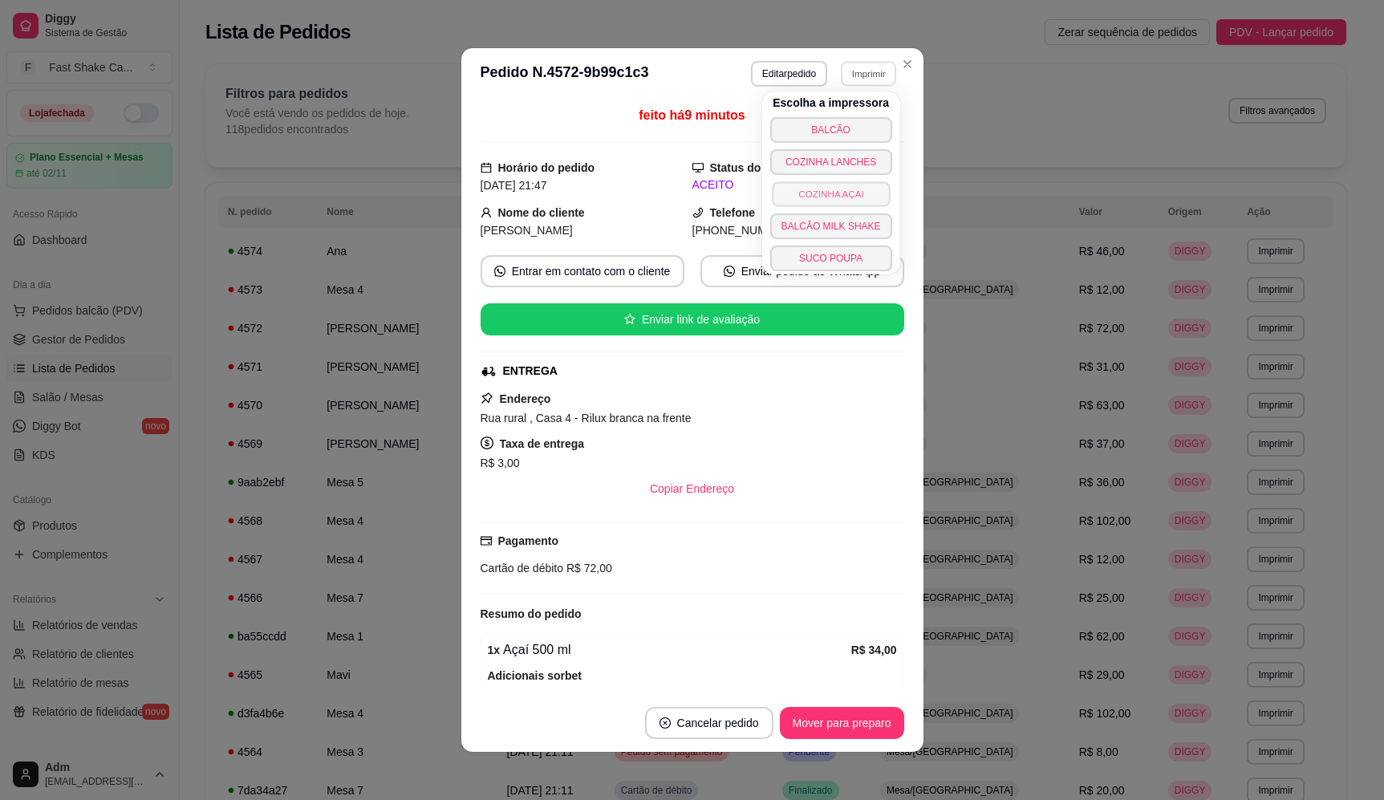
click at [842, 198] on button "COZINHA AÇAI" at bounding box center [831, 193] width 118 height 25
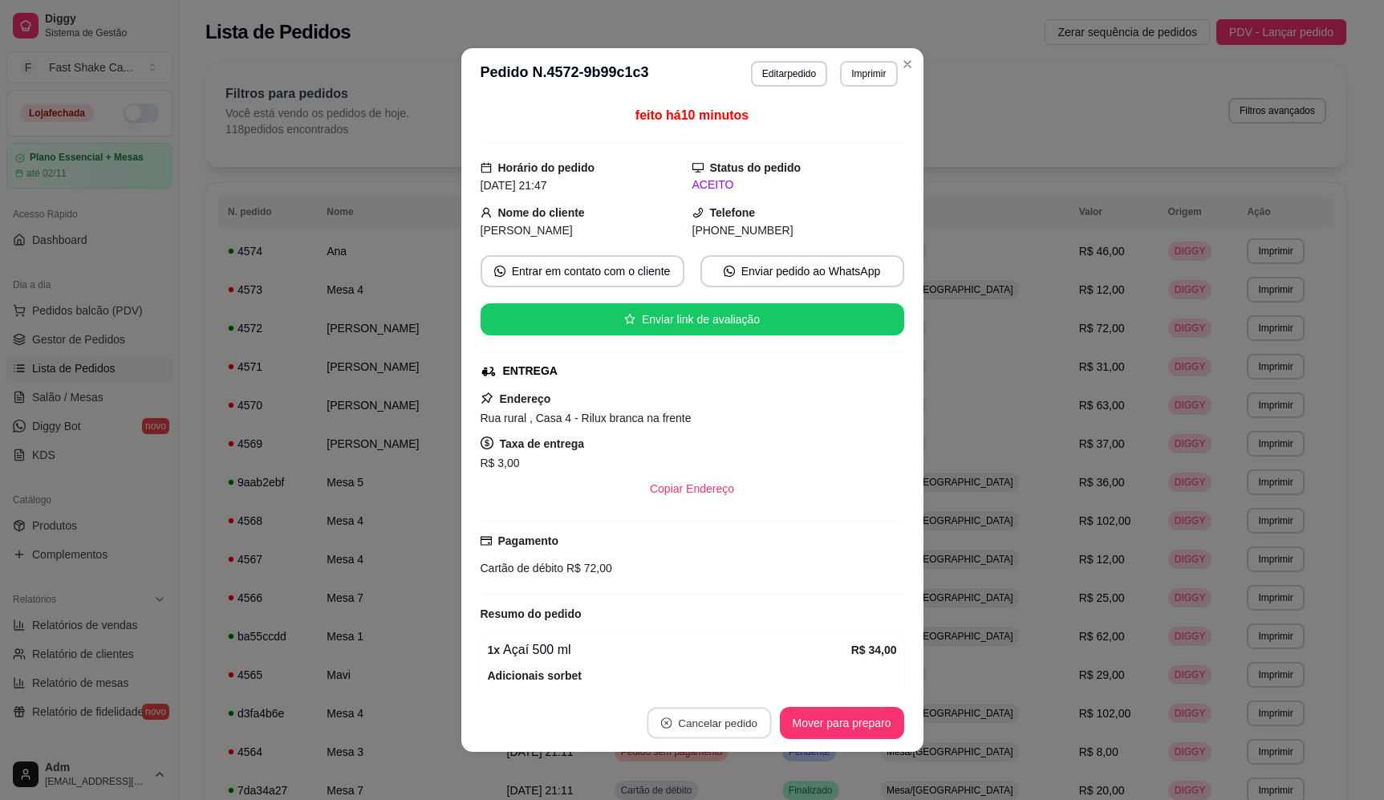
click at [705, 722] on button "Cancelar pedido" at bounding box center [709, 723] width 124 height 31
click at [744, 674] on button "Sim" at bounding box center [747, 683] width 63 height 31
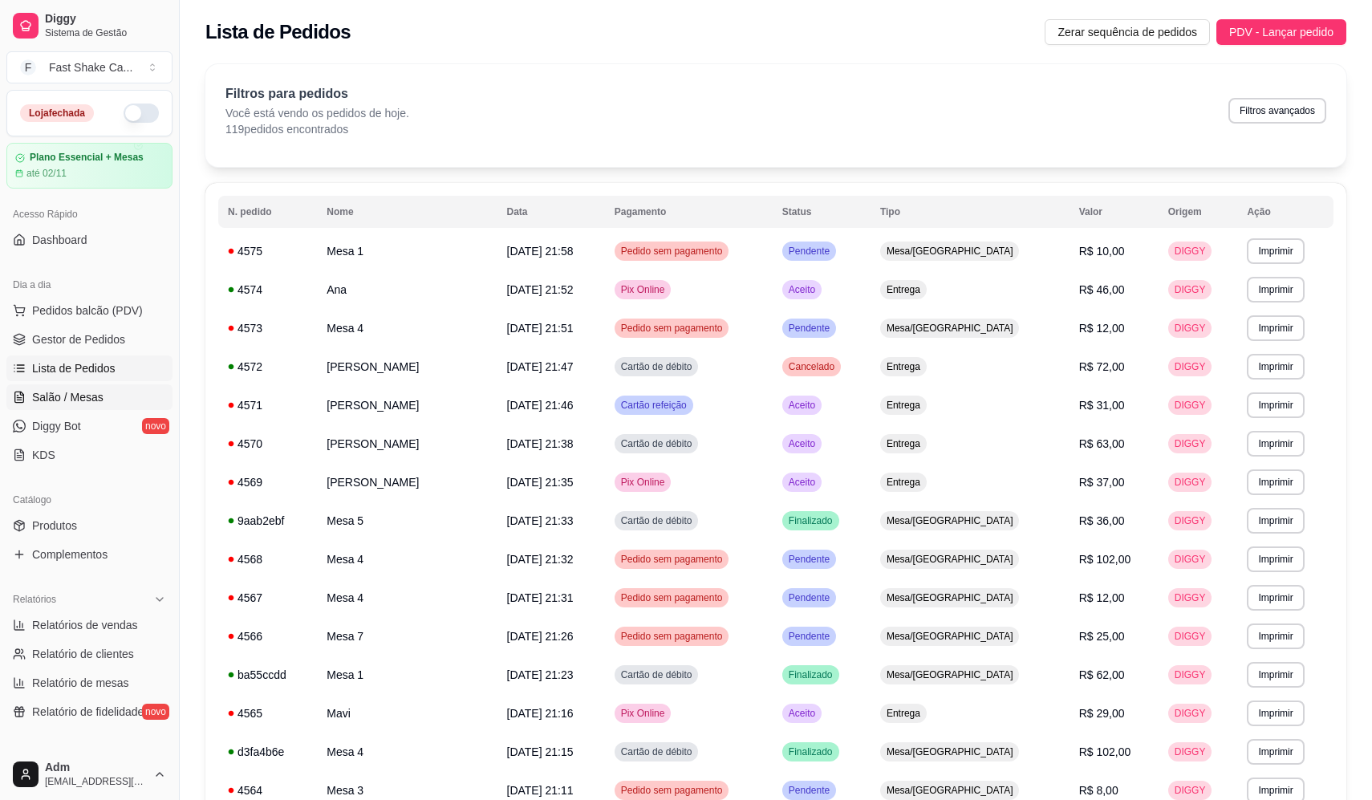
click at [103, 404] on link "Salão / Mesas" at bounding box center [89, 397] width 166 height 26
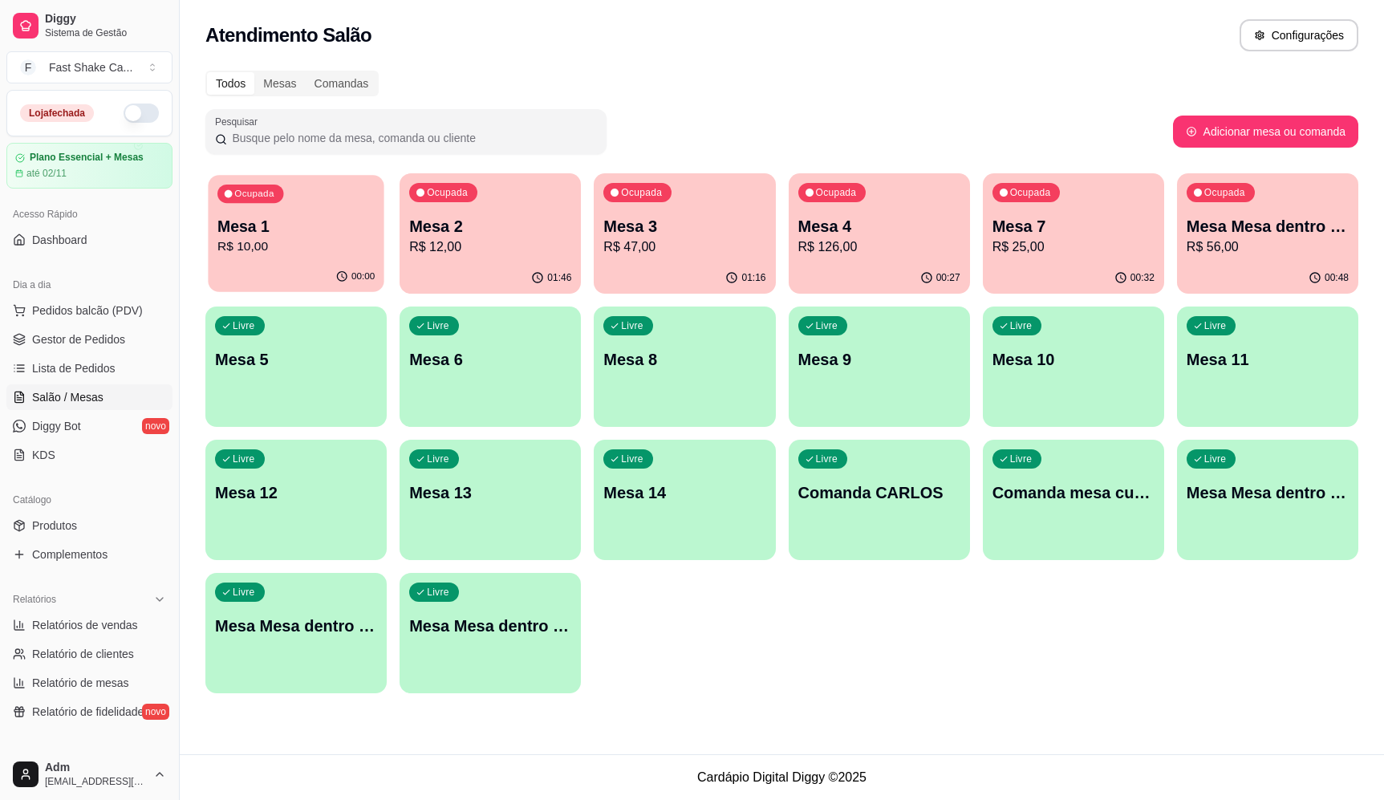
click at [251, 242] on p "R$ 10,00" at bounding box center [295, 247] width 157 height 18
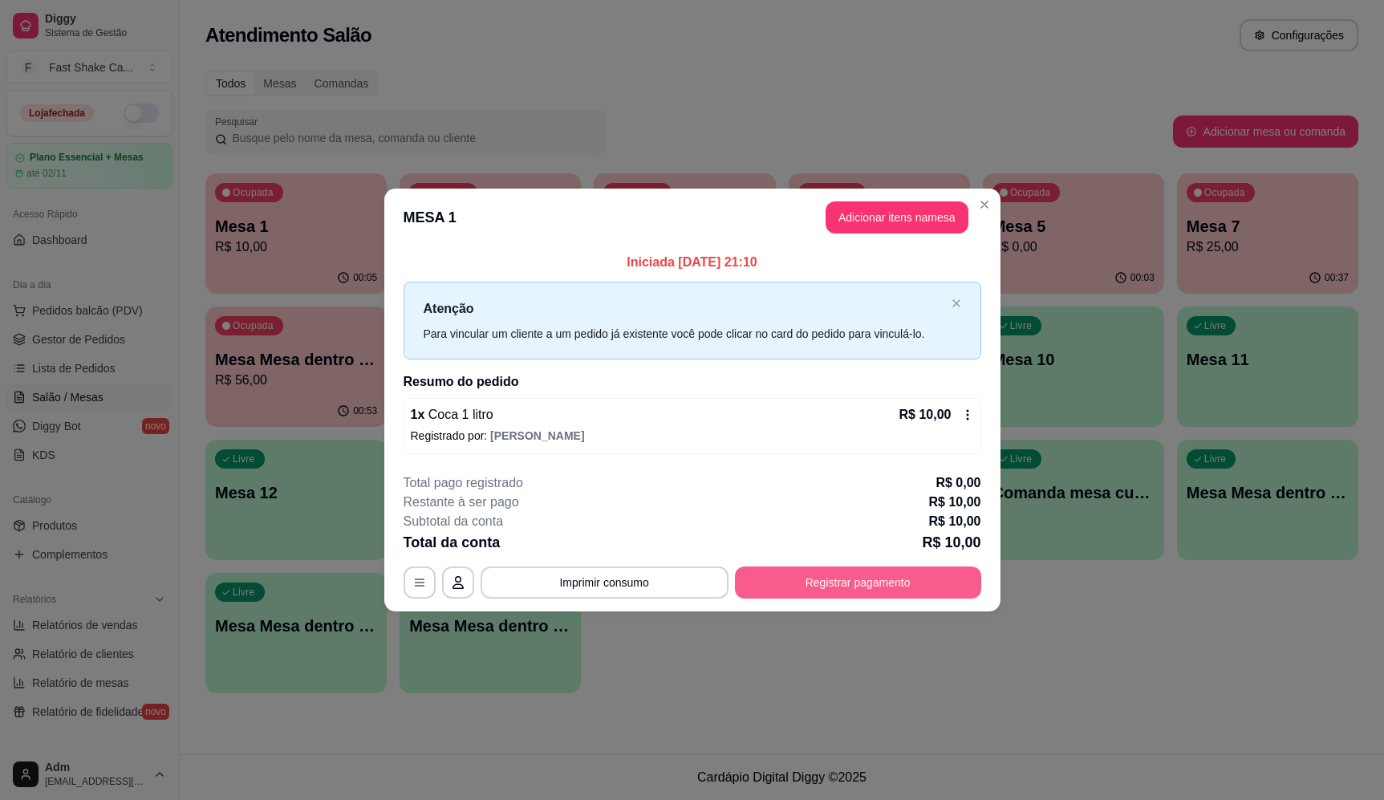
click at [834, 580] on button "Registrar pagamento" at bounding box center [858, 583] width 246 height 32
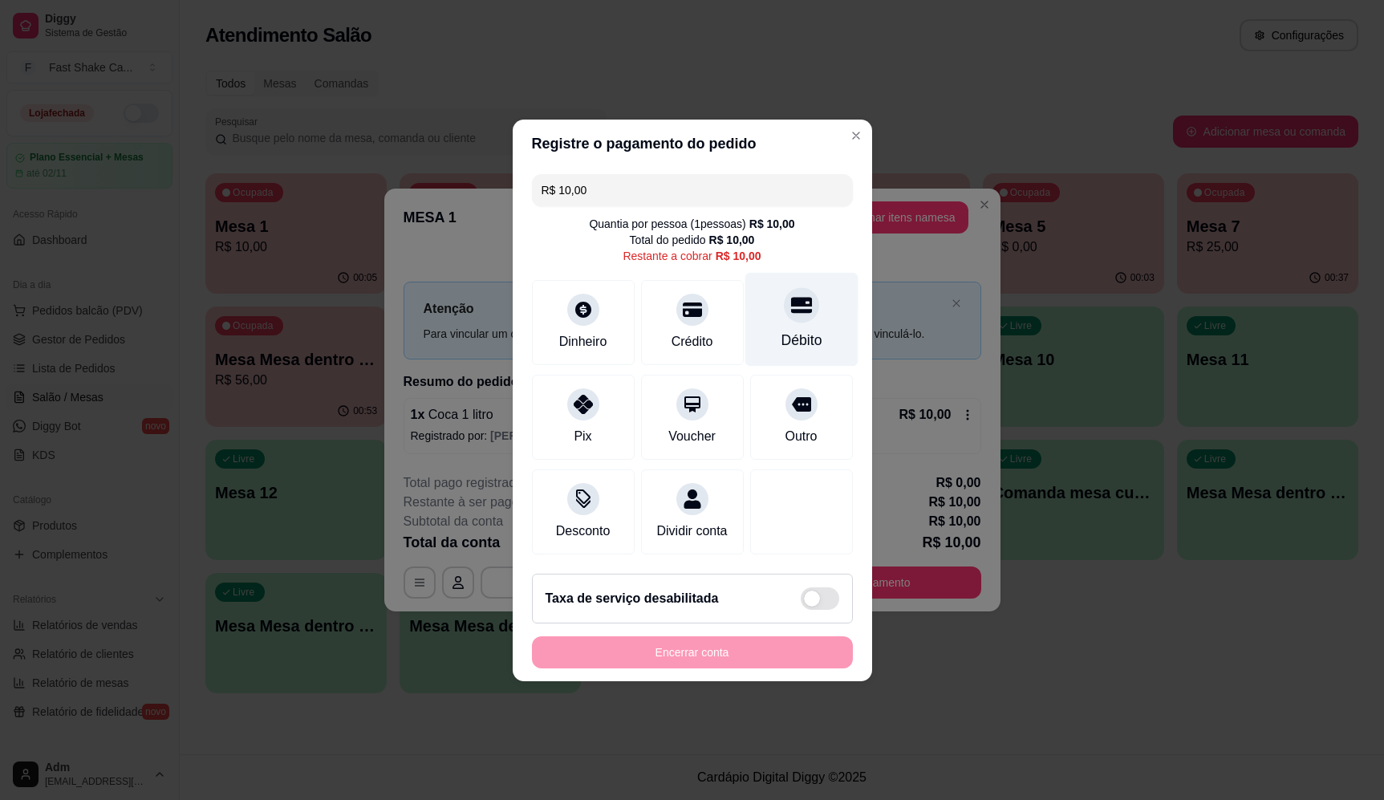
click at [762, 331] on div "Débito" at bounding box center [801, 319] width 113 height 94
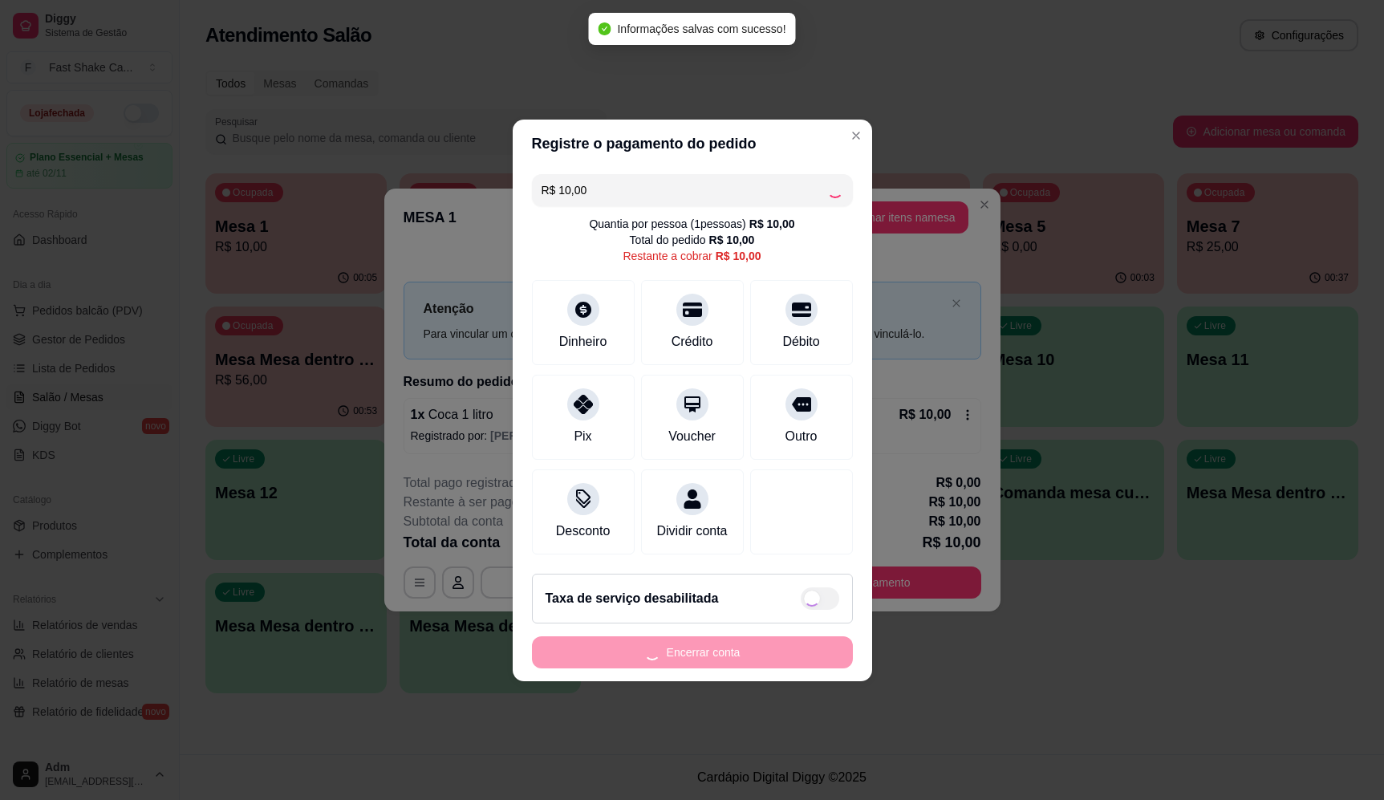
type input "R$ 0,00"
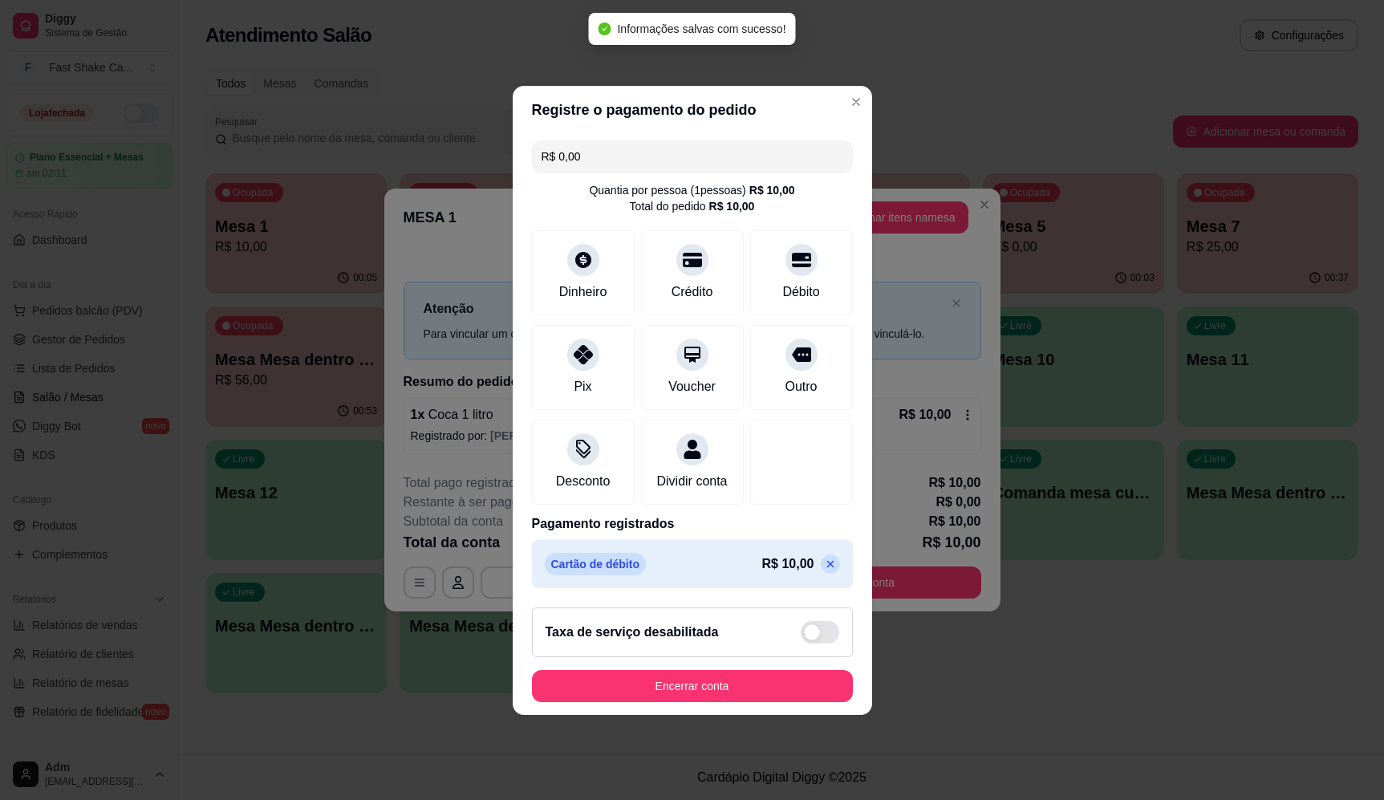
click at [755, 715] on footer "Taxa de serviço desabilitada Encerrar conta" at bounding box center [693, 655] width 360 height 120
click at [750, 702] on button "Encerrar conta" at bounding box center [692, 686] width 321 height 32
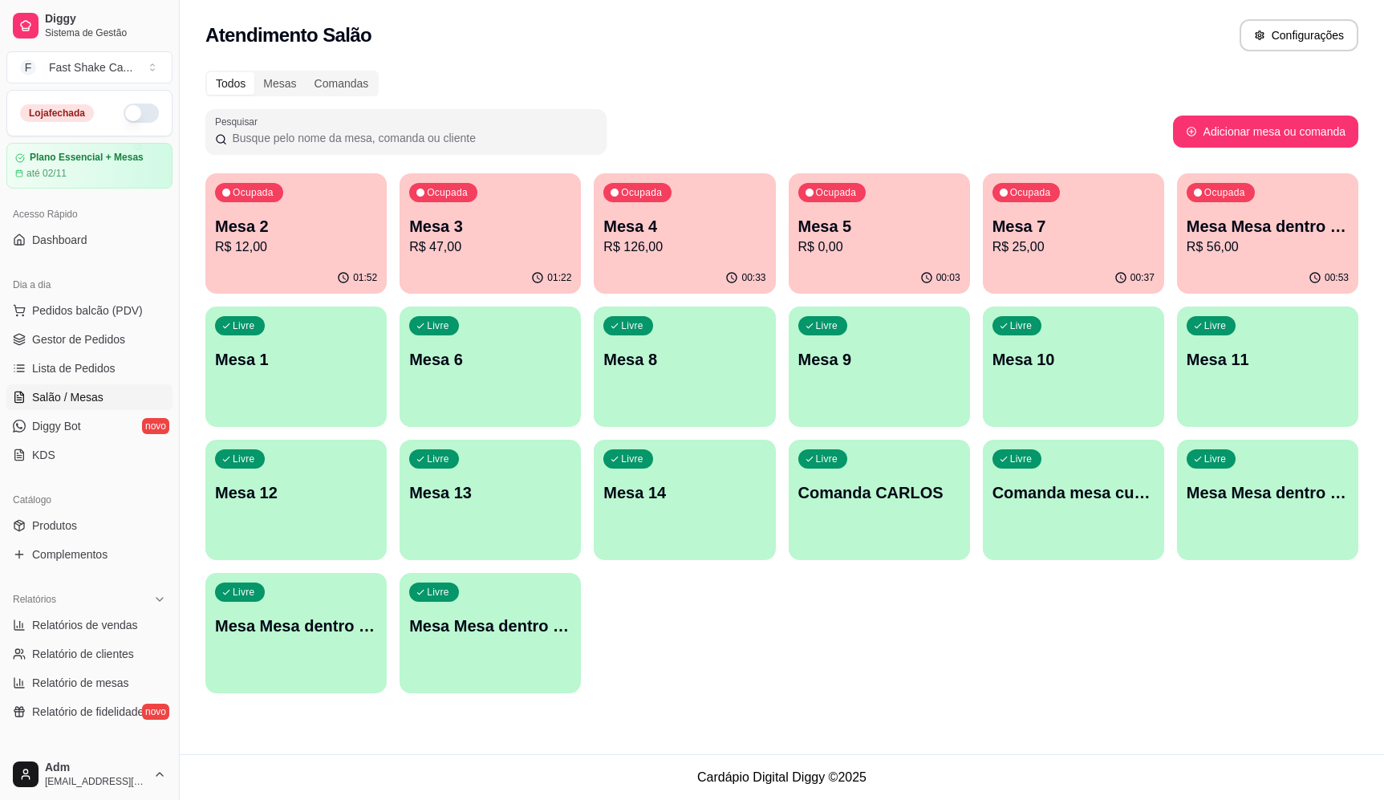
click at [1067, 232] on p "Mesa 7" at bounding box center [1074, 226] width 162 height 22
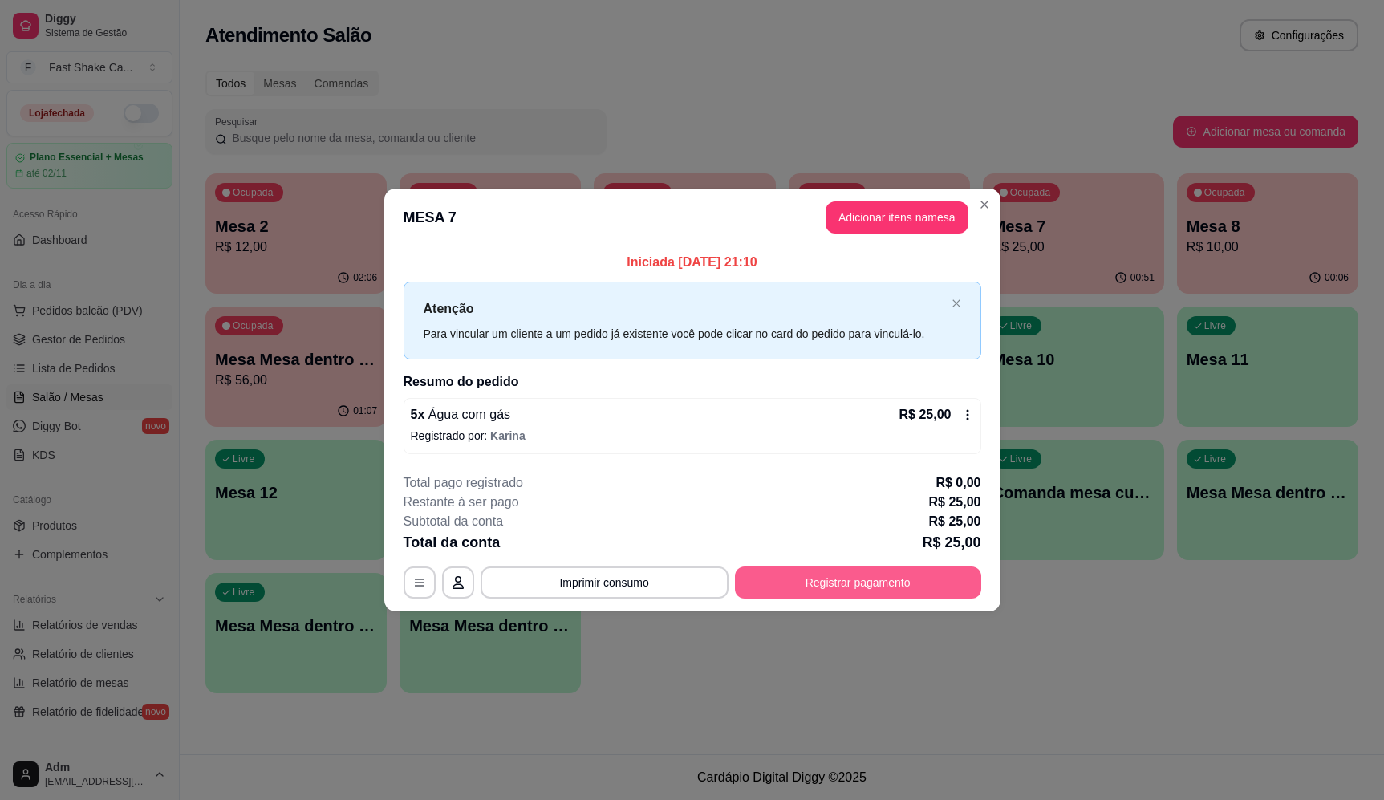
click at [887, 579] on button "Registrar pagamento" at bounding box center [858, 583] width 246 height 32
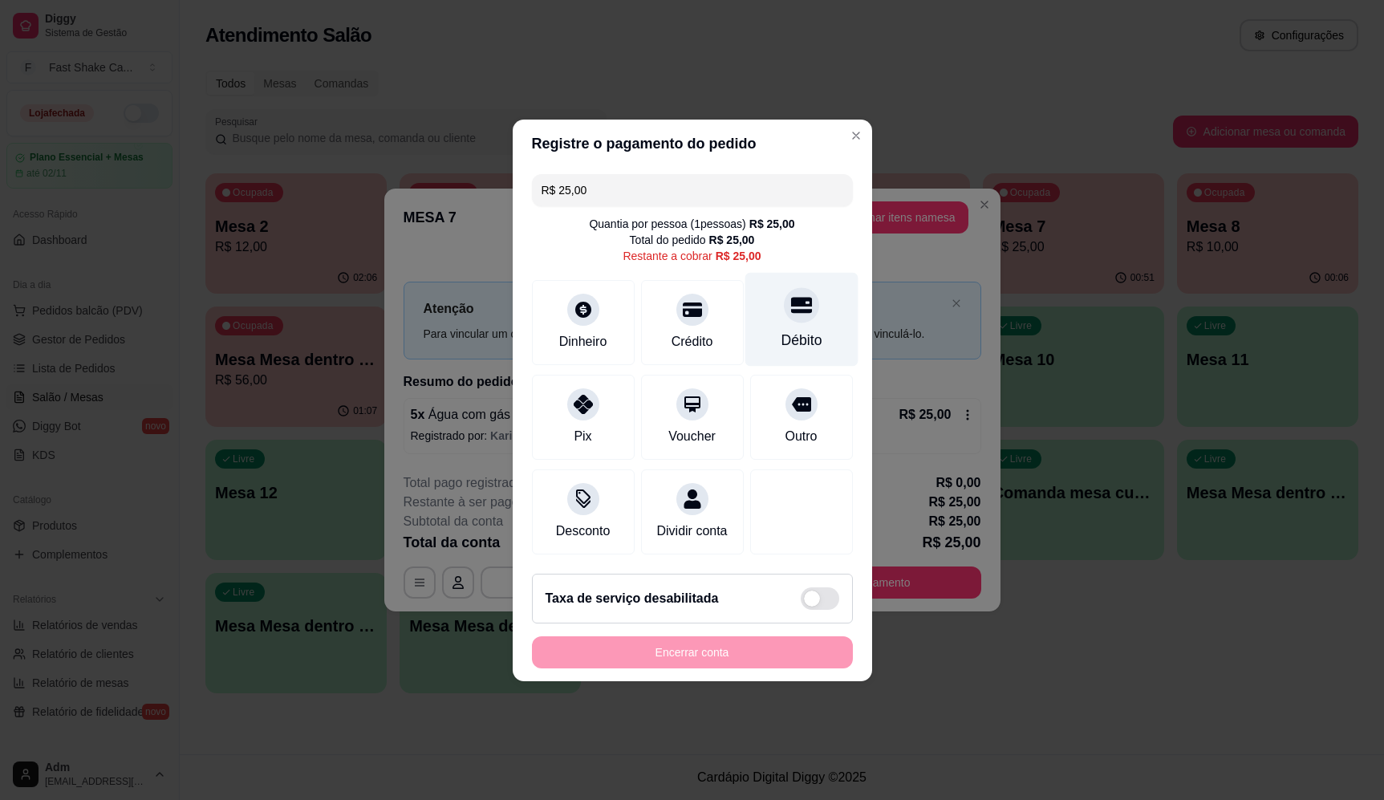
click at [803, 298] on div at bounding box center [801, 304] width 35 height 35
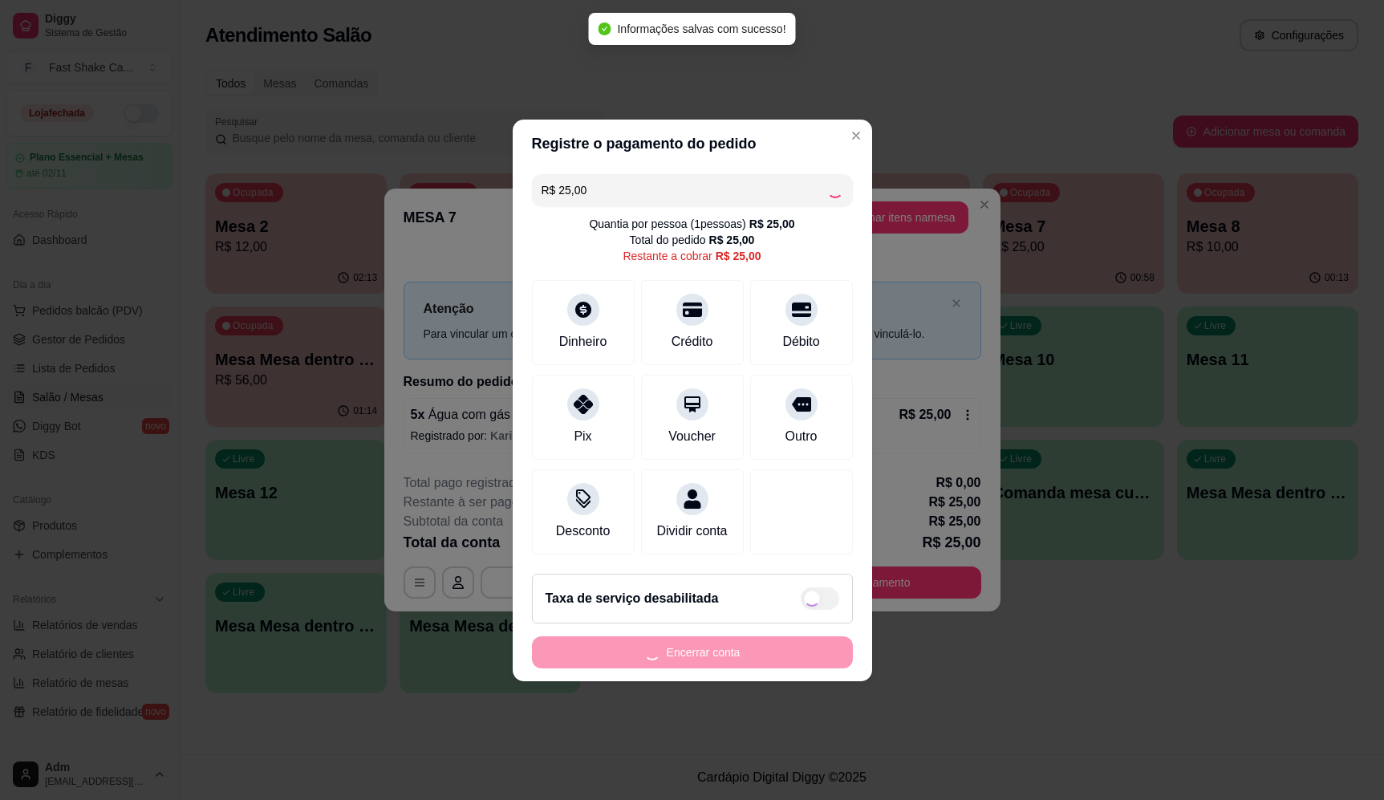
type input "R$ 0,00"
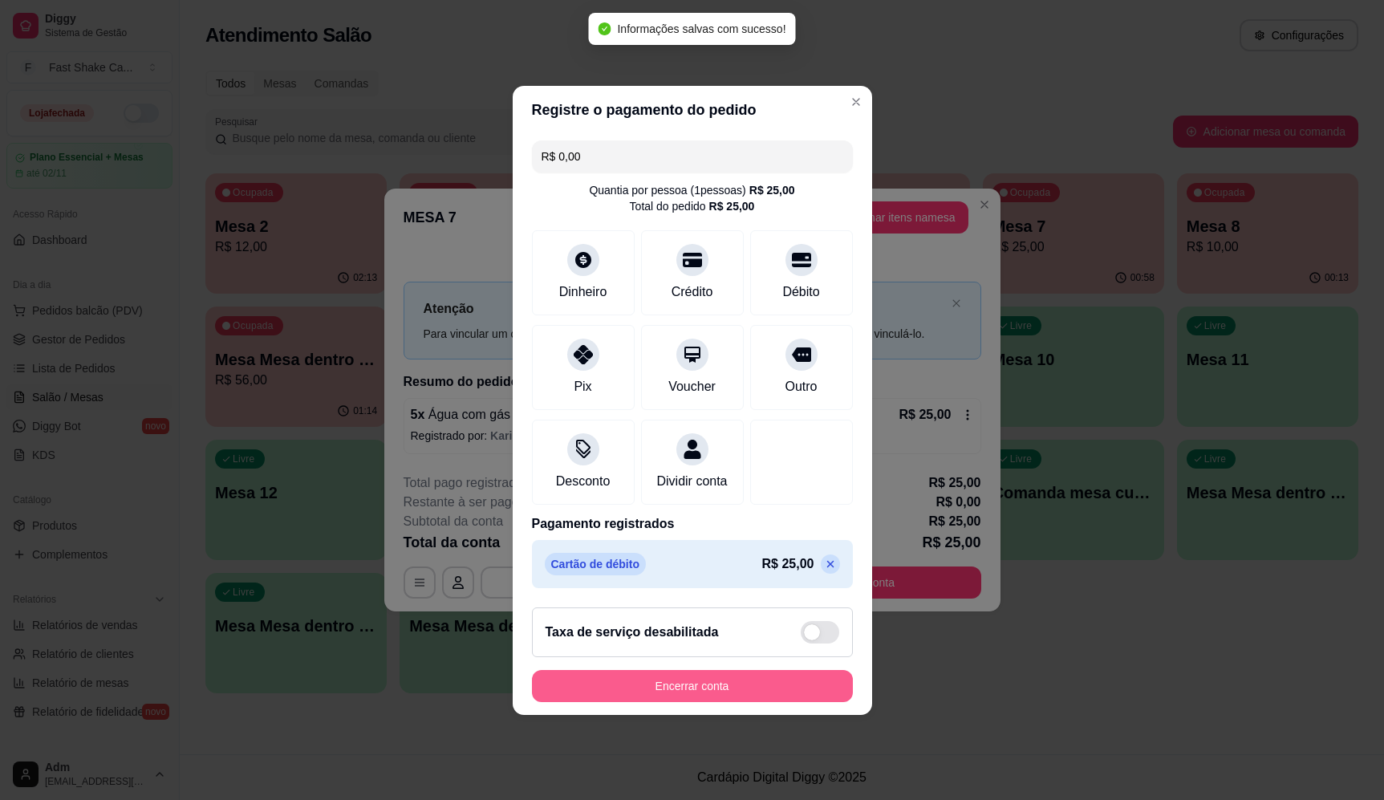
click at [720, 690] on button "Encerrar conta" at bounding box center [692, 686] width 321 height 32
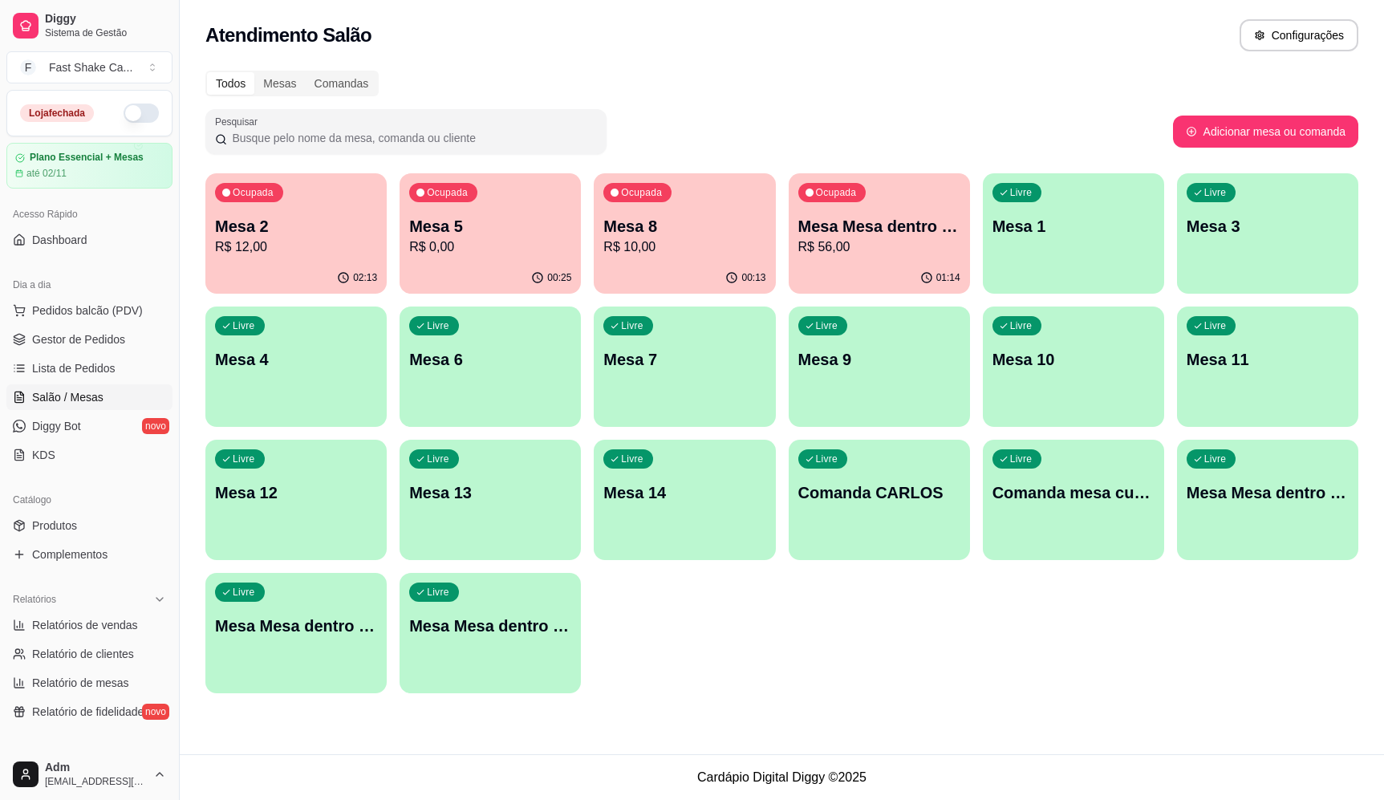
click at [242, 240] on p "R$ 12,00" at bounding box center [296, 247] width 162 height 19
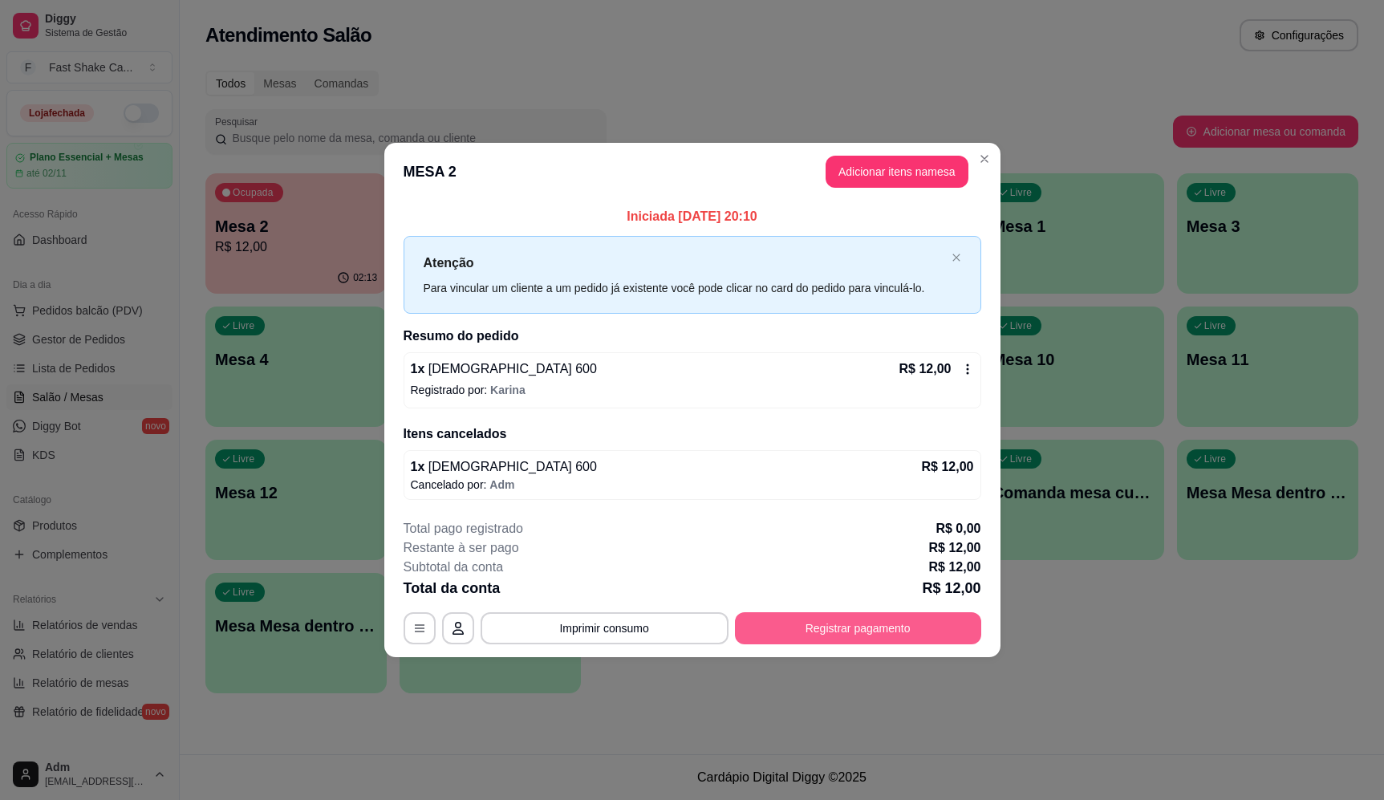
click at [869, 618] on button "Registrar pagamento" at bounding box center [858, 628] width 246 height 32
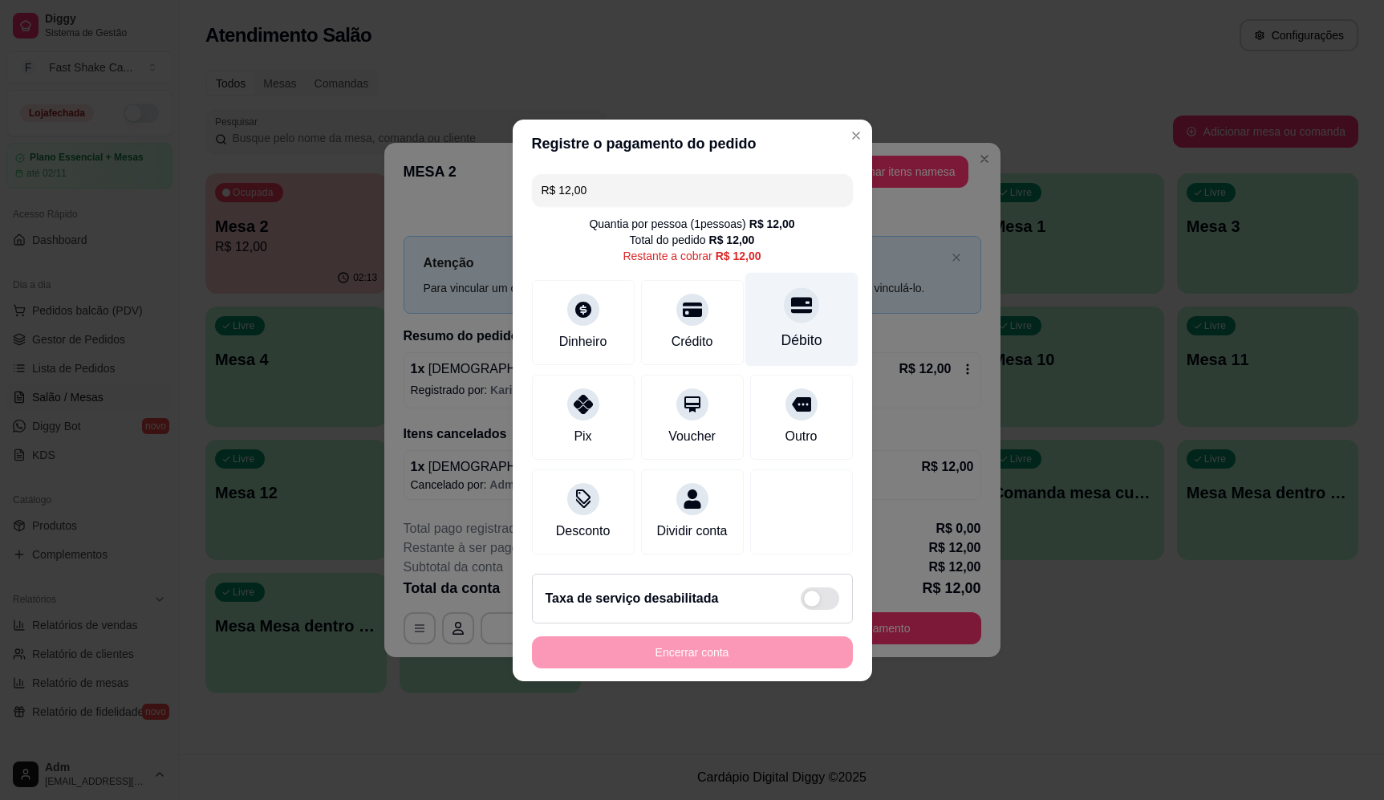
click at [784, 303] on div at bounding box center [801, 304] width 35 height 35
type input "R$ 0,00"
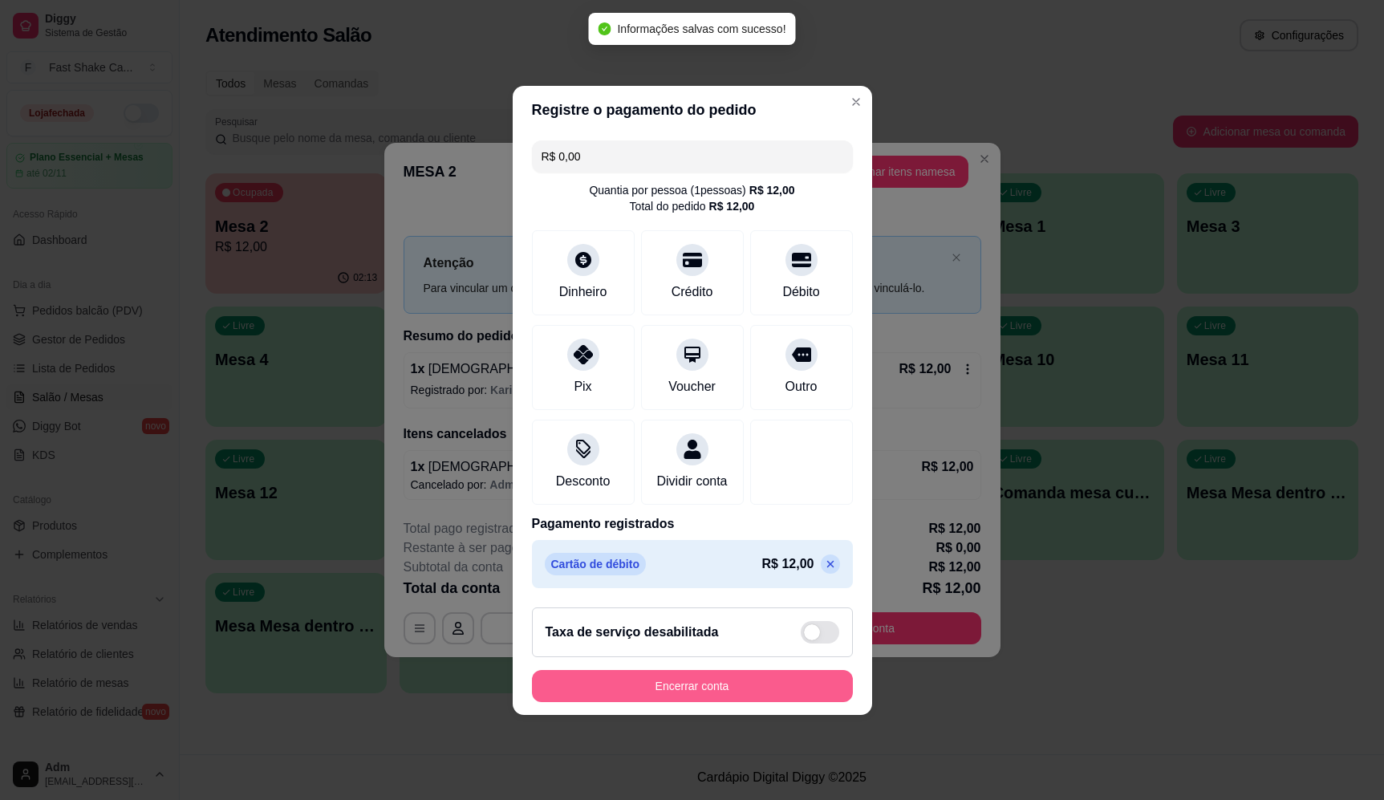
click at [750, 697] on button "Encerrar conta" at bounding box center [692, 686] width 321 height 32
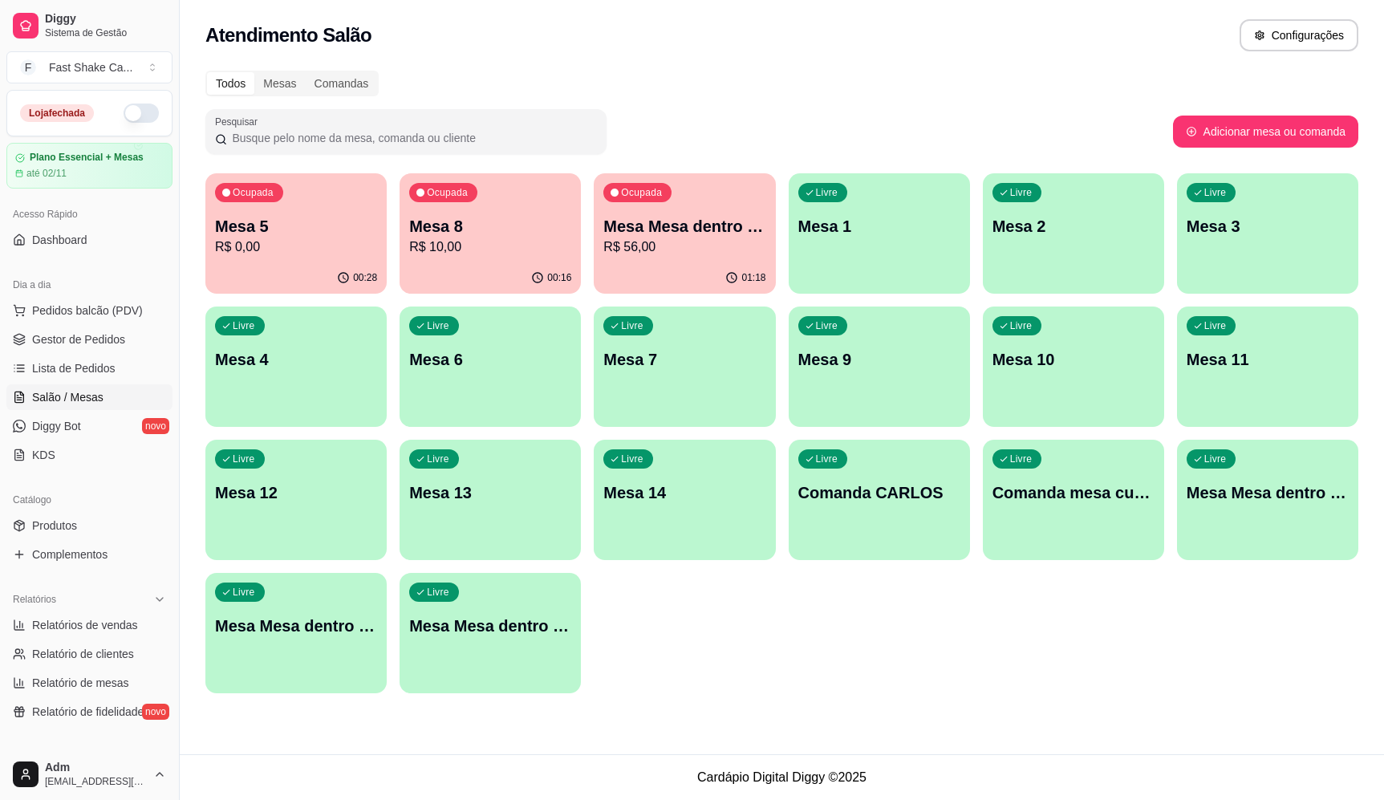
click at [533, 206] on div "Ocupada Mesa 8 R$ 10,00" at bounding box center [490, 217] width 181 height 89
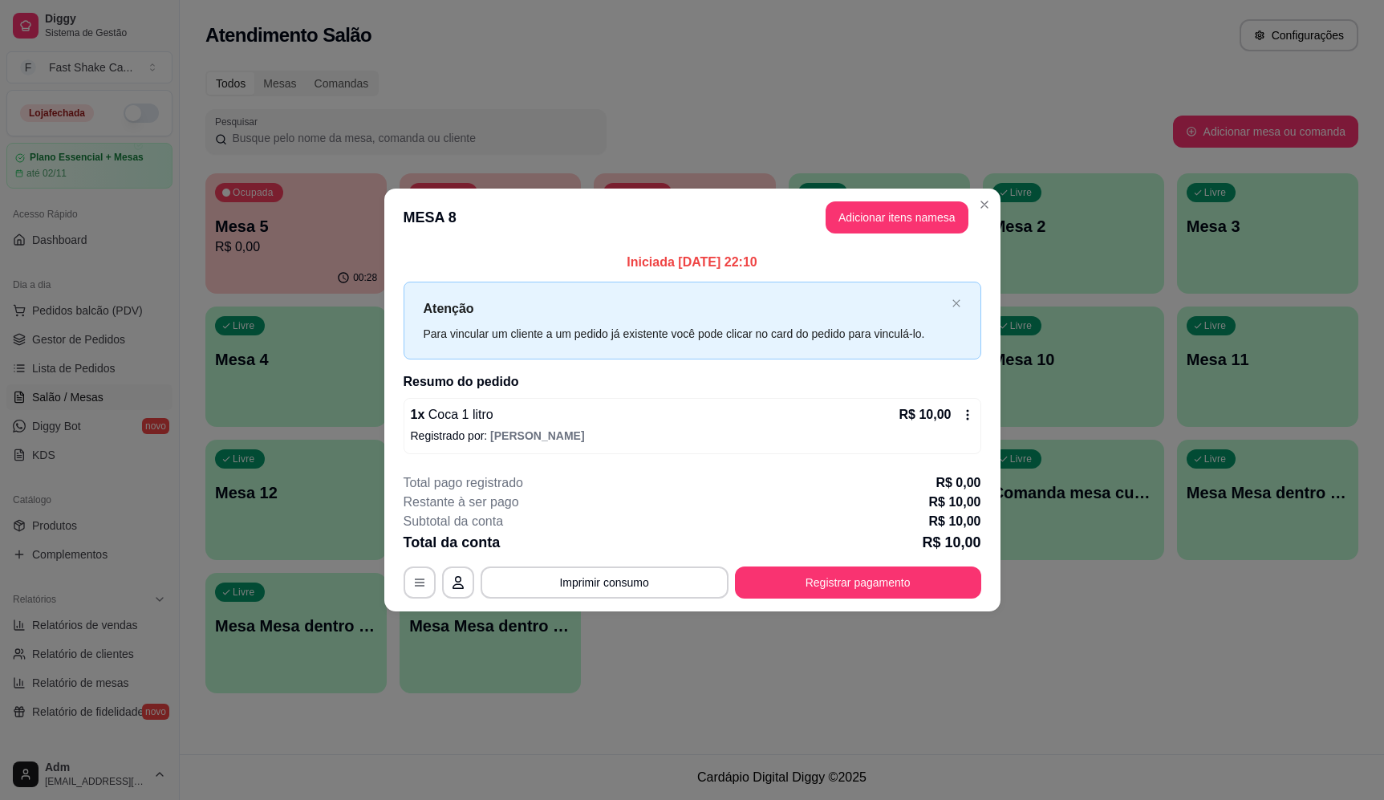
click at [819, 585] on button "Registrar pagamento" at bounding box center [858, 583] width 246 height 32
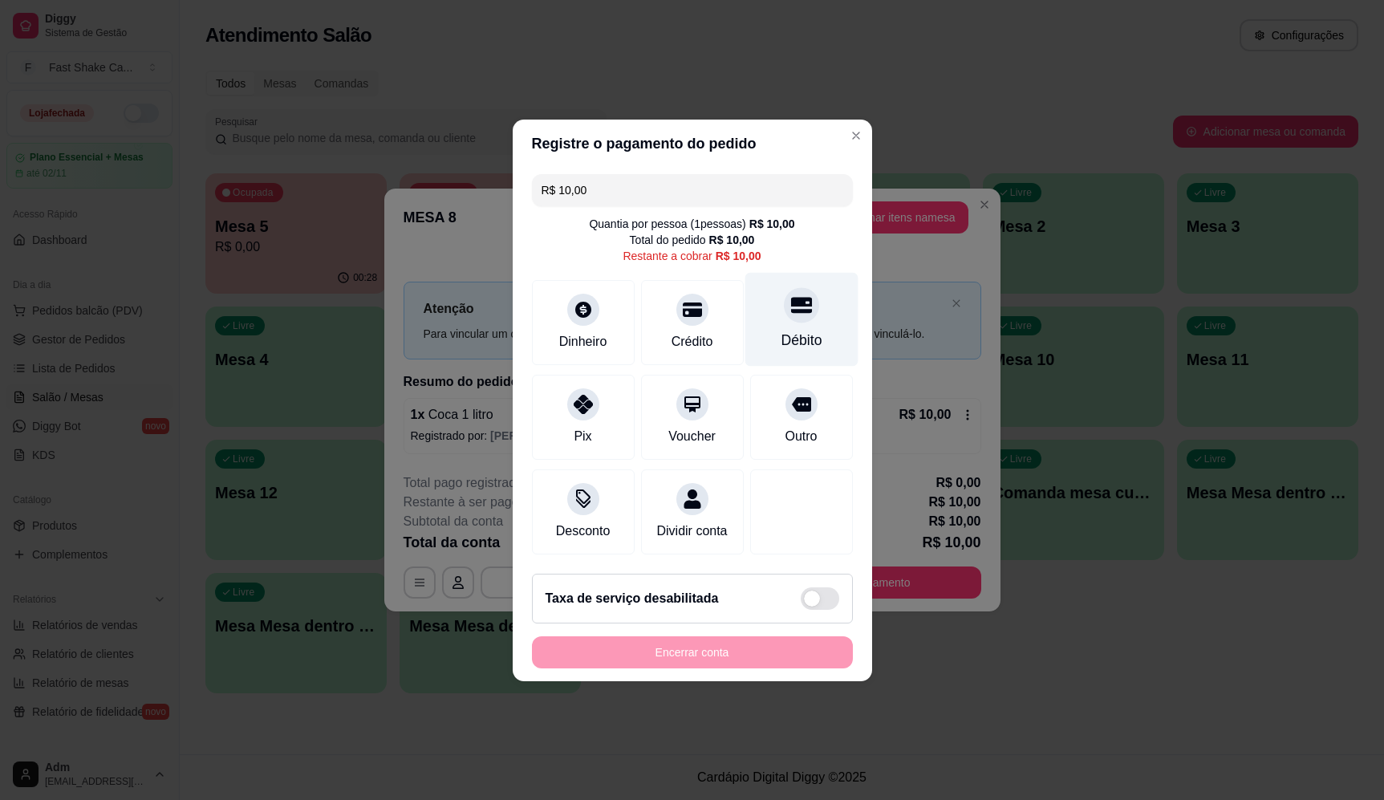
click at [803, 274] on div "Débito" at bounding box center [801, 319] width 113 height 94
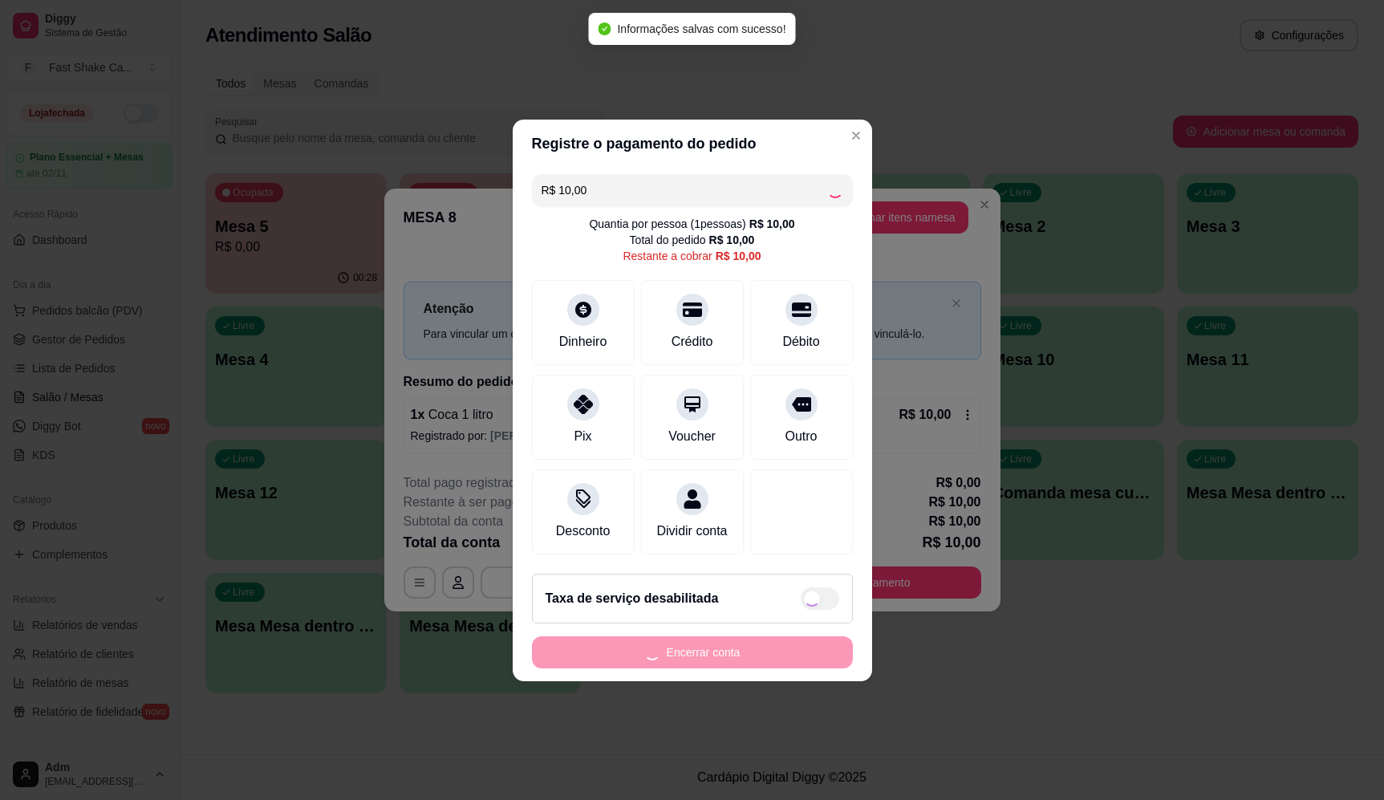
type input "R$ 0,00"
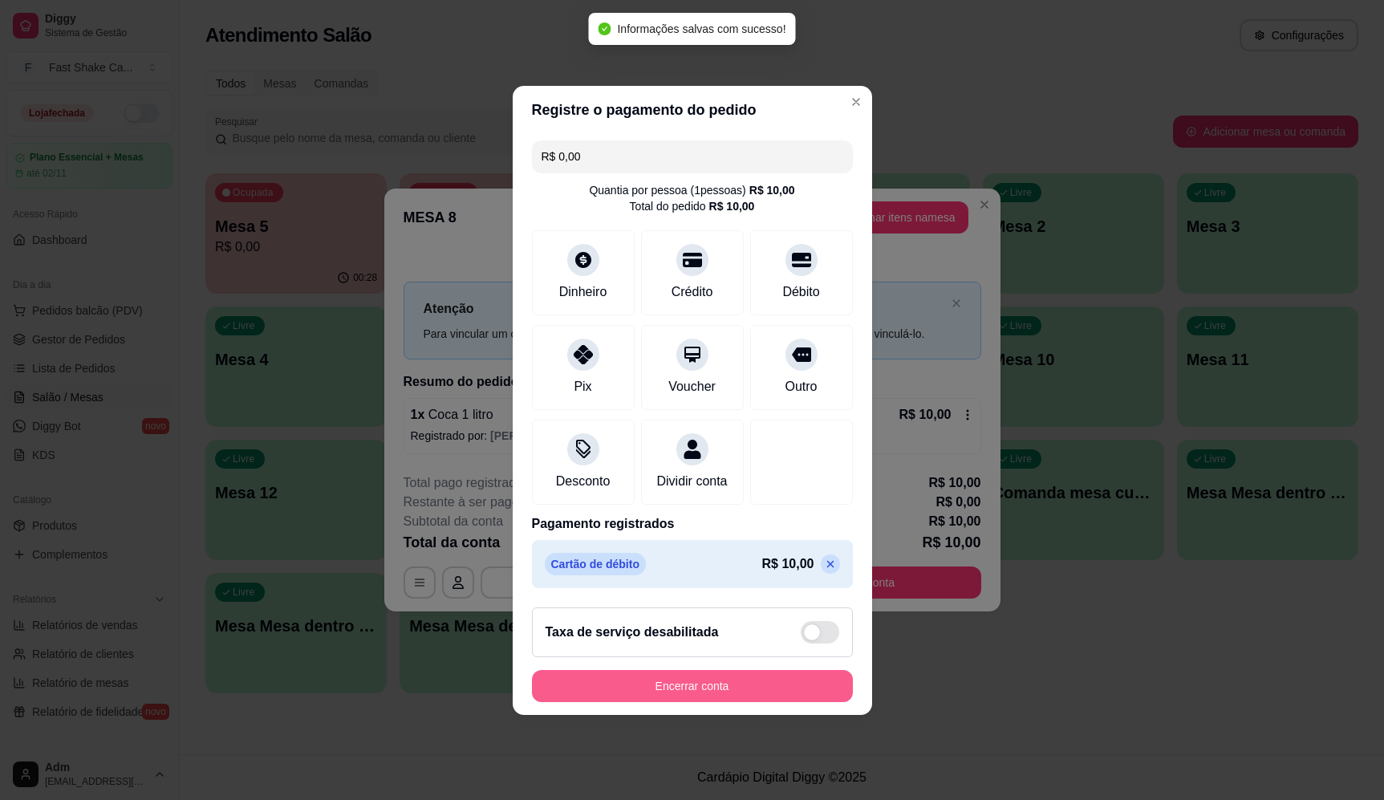
click at [725, 692] on button "Encerrar conta" at bounding box center [692, 686] width 321 height 32
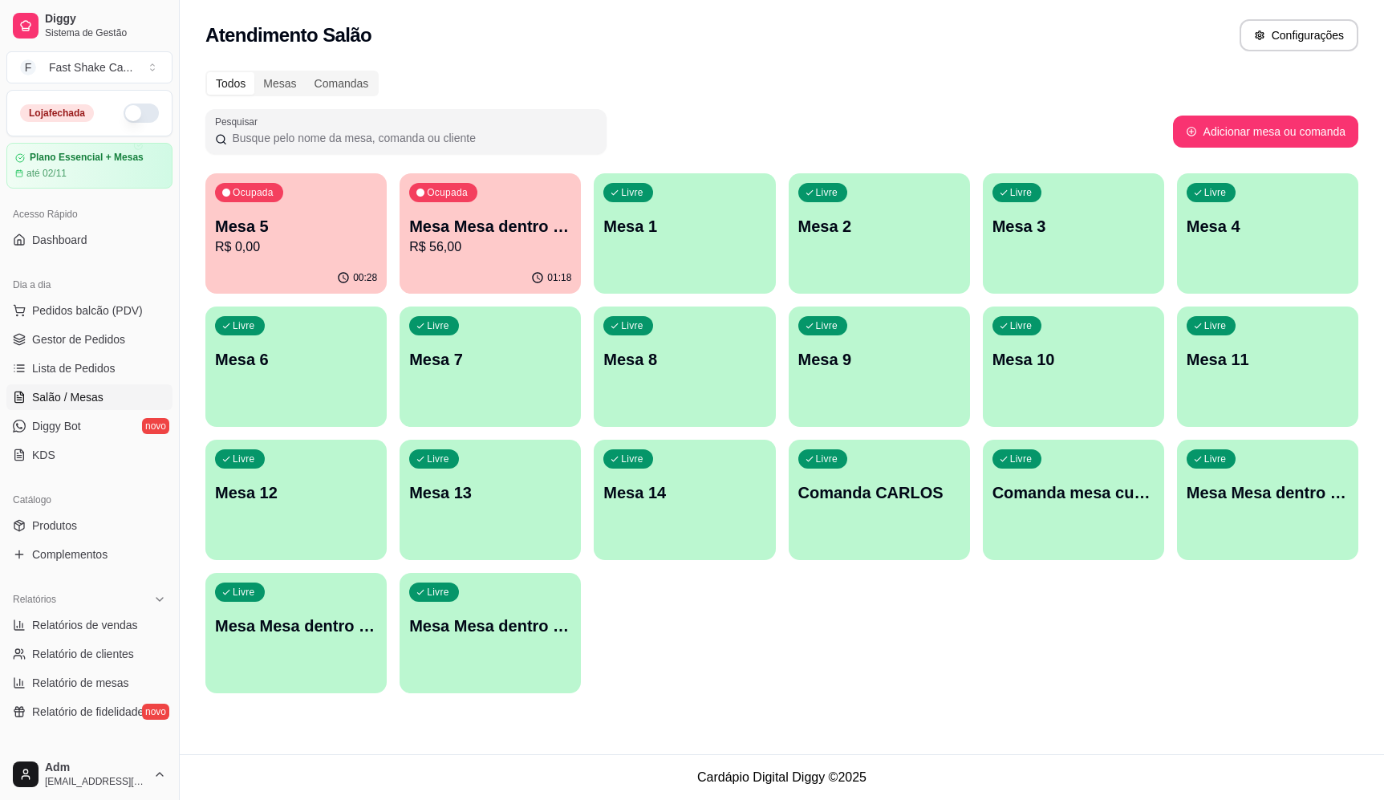
click at [564, 206] on div "Ocupada Mesa Mesa dentro verde R$ 56,00" at bounding box center [490, 217] width 181 height 89
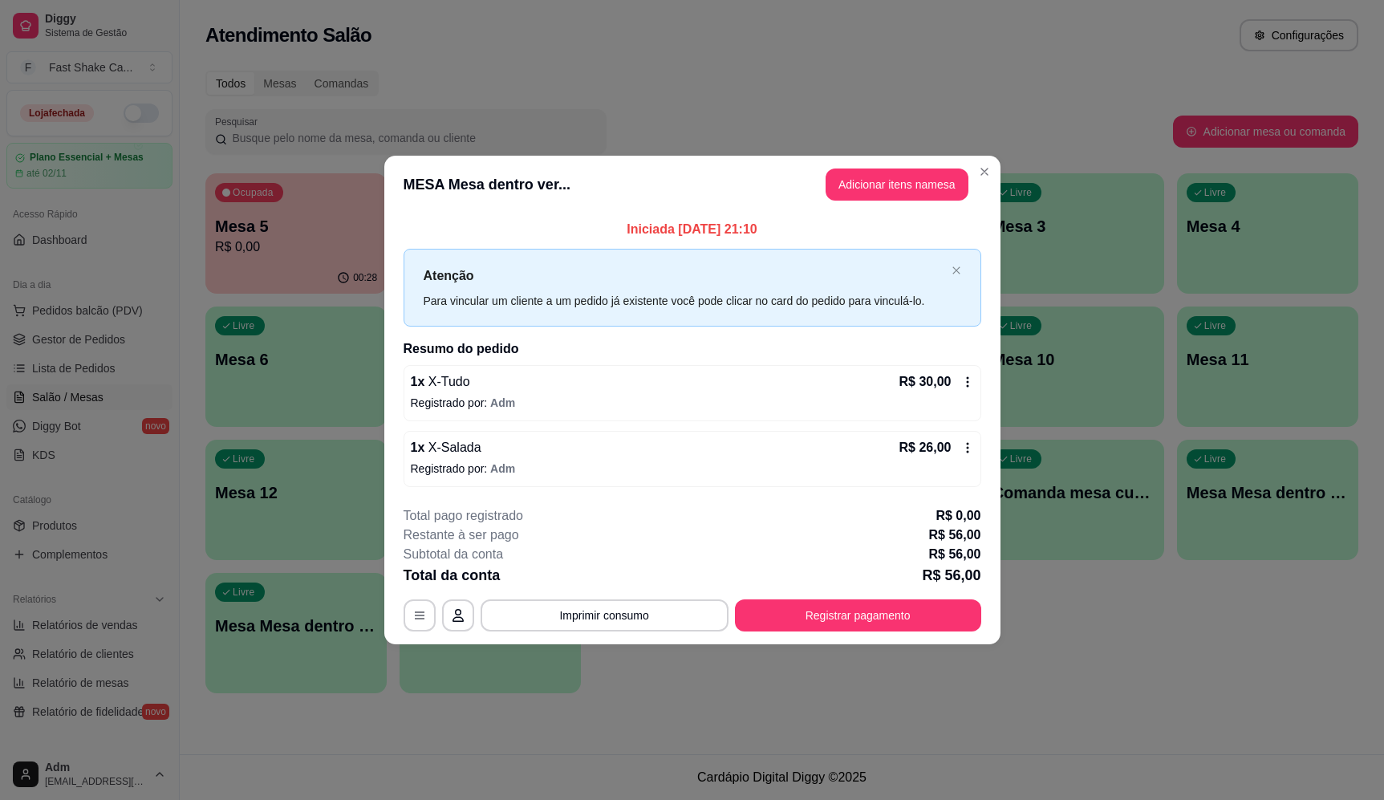
click at [813, 594] on div "**********" at bounding box center [693, 568] width 578 height 125
click at [836, 620] on button "Registrar pagamento" at bounding box center [858, 616] width 246 height 32
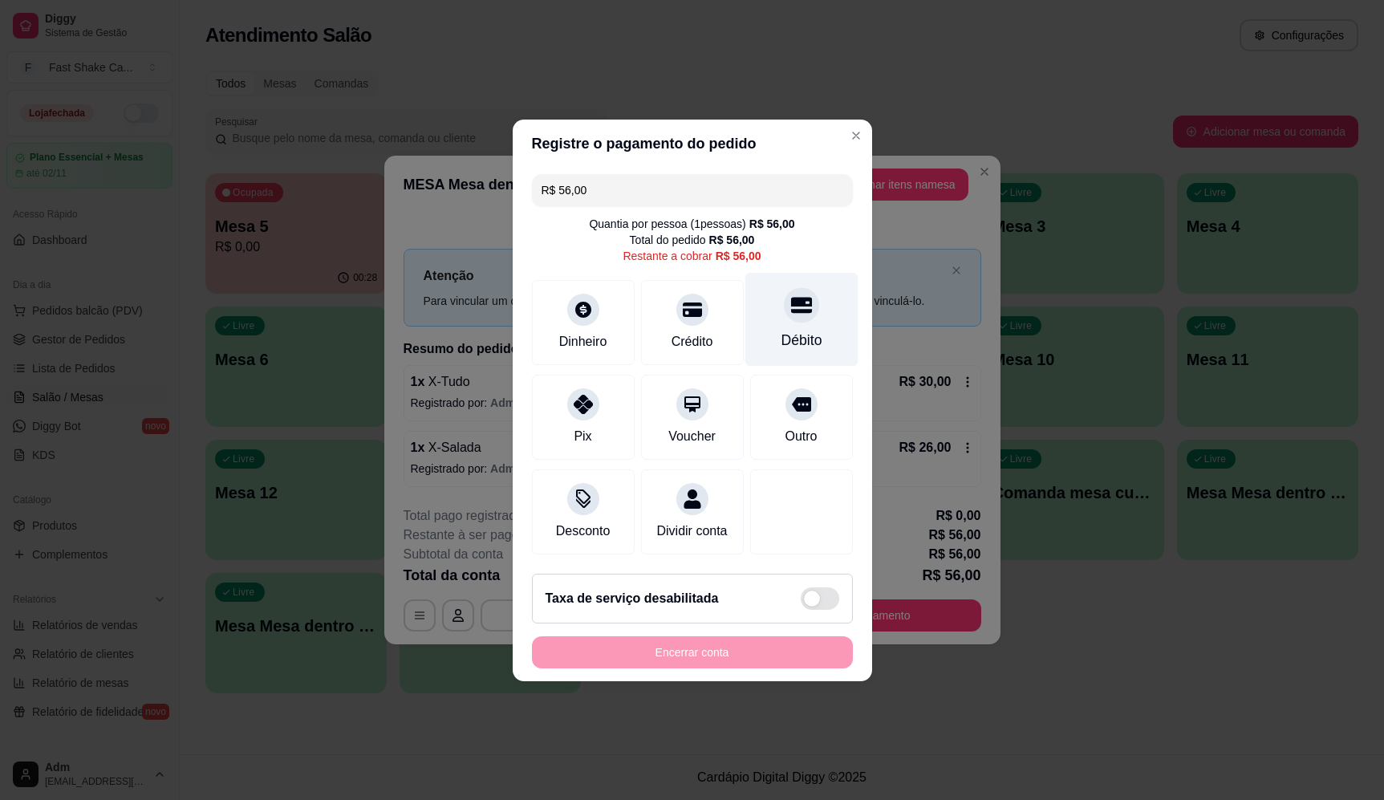
click at [792, 306] on icon at bounding box center [801, 305] width 21 height 21
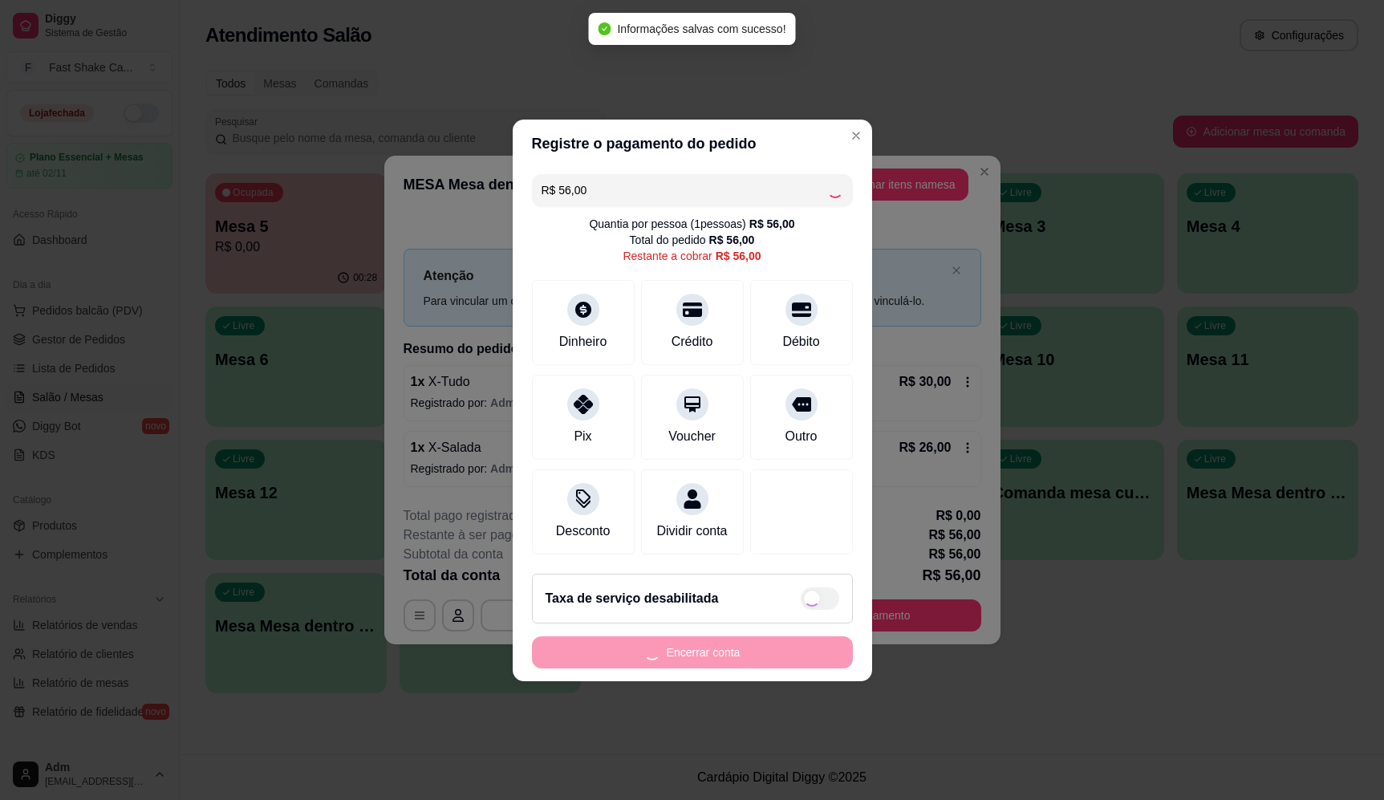
type input "R$ 0,00"
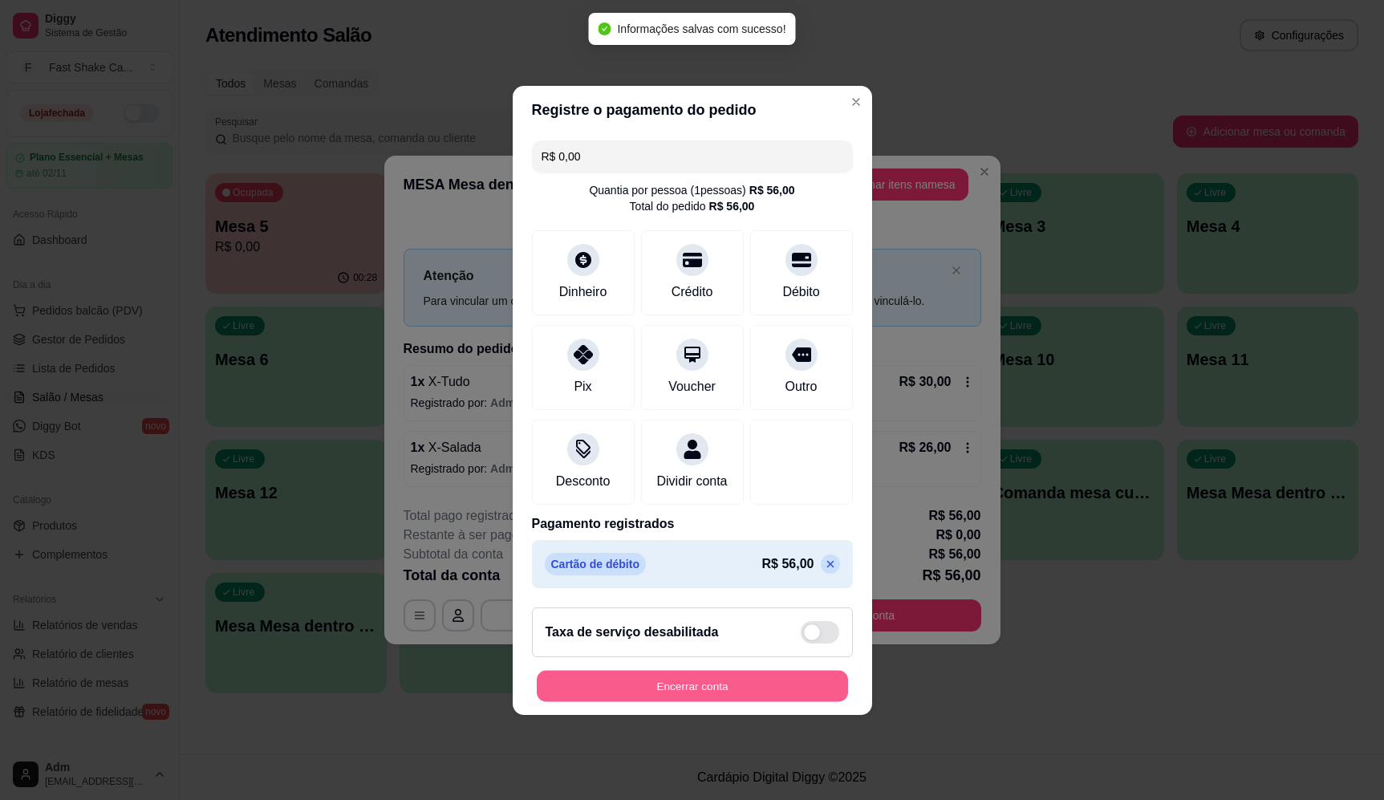
click at [728, 698] on button "Encerrar conta" at bounding box center [692, 685] width 311 height 31
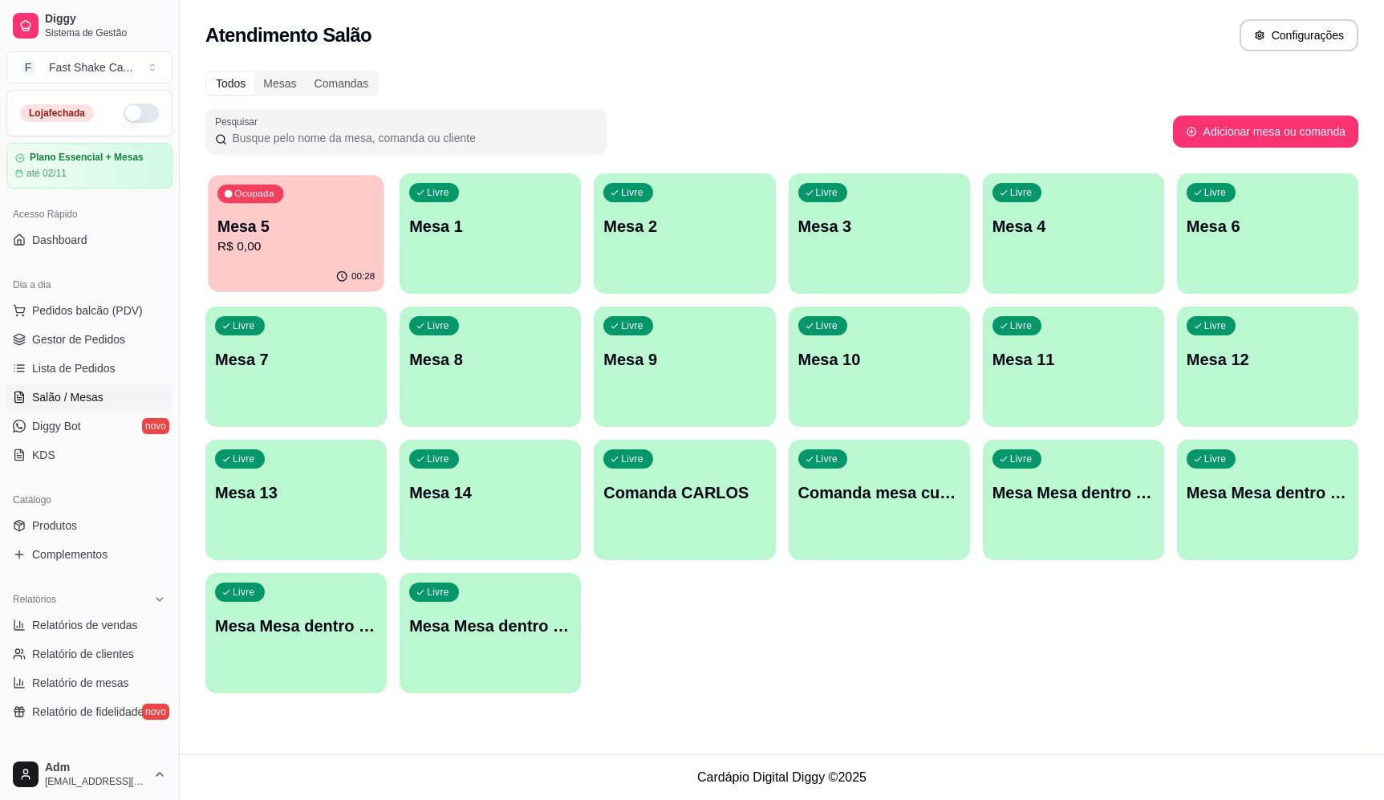
click at [278, 223] on p "Mesa 5" at bounding box center [295, 227] width 157 height 22
click at [271, 246] on p "R$ 0,00" at bounding box center [296, 247] width 162 height 19
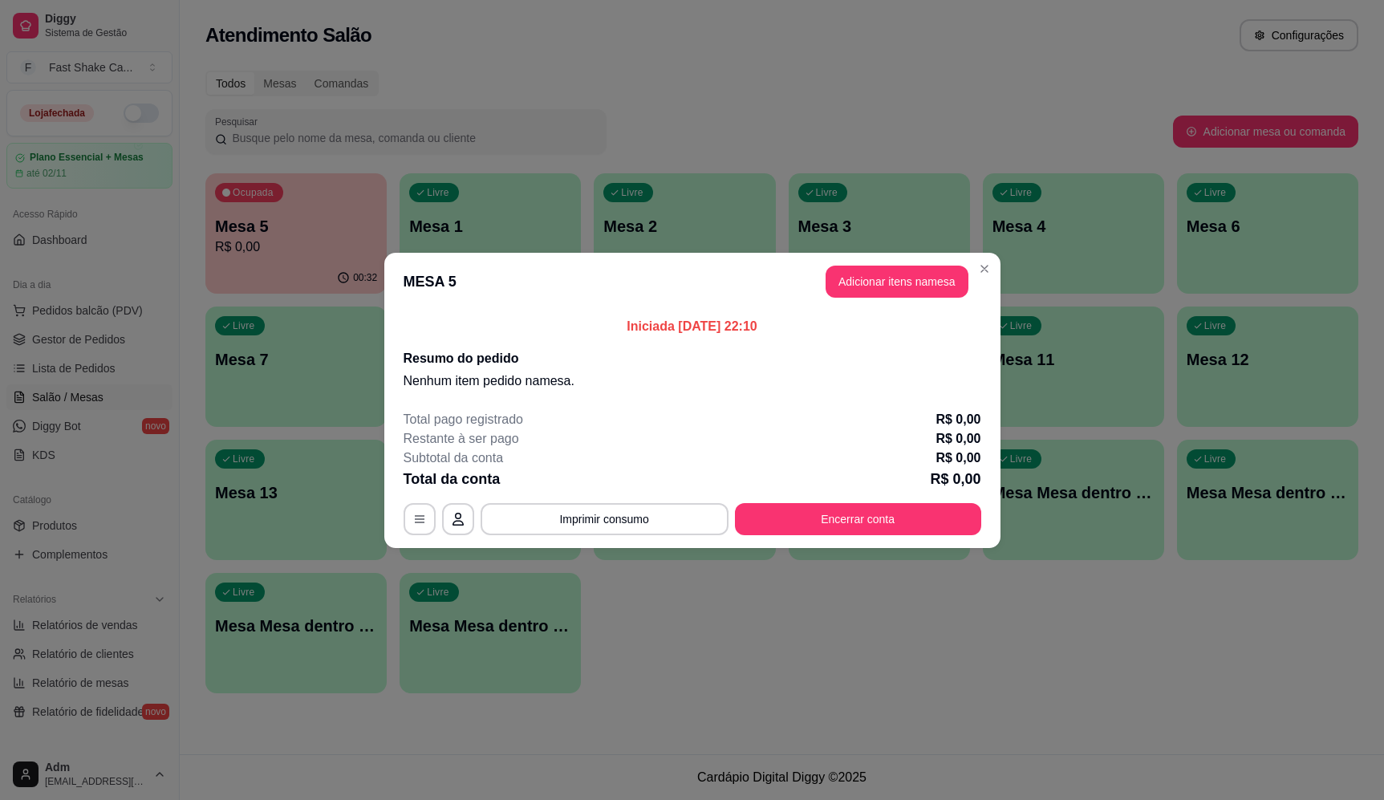
click at [835, 537] on footer "Total pago registrado R$ 0,00 Restante à ser pago R$ 0,00 Subtotal da conta R$ …" at bounding box center [692, 472] width 616 height 151
click at [842, 525] on button "Encerrar conta" at bounding box center [857, 518] width 239 height 31
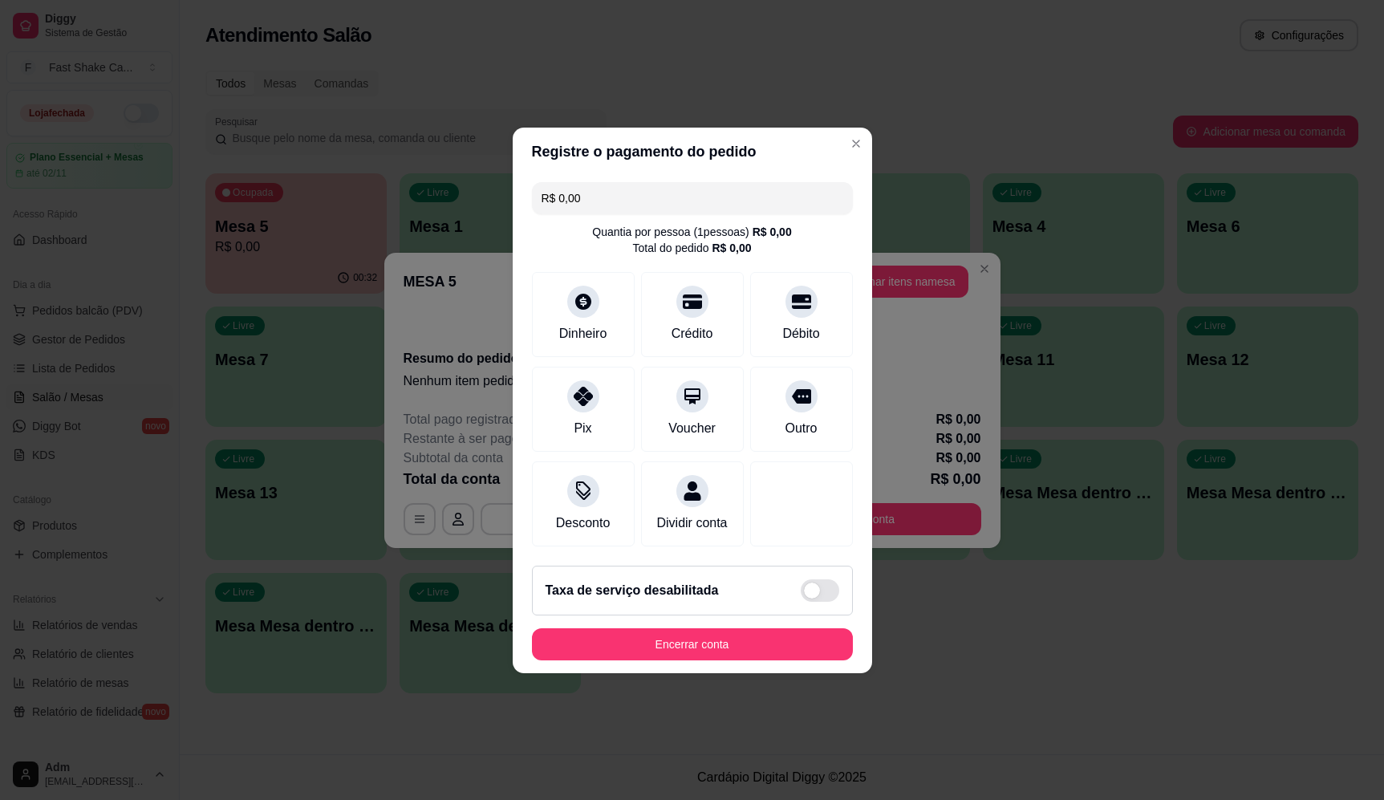
click at [788, 259] on div "R$ 0,00 Quantia por pessoa ( 1 pessoas) R$ 0,00 Total do pedido R$ 0,00 Dinheir…" at bounding box center [693, 364] width 360 height 377
click at [814, 297] on div "Débito" at bounding box center [801, 311] width 113 height 94
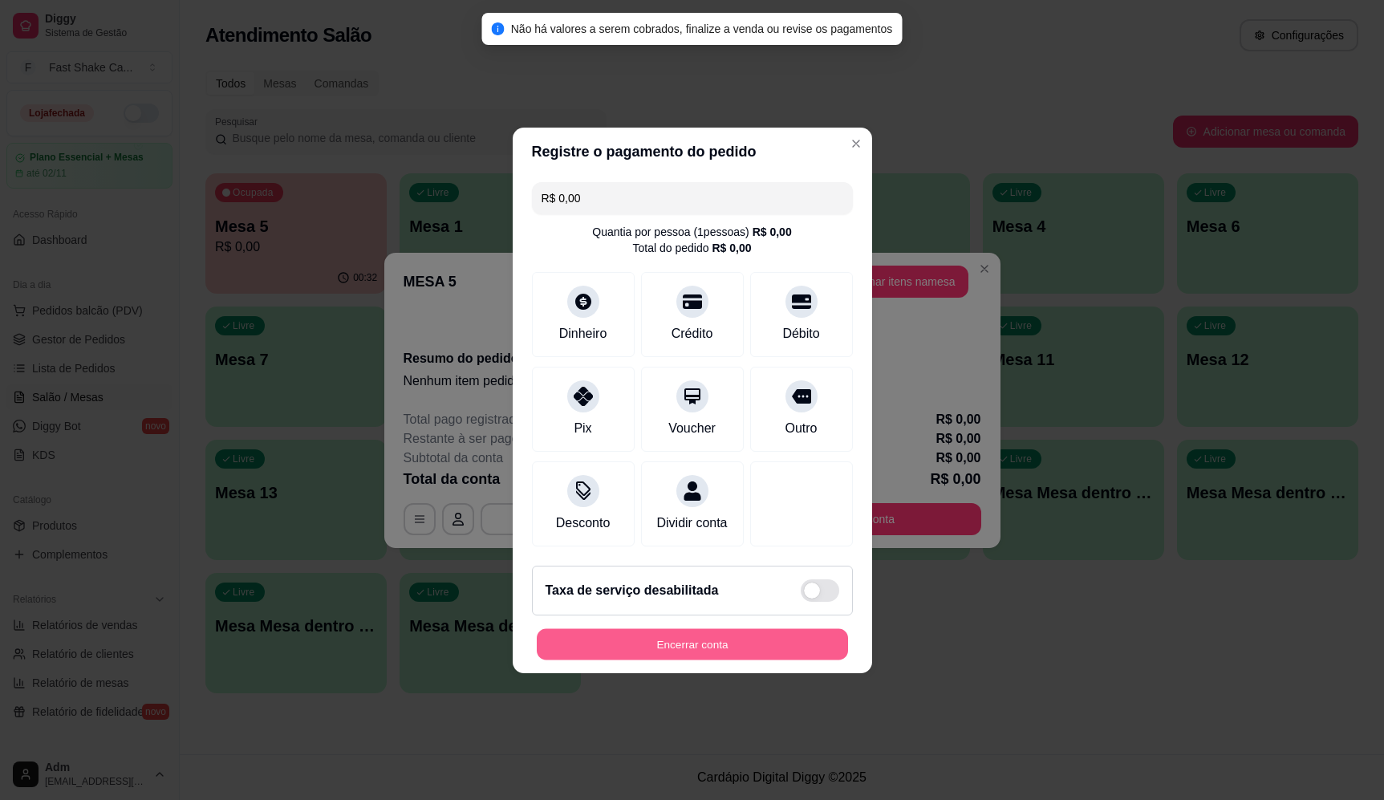
click at [715, 653] on button "Encerrar conta" at bounding box center [692, 643] width 311 height 31
